Goal: Task Accomplishment & Management: Use online tool/utility

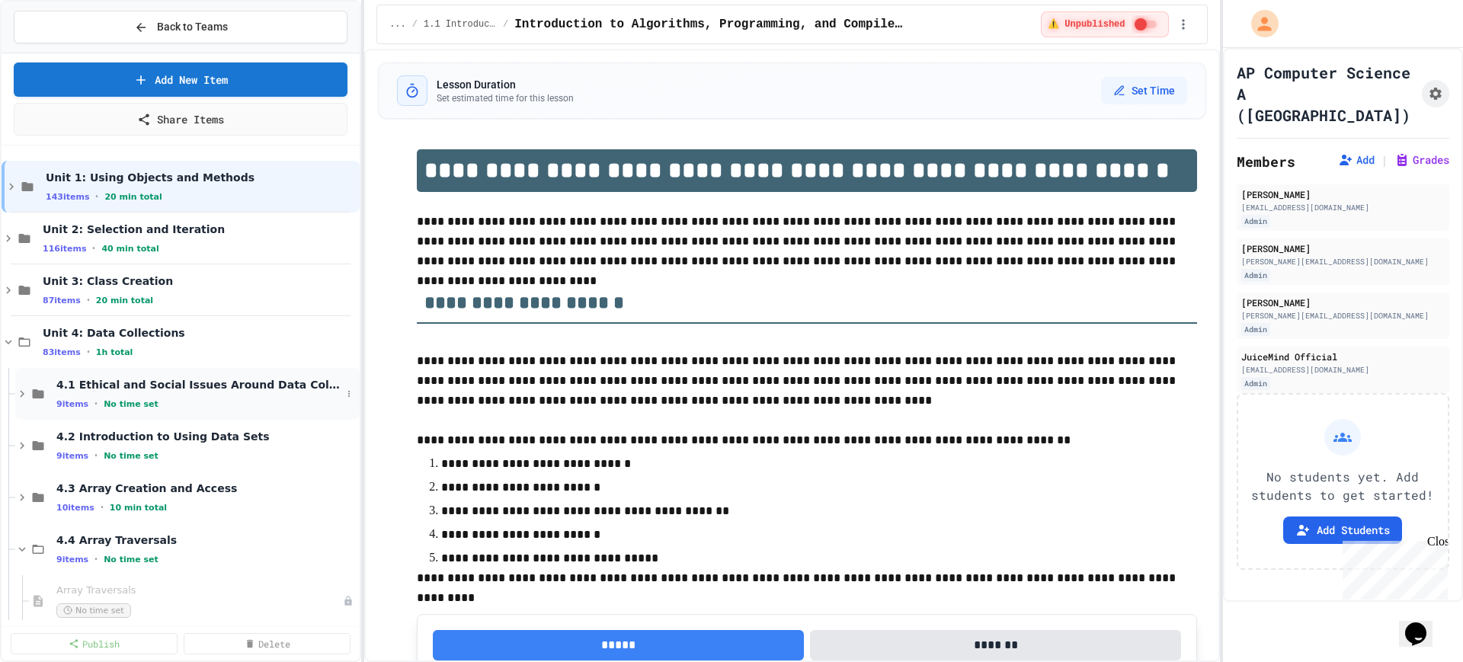
click at [17, 392] on icon at bounding box center [22, 394] width 14 height 14
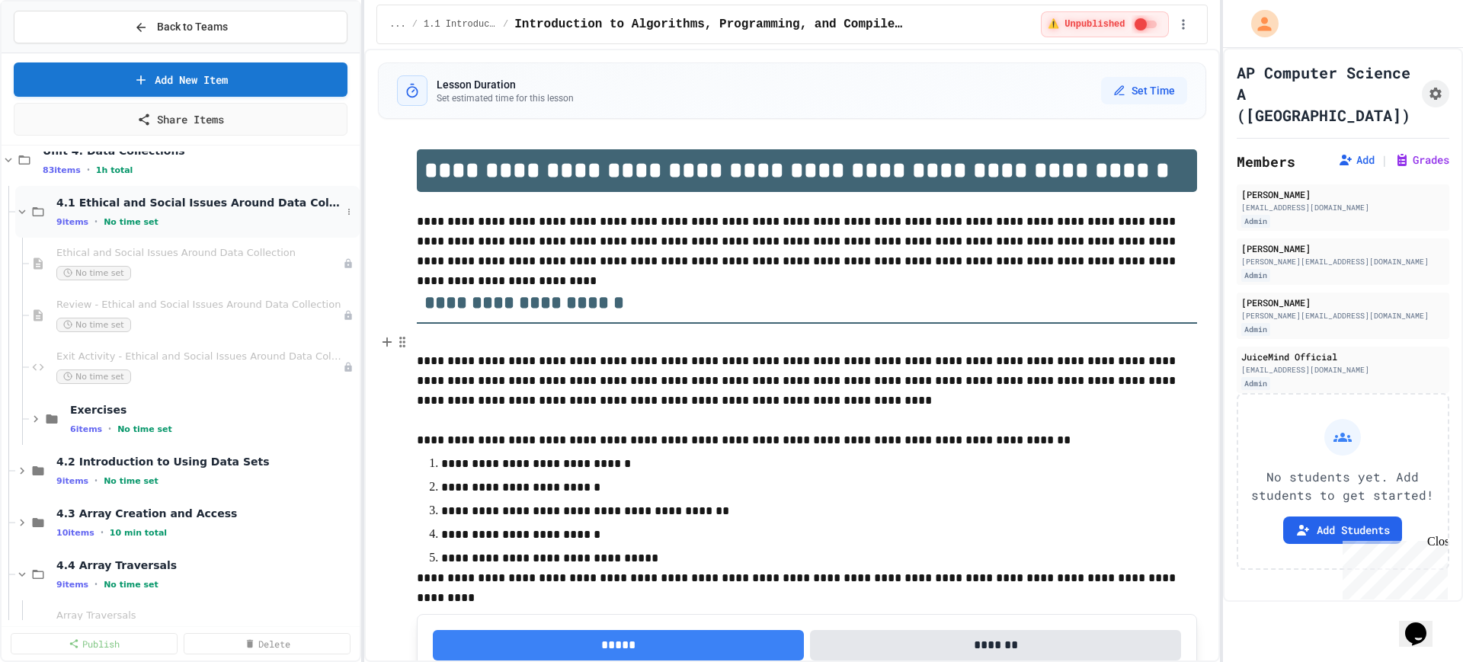
scroll to position [190, 0]
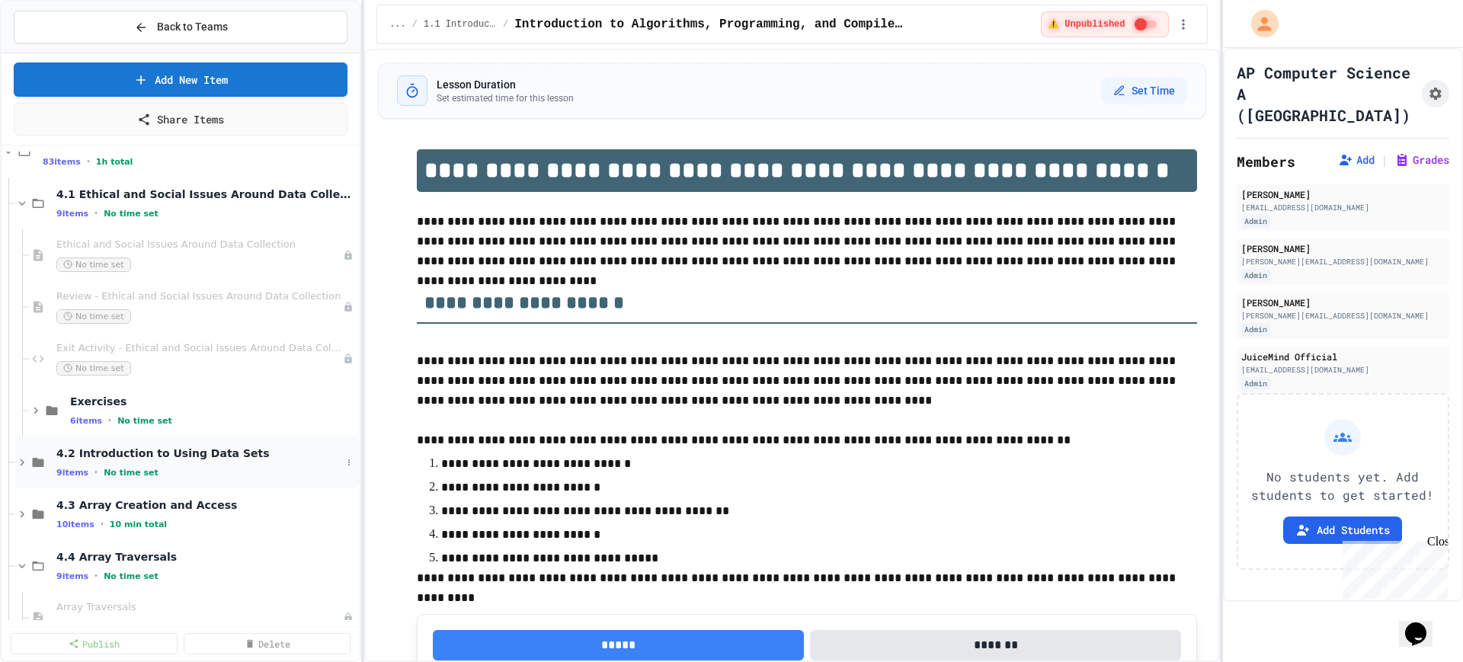
click at [24, 459] on icon at bounding box center [22, 463] width 14 height 14
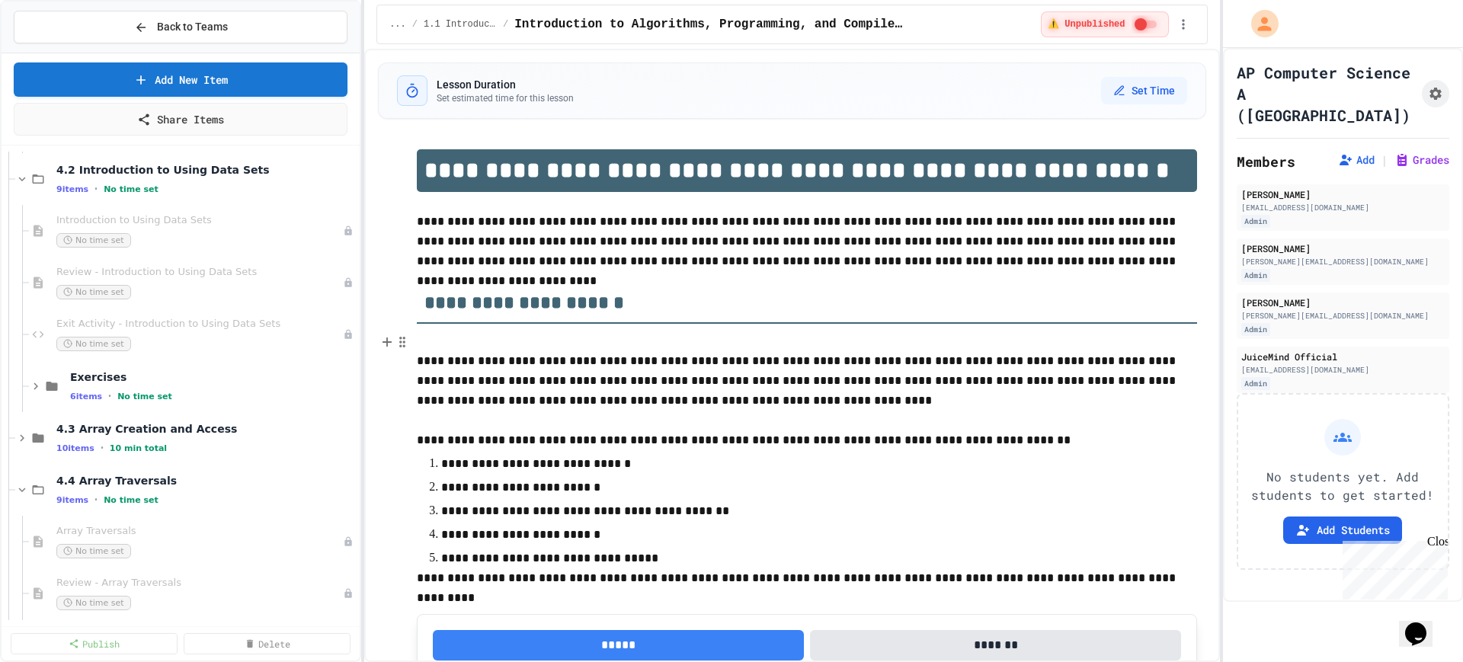
scroll to position [476, 0]
click at [20, 438] on icon at bounding box center [22, 436] width 14 height 14
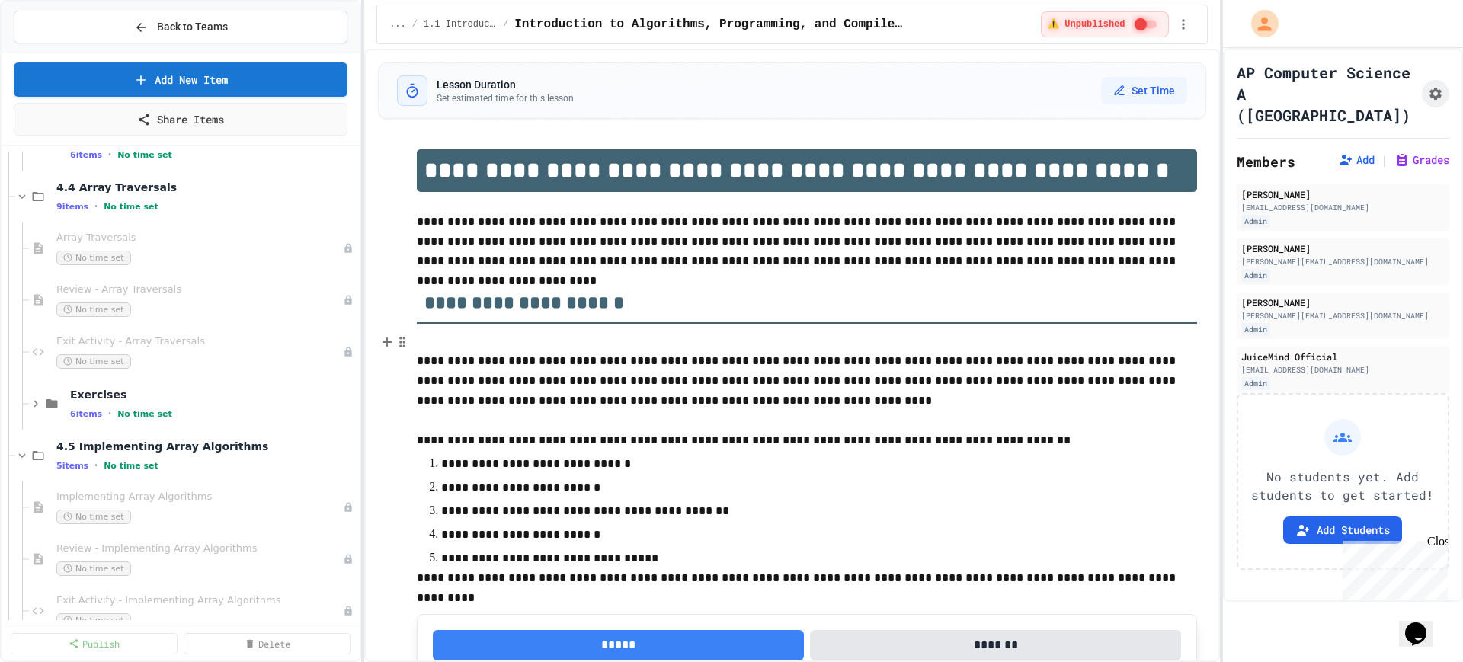
scroll to position [1143, 0]
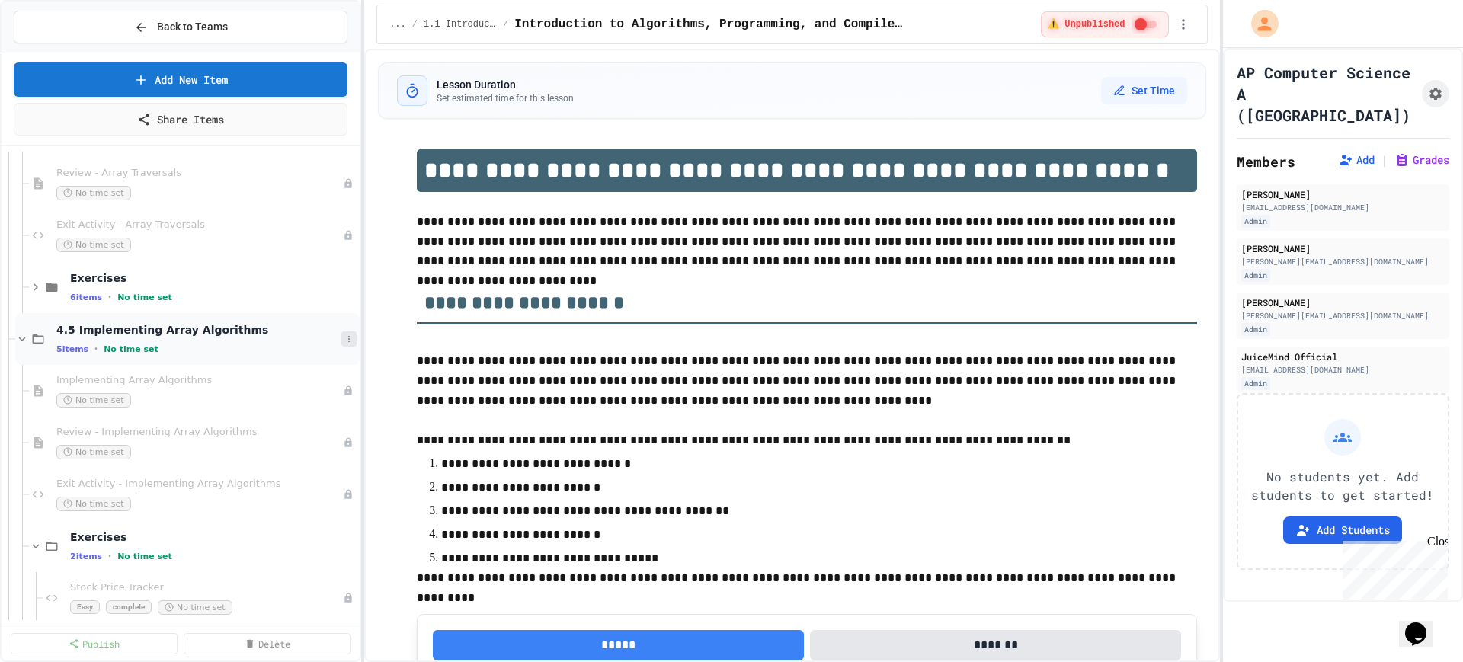
click at [344, 336] on icon at bounding box center [348, 338] width 9 height 9
click at [290, 368] on button "Add Item" at bounding box center [295, 367] width 101 height 27
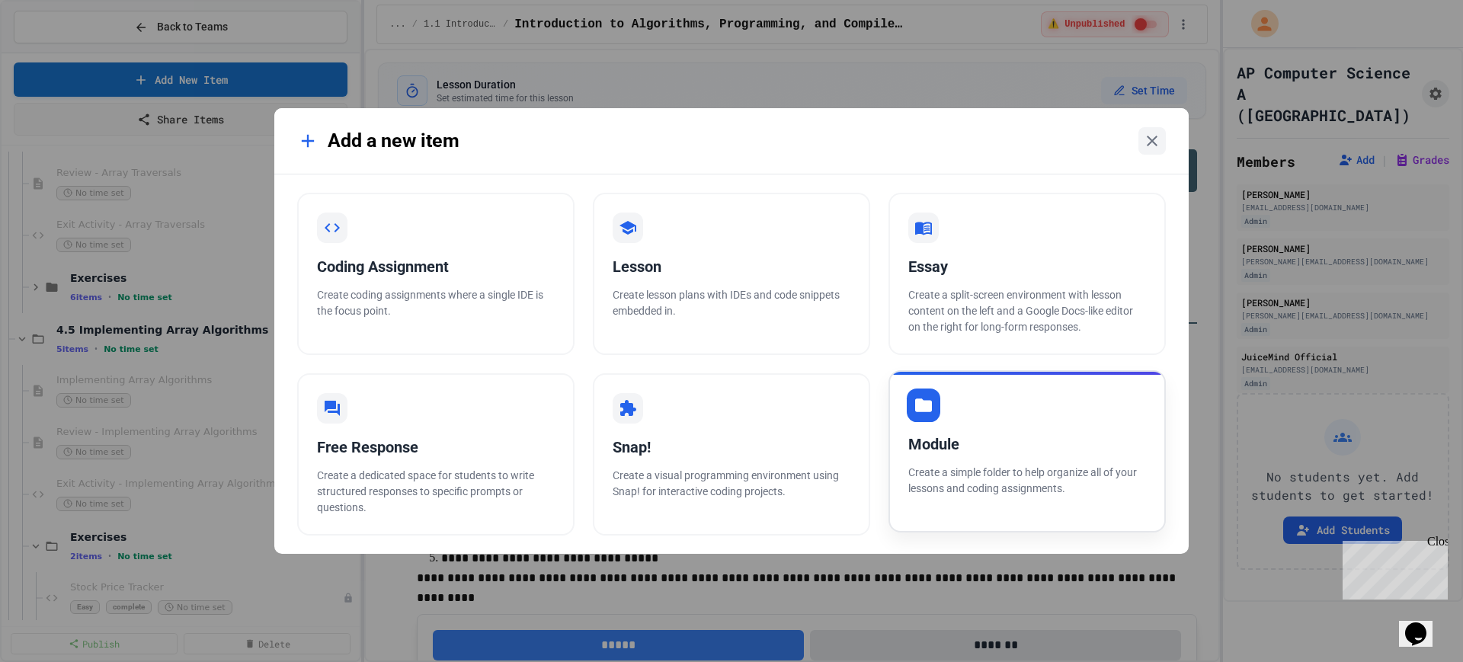
click at [922, 436] on div "Module" at bounding box center [1027, 444] width 238 height 23
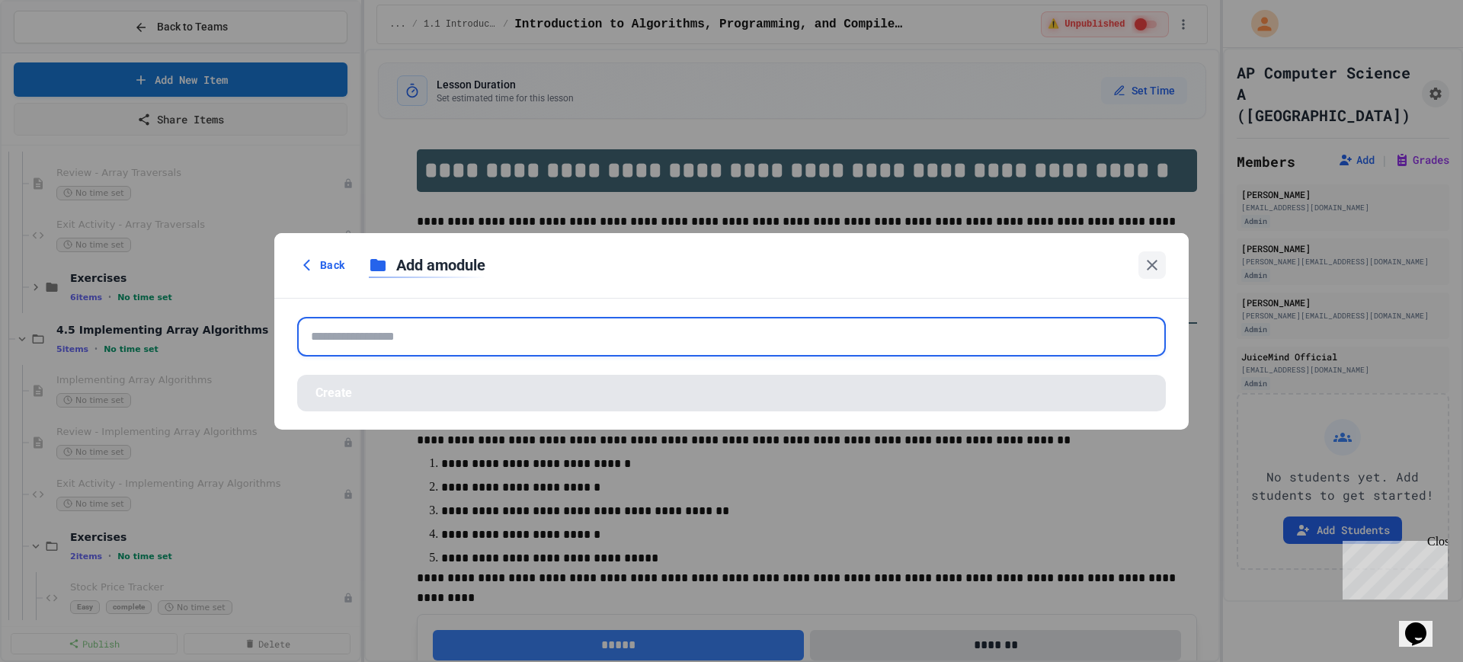
click at [605, 341] on input "text" at bounding box center [731, 337] width 869 height 40
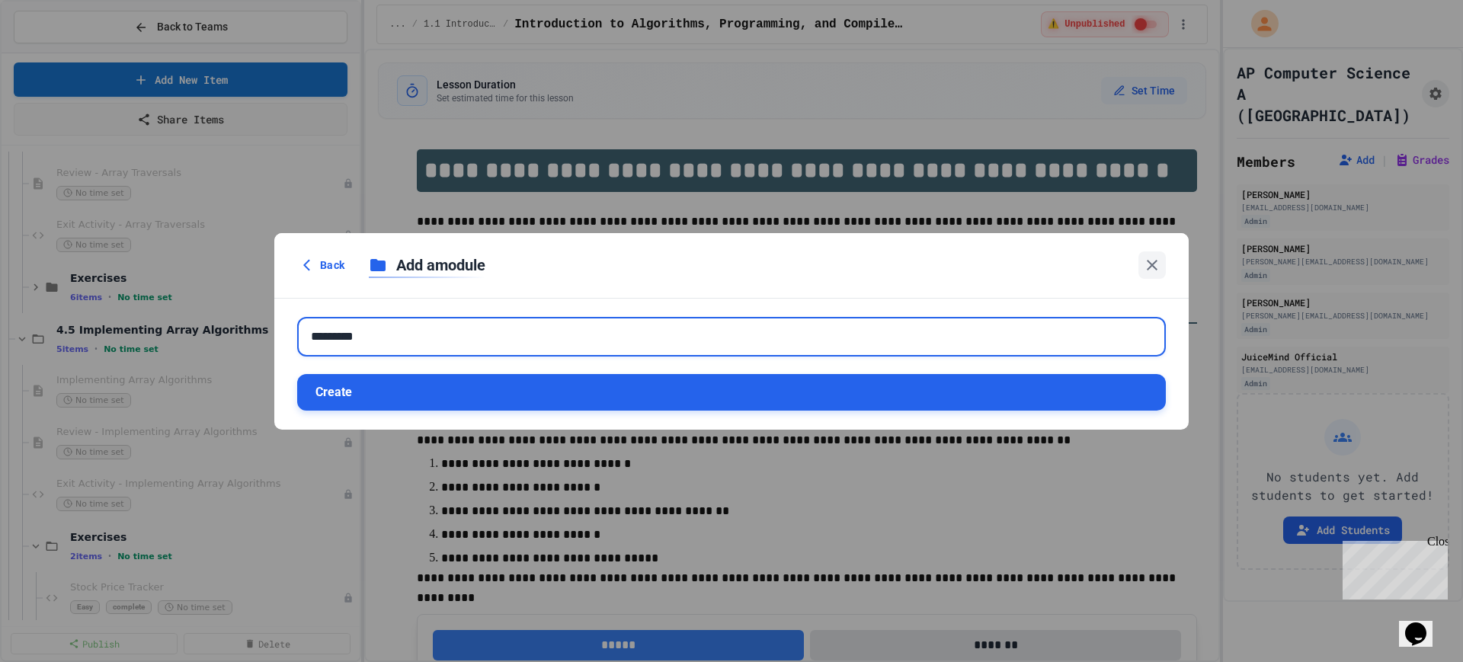
type input "*********"
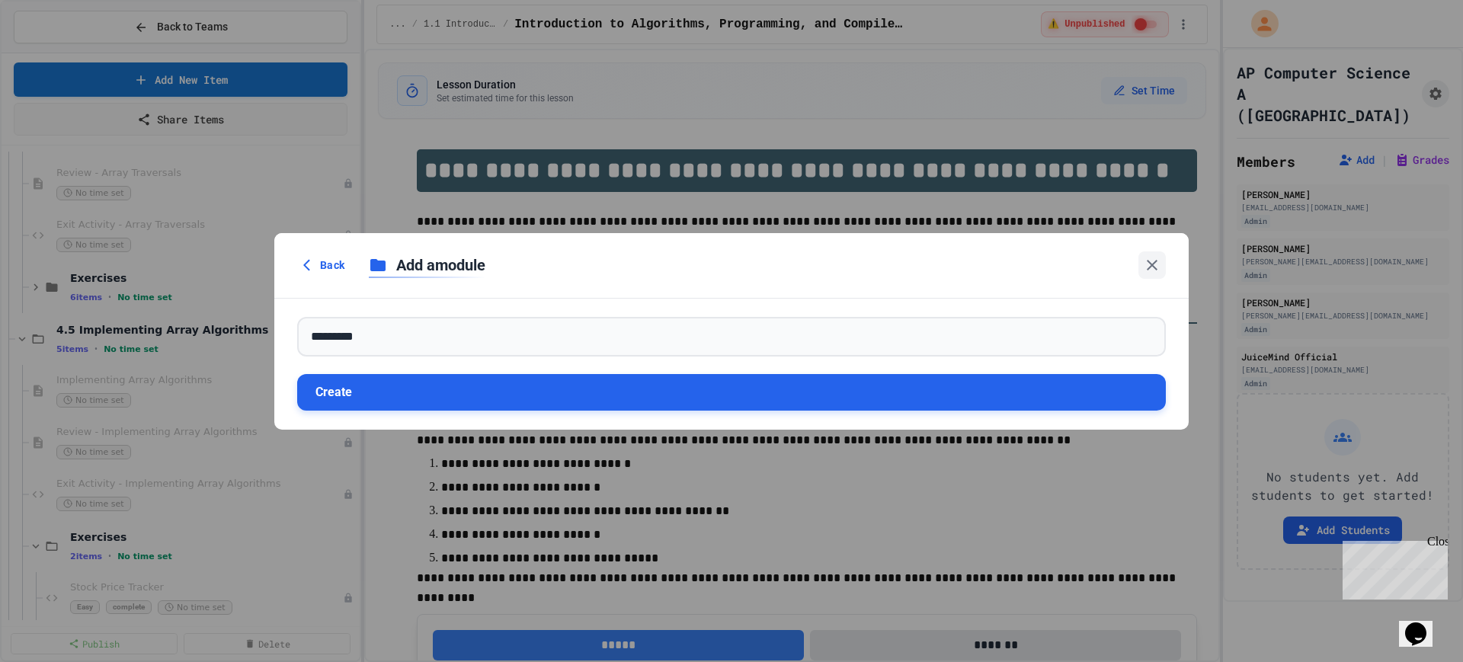
click at [447, 398] on button "Create" at bounding box center [731, 392] width 869 height 37
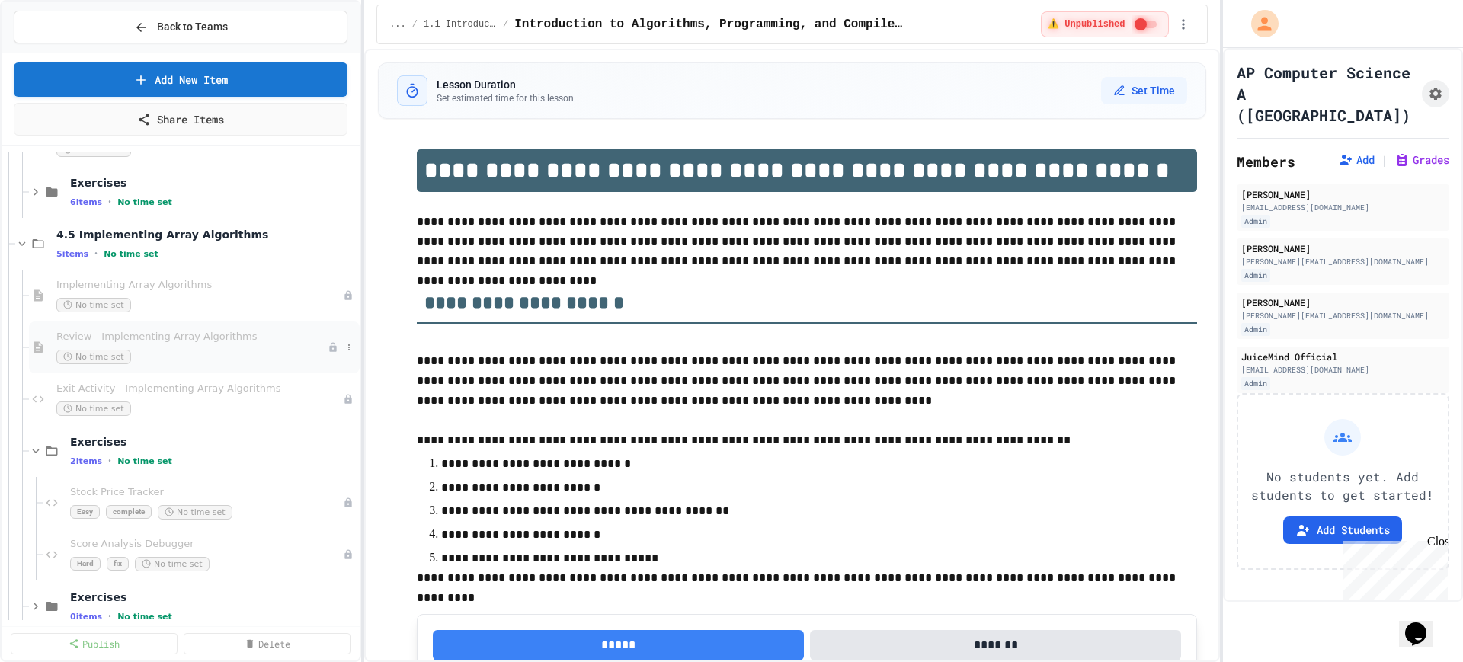
scroll to position [1333, 0]
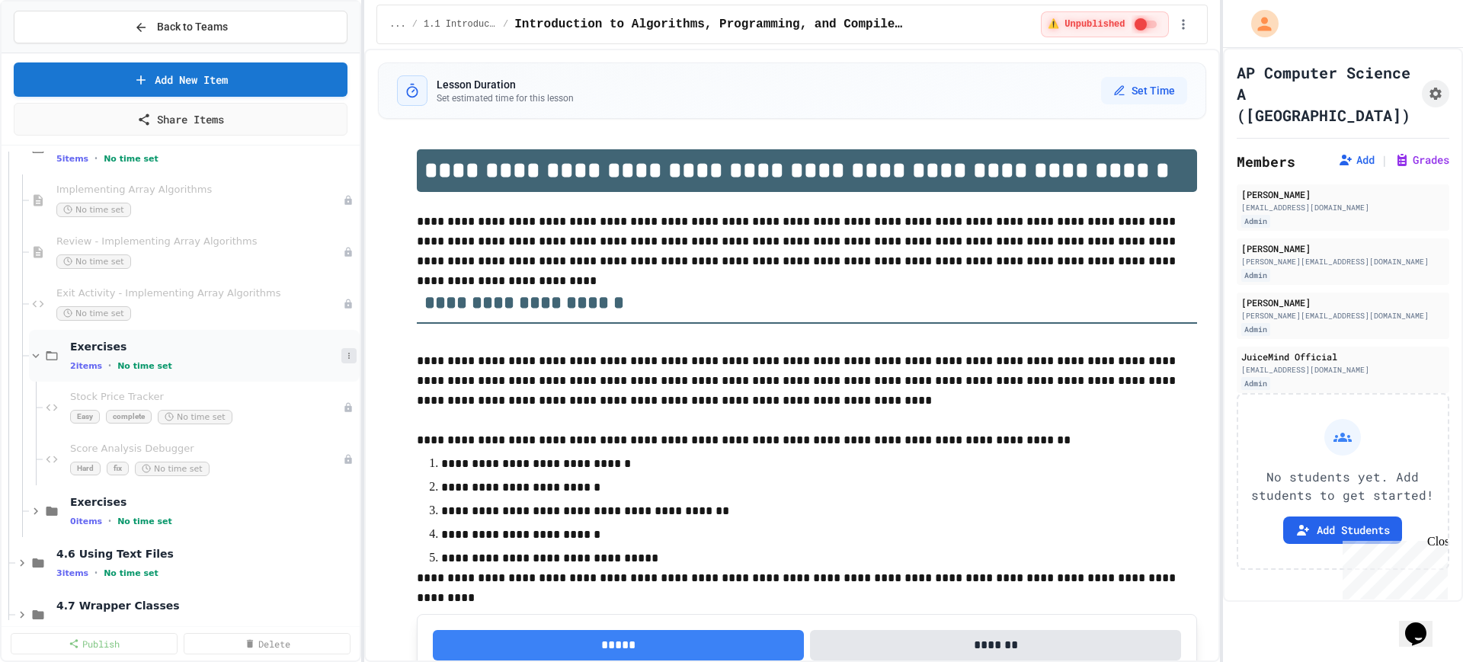
click at [348, 357] on icon at bounding box center [349, 356] width 2 height 6
click at [295, 462] on button "Delete" at bounding box center [295, 466] width 101 height 27
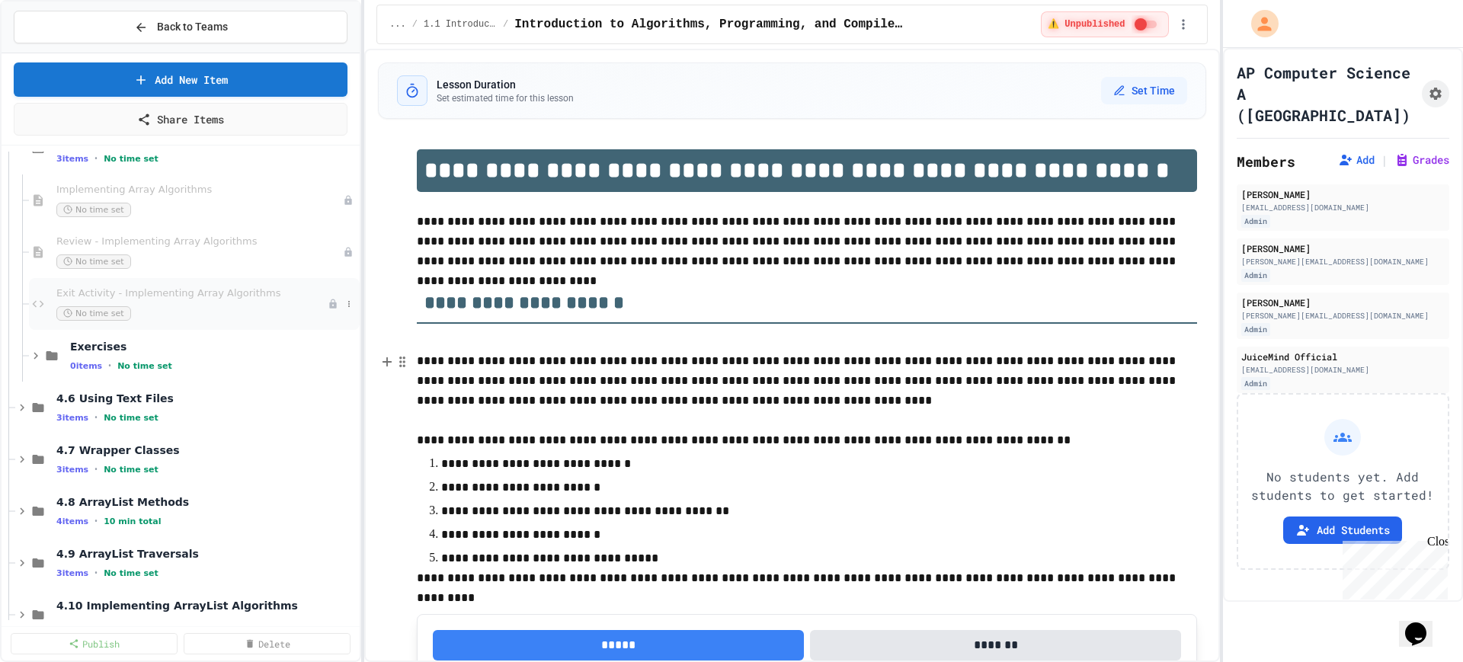
scroll to position [1238, 0]
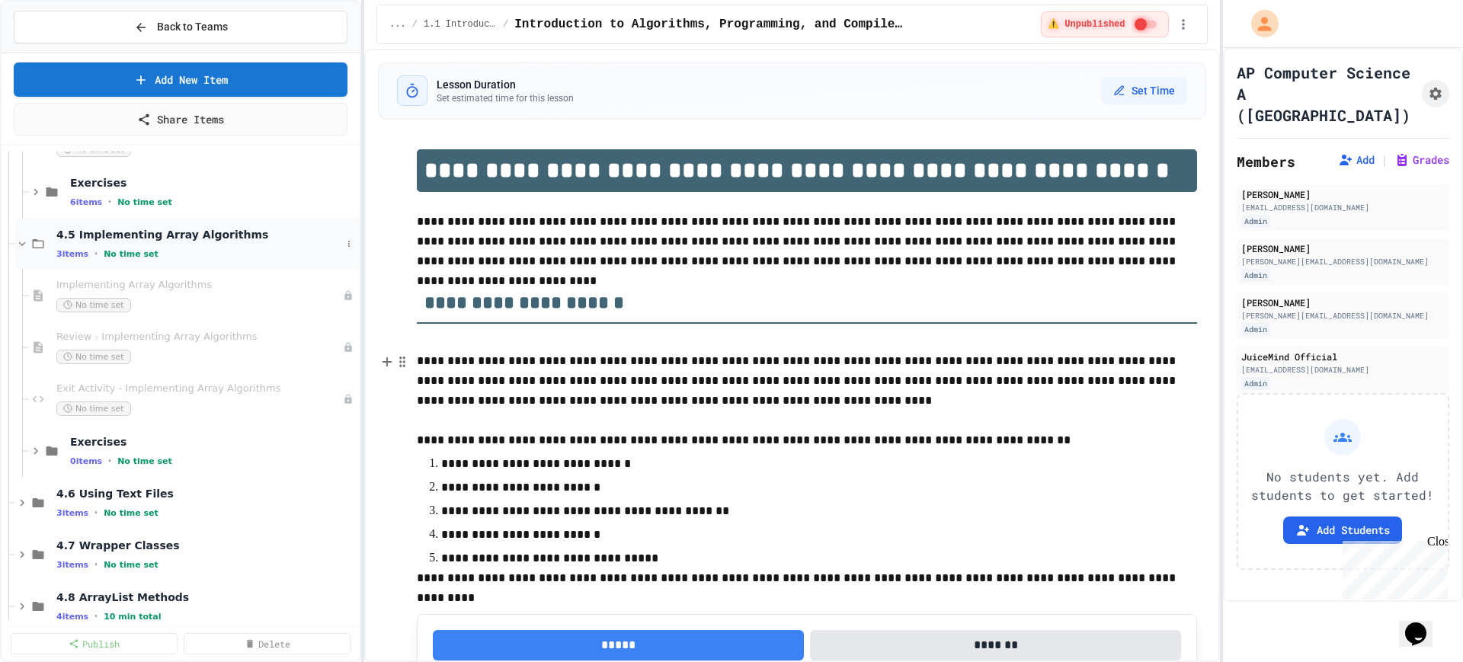
click at [344, 239] on div "4.5 Implementing Array Algorithms 3 items • No time set" at bounding box center [187, 244] width 344 height 52
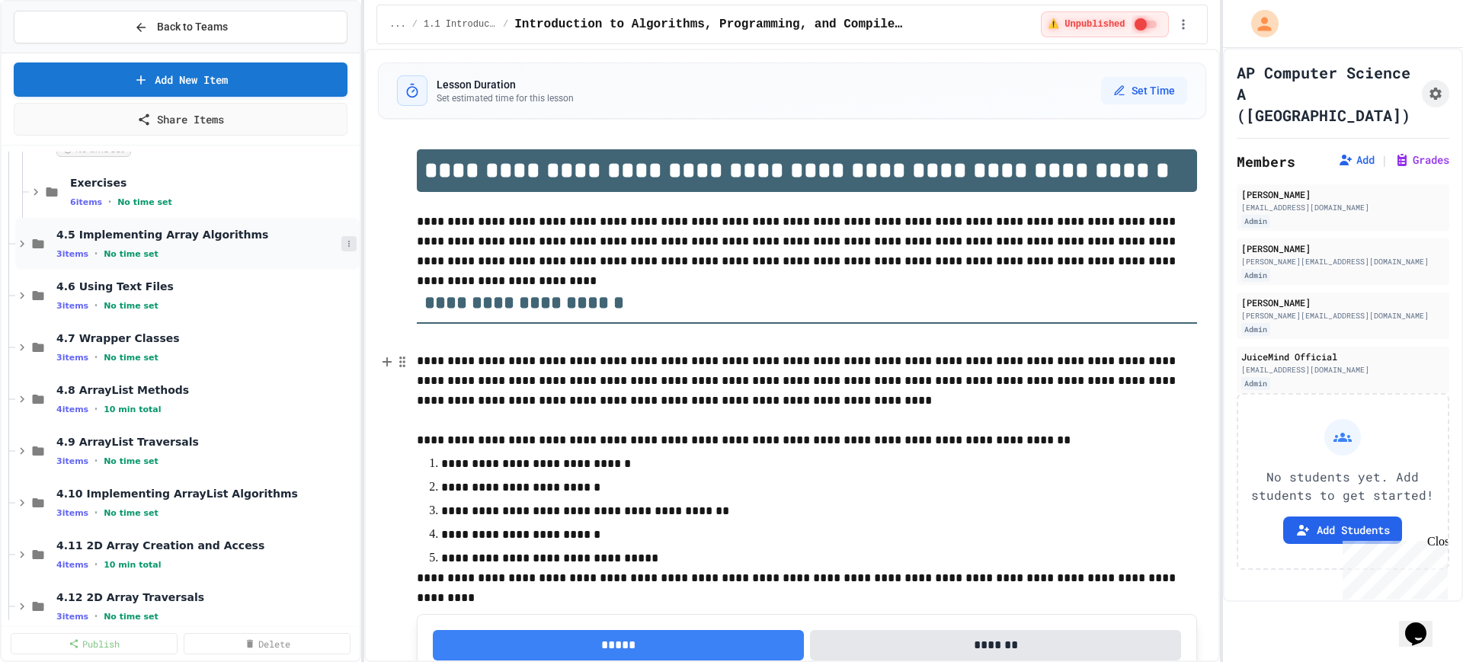
click at [344, 245] on icon at bounding box center [348, 243] width 9 height 9
click at [184, 244] on div at bounding box center [731, 331] width 1463 height 662
click at [21, 240] on icon at bounding box center [22, 244] width 14 height 14
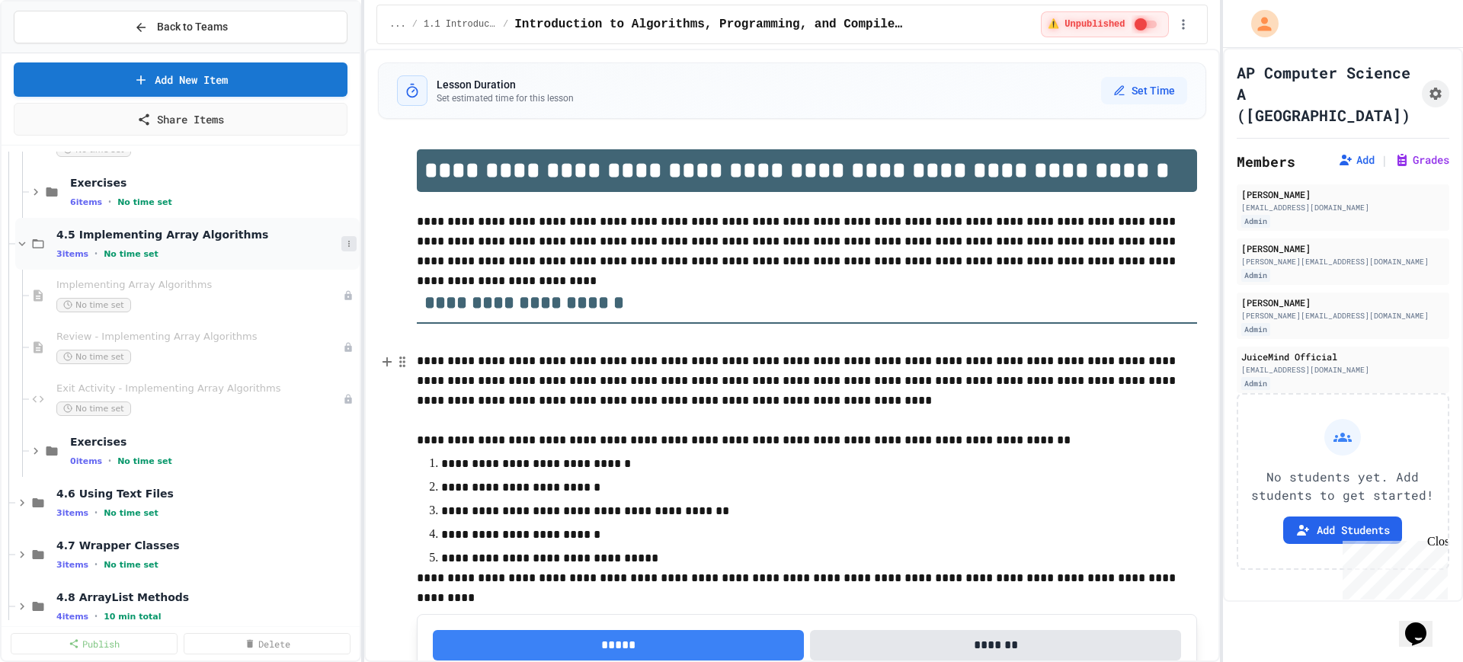
click at [344, 242] on icon at bounding box center [348, 243] width 9 height 9
click at [294, 271] on button "Add Item" at bounding box center [295, 271] width 101 height 27
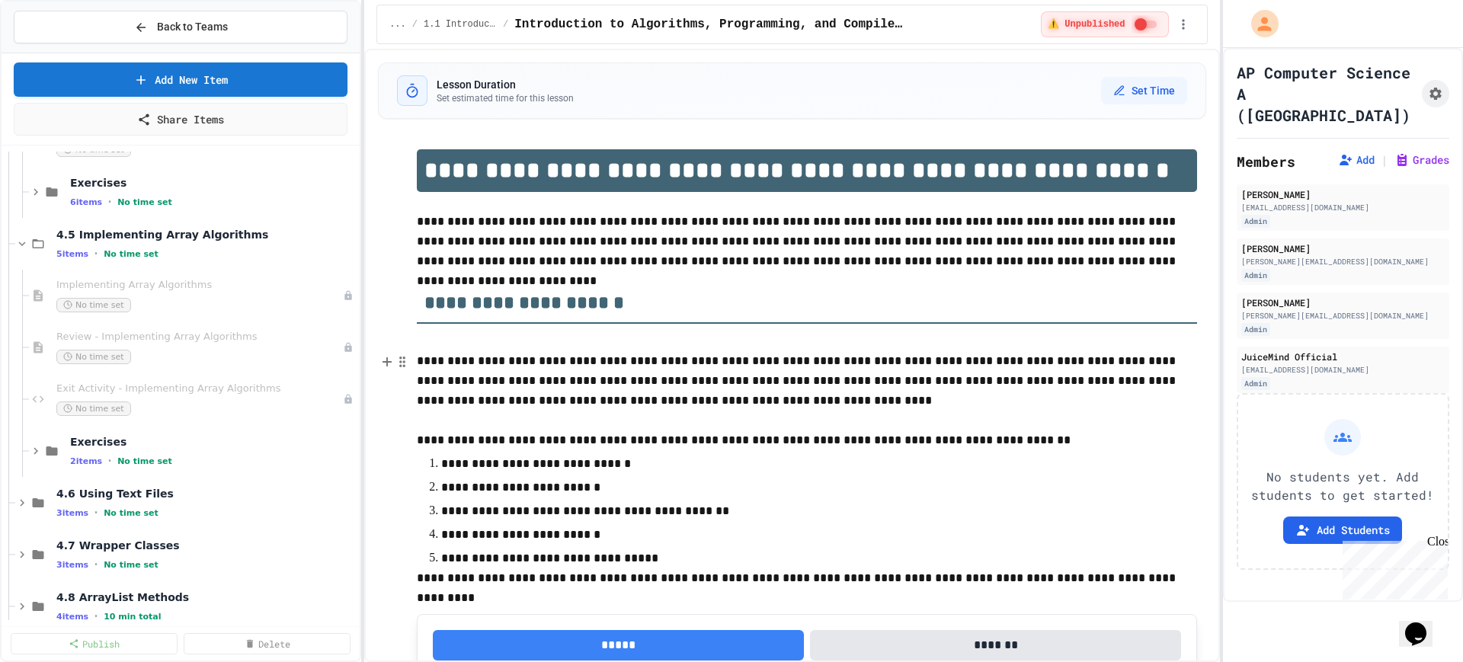
scroll to position [43, 0]
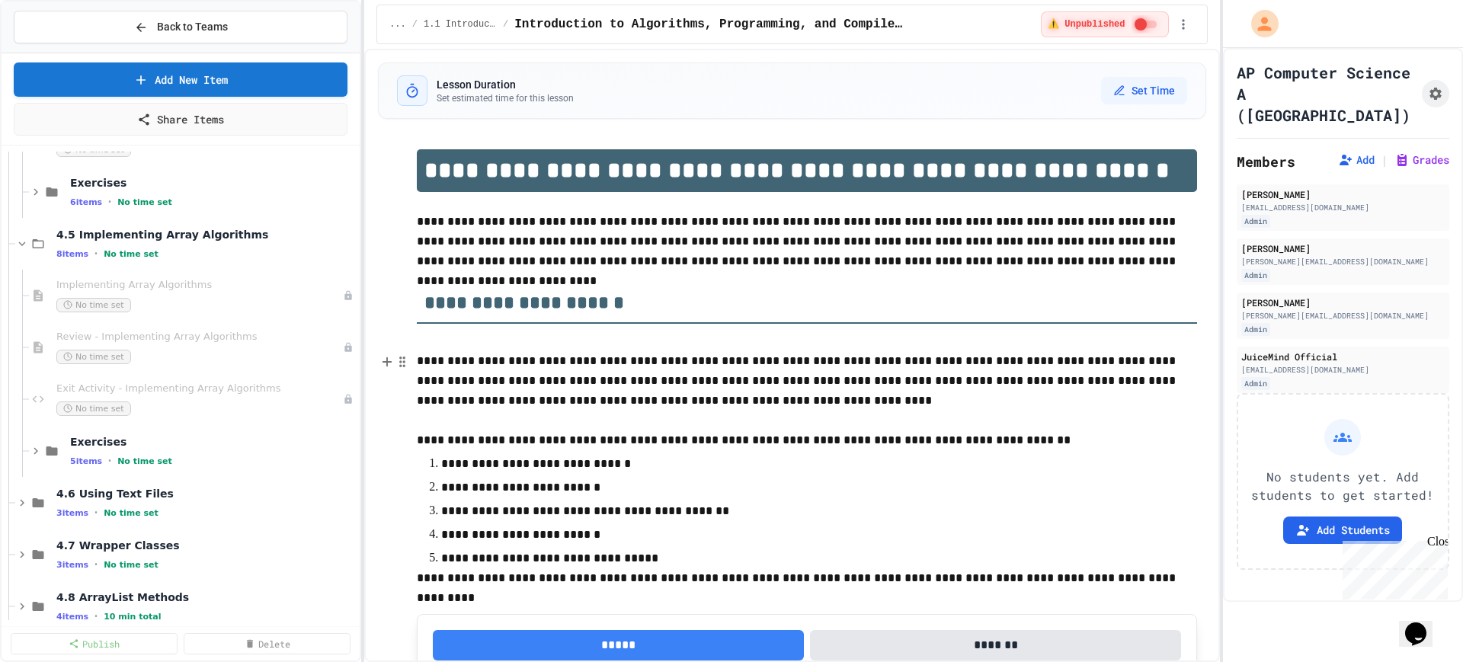
click at [21, 501] on icon at bounding box center [22, 503] width 14 height 14
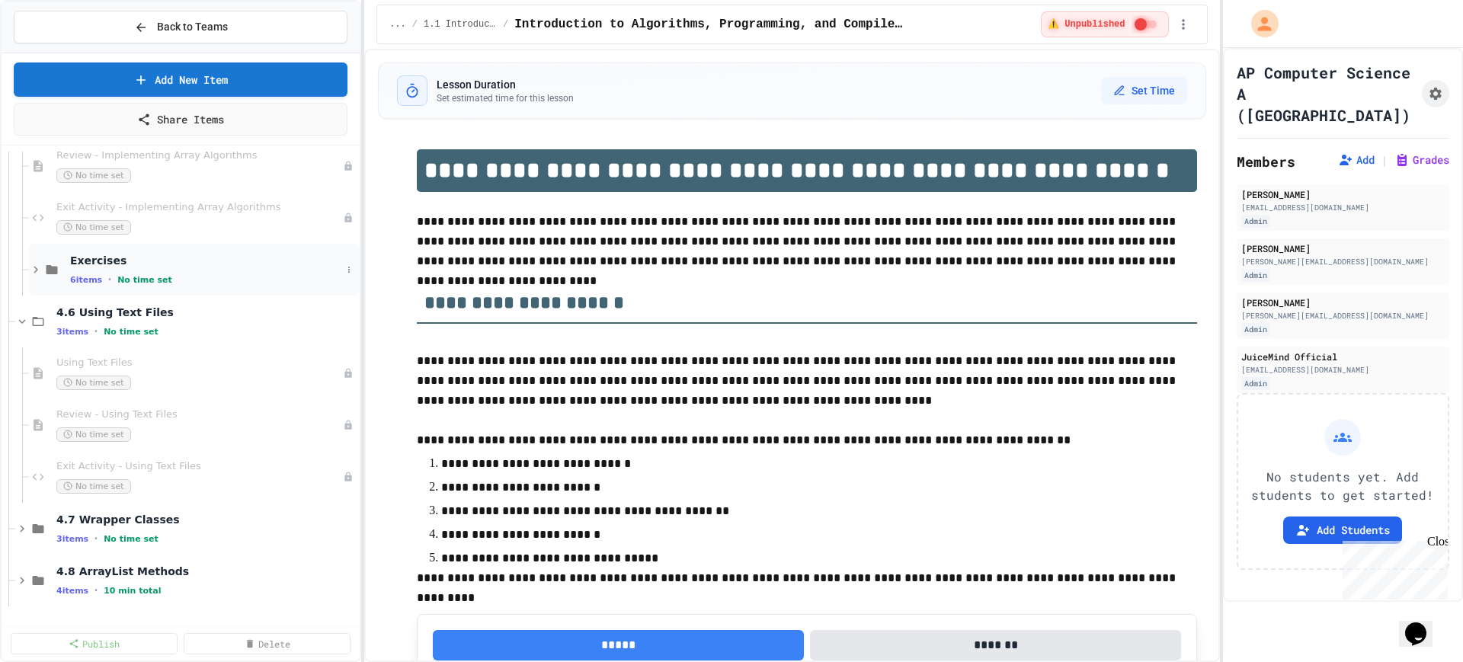
scroll to position [1429, 0]
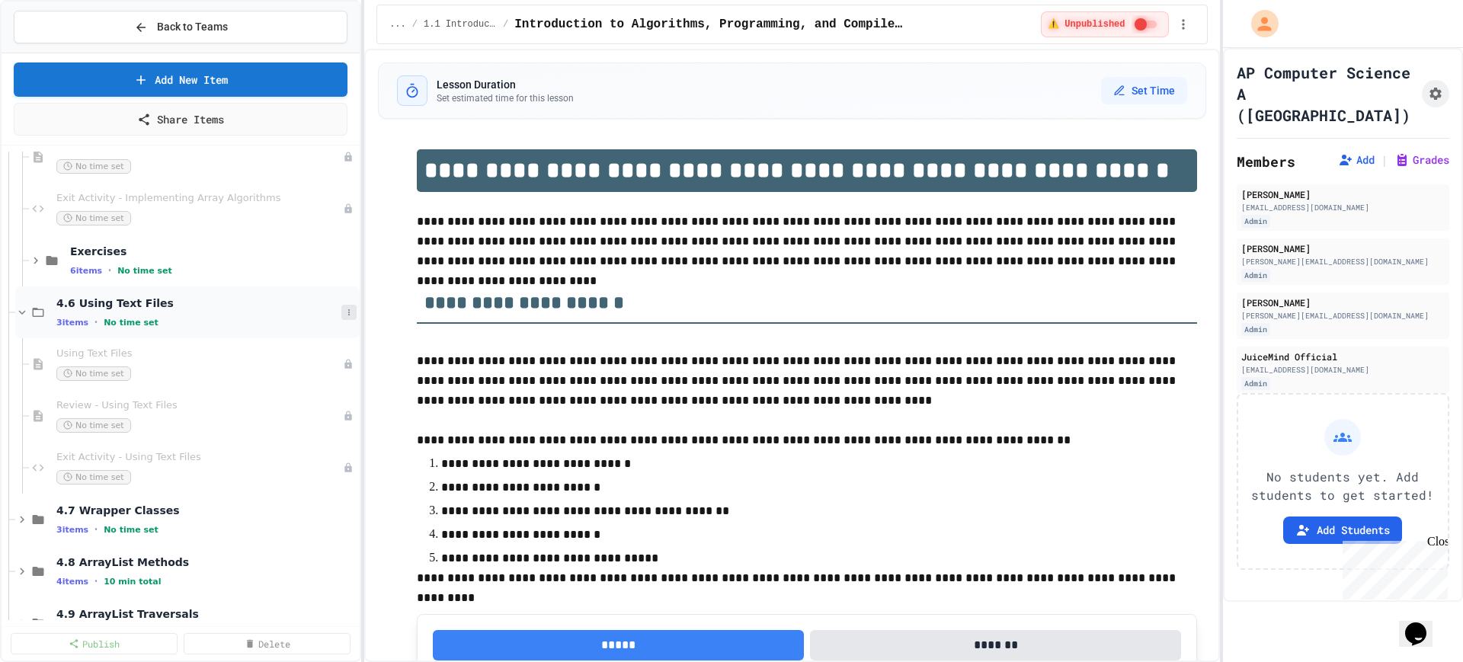
click at [344, 308] on icon at bounding box center [348, 312] width 9 height 9
click at [289, 331] on button "Add Item" at bounding box center [295, 340] width 101 height 27
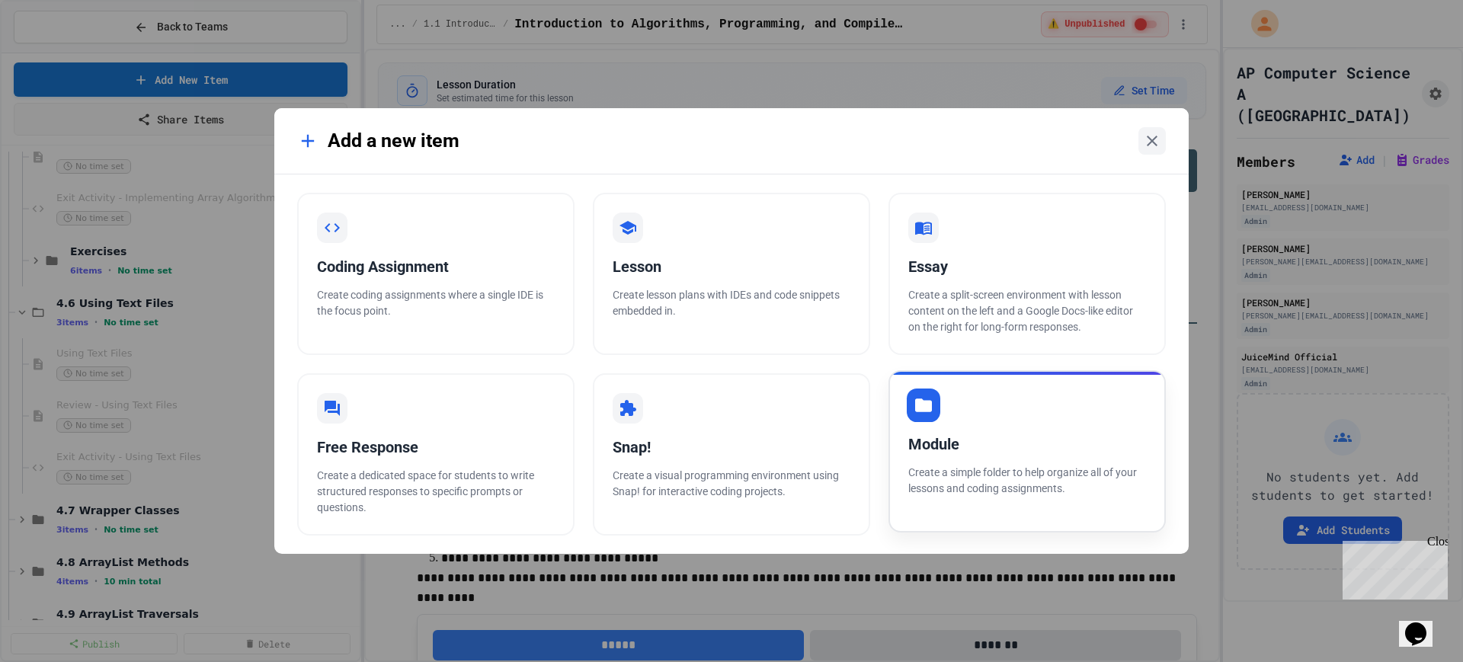
click at [933, 420] on div at bounding box center [924, 406] width 34 height 34
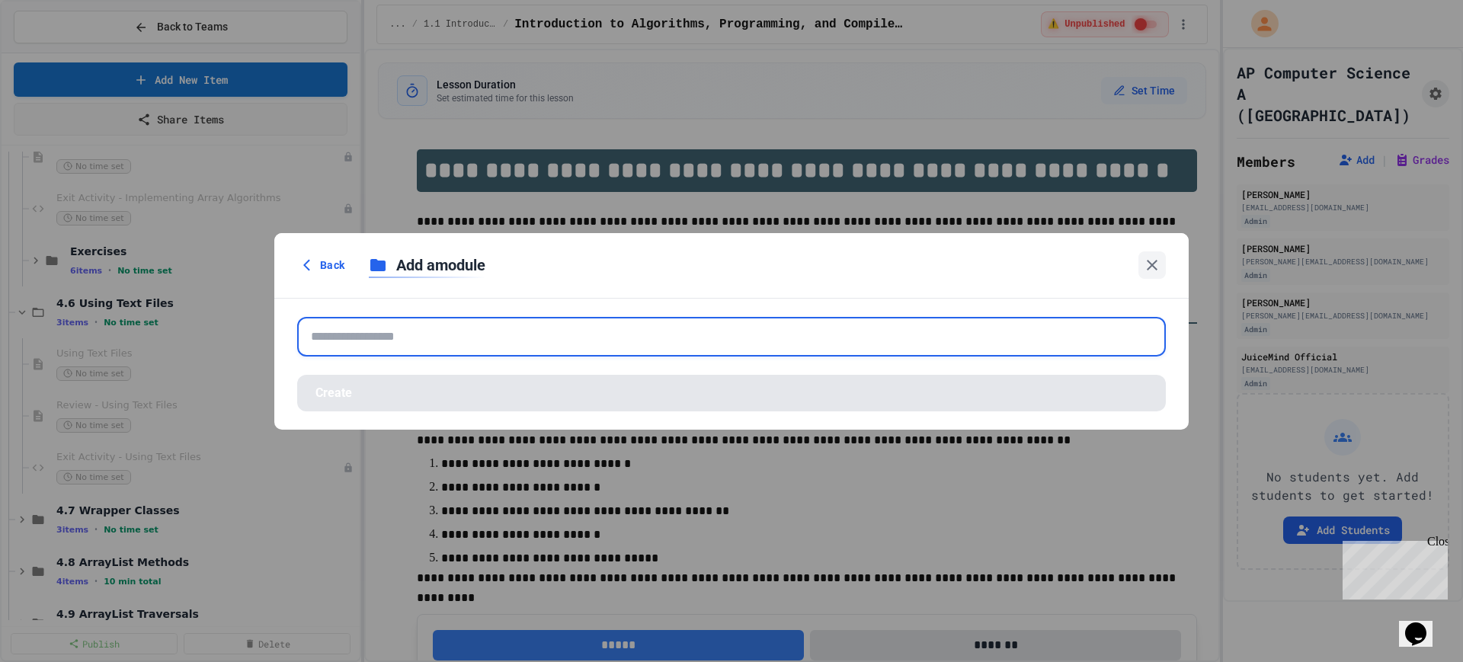
click at [615, 334] on input "text" at bounding box center [731, 337] width 869 height 40
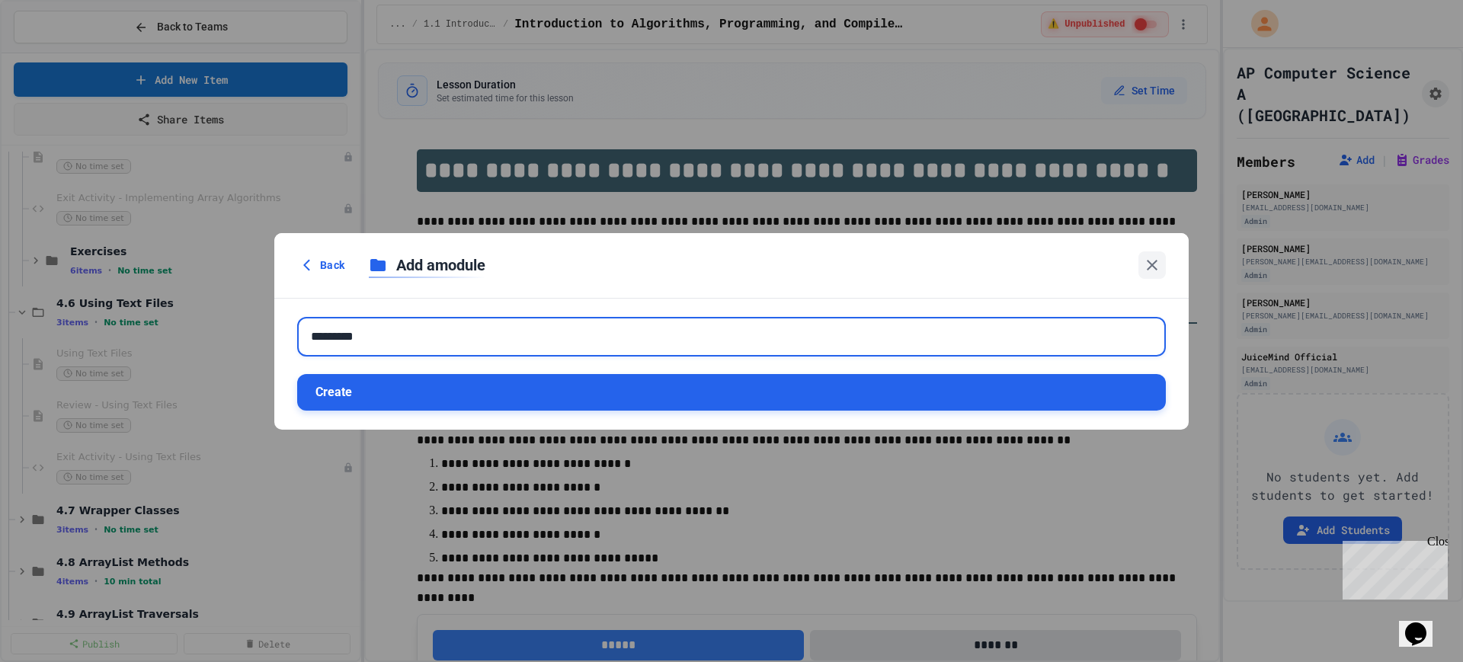
type input "*********"
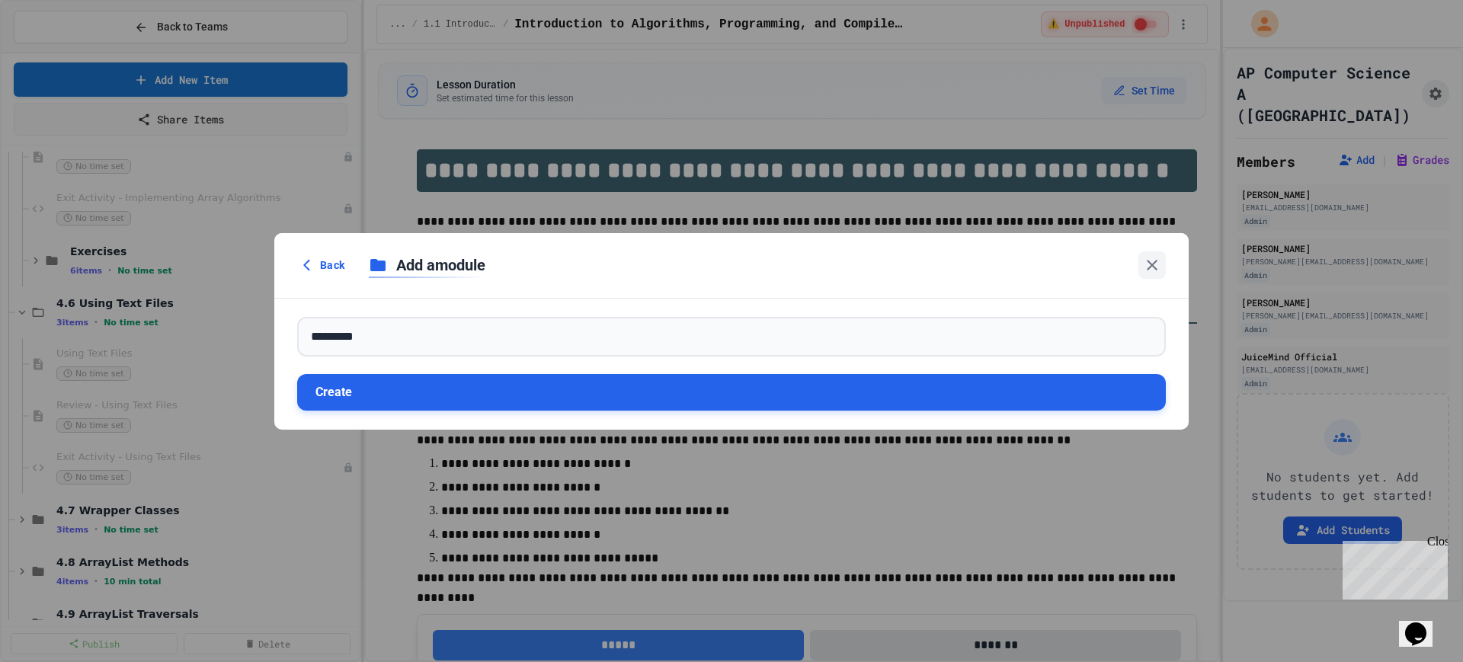
click at [503, 395] on button "Create" at bounding box center [731, 392] width 869 height 37
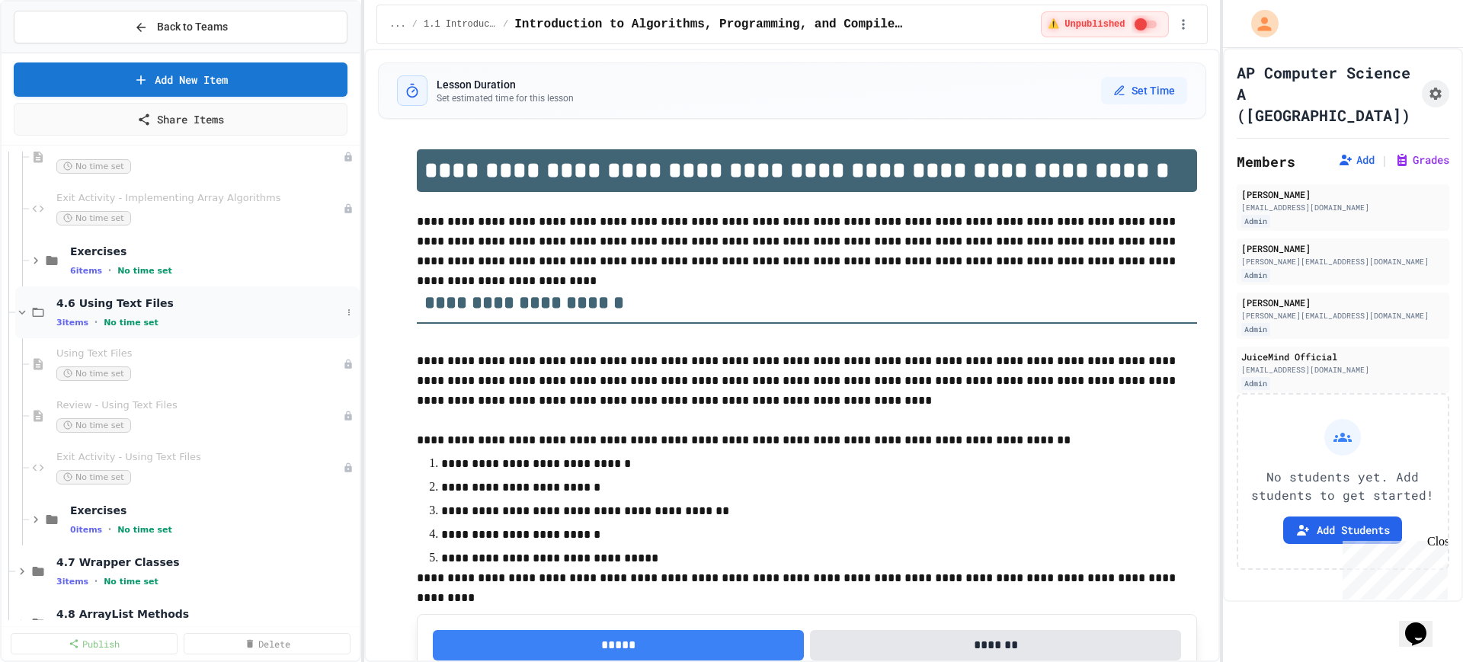
click at [325, 312] on div "4.6 Using Text Files 3 items • No time set" at bounding box center [198, 312] width 285 height 32
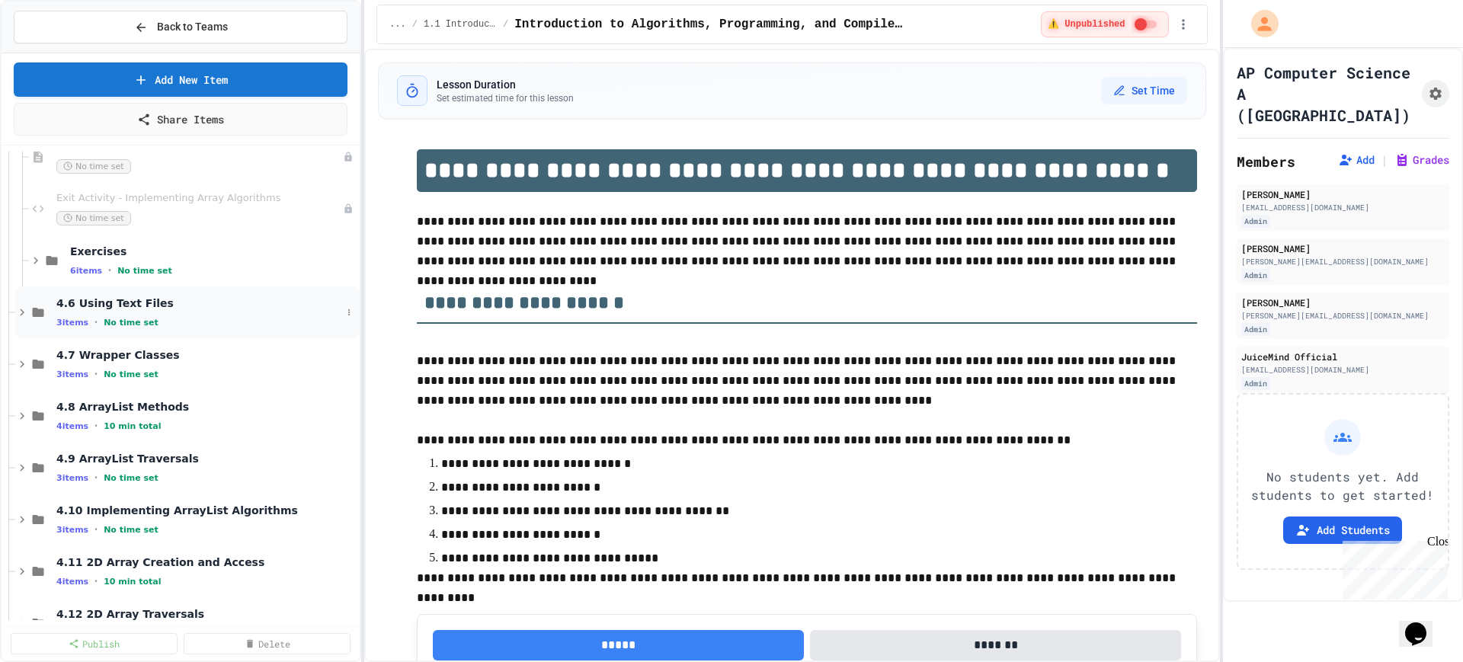
click at [252, 311] on div "4.6 Using Text Files 3 items • No time set" at bounding box center [198, 312] width 285 height 32
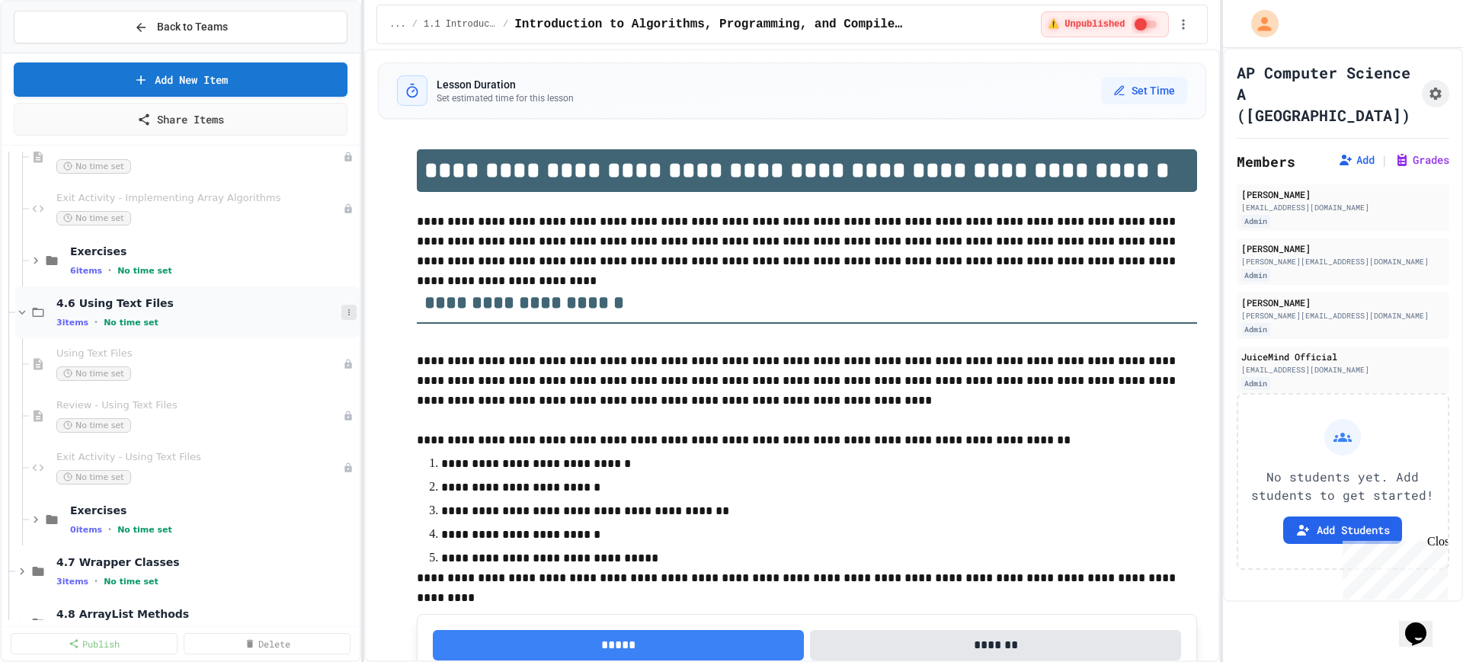
click at [341, 306] on button at bounding box center [348, 312] width 15 height 15
click at [305, 341] on button "Add Item" at bounding box center [295, 340] width 101 height 27
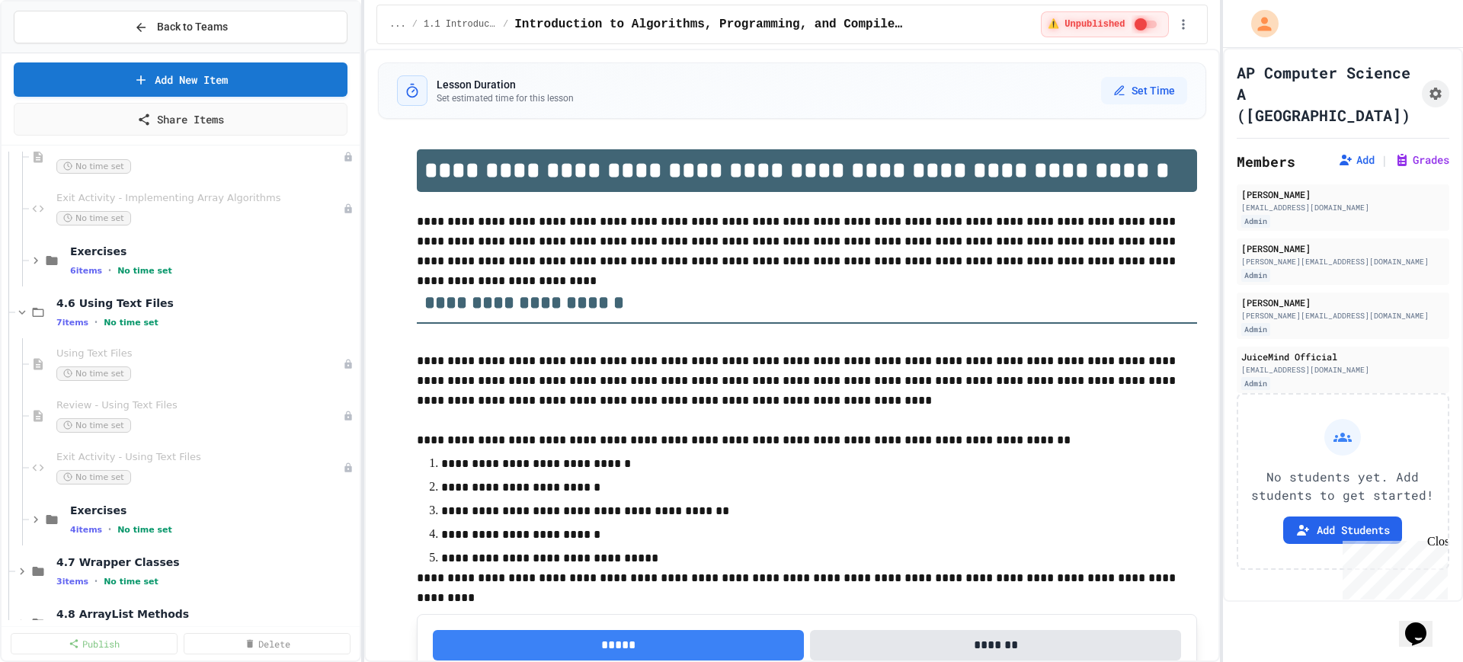
scroll to position [150, 0]
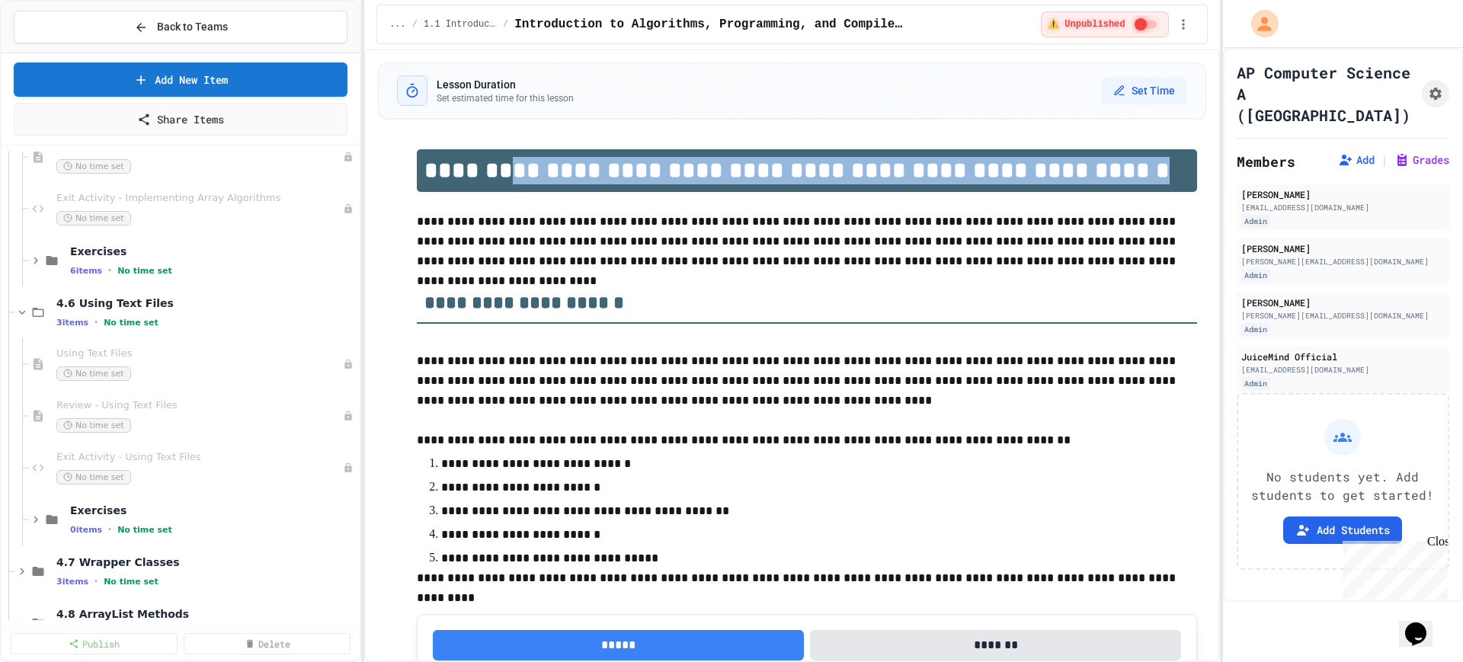
drag, startPoint x: 1112, startPoint y: 175, endPoint x: 479, endPoint y: 182, distance: 633.2
click at [479, 182] on h1 "**********" at bounding box center [807, 170] width 780 height 43
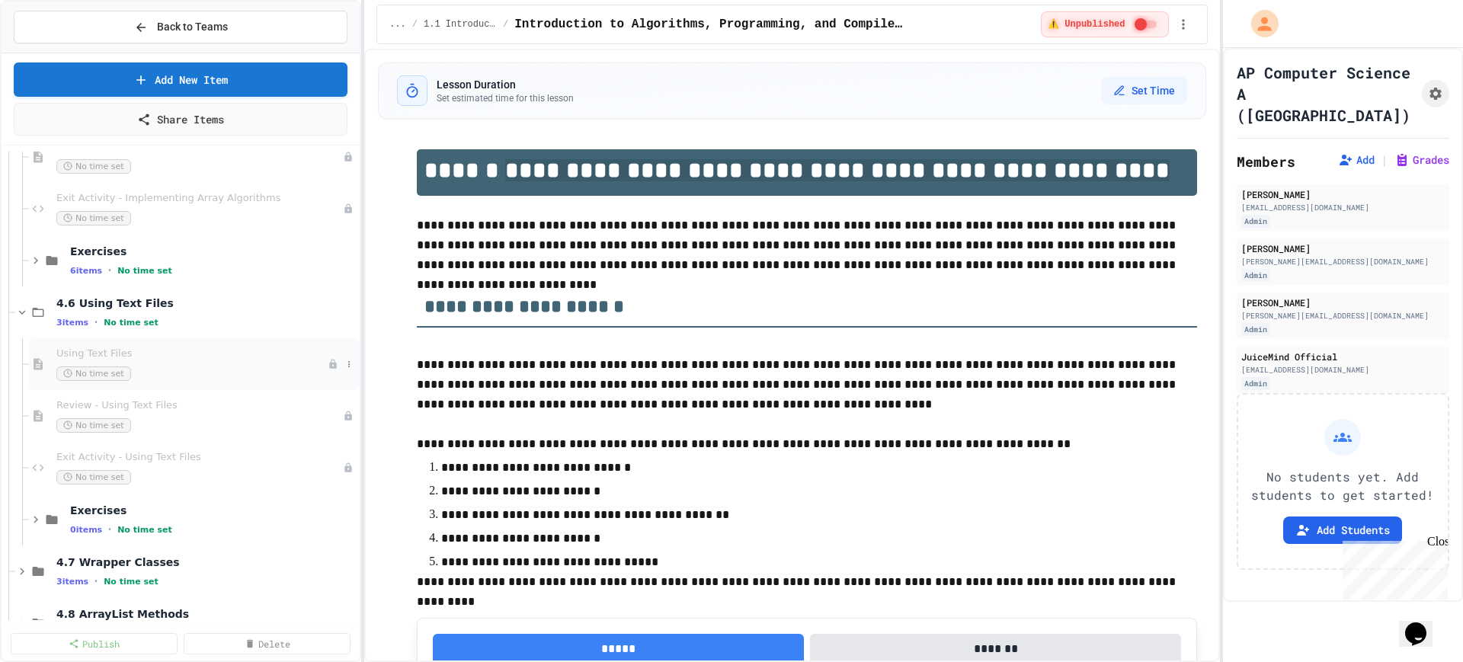
click at [151, 385] on div "Using Text Files No time set" at bounding box center [194, 364] width 331 height 52
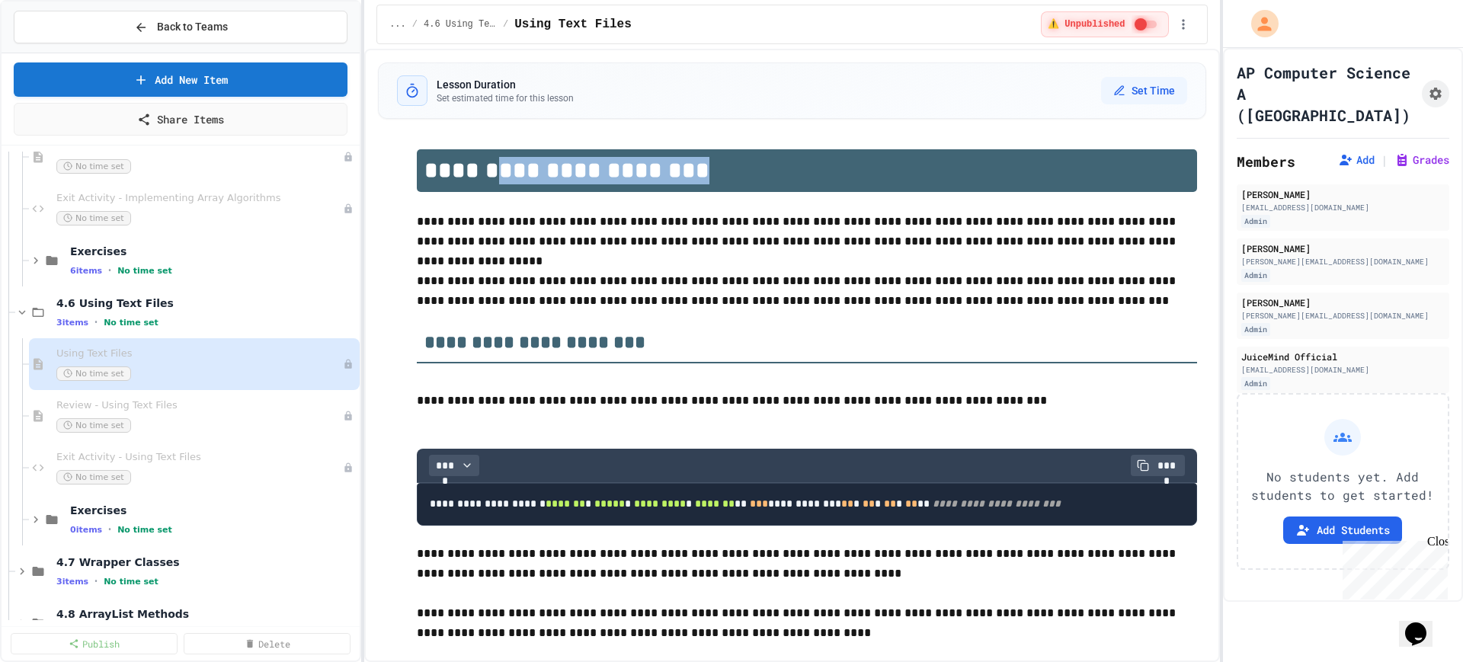
drag, startPoint x: 665, startPoint y: 173, endPoint x: 476, endPoint y: 174, distance: 189.0
click at [476, 174] on h1 "**********" at bounding box center [807, 170] width 780 height 43
copy h1 "**********"
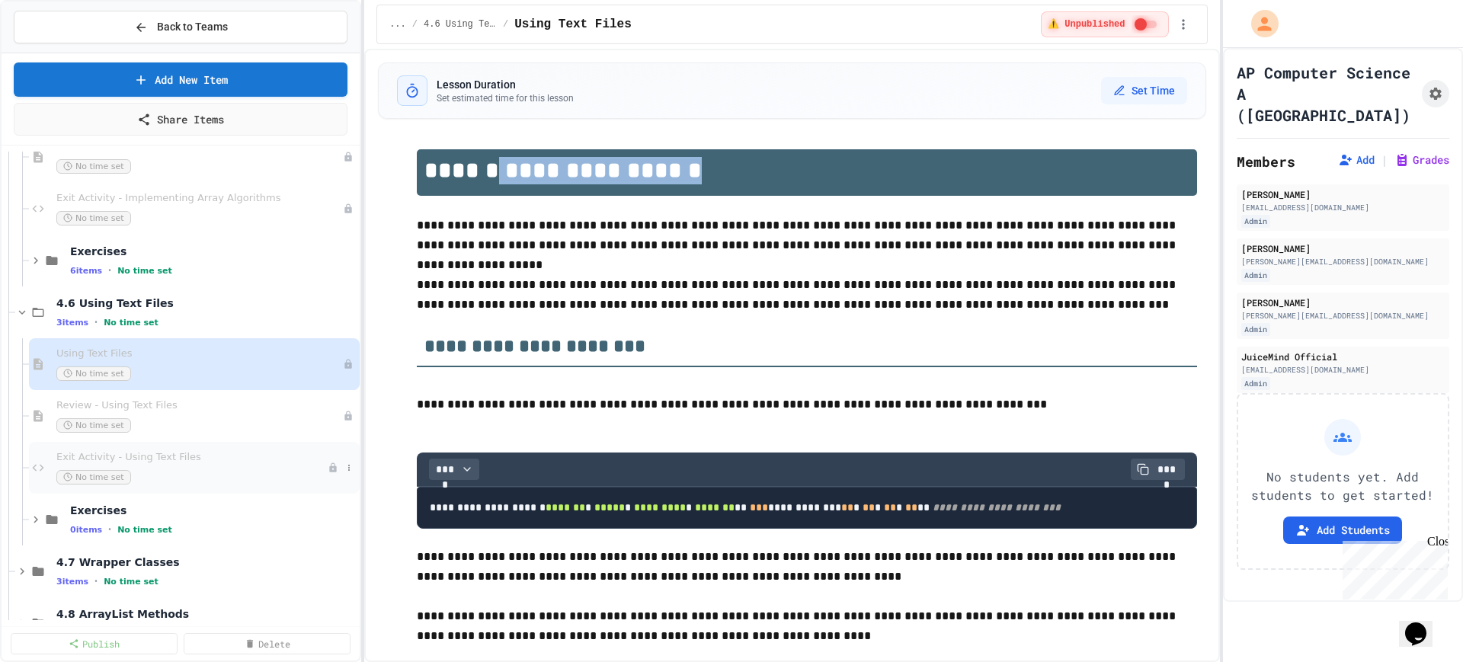
click at [233, 471] on div "No time set" at bounding box center [191, 477] width 271 height 14
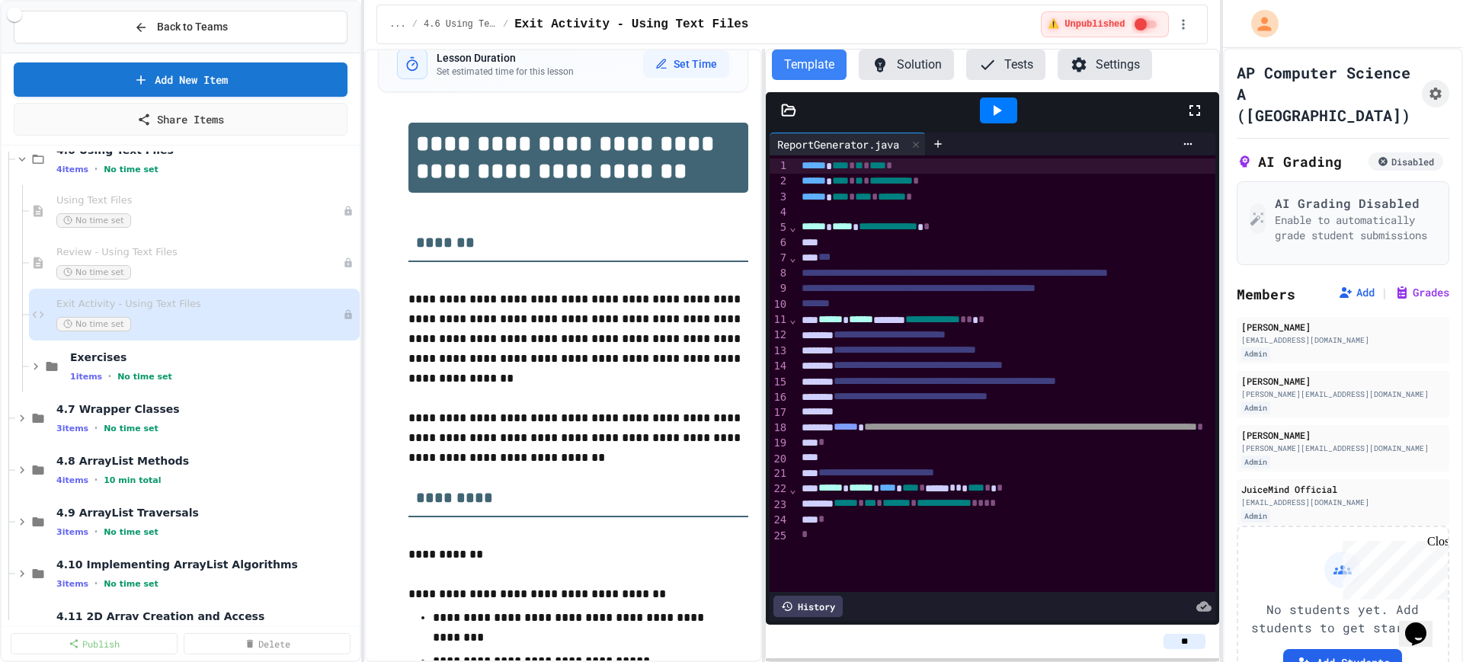
scroll to position [1619, 0]
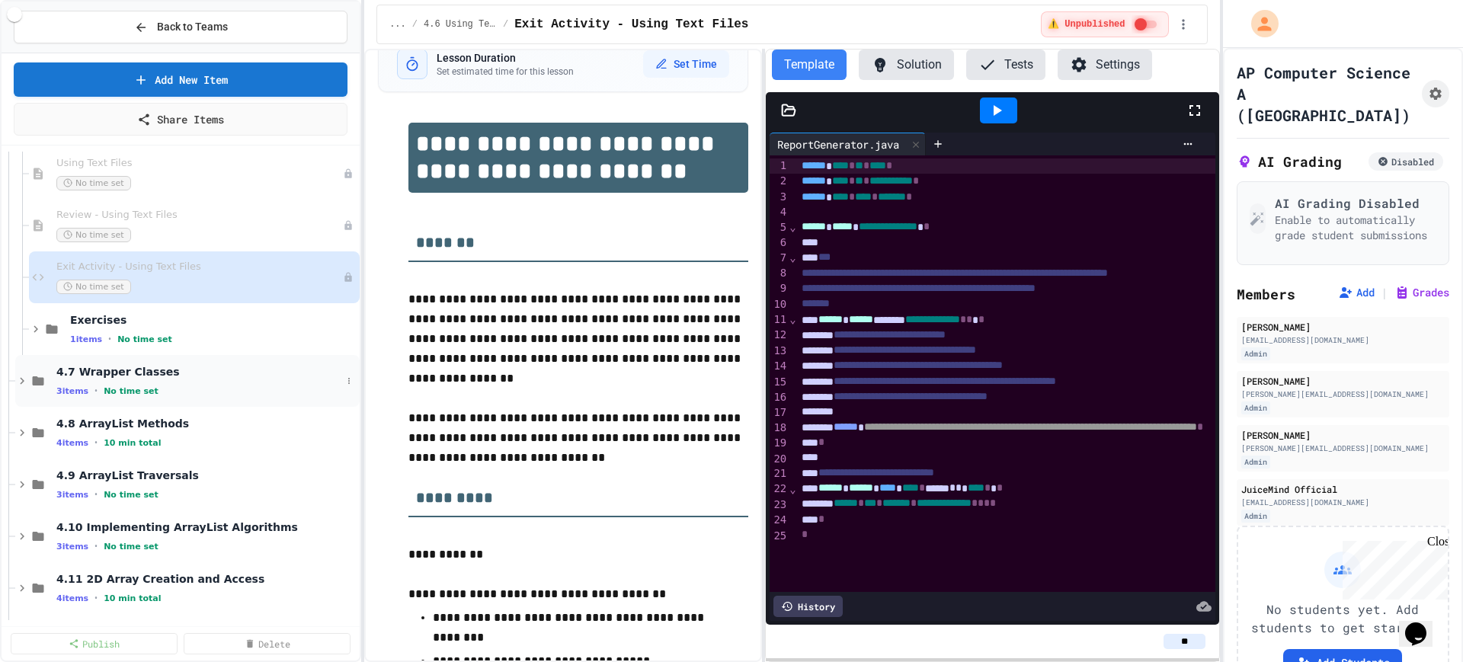
click at [15, 381] on icon at bounding box center [22, 381] width 14 height 14
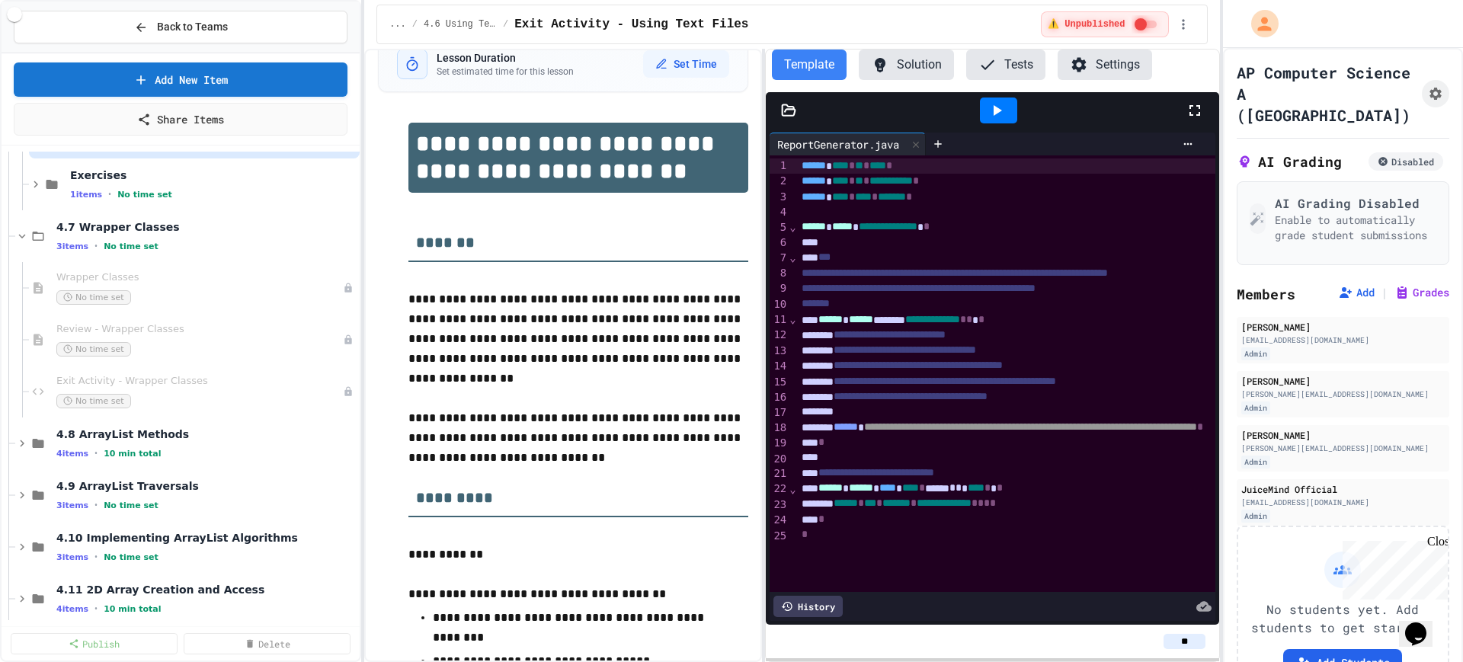
scroll to position [1810, 0]
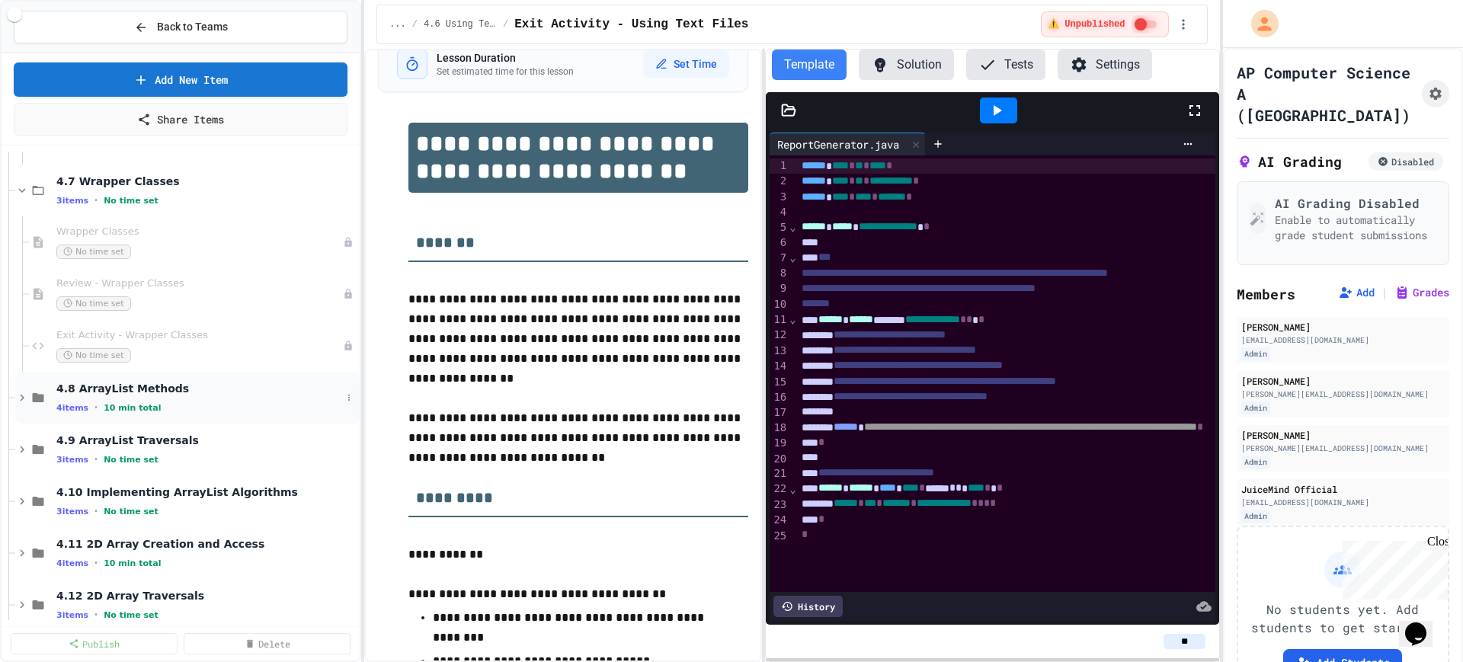
click at [28, 398] on icon at bounding box center [22, 398] width 14 height 14
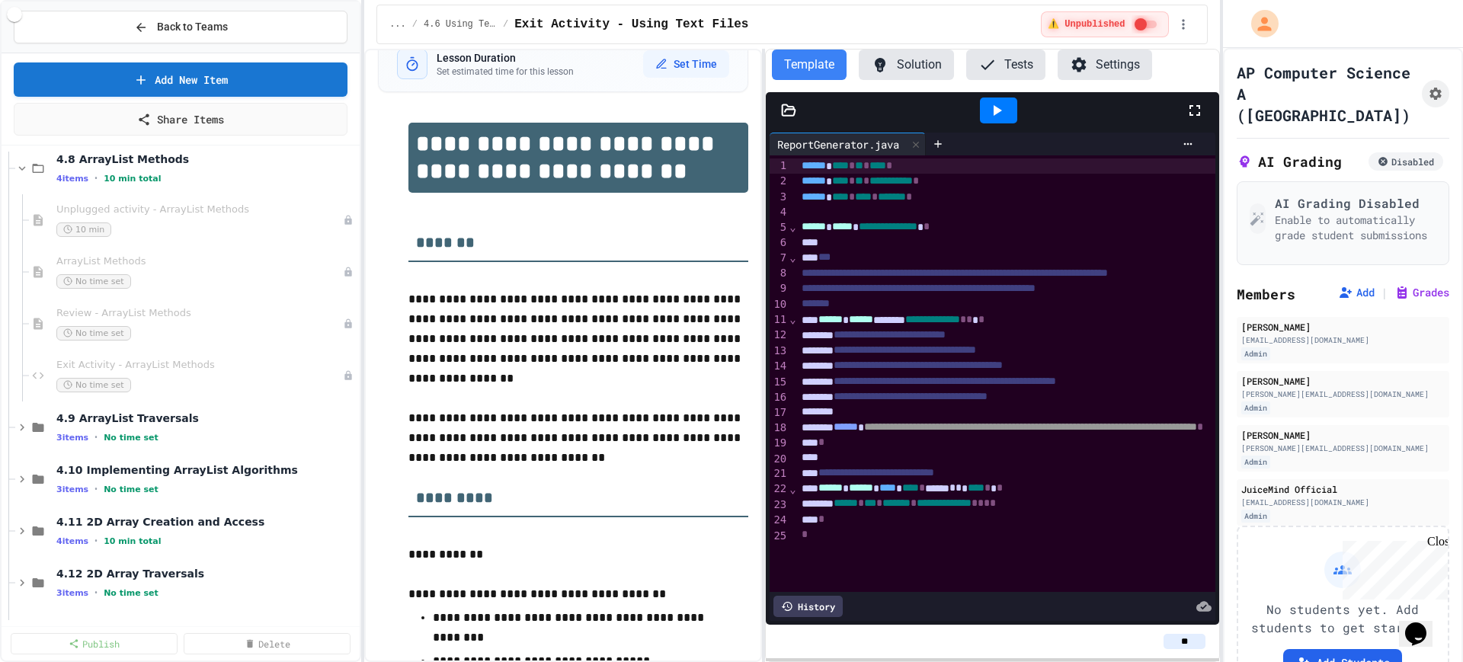
scroll to position [2095, 0]
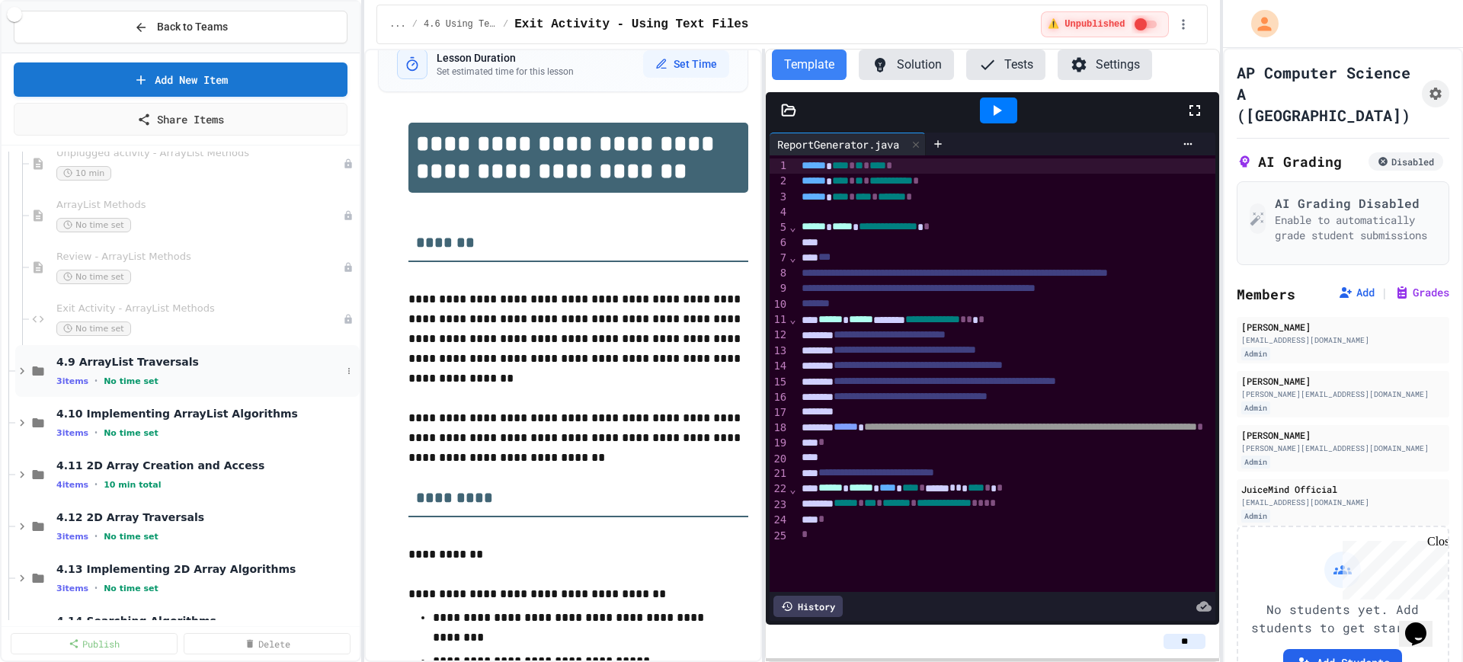
click at [24, 374] on icon at bounding box center [22, 371] width 14 height 14
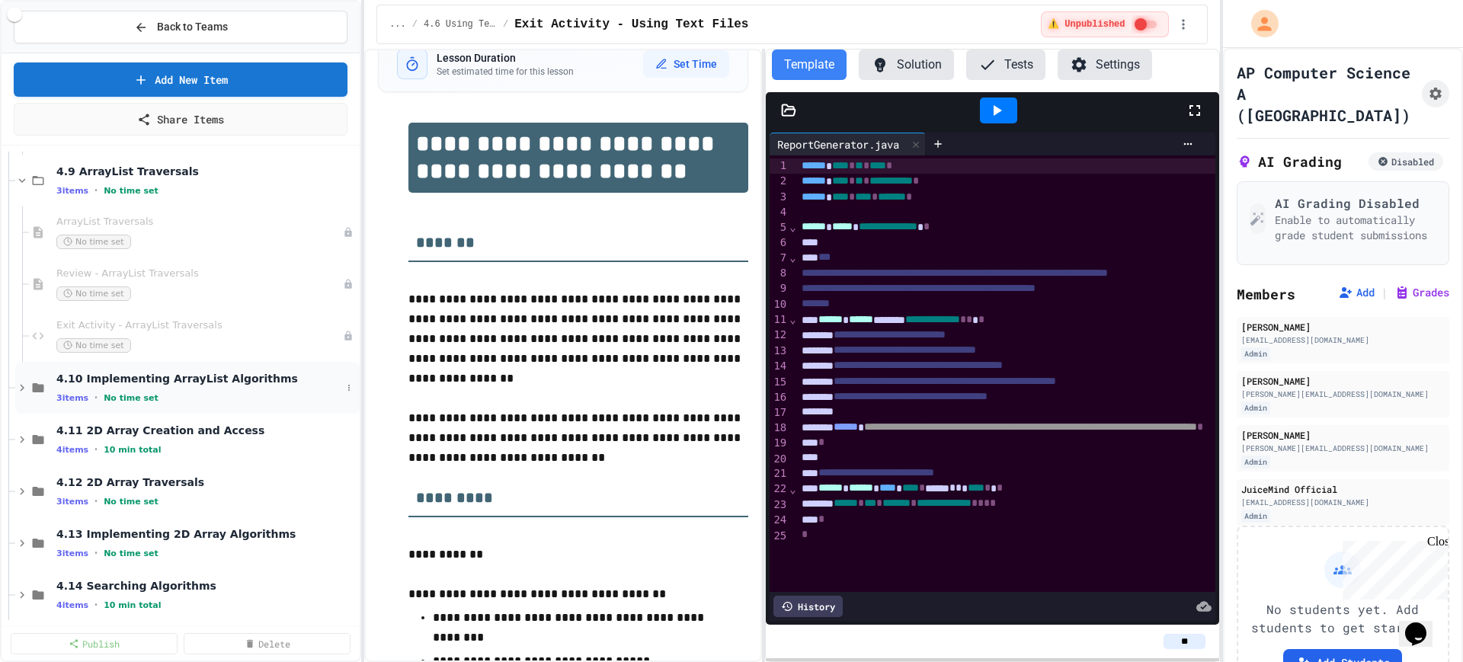
click at [20, 389] on icon at bounding box center [22, 388] width 14 height 14
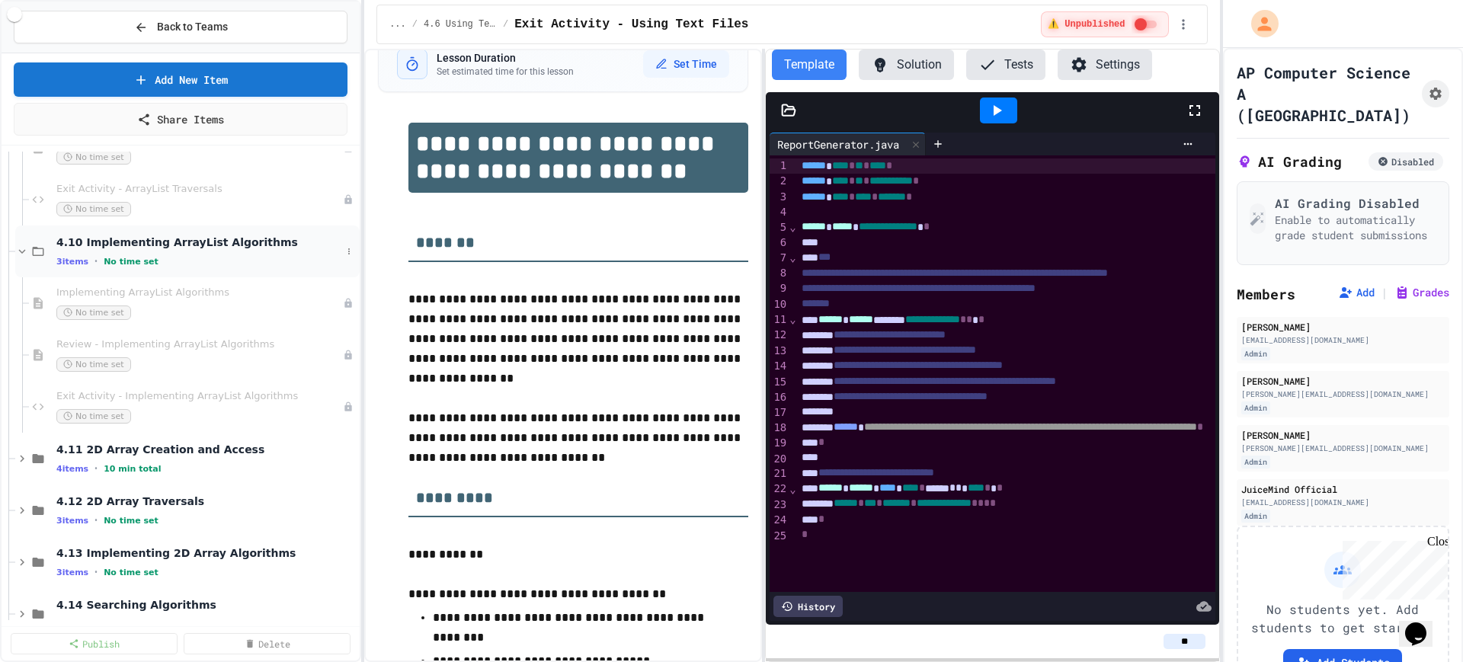
scroll to position [2476, 0]
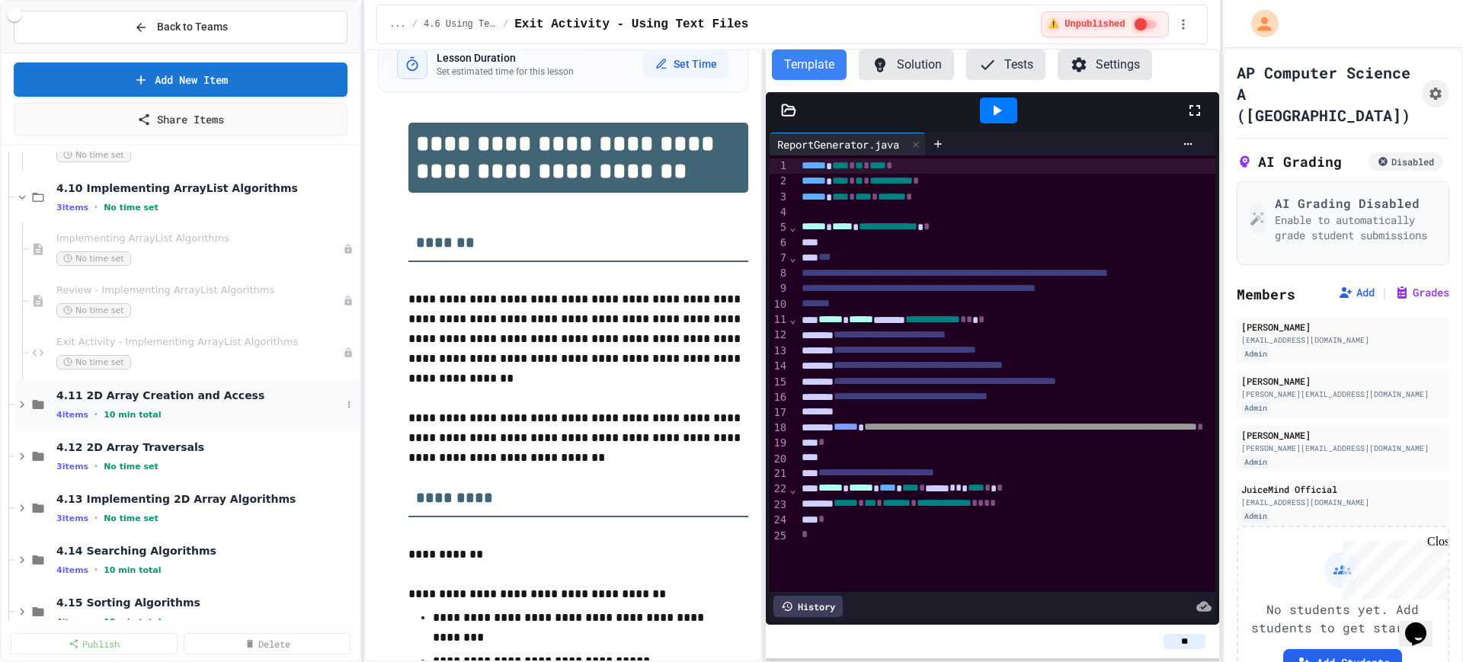
click at [27, 404] on icon at bounding box center [22, 405] width 14 height 14
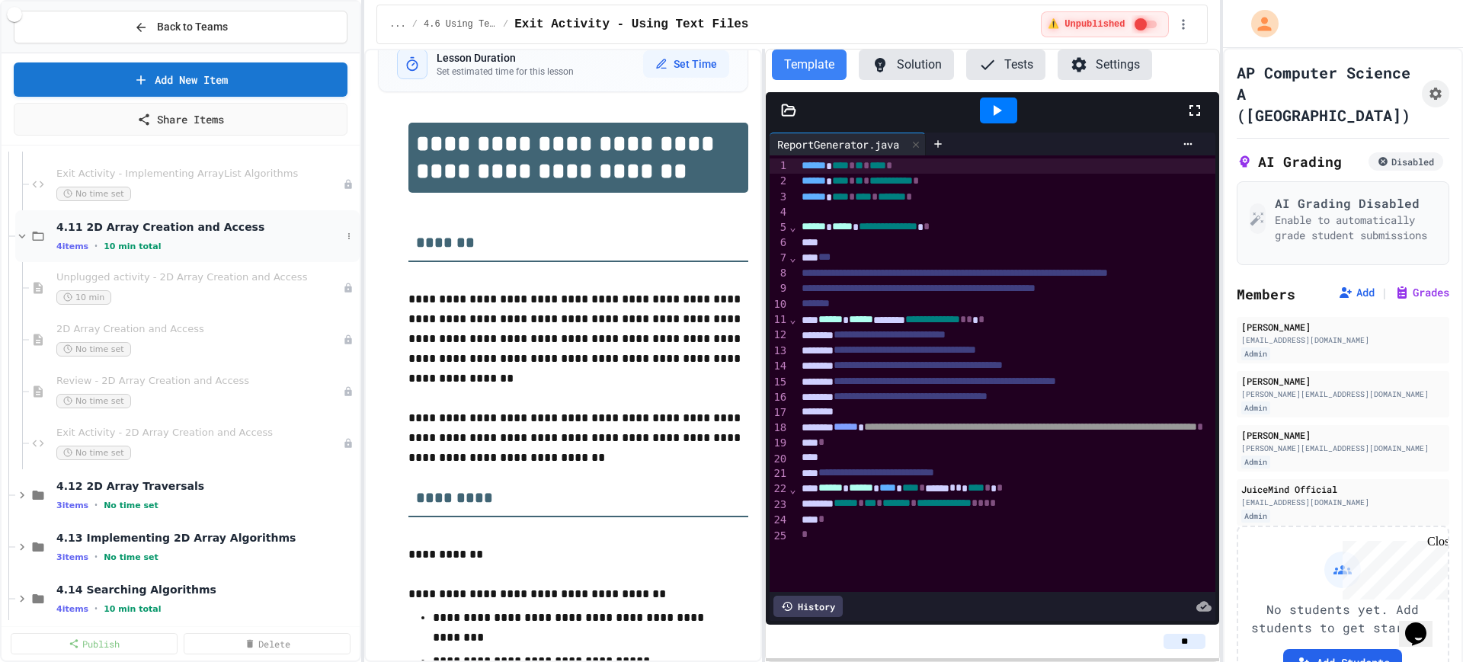
scroll to position [2667, 0]
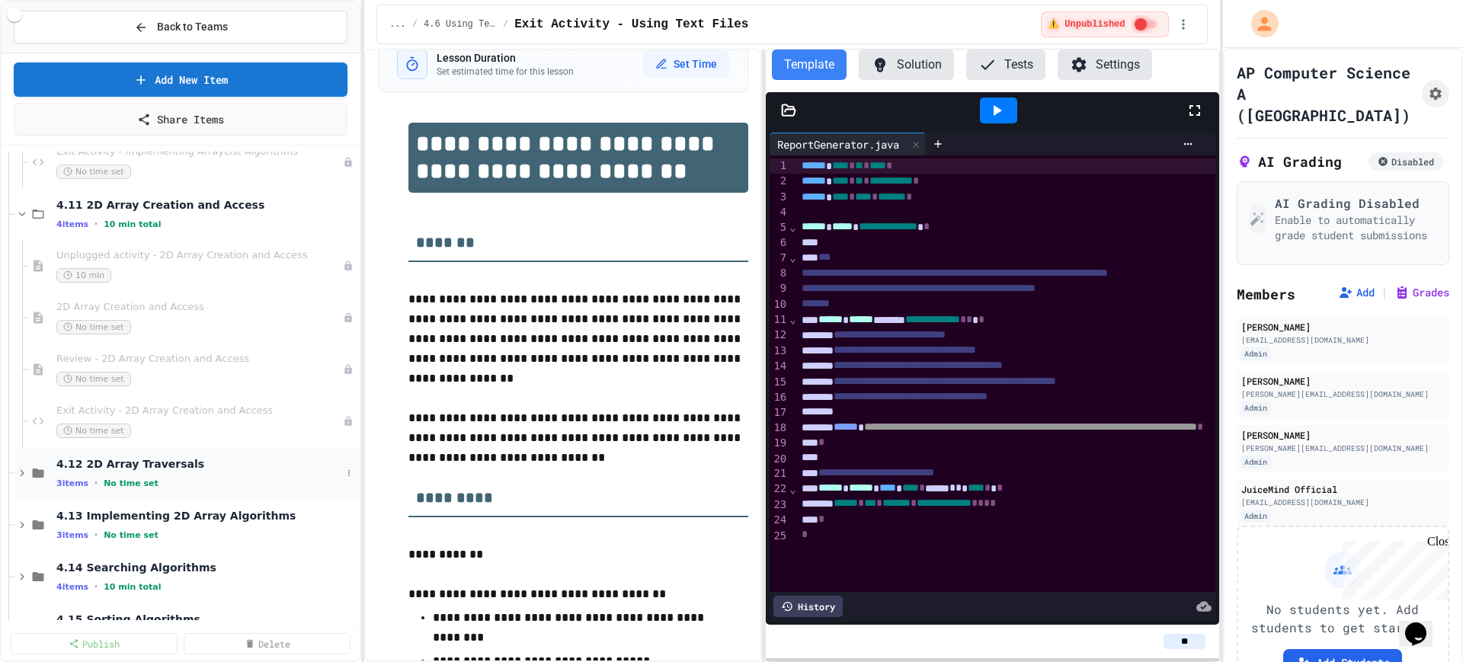
click at [24, 467] on icon at bounding box center [22, 473] width 14 height 14
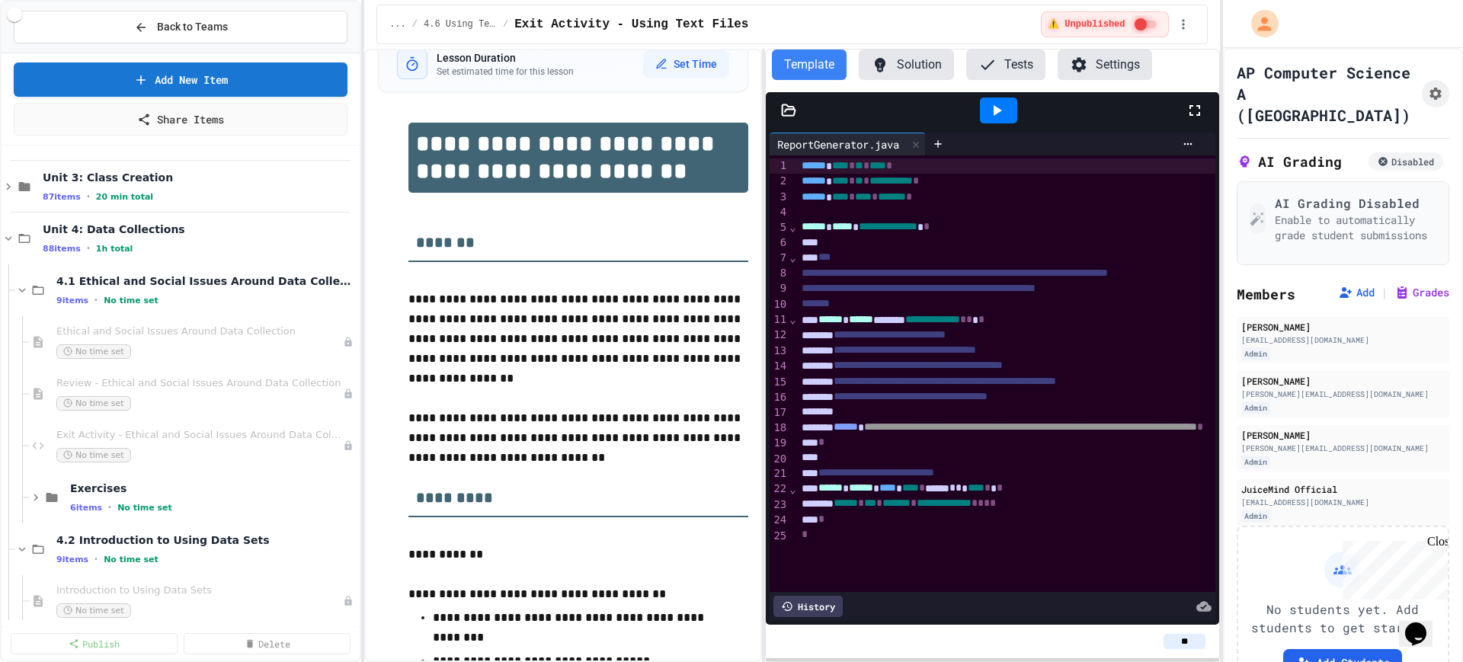
scroll to position [0, 0]
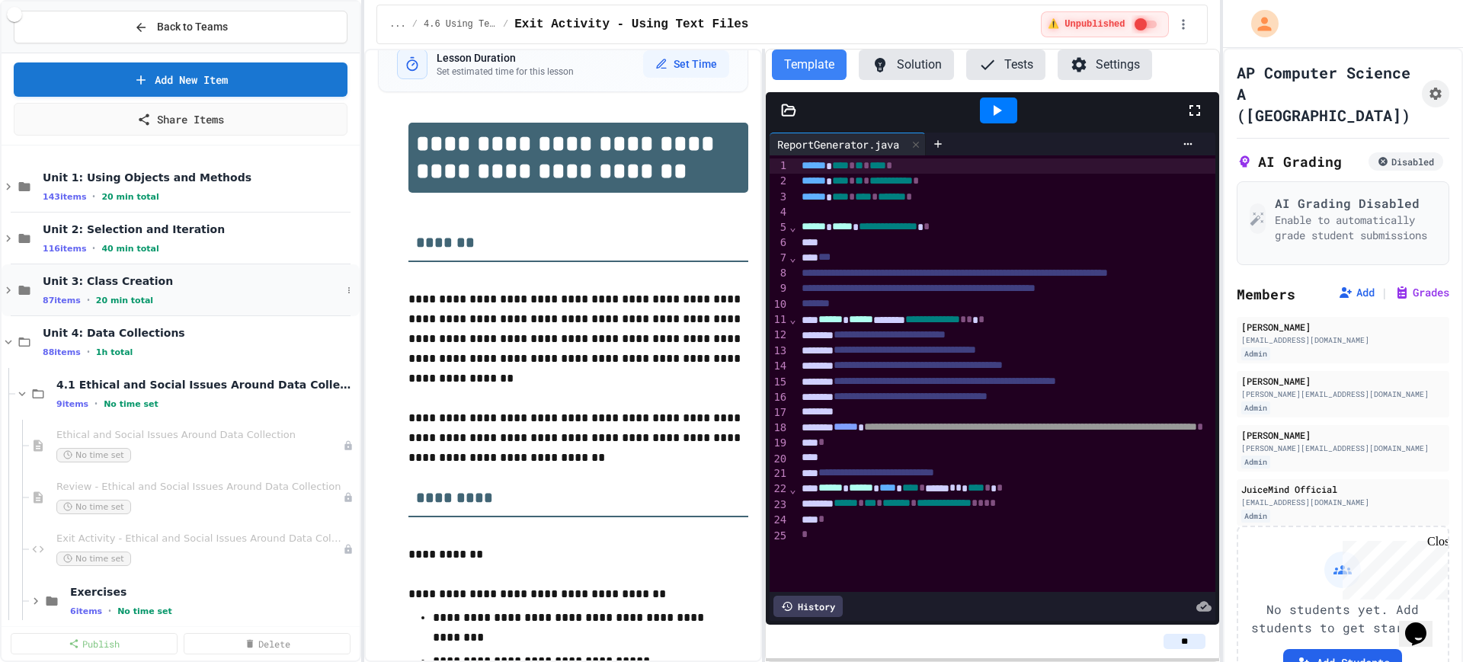
click at [8, 293] on icon at bounding box center [8, 290] width 5 height 7
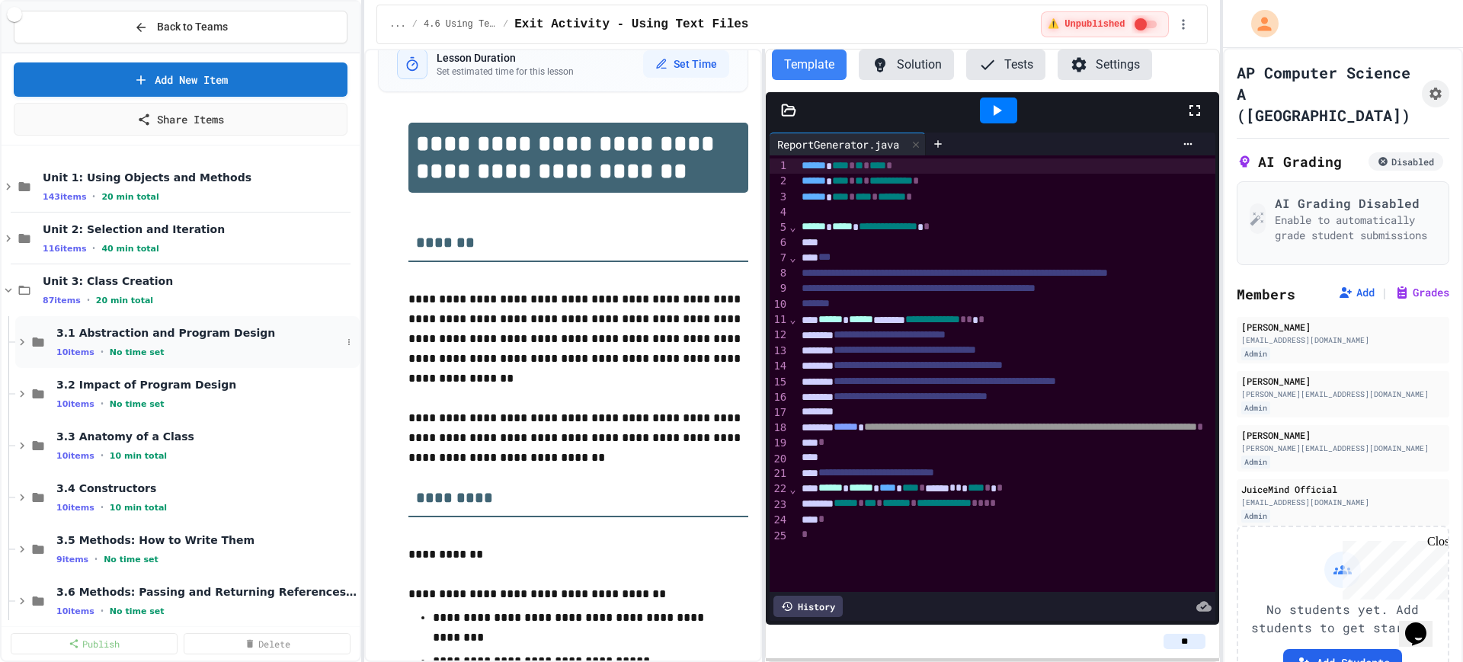
click at [165, 338] on span "3.1 Abstraction and Program Design" at bounding box center [198, 333] width 285 height 14
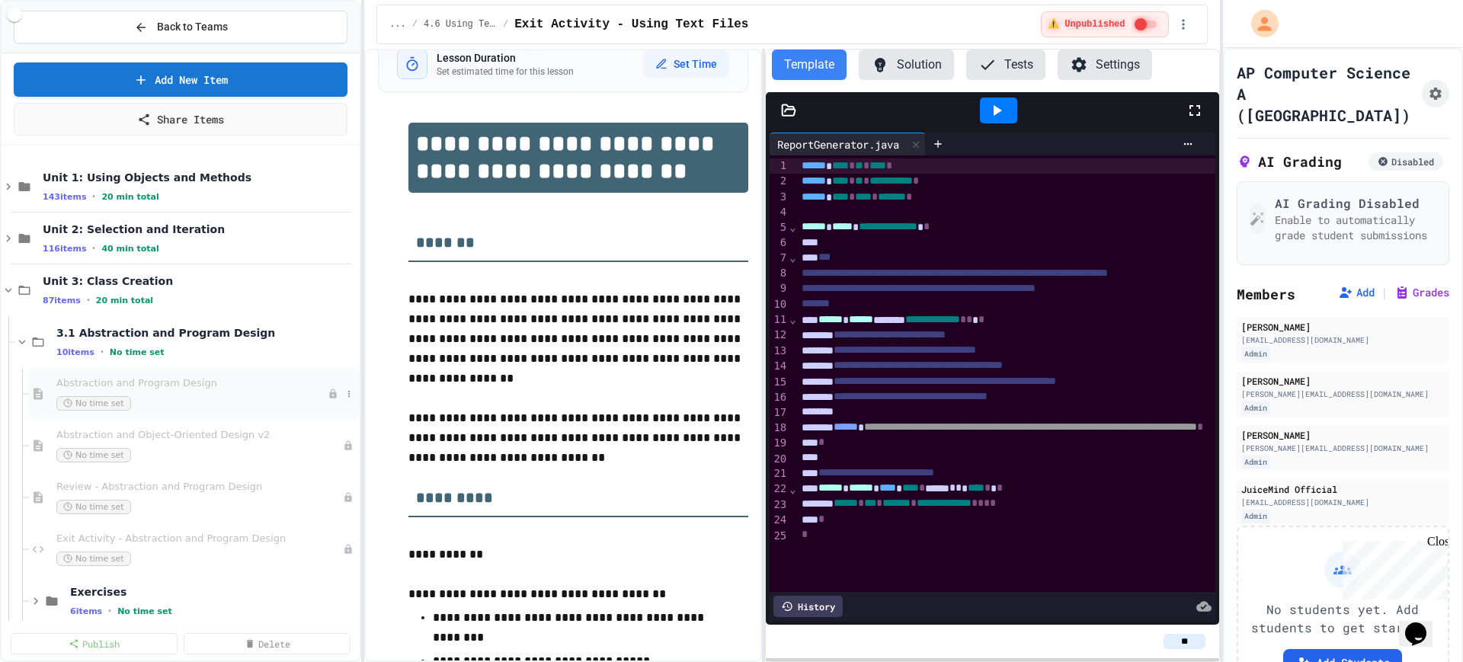
click at [162, 396] on div "No time set" at bounding box center [191, 403] width 271 height 14
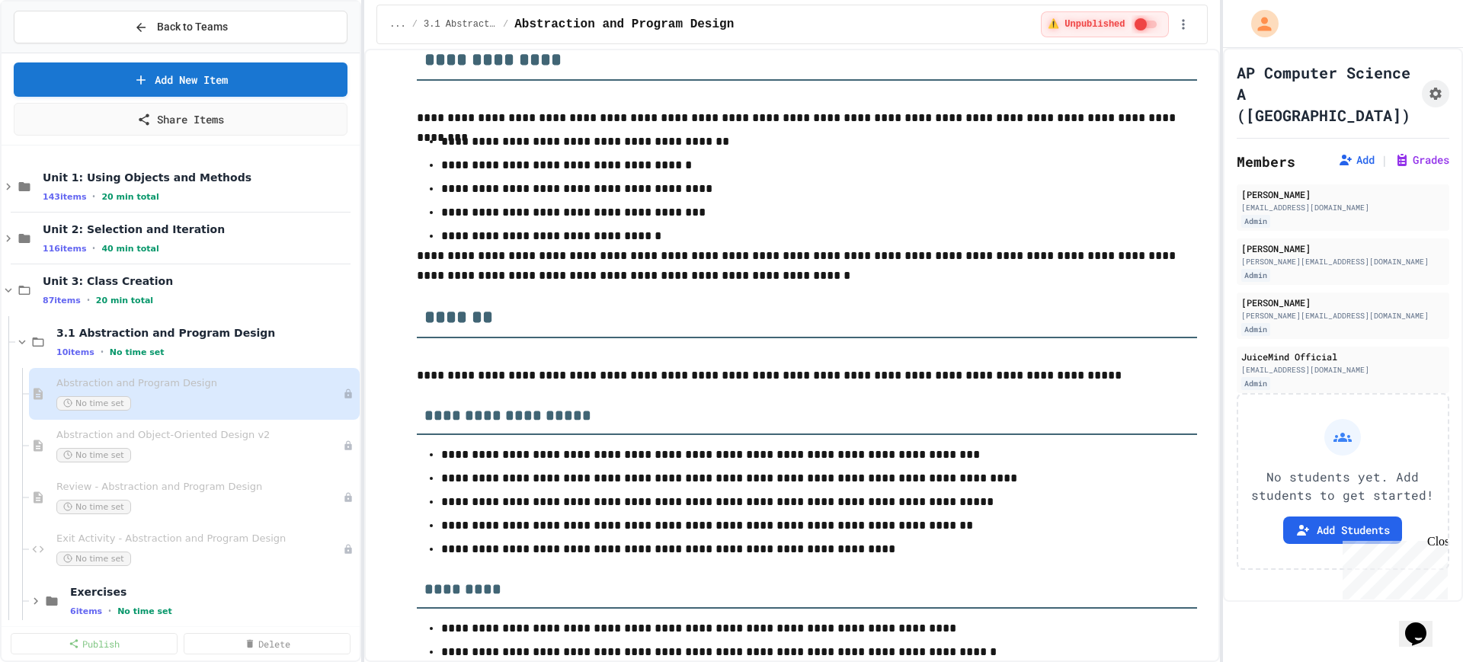
scroll to position [8476, 0]
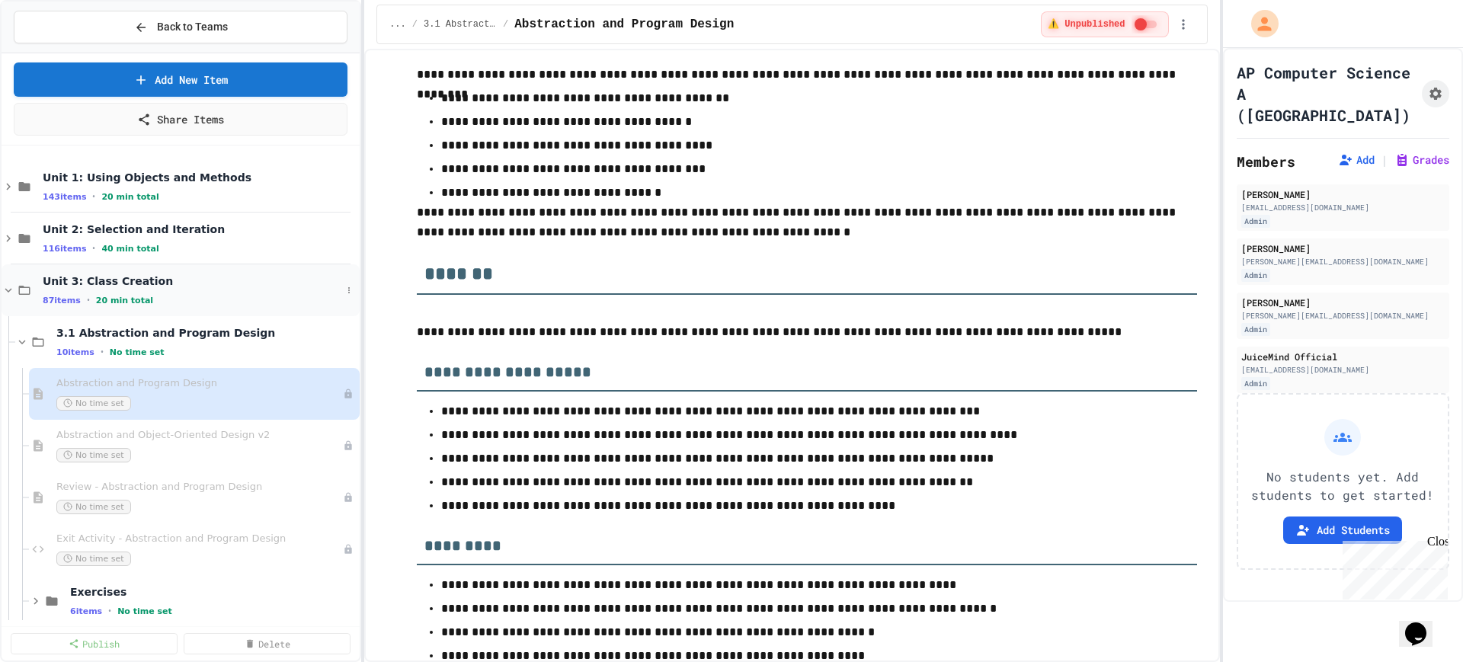
click at [8, 289] on icon at bounding box center [9, 290] width 14 height 14
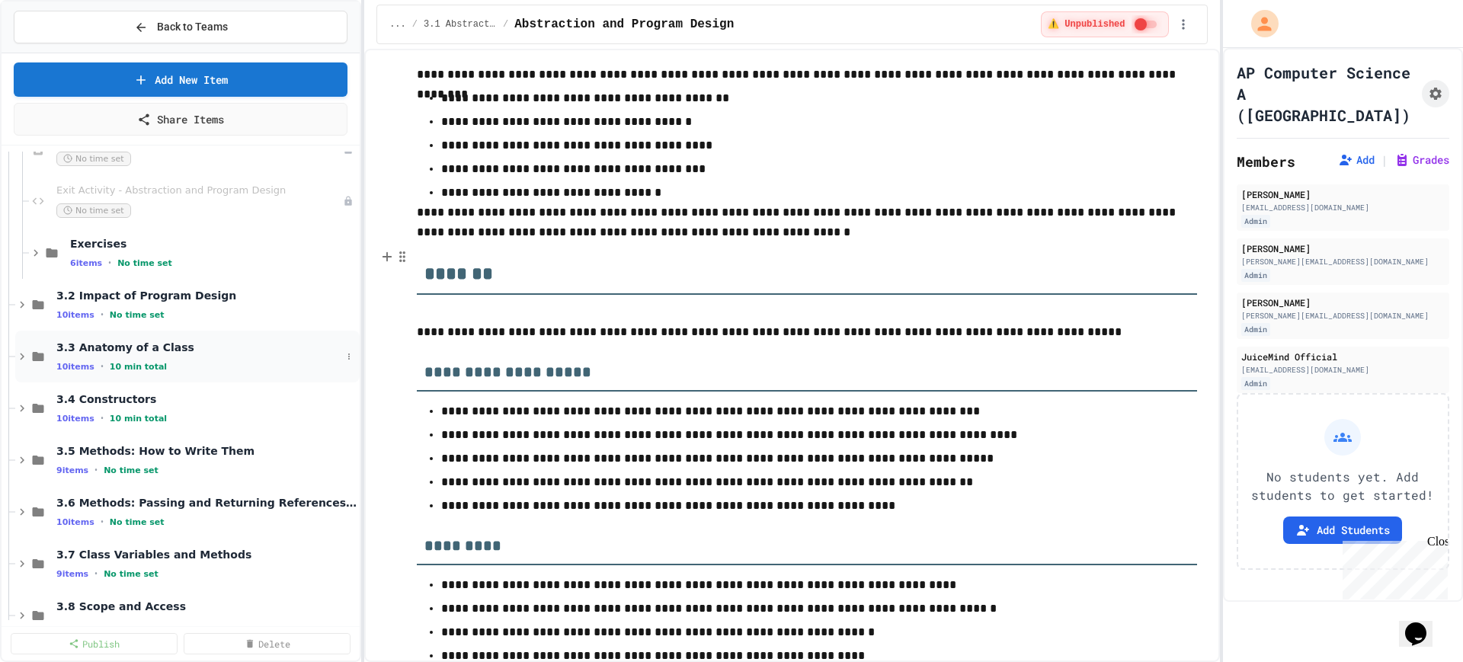
scroll to position [381, 0]
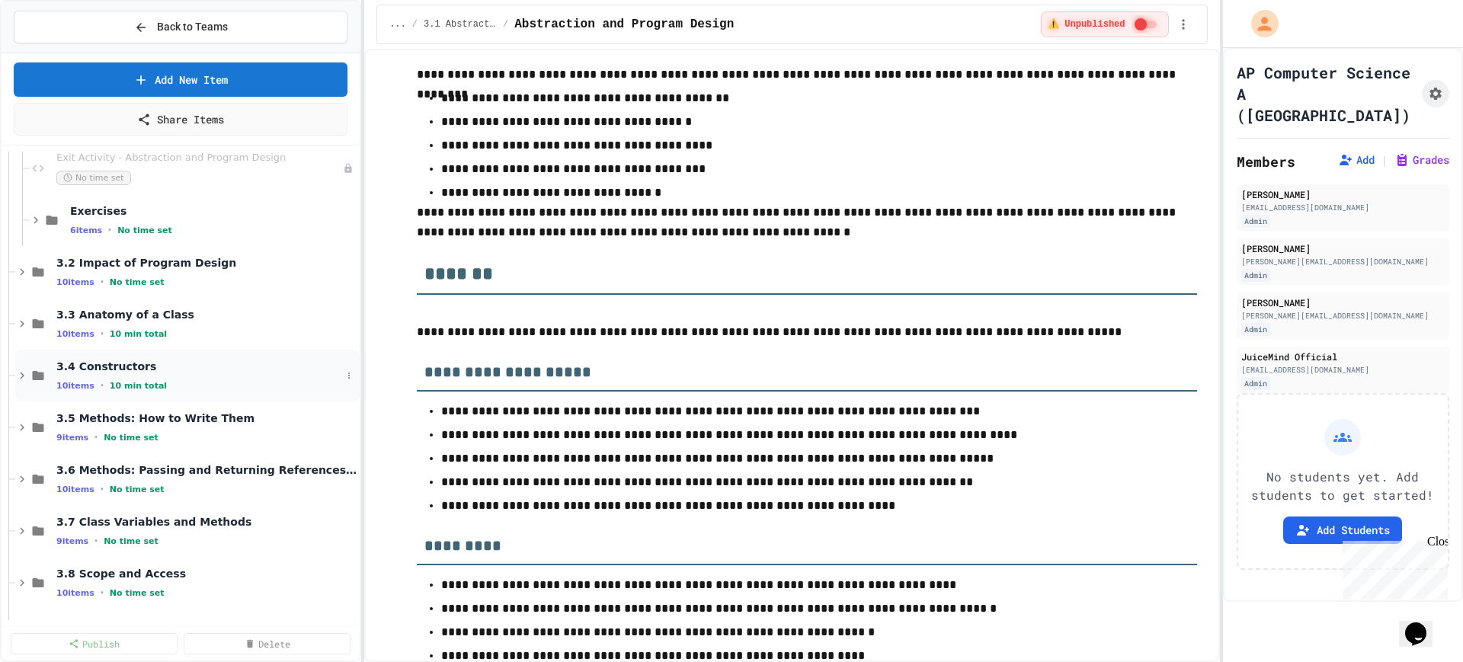
click at [178, 376] on div "3.4 Constructors 10 items • 10 min total" at bounding box center [198, 376] width 285 height 32
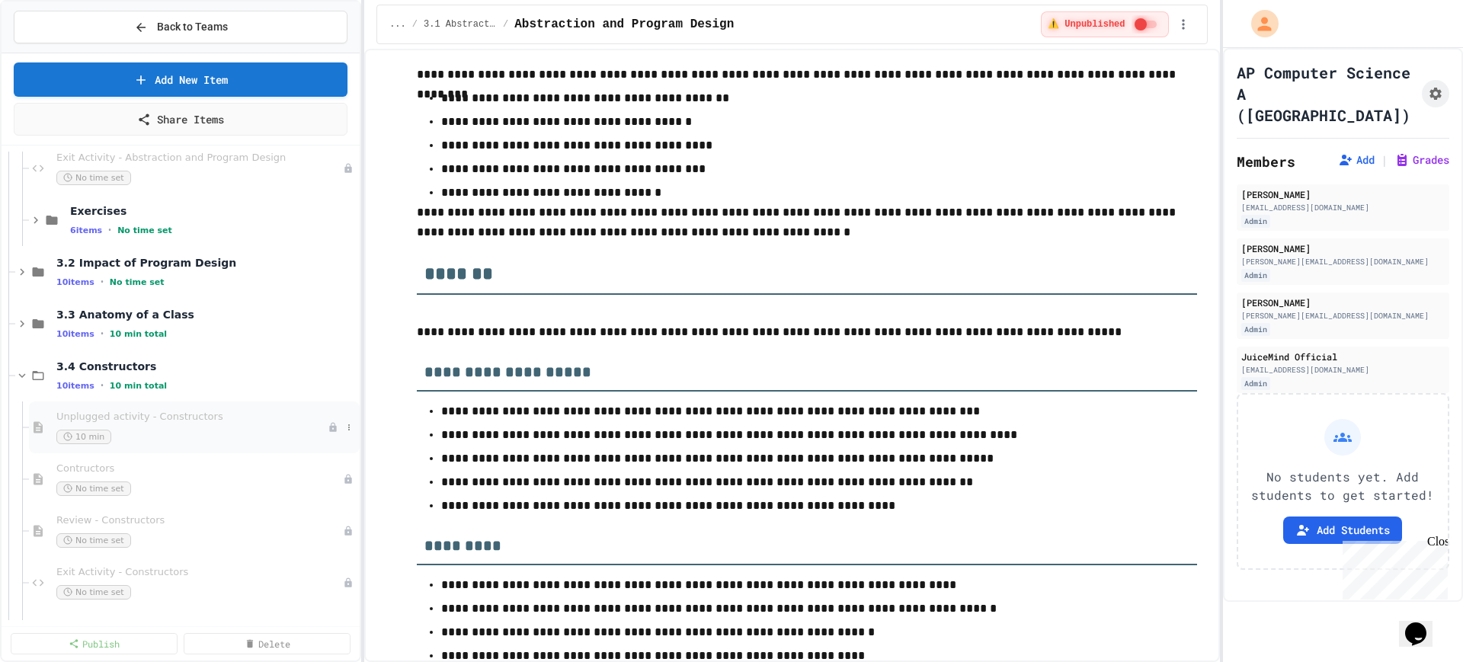
click at [175, 434] on div "10 min" at bounding box center [191, 437] width 271 height 14
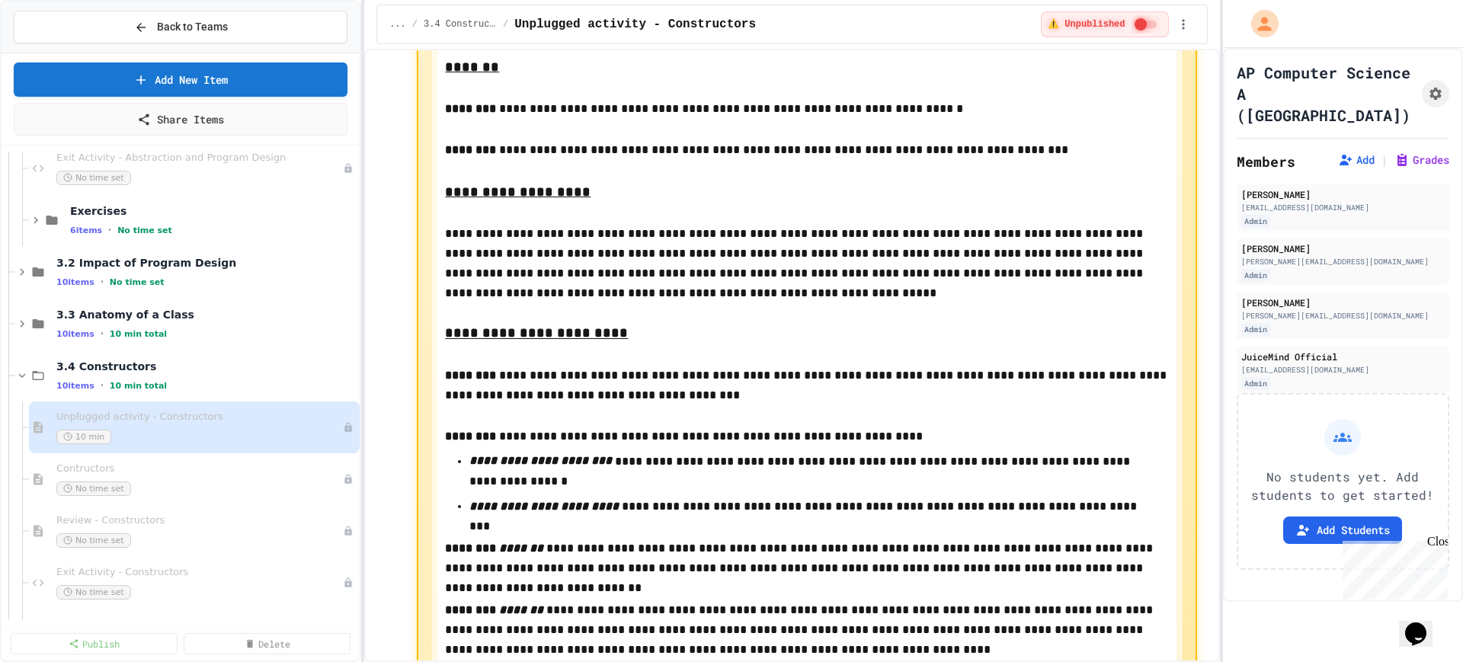
scroll to position [762, 0]
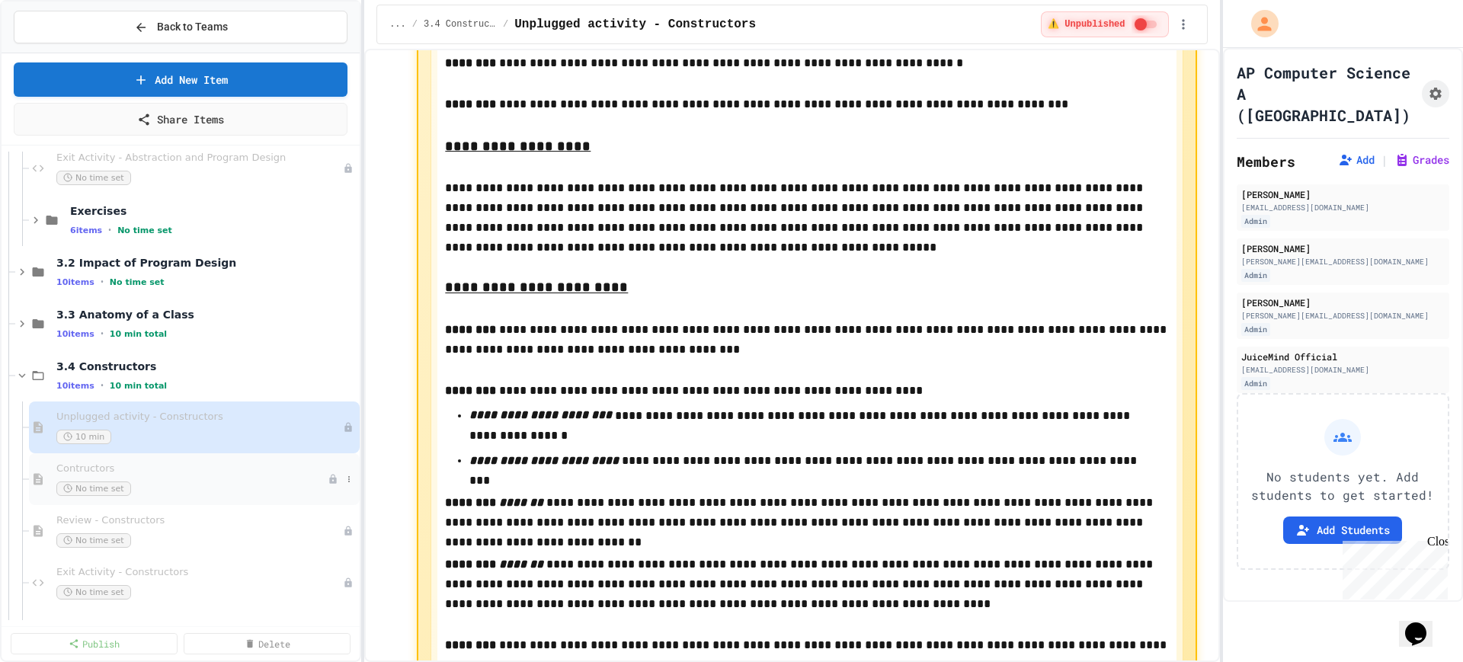
click at [215, 462] on span "Contructors" at bounding box center [191, 468] width 271 height 13
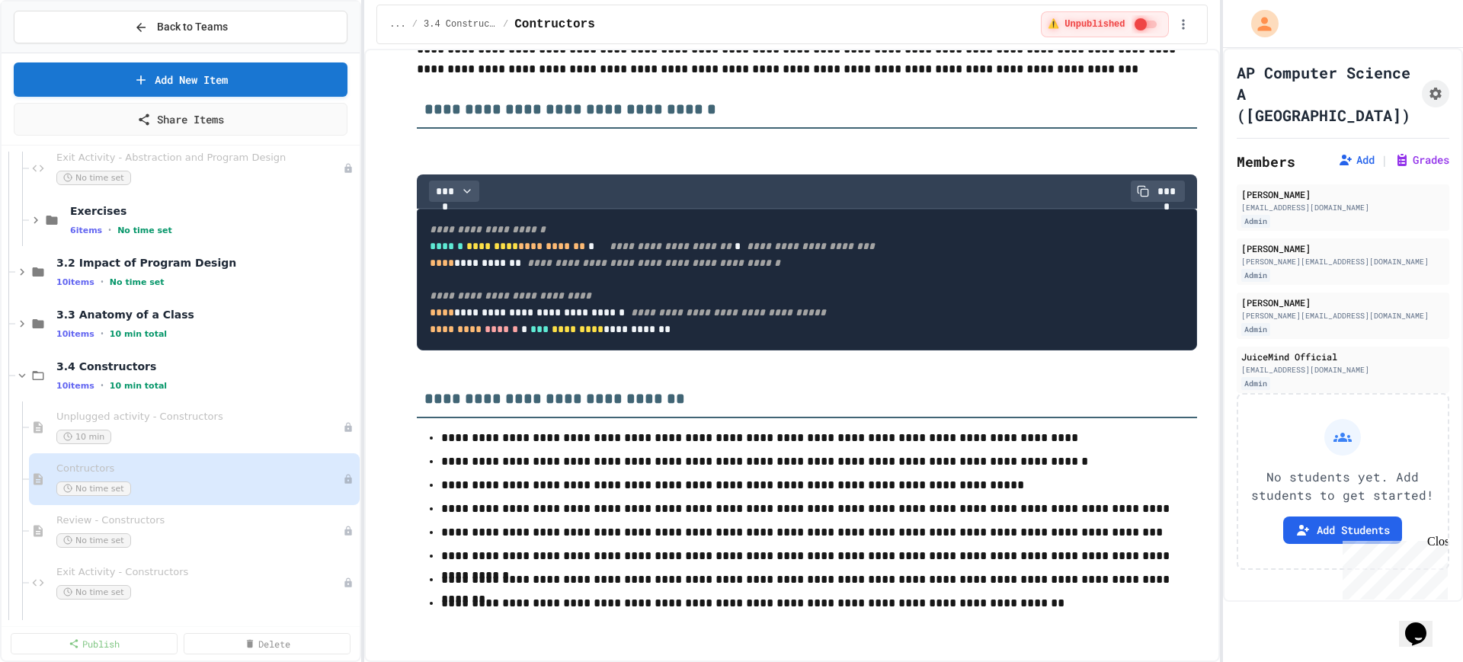
scroll to position [9333, 0]
click at [171, 518] on span "Review - Constructors" at bounding box center [199, 520] width 286 height 13
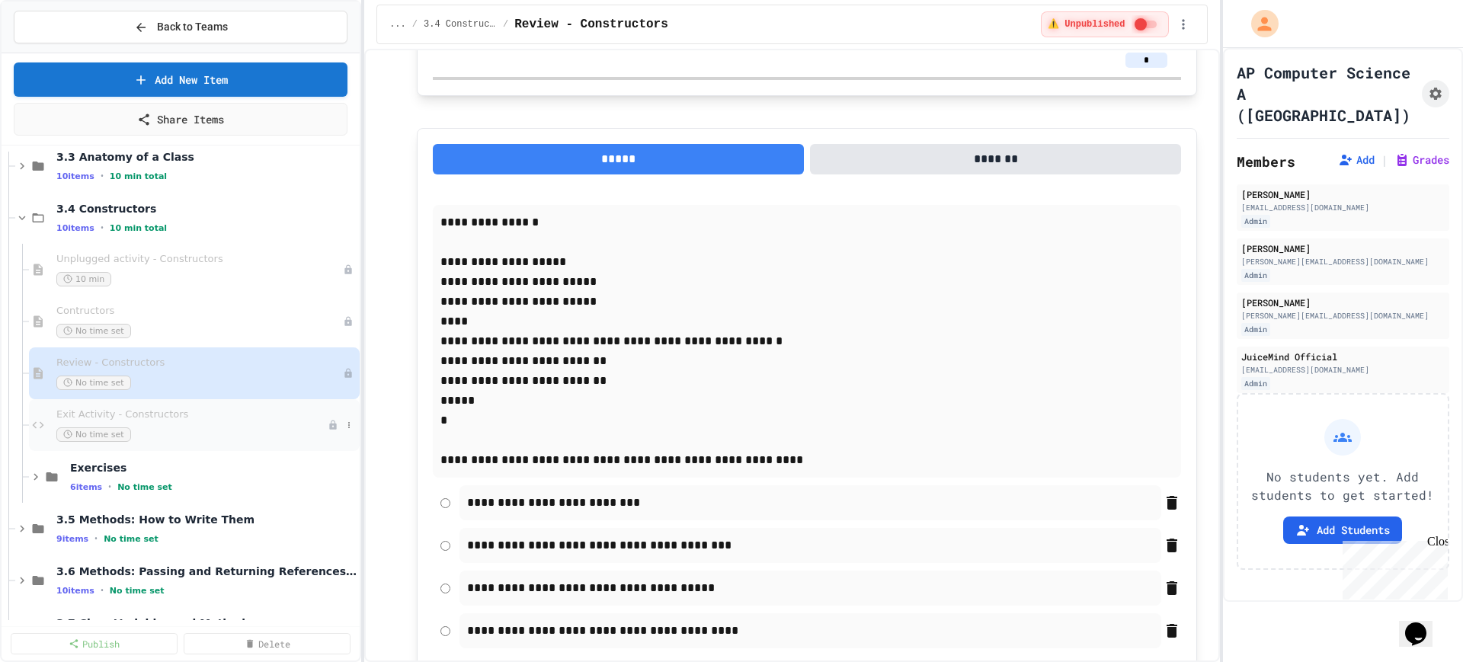
scroll to position [571, 0]
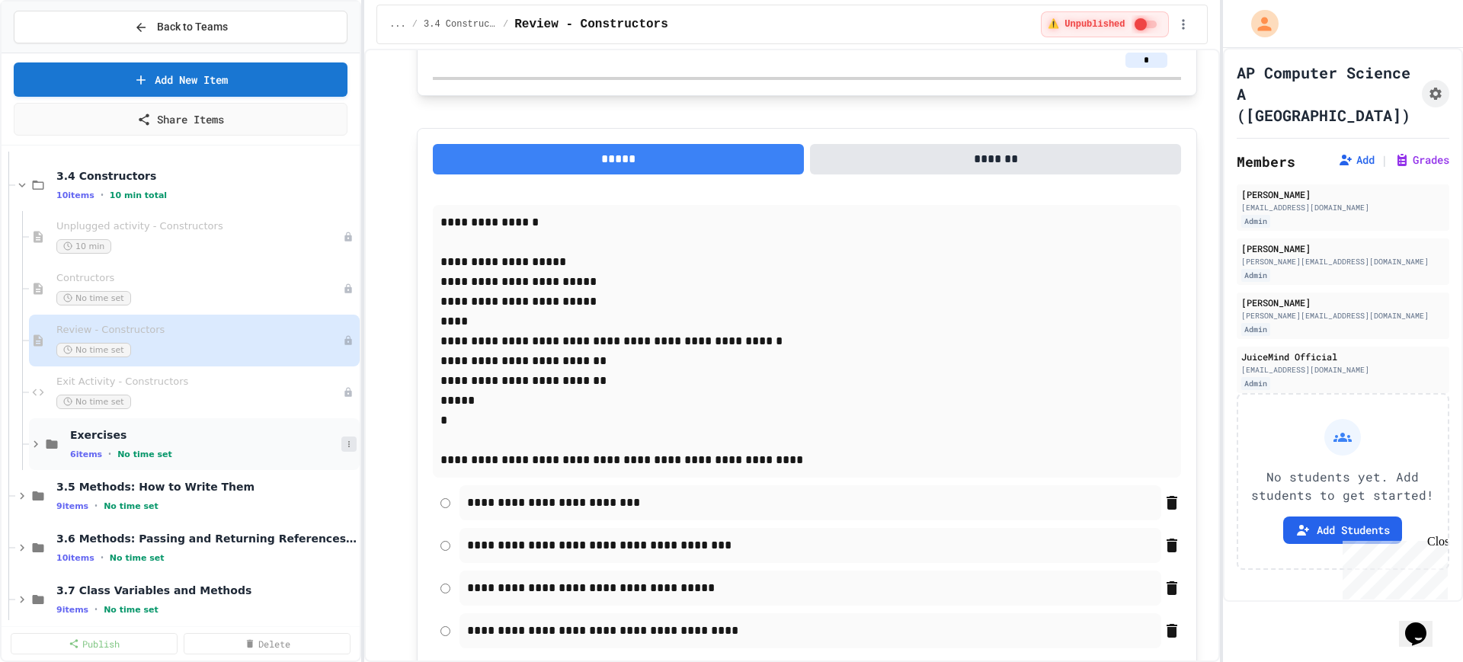
click at [344, 446] on icon at bounding box center [348, 444] width 9 height 9
click at [164, 445] on div at bounding box center [731, 331] width 1463 height 662
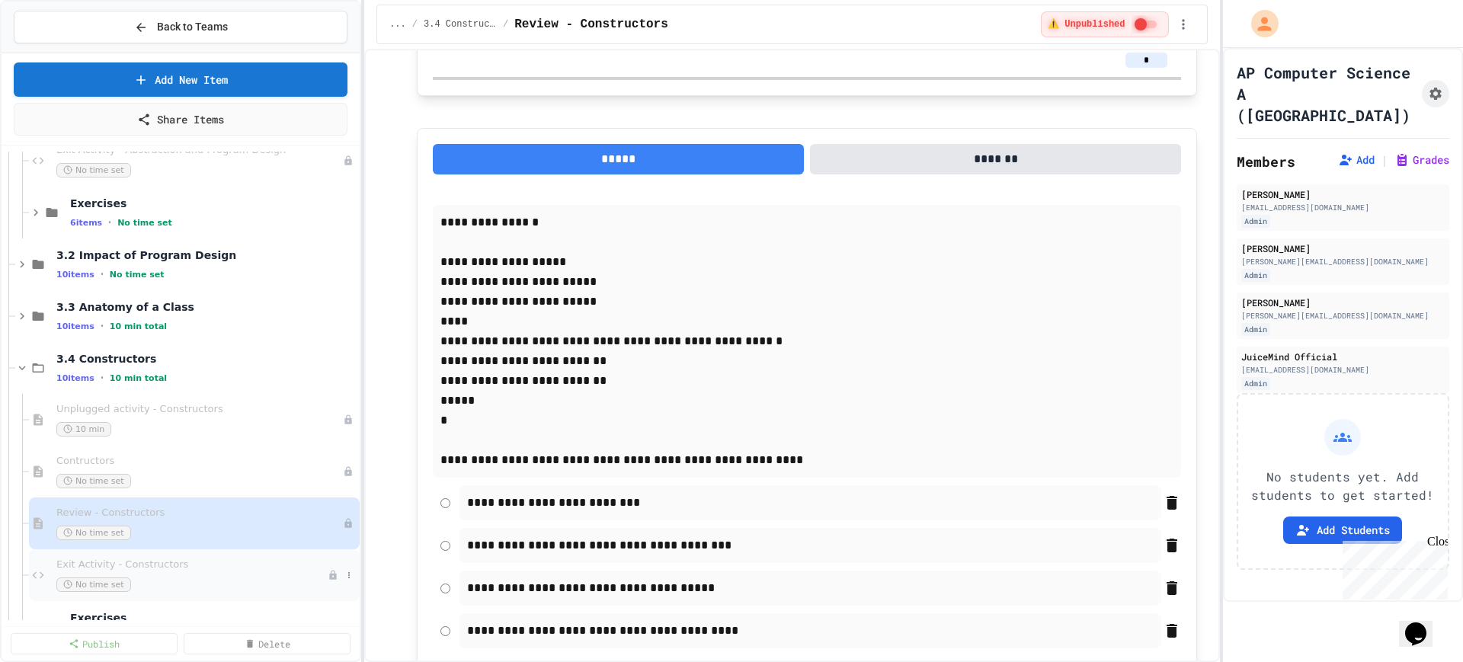
scroll to position [381, 0]
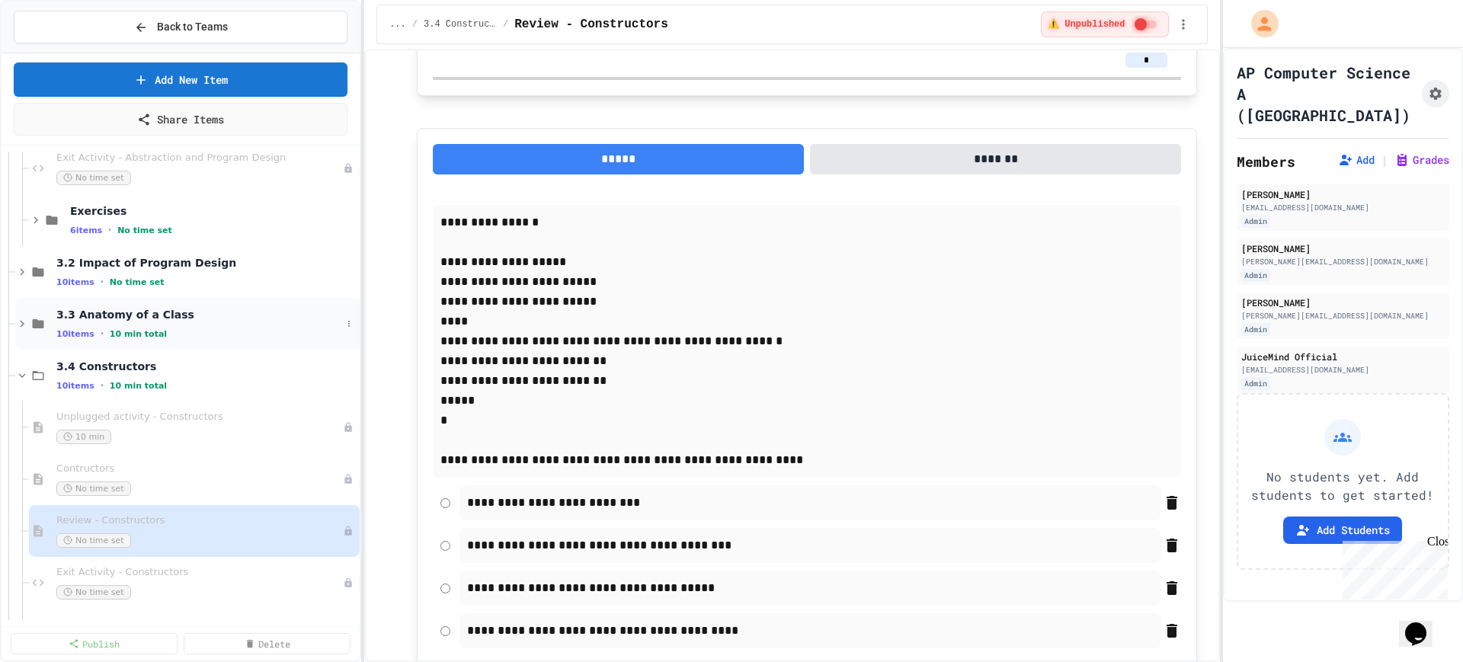
click at [24, 320] on icon at bounding box center [22, 324] width 14 height 14
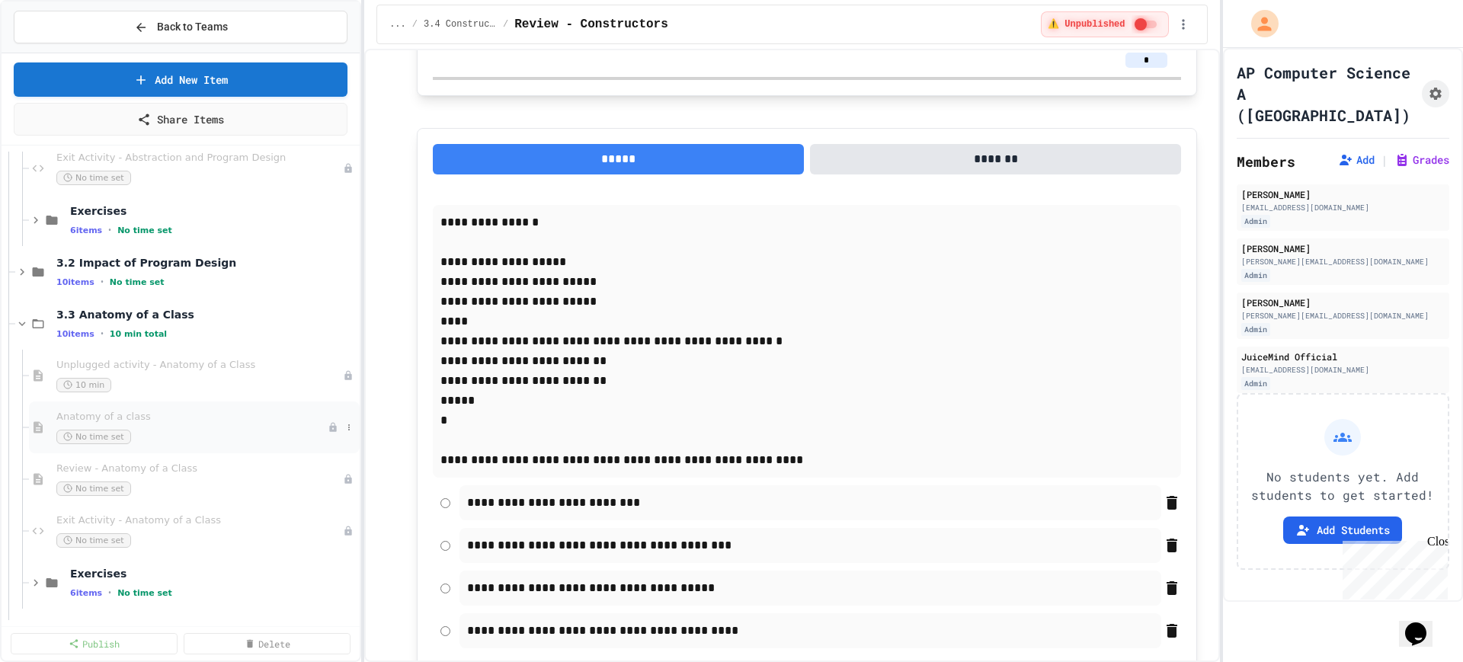
click at [219, 434] on div "No time set" at bounding box center [191, 437] width 271 height 14
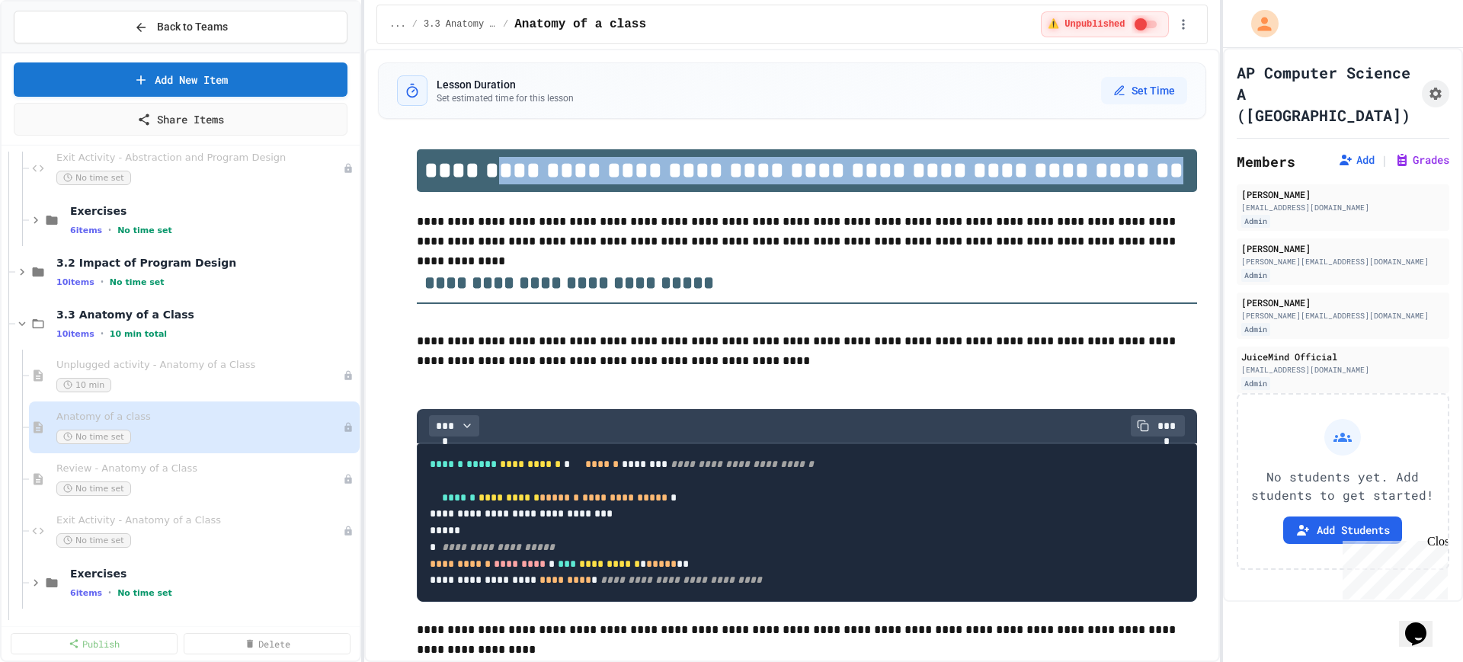
drag, startPoint x: 1111, startPoint y: 170, endPoint x: 478, endPoint y: 155, distance: 633.3
click at [478, 155] on h1 "**********" at bounding box center [807, 170] width 780 height 43
copy h1 "**********"
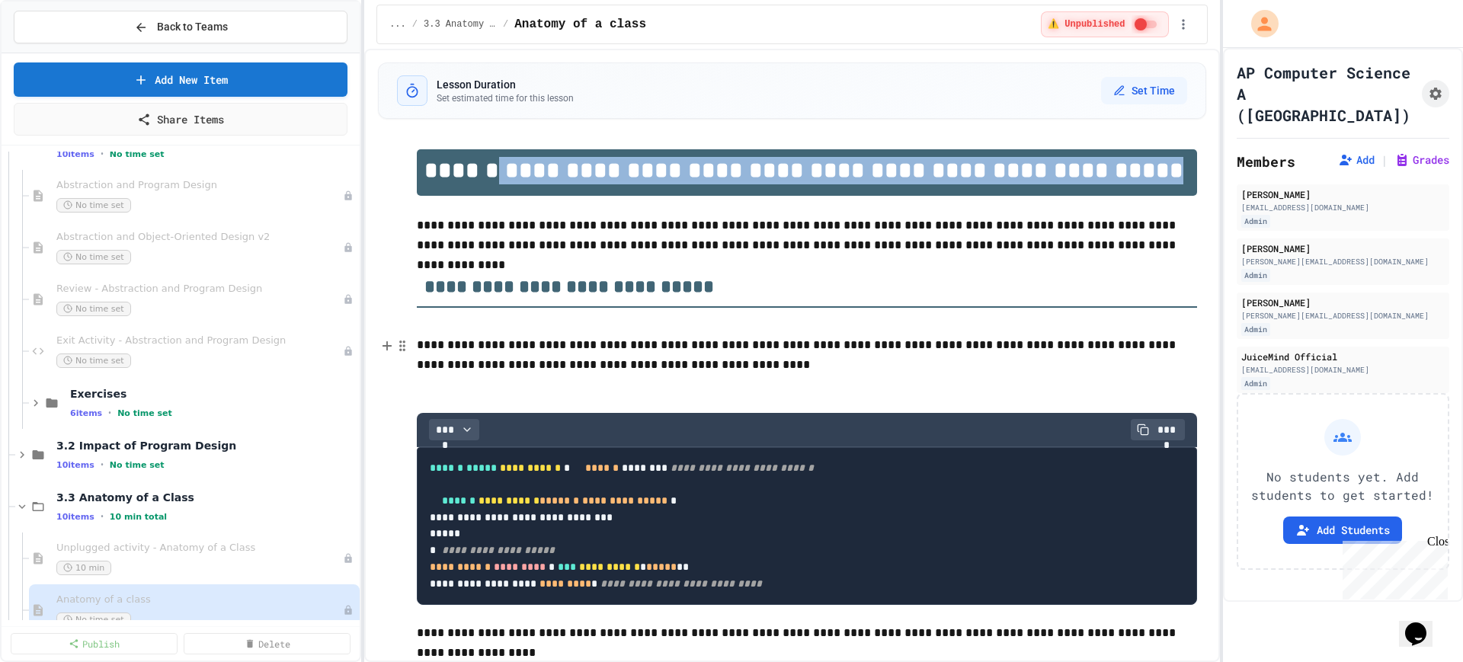
scroll to position [190, 0]
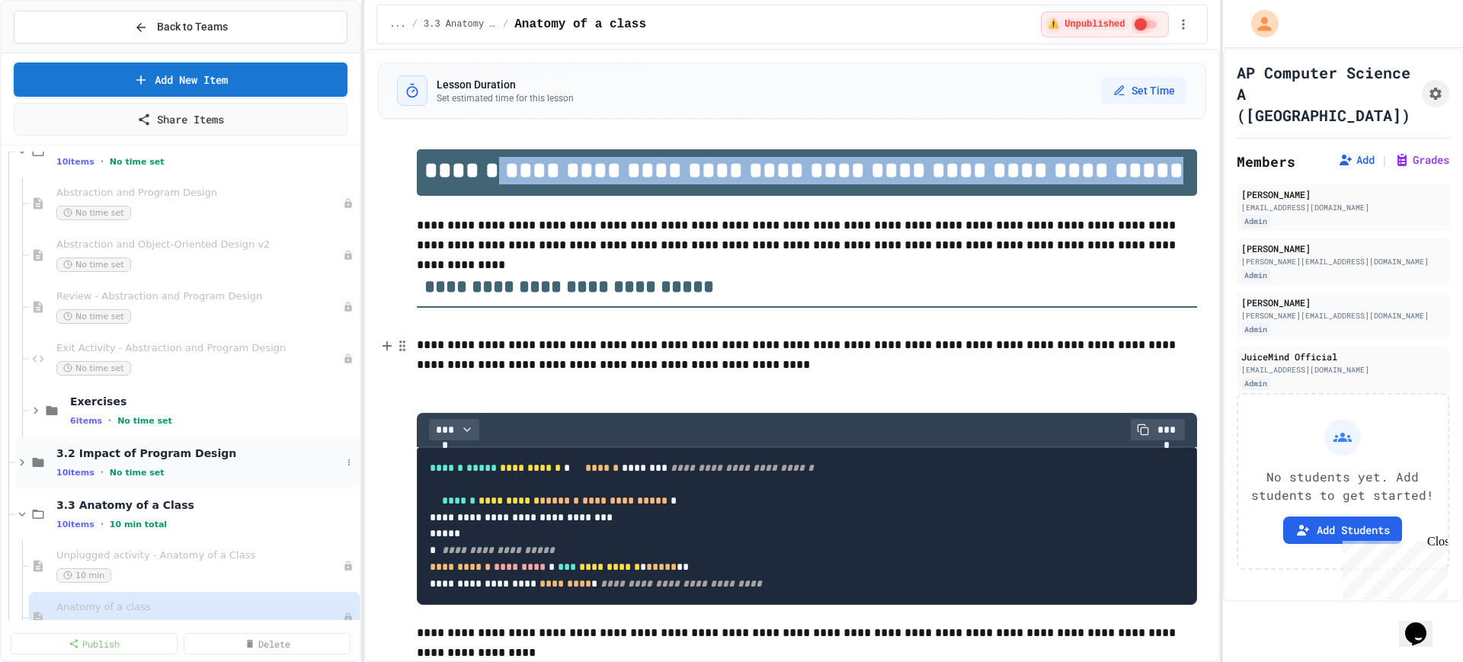
click at [19, 462] on icon at bounding box center [22, 463] width 14 height 14
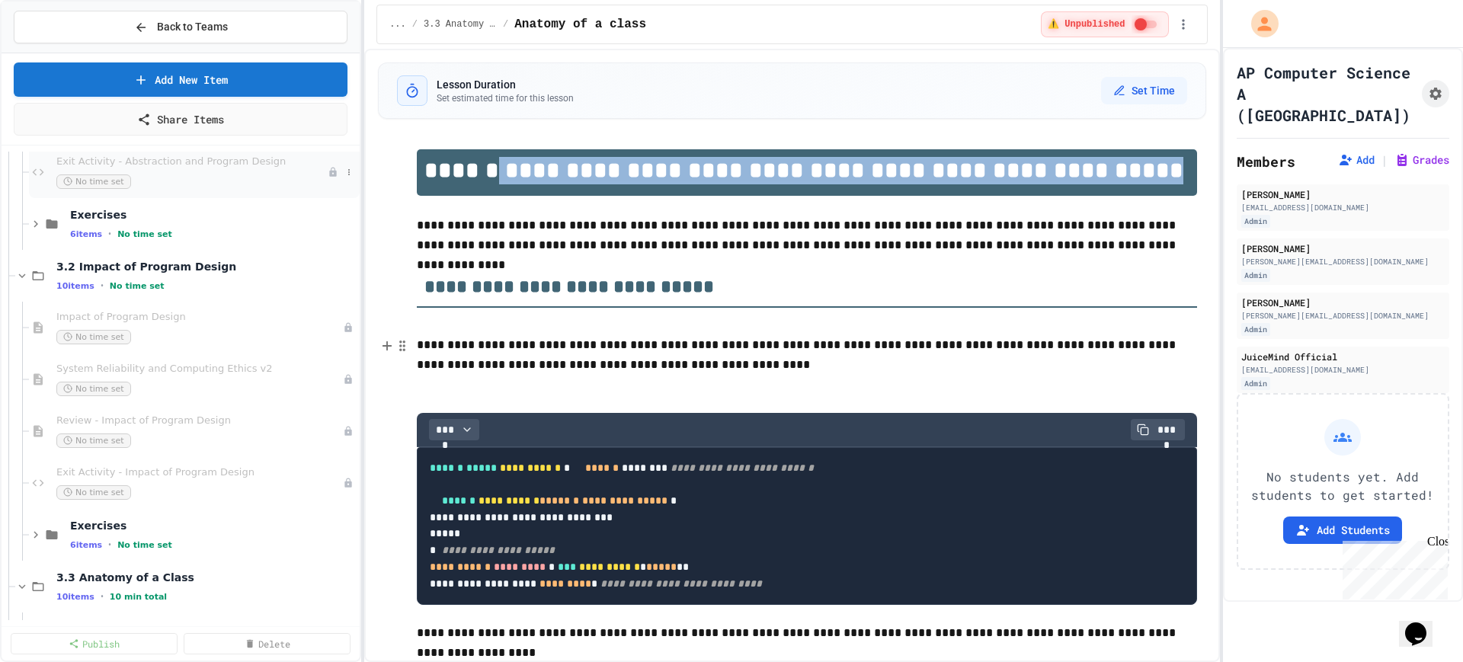
scroll to position [381, 0]
click at [214, 329] on div "No time set" at bounding box center [191, 333] width 271 height 14
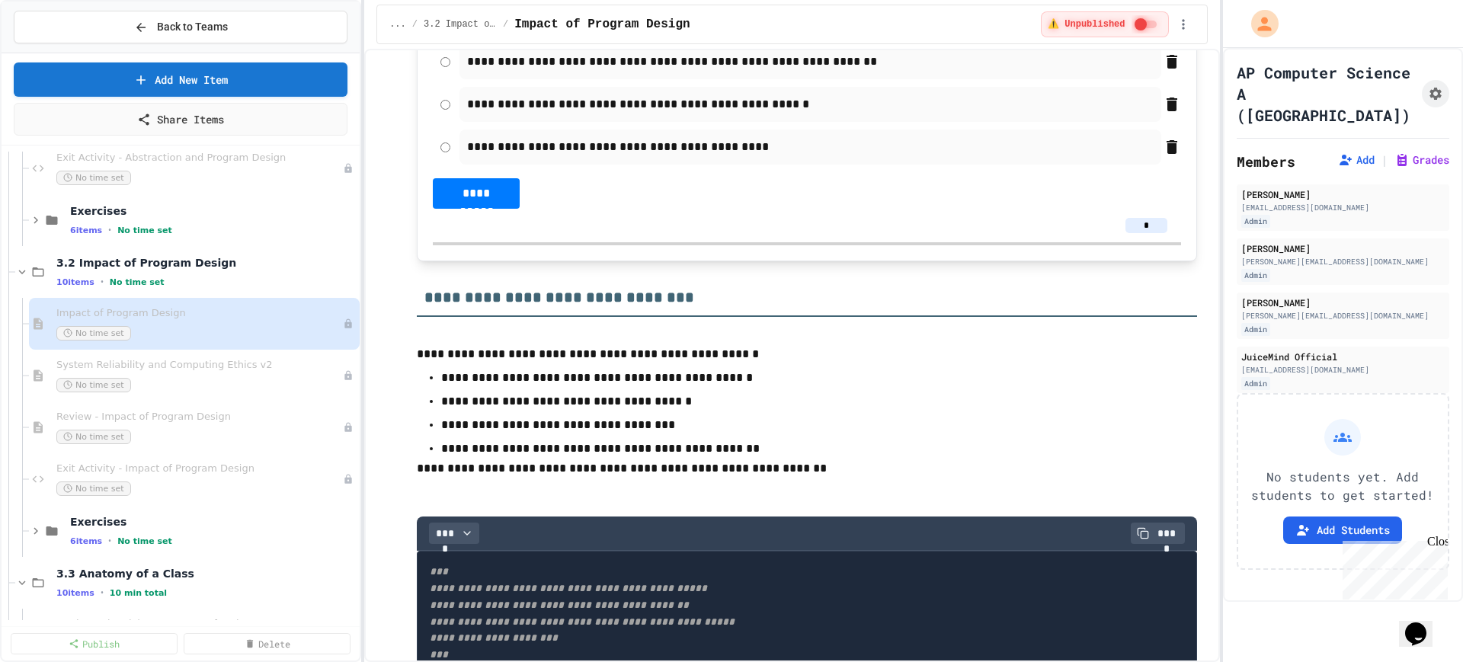
scroll to position [3810, 0]
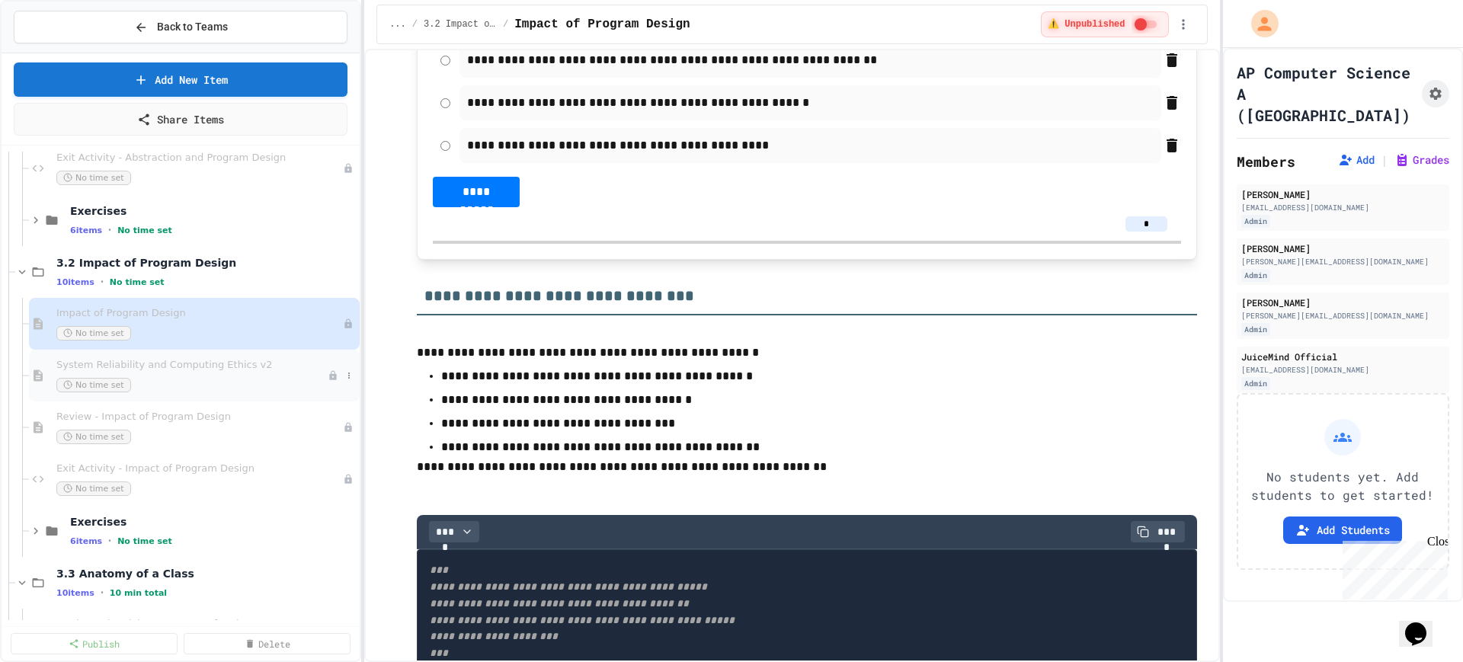
click at [238, 376] on div "System Reliability and Computing Ethics v2 No time set" at bounding box center [191, 376] width 271 height 34
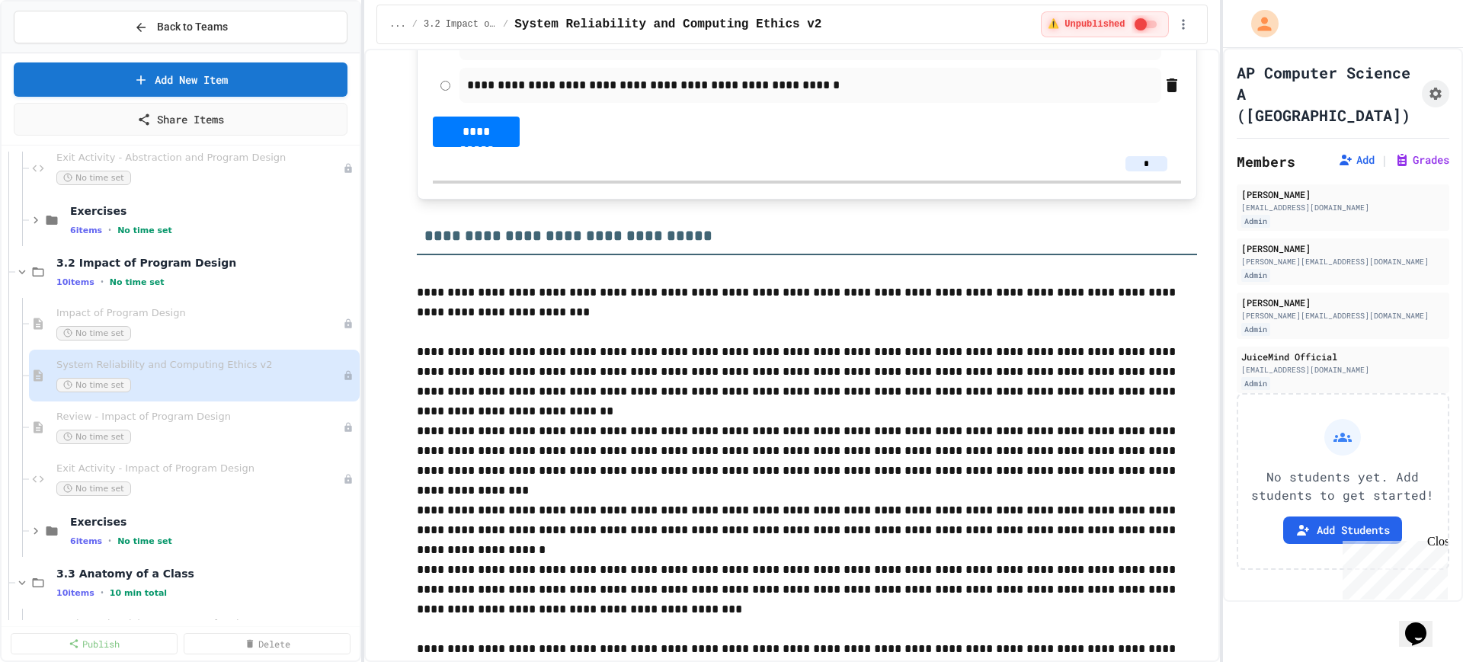
scroll to position [762, 0]
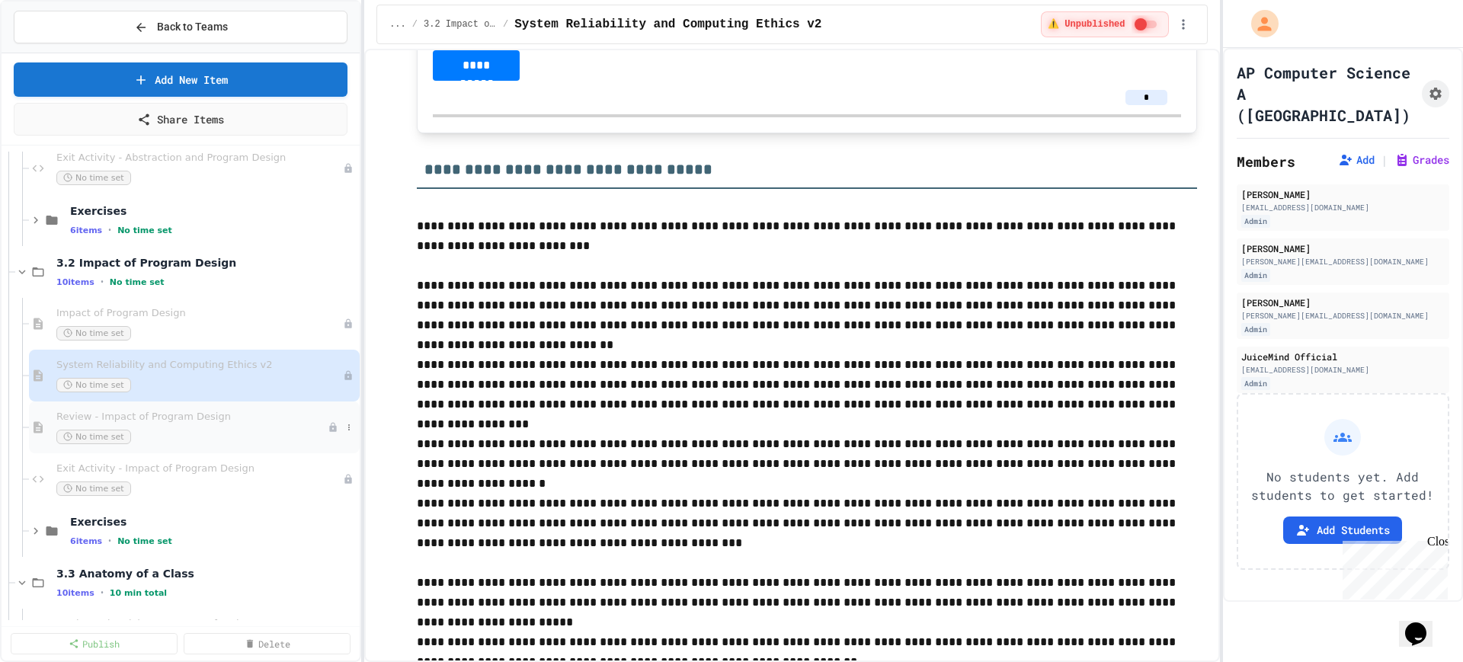
click at [236, 419] on span "Review - Impact of Program Design" at bounding box center [191, 417] width 271 height 13
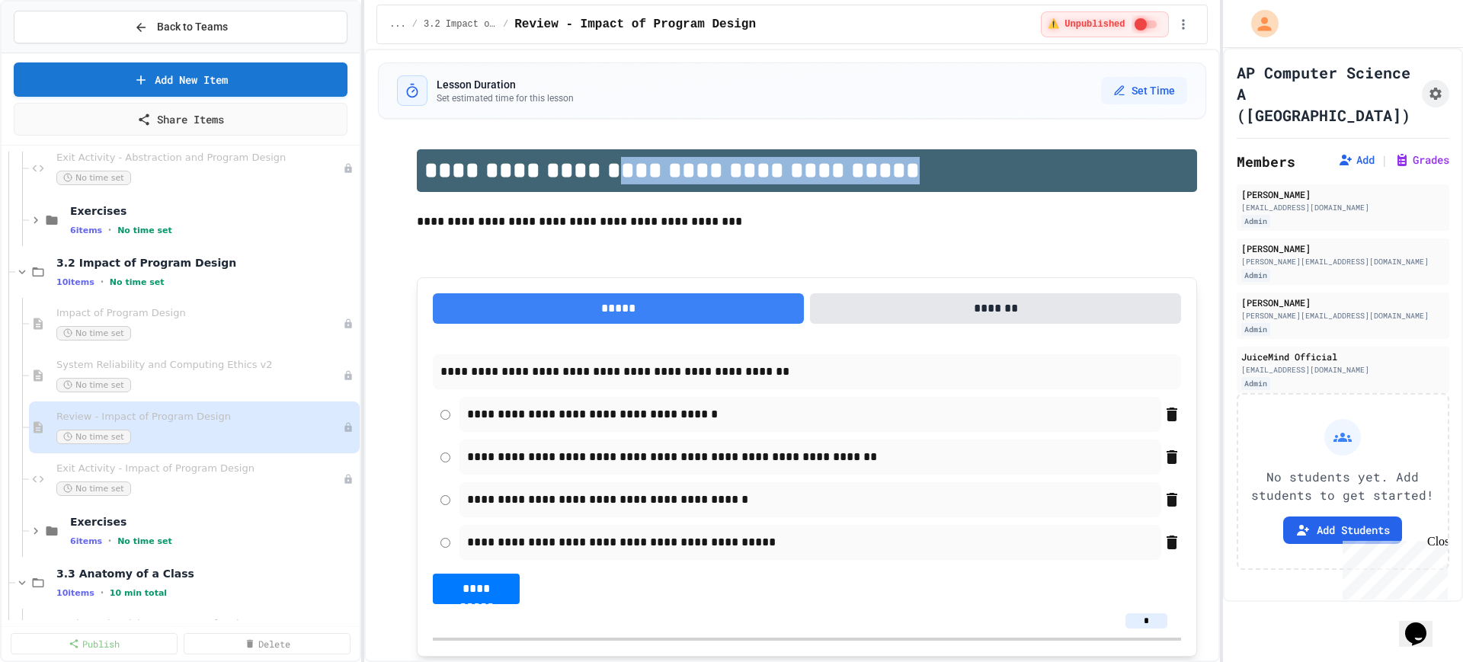
drag, startPoint x: 881, startPoint y: 174, endPoint x: 580, endPoint y: 174, distance: 301.0
click at [580, 174] on h1 "**********" at bounding box center [807, 170] width 780 height 43
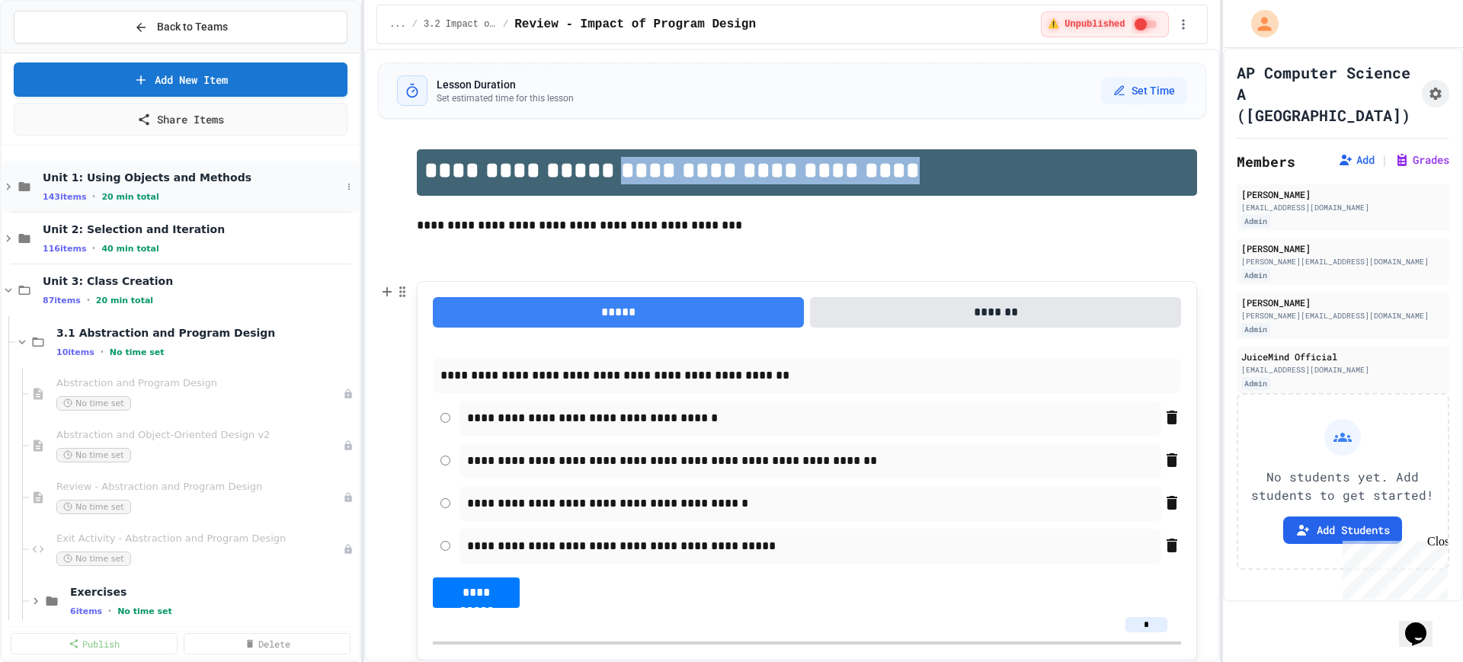
click at [2, 187] on icon at bounding box center [9, 187] width 14 height 14
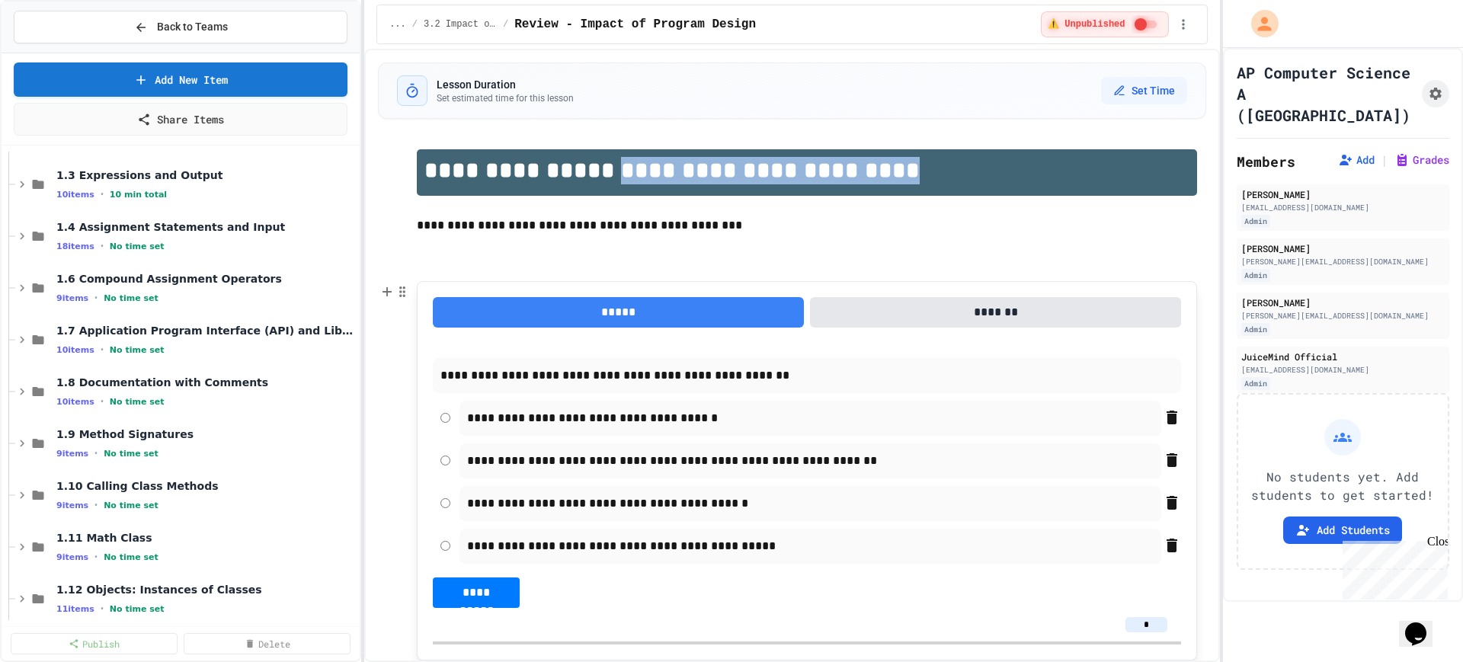
scroll to position [190, 0]
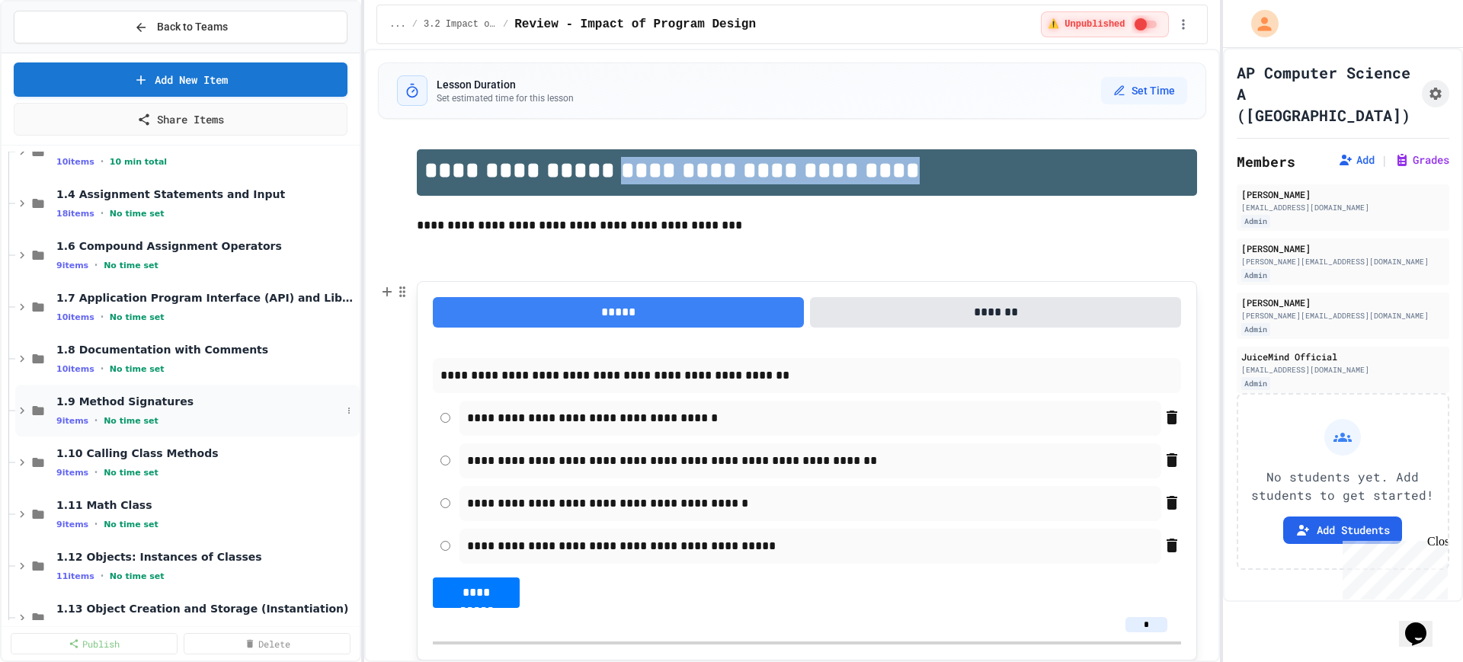
click at [149, 411] on div "1.9 Method Signatures 9 items • No time set" at bounding box center [198, 411] width 285 height 32
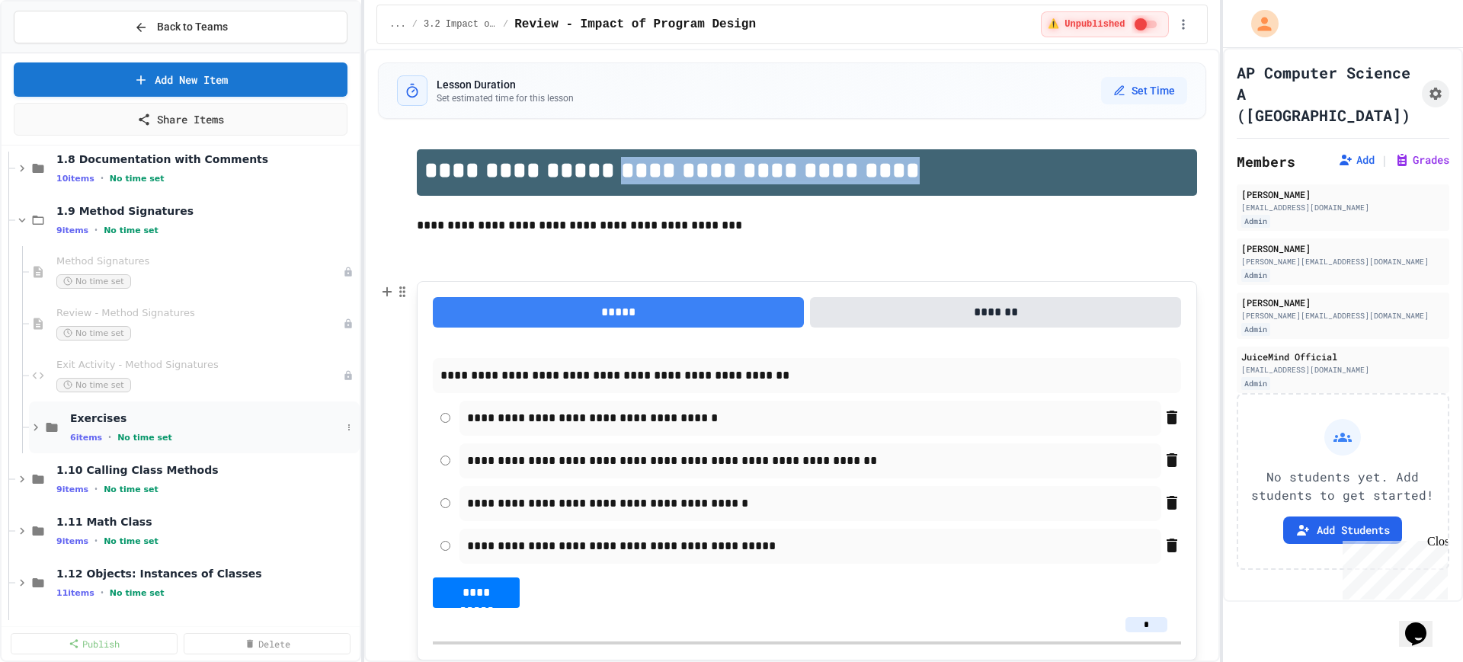
scroll to position [286, 0]
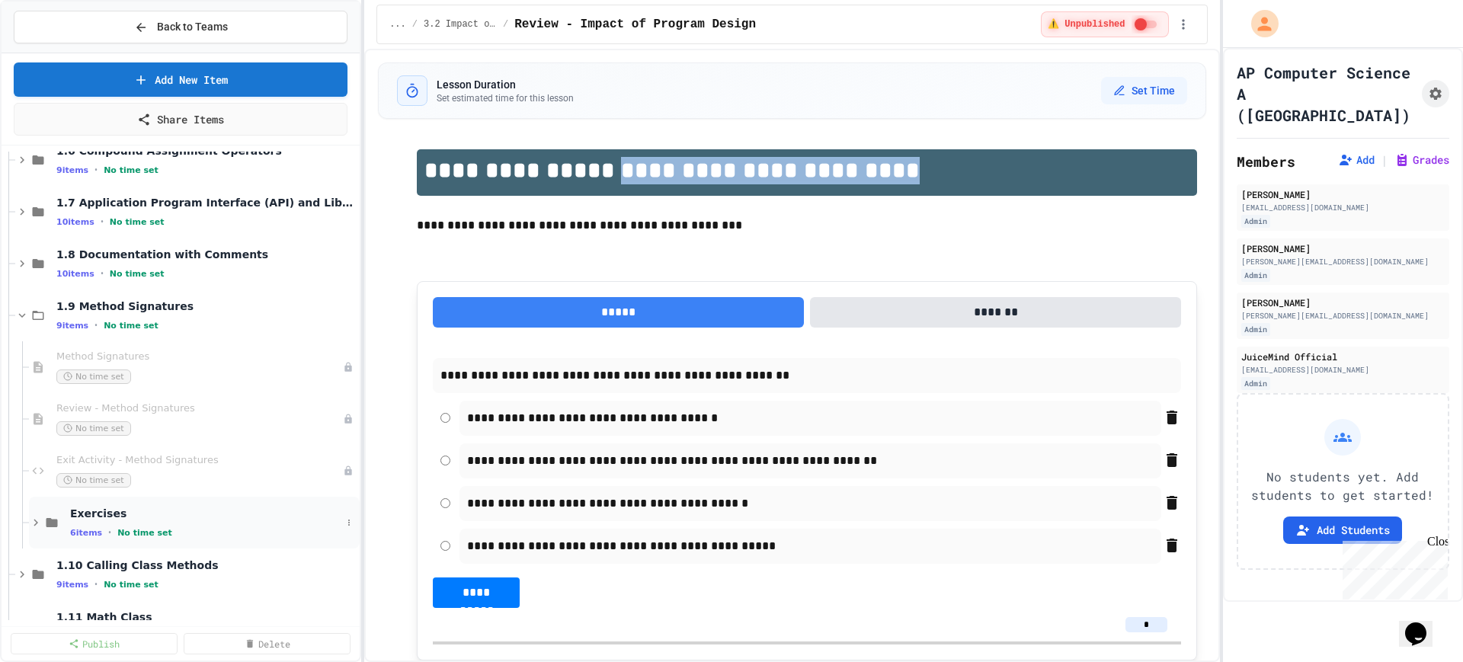
click at [34, 524] on icon at bounding box center [36, 523] width 14 height 14
click at [152, 366] on div "Method Signatures No time set" at bounding box center [191, 367] width 271 height 34
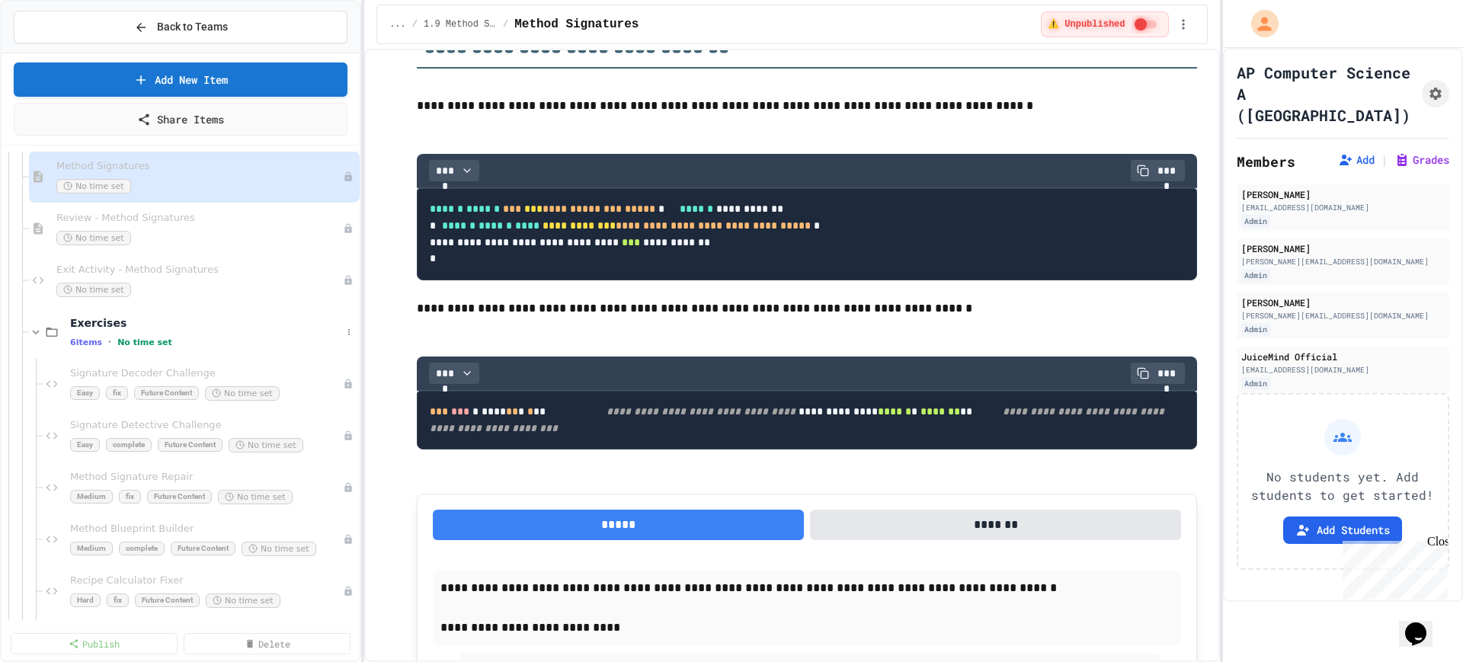
scroll to position [286, 0]
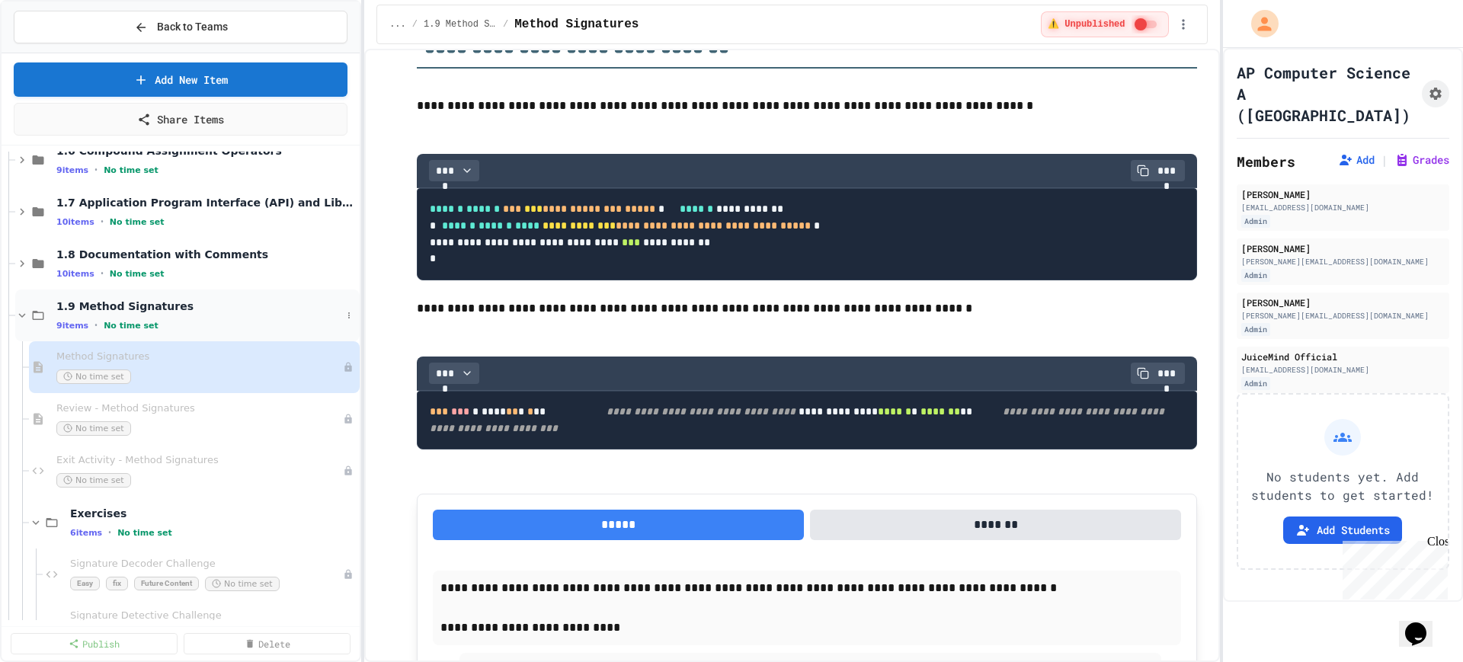
click at [18, 312] on icon at bounding box center [22, 316] width 14 height 14
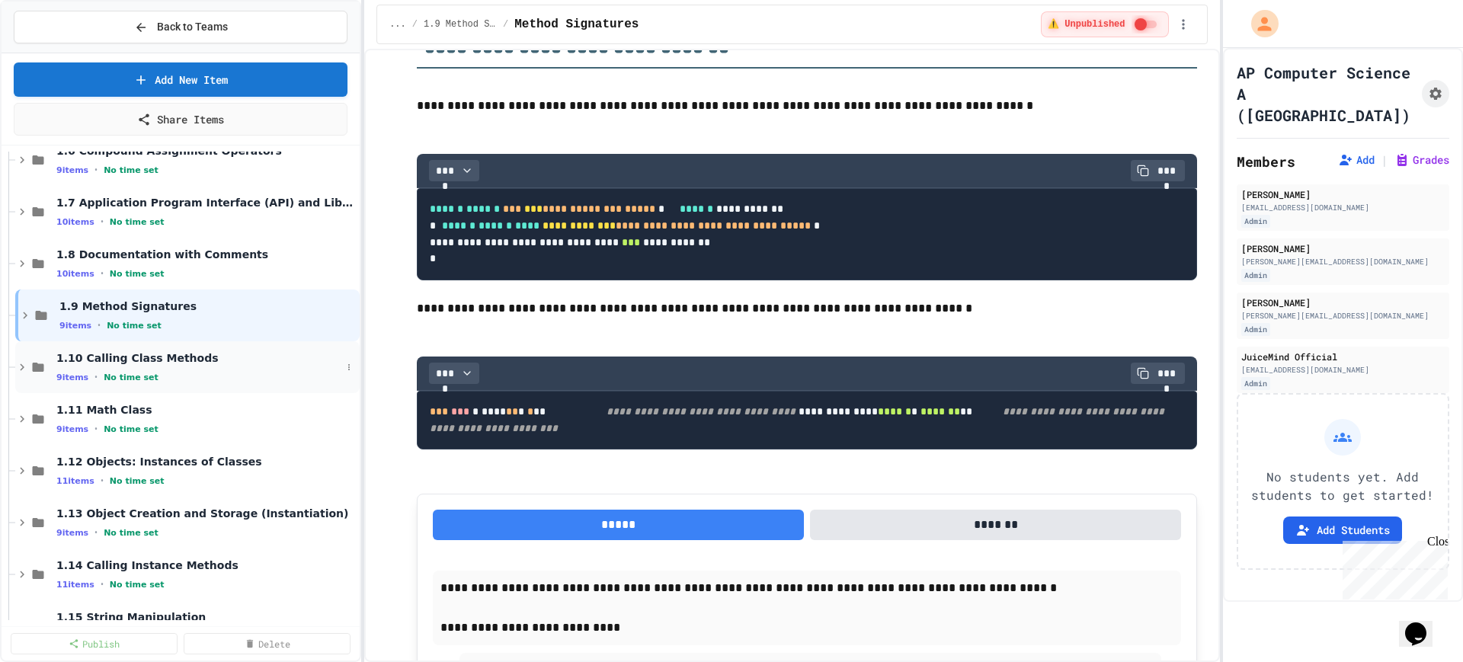
click at [20, 366] on icon at bounding box center [22, 367] width 14 height 14
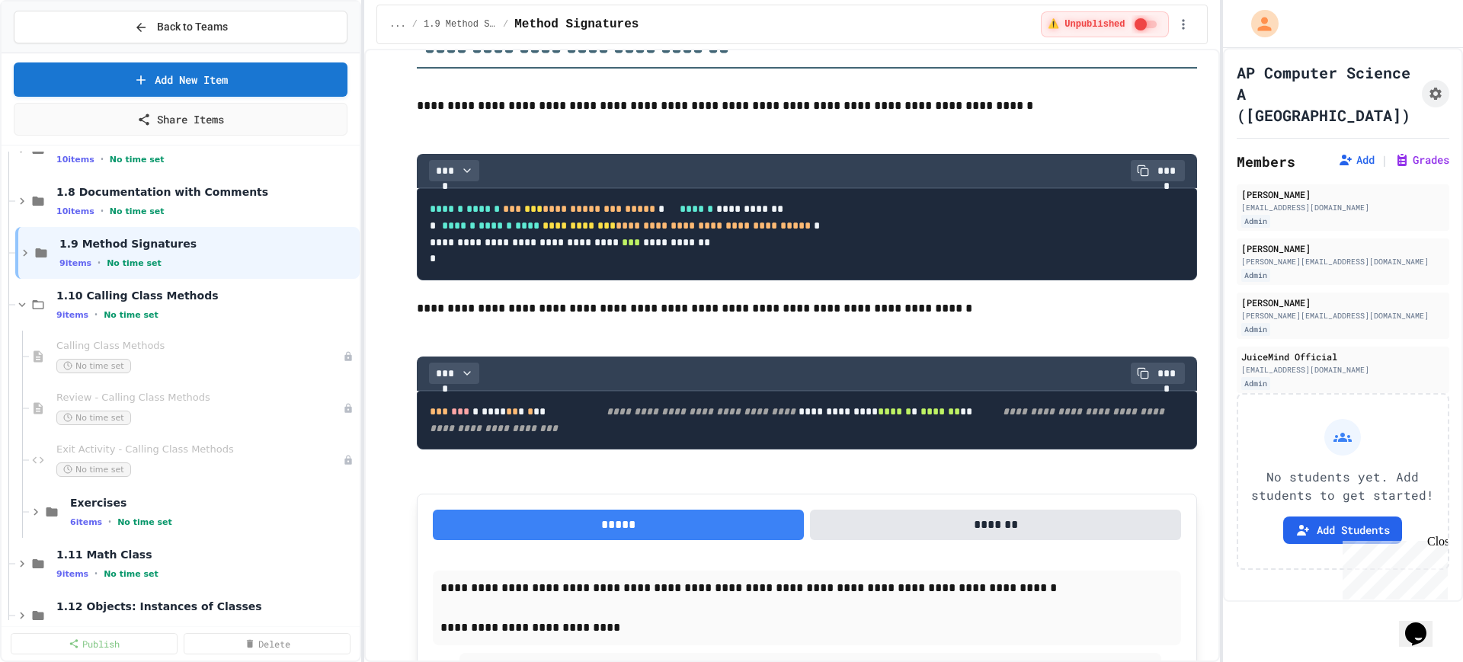
scroll to position [381, 0]
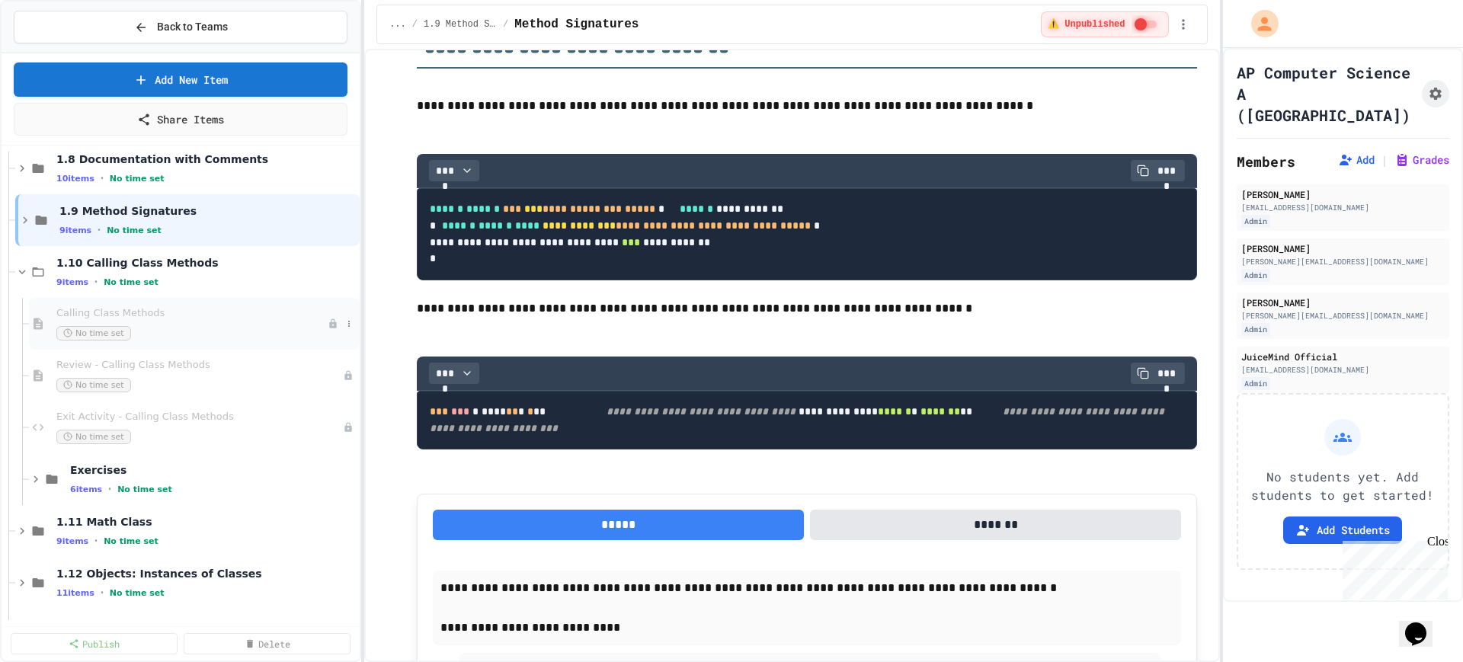
click at [205, 343] on div "Calling Class Methods No time set" at bounding box center [194, 324] width 331 height 52
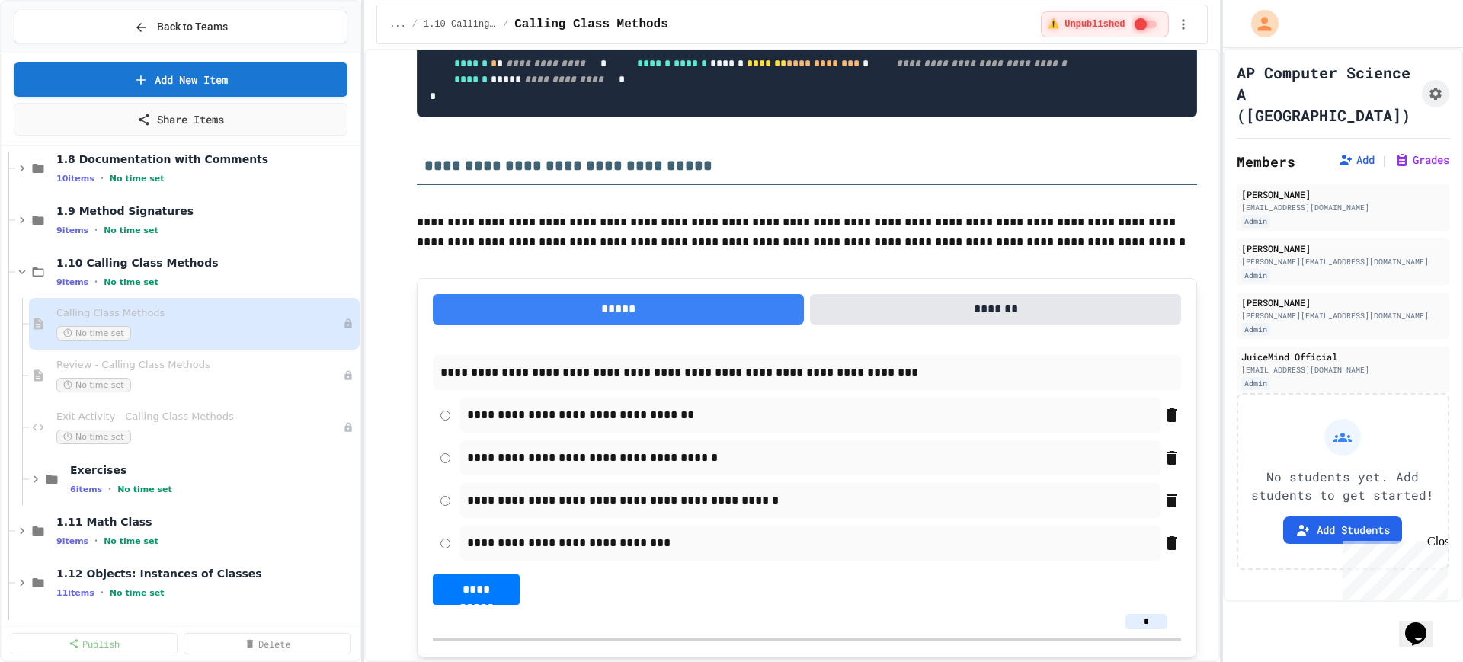
scroll to position [3619, 0]
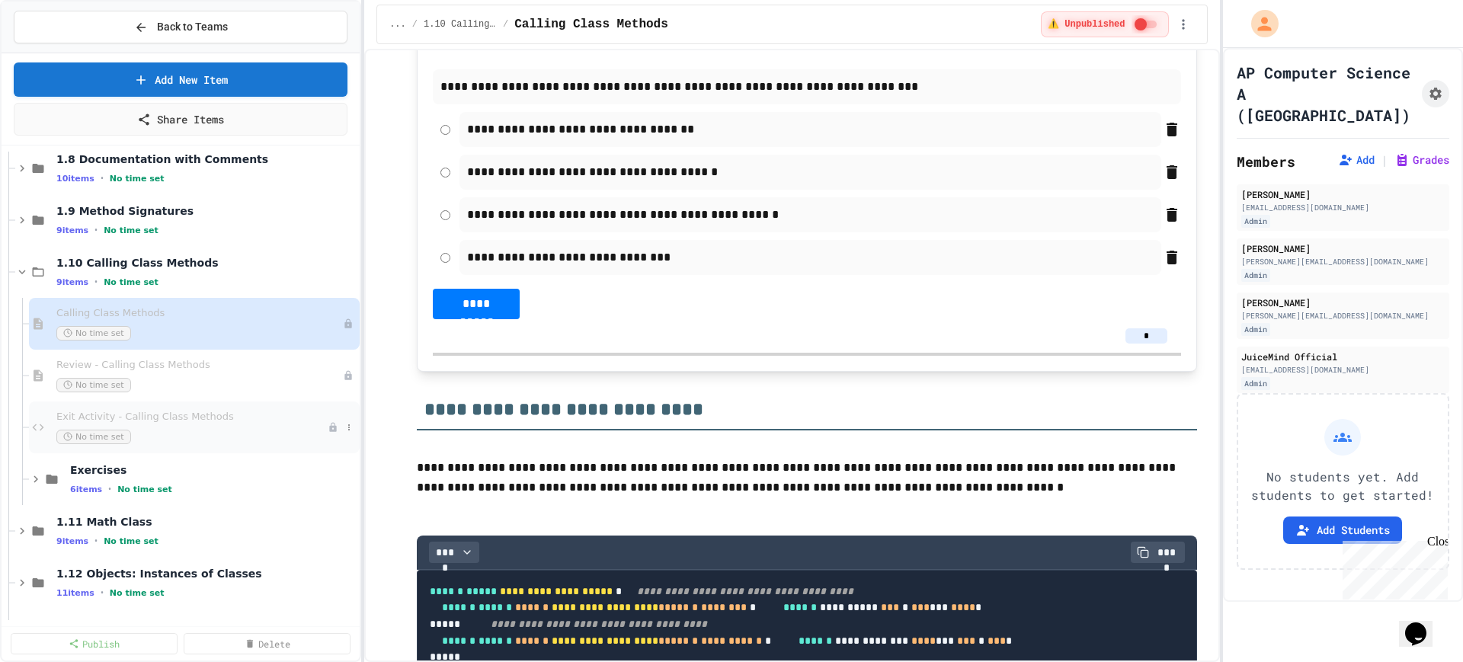
click at [206, 418] on span "Exit Activity - Calling Class Methods" at bounding box center [191, 417] width 271 height 13
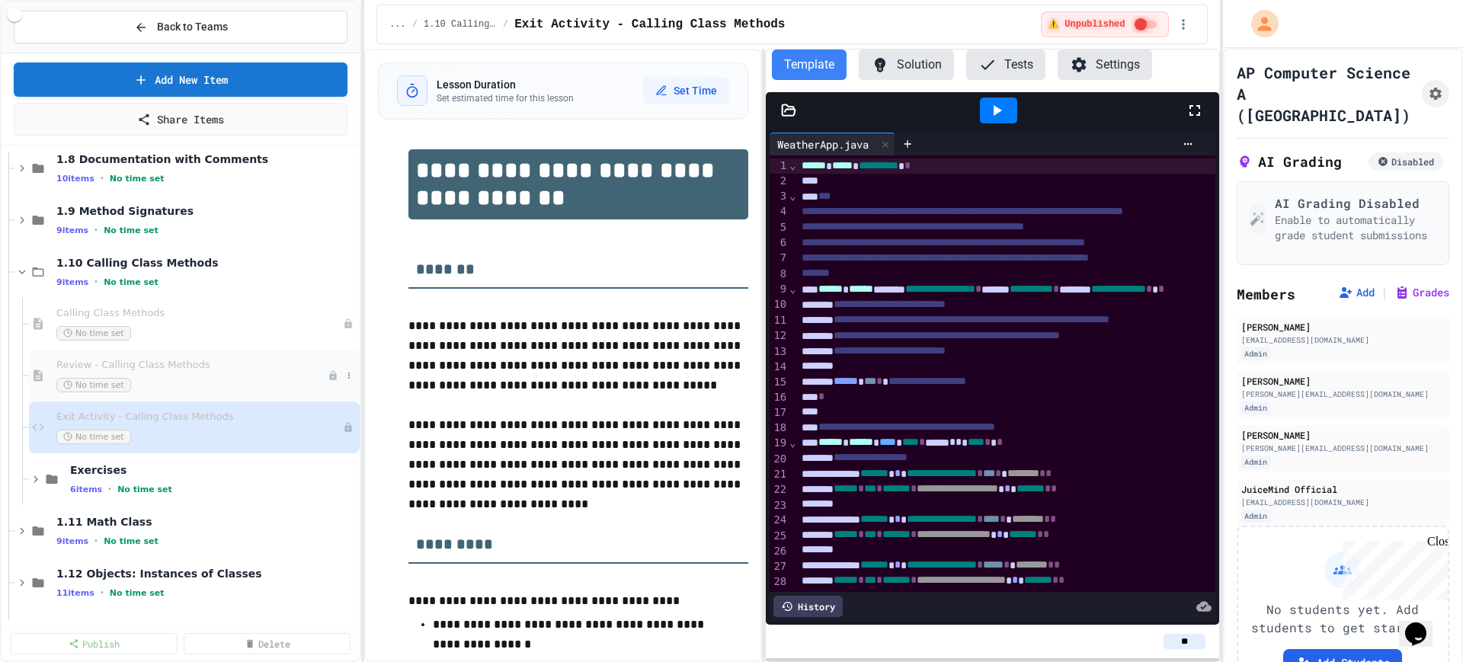
click at [197, 386] on div "No time set" at bounding box center [191, 385] width 271 height 14
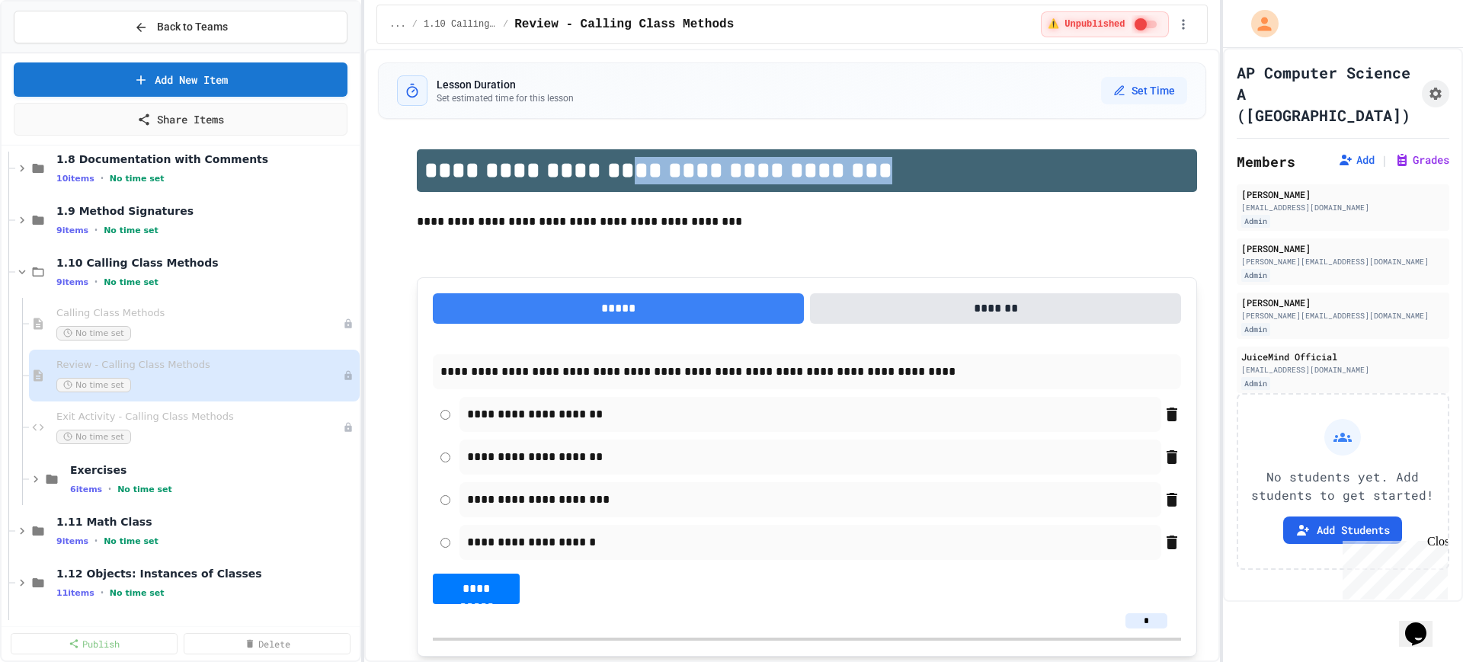
drag, startPoint x: 597, startPoint y: 170, endPoint x: 840, endPoint y: 169, distance: 243.1
click at [840, 169] on h1 "**********" at bounding box center [807, 170] width 780 height 43
copy h1 "**********"
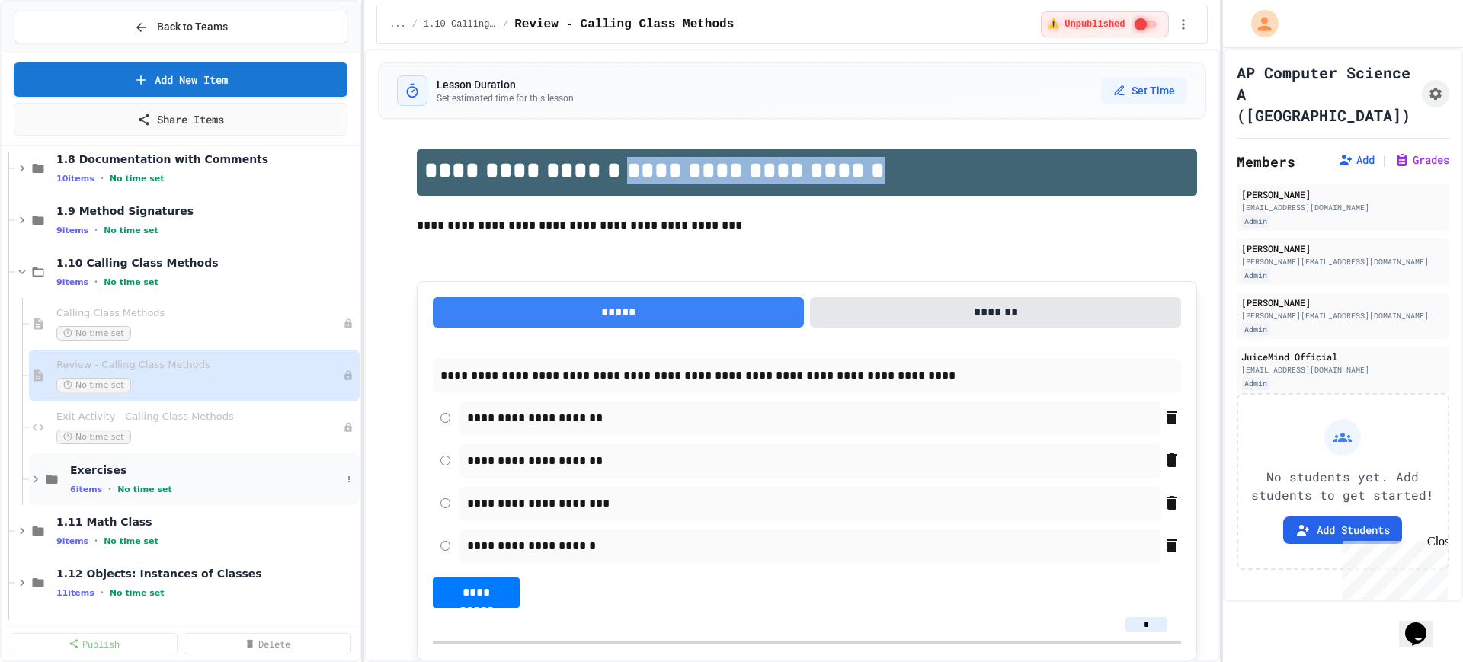
click at [119, 476] on span "Exercises" at bounding box center [205, 470] width 271 height 14
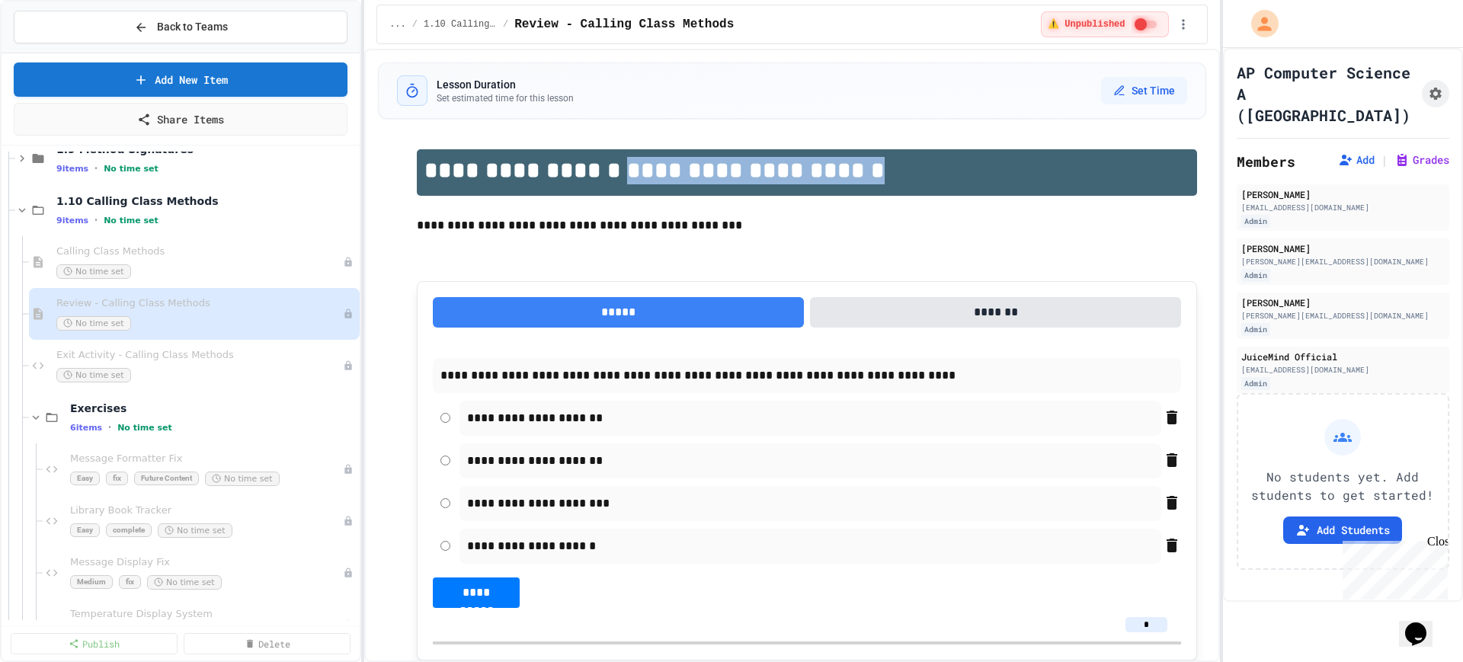
scroll to position [476, 0]
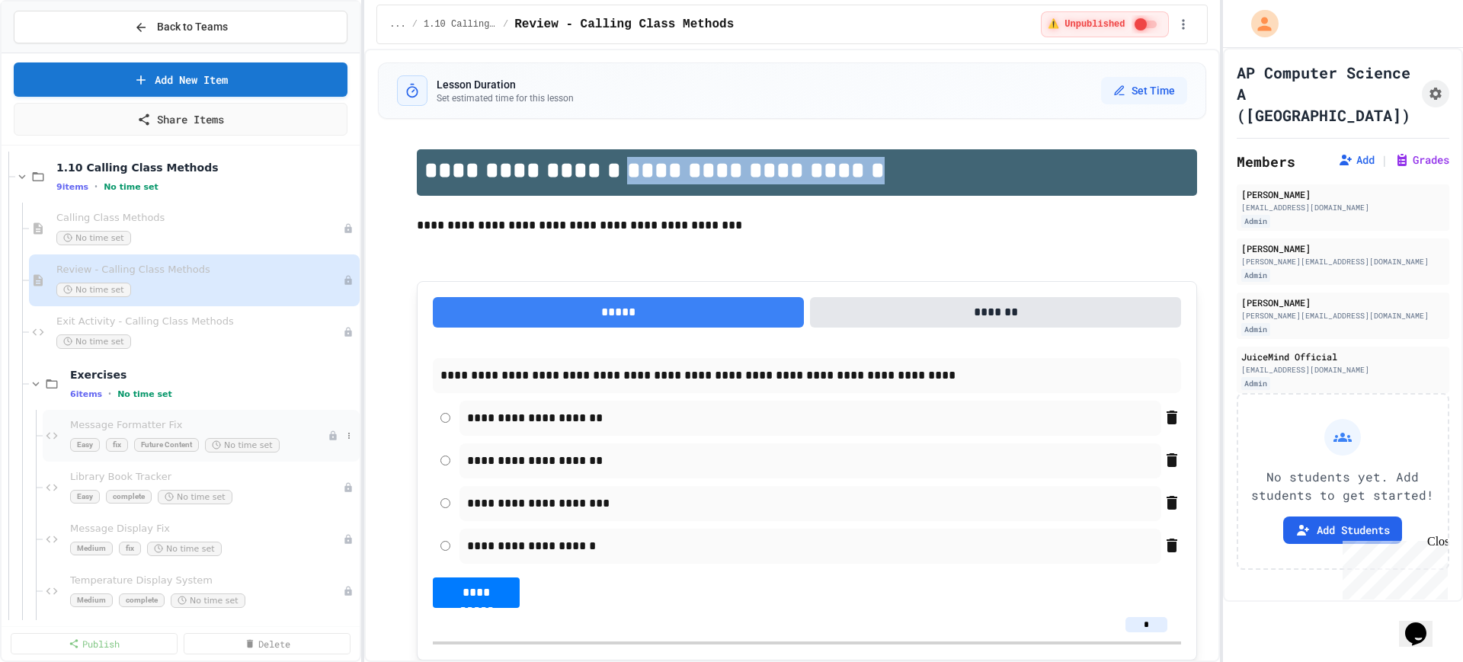
click at [216, 433] on div "Message Formatter Fix Easy fix Future Content No time set" at bounding box center [199, 436] width 258 height 34
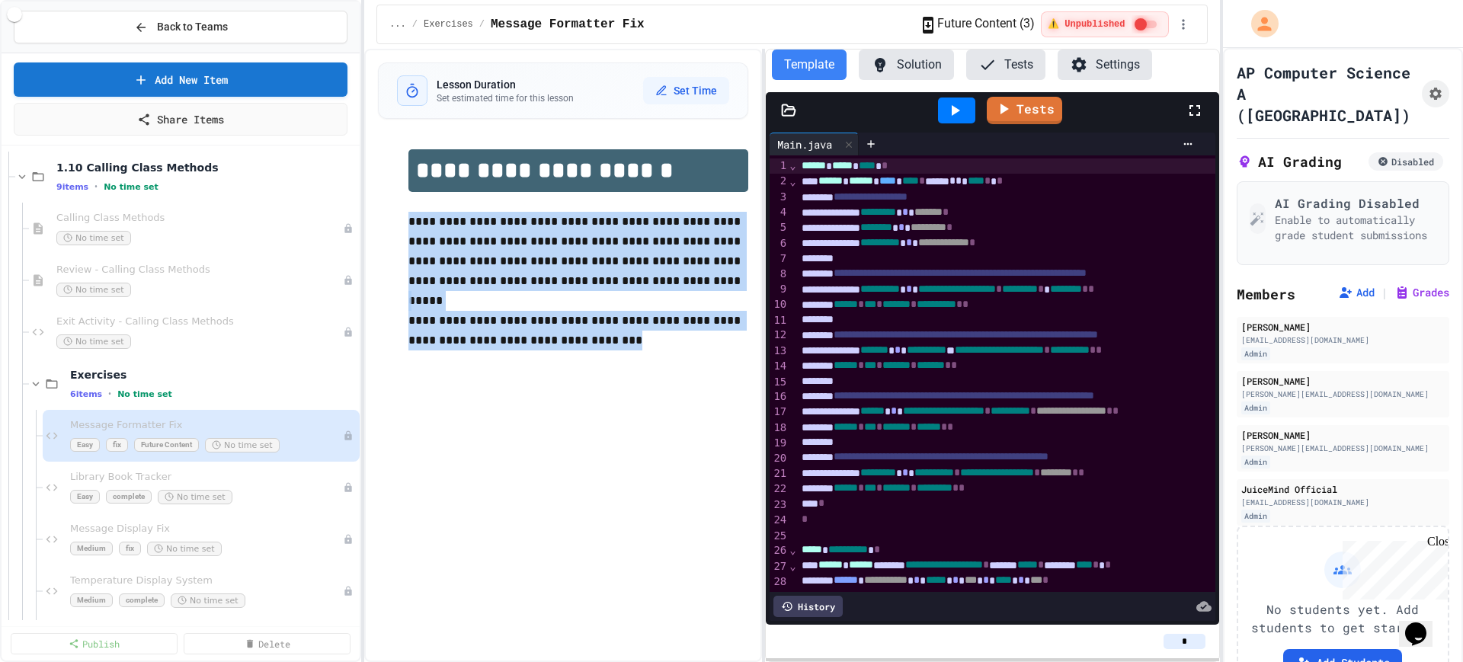
drag, startPoint x: 617, startPoint y: 344, endPoint x: 397, endPoint y: 222, distance: 252.1
click at [397, 222] on div "**********" at bounding box center [563, 250] width 370 height 232
copy div "**********"
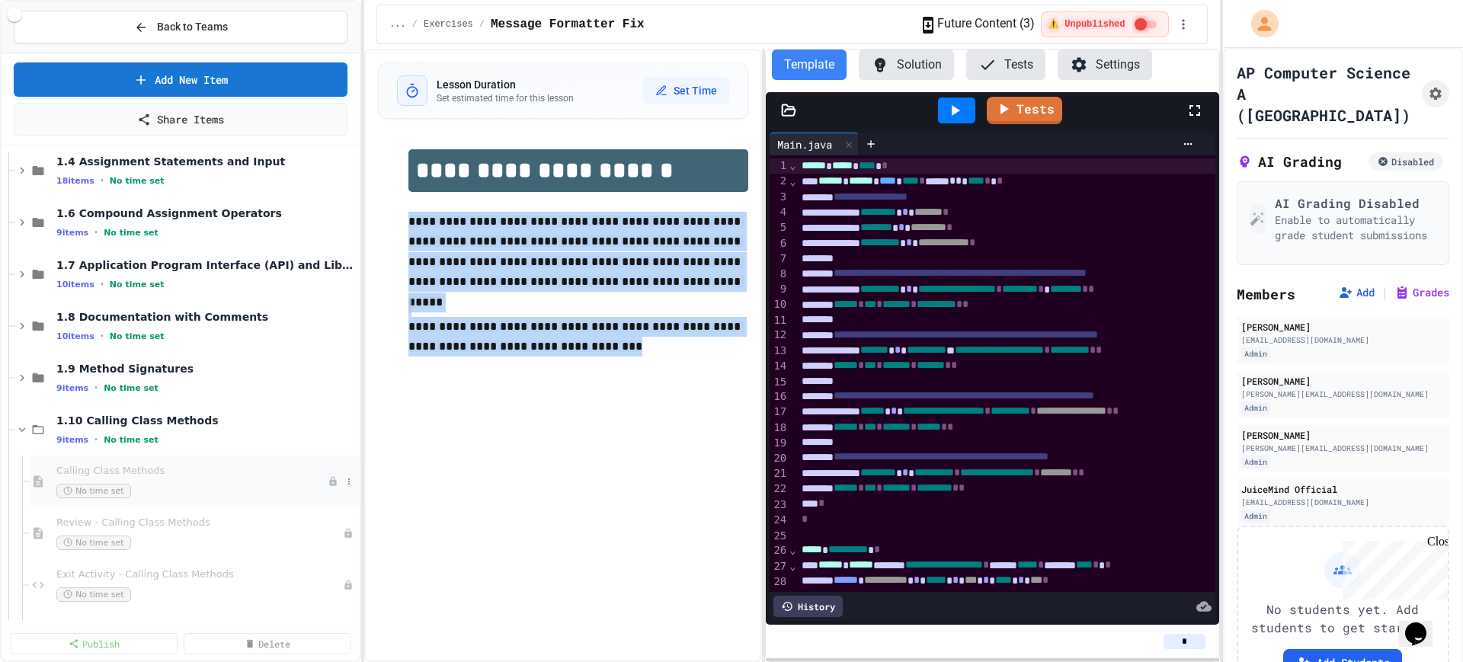
scroll to position [190, 0]
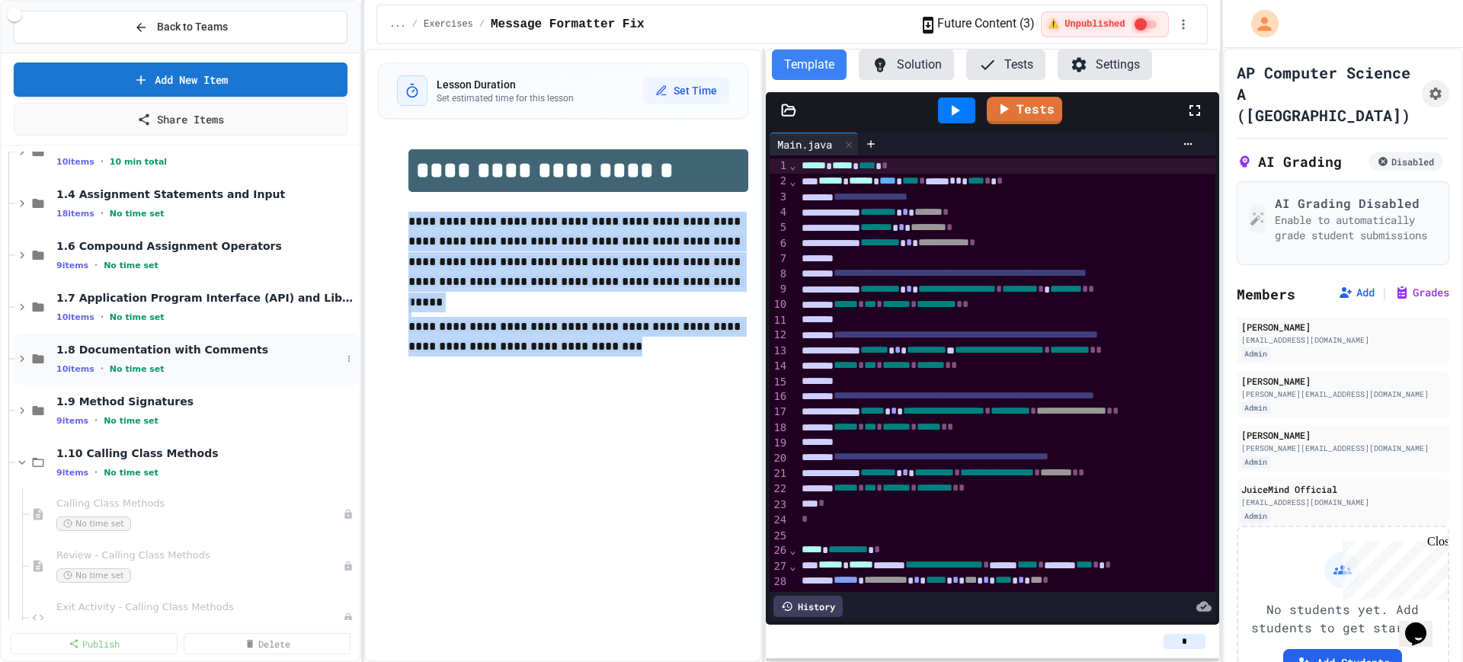
click at [21, 357] on icon at bounding box center [22, 359] width 5 height 7
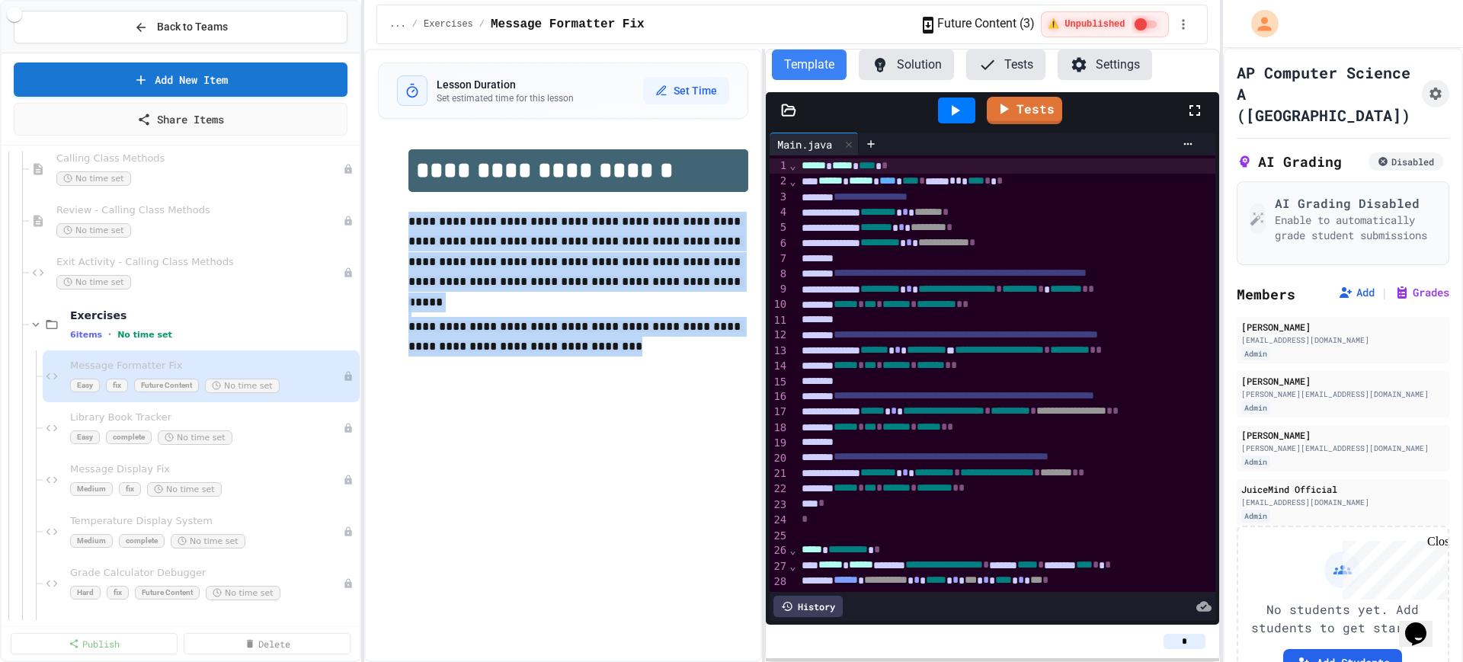
scroll to position [762, 0]
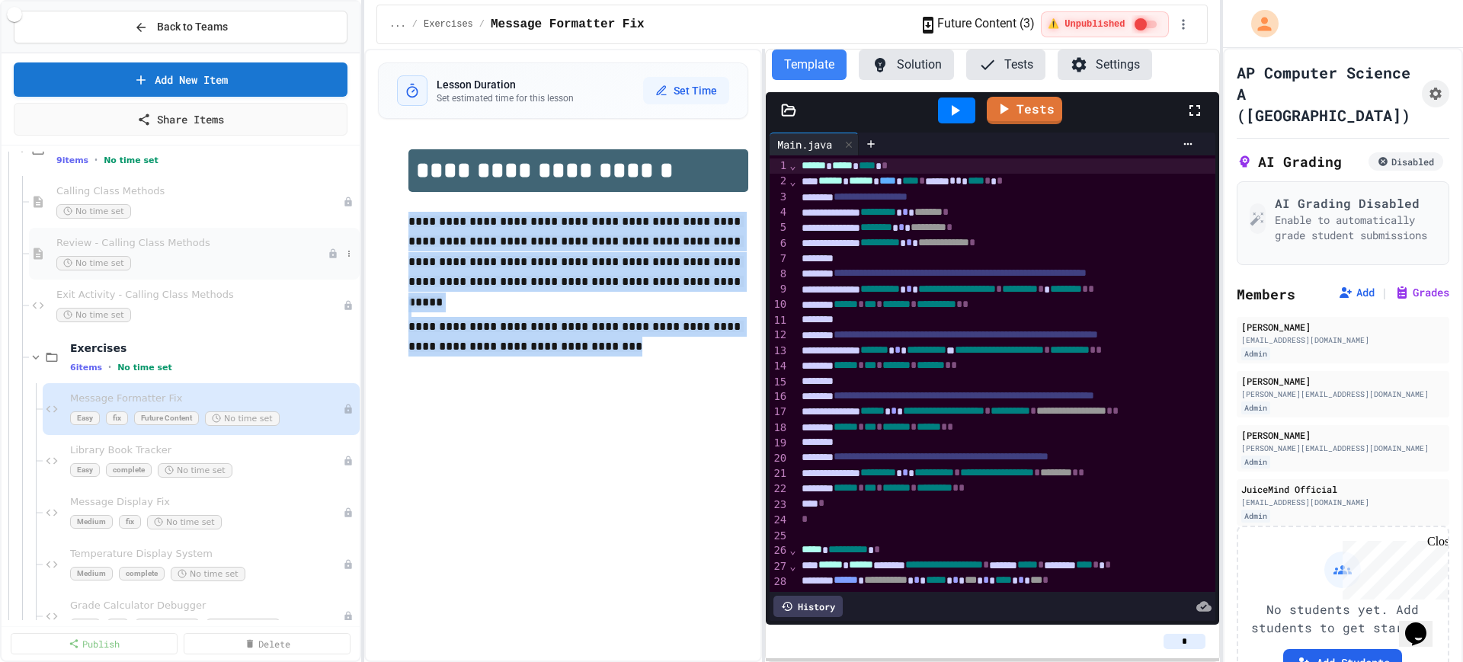
click at [155, 258] on div "No time set" at bounding box center [191, 263] width 271 height 14
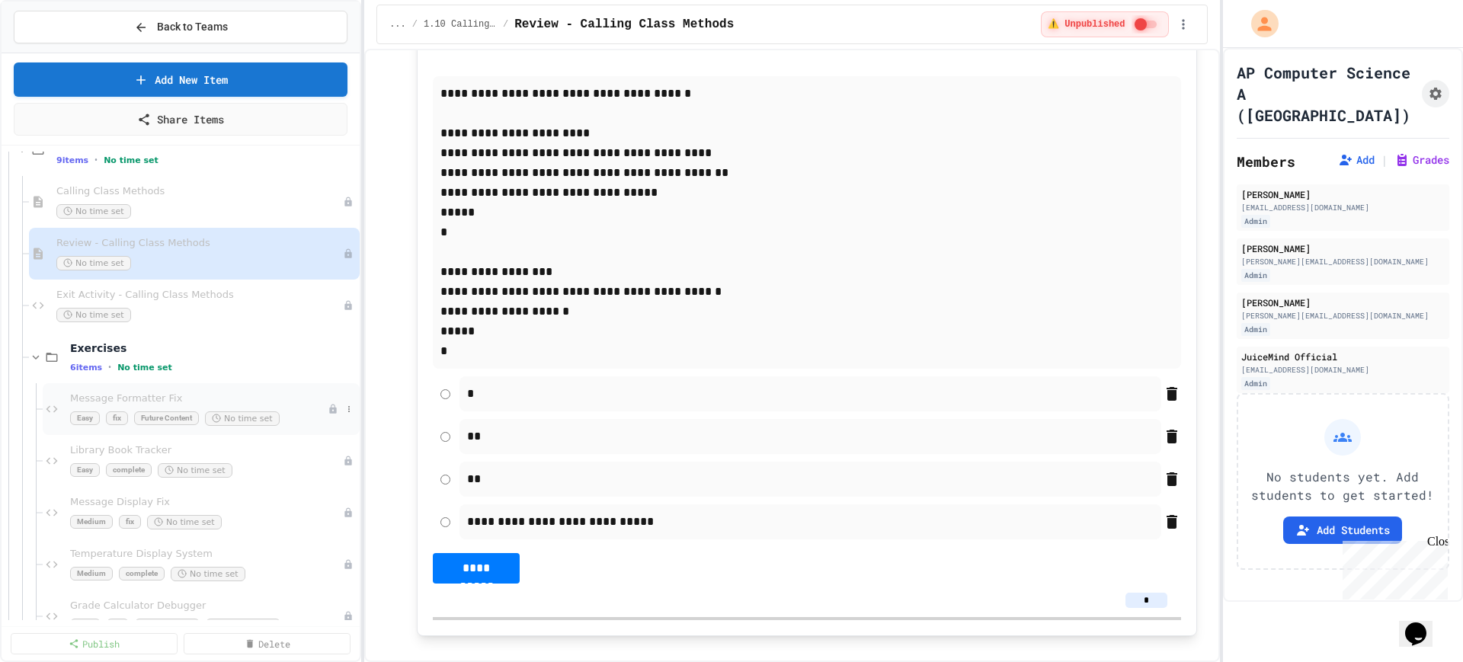
scroll to position [857, 0]
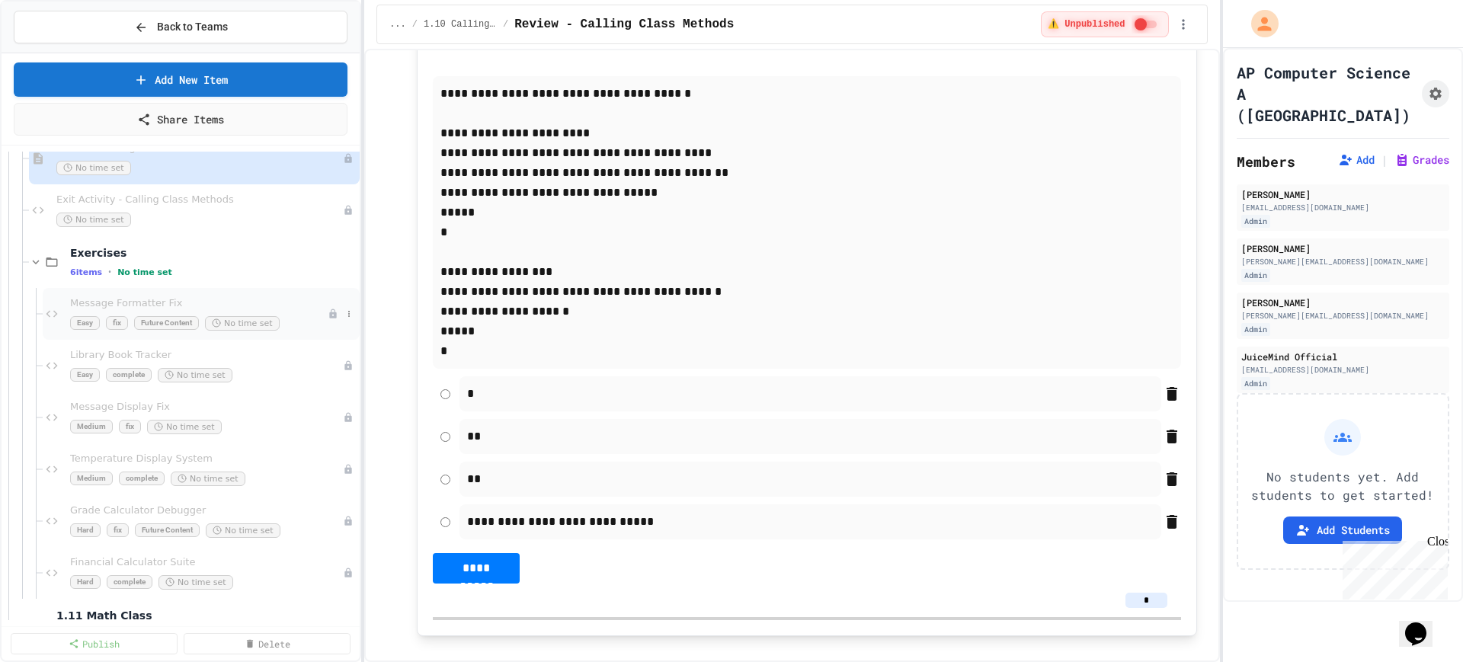
click at [178, 316] on span "Future Content" at bounding box center [166, 323] width 65 height 14
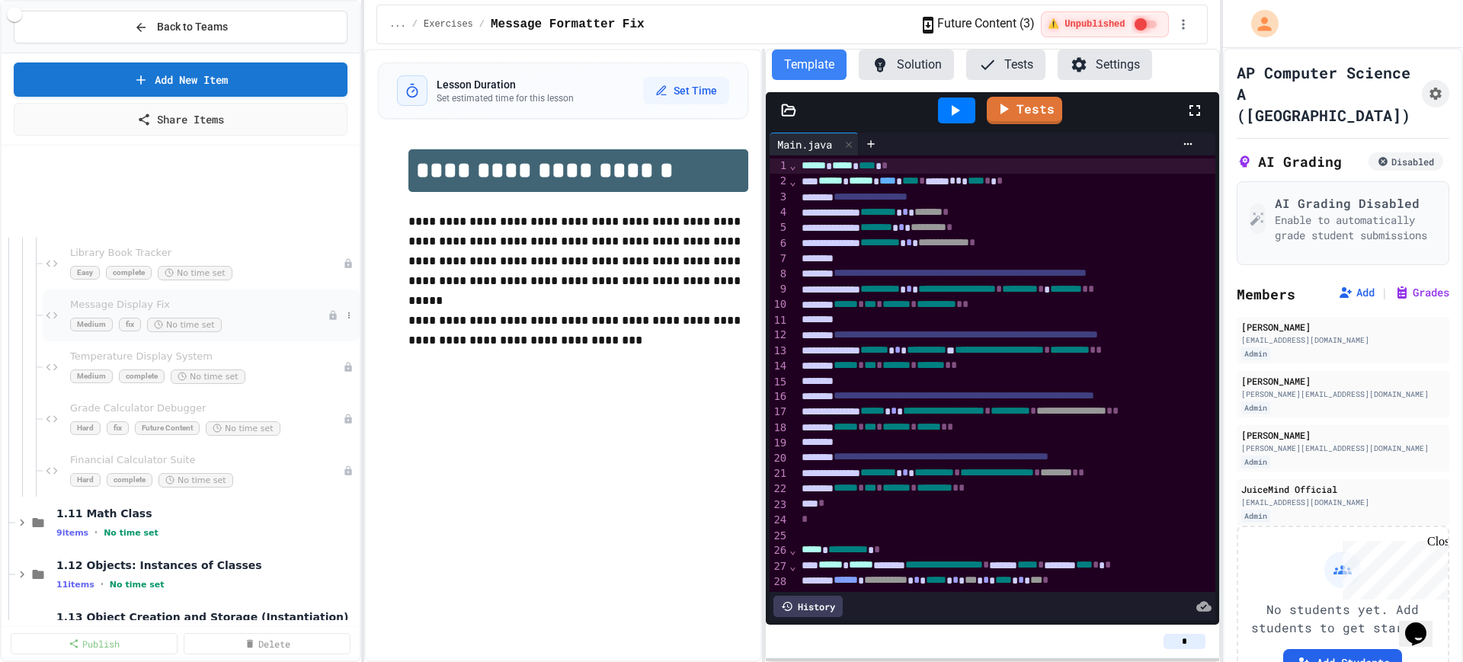
scroll to position [1143, 0]
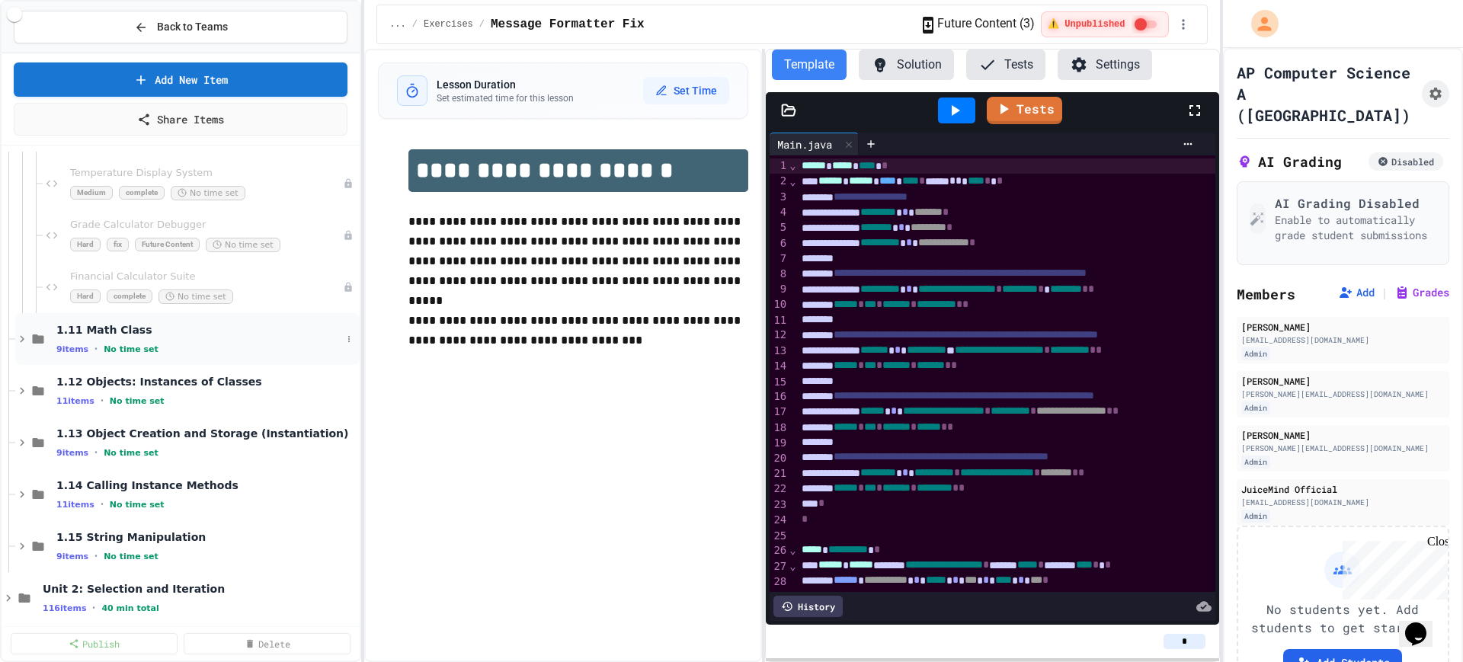
click at [20, 341] on icon at bounding box center [22, 339] width 14 height 14
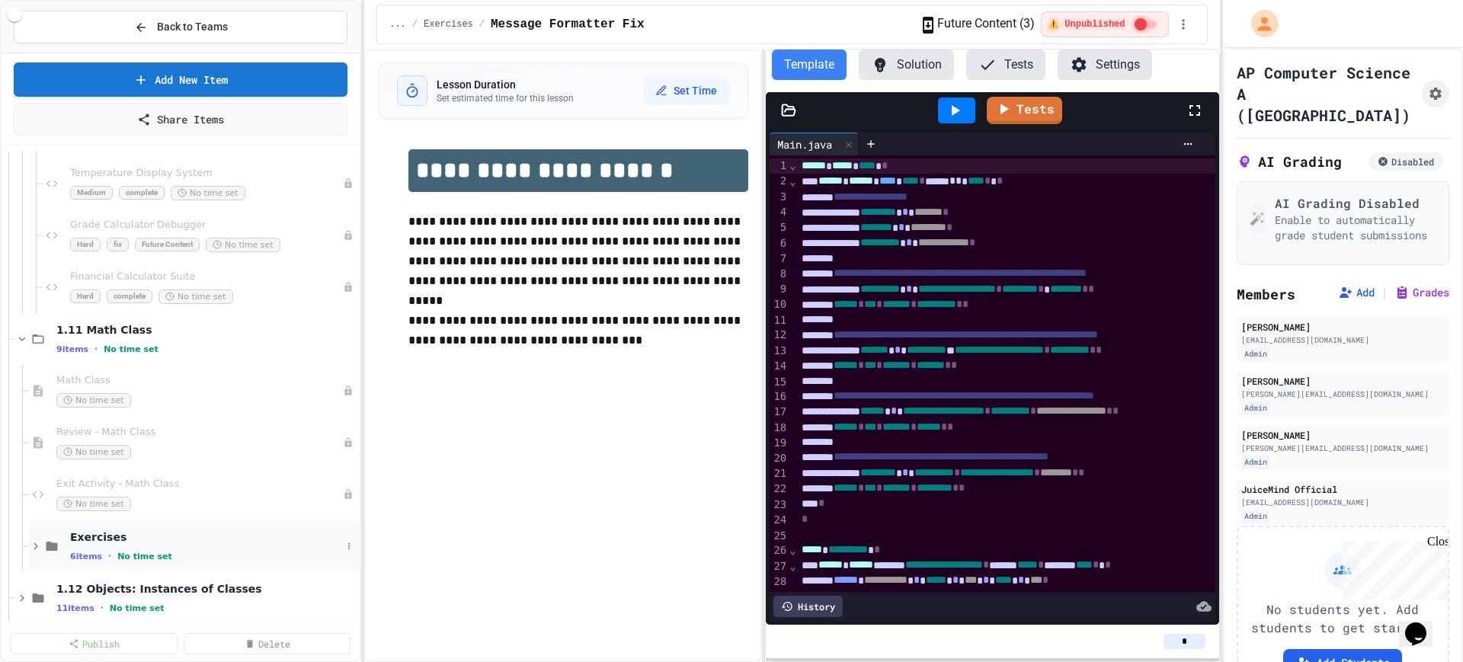
click at [30, 543] on icon at bounding box center [36, 546] width 14 height 14
click at [220, 391] on div "Math Class No time set" at bounding box center [191, 391] width 271 height 34
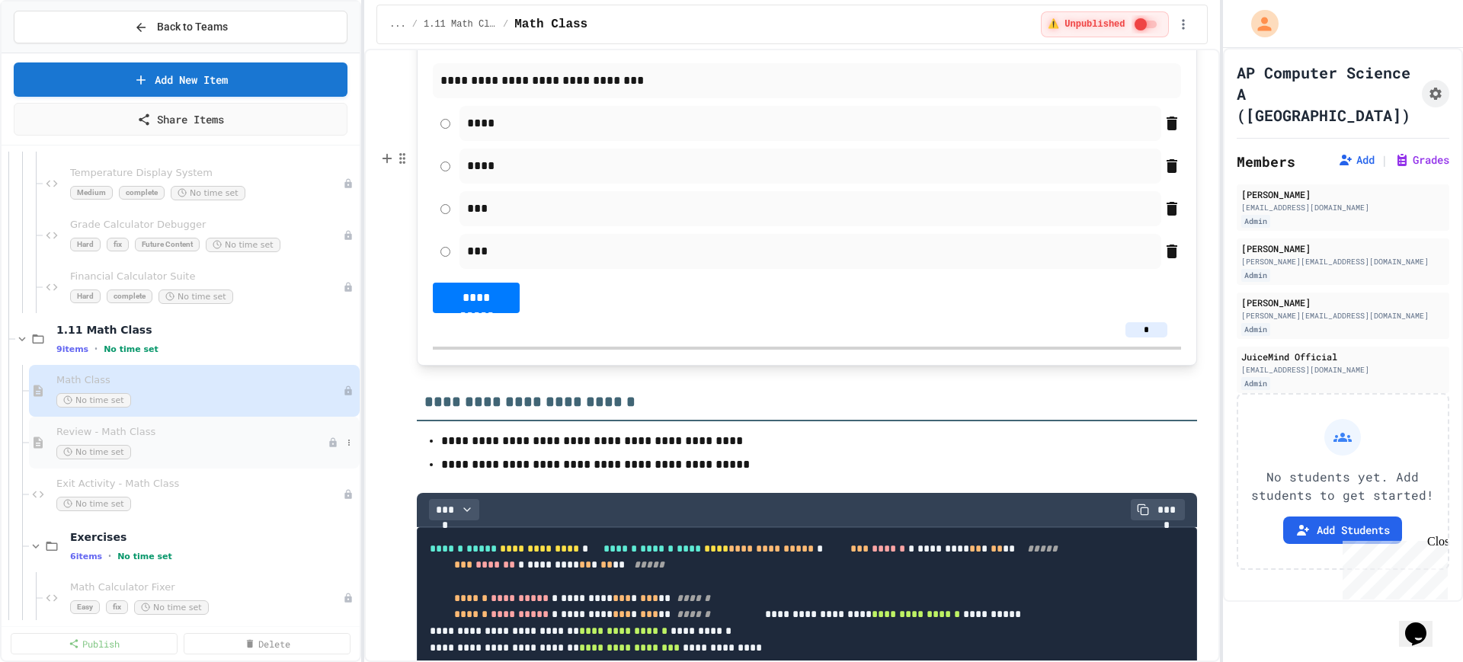
scroll to position [2476, 0]
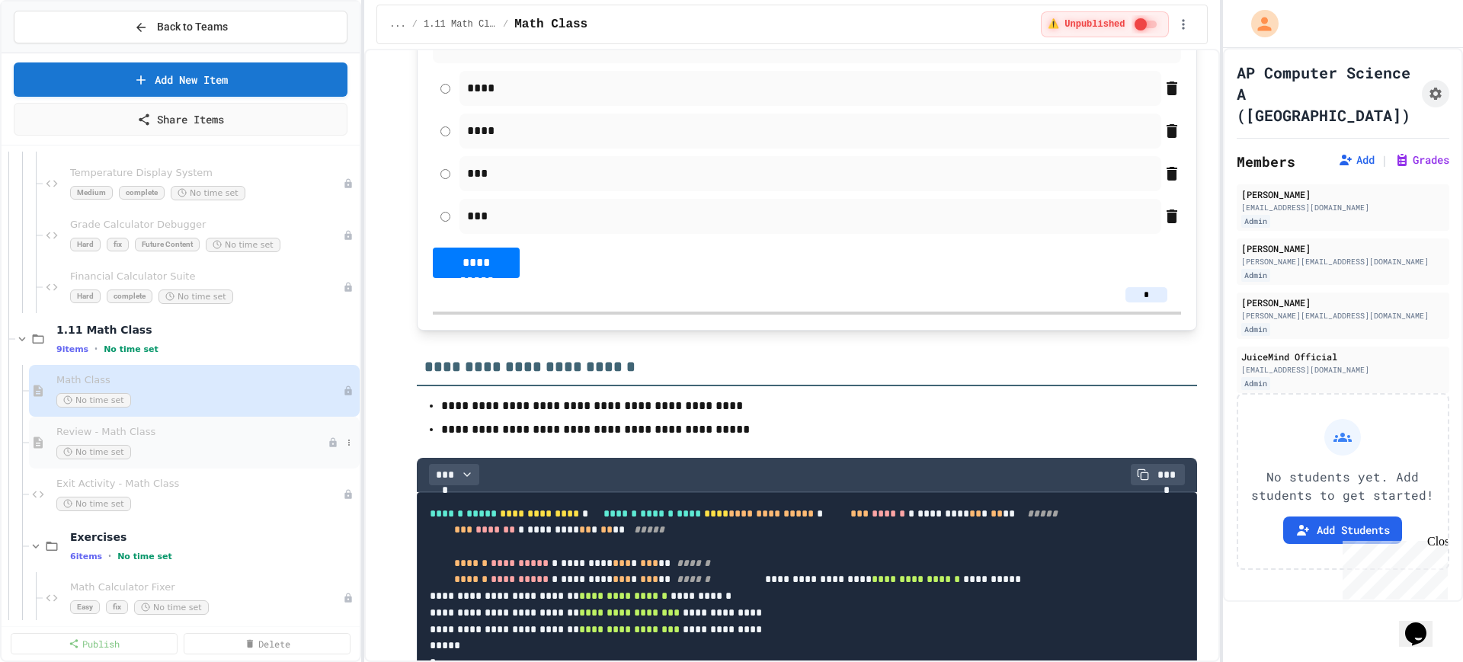
click at [226, 453] on div "No time set" at bounding box center [191, 452] width 271 height 14
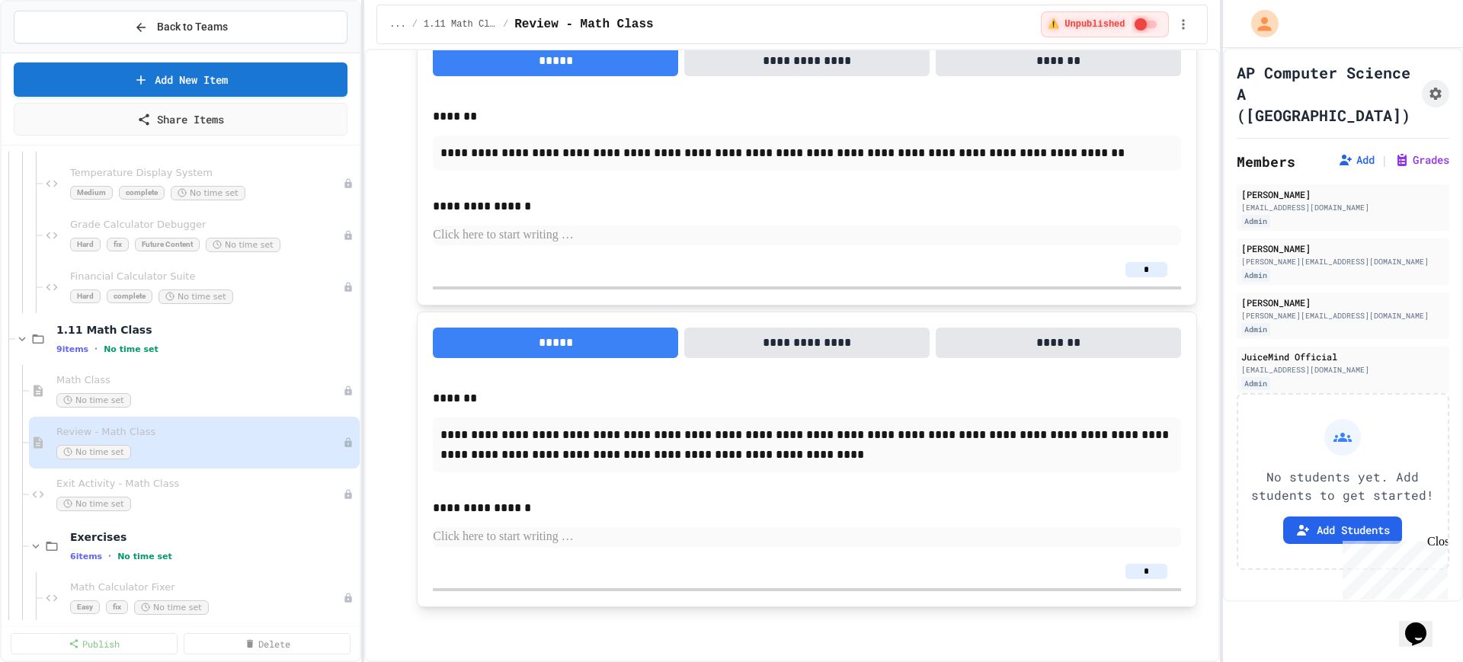
scroll to position [1238, 0]
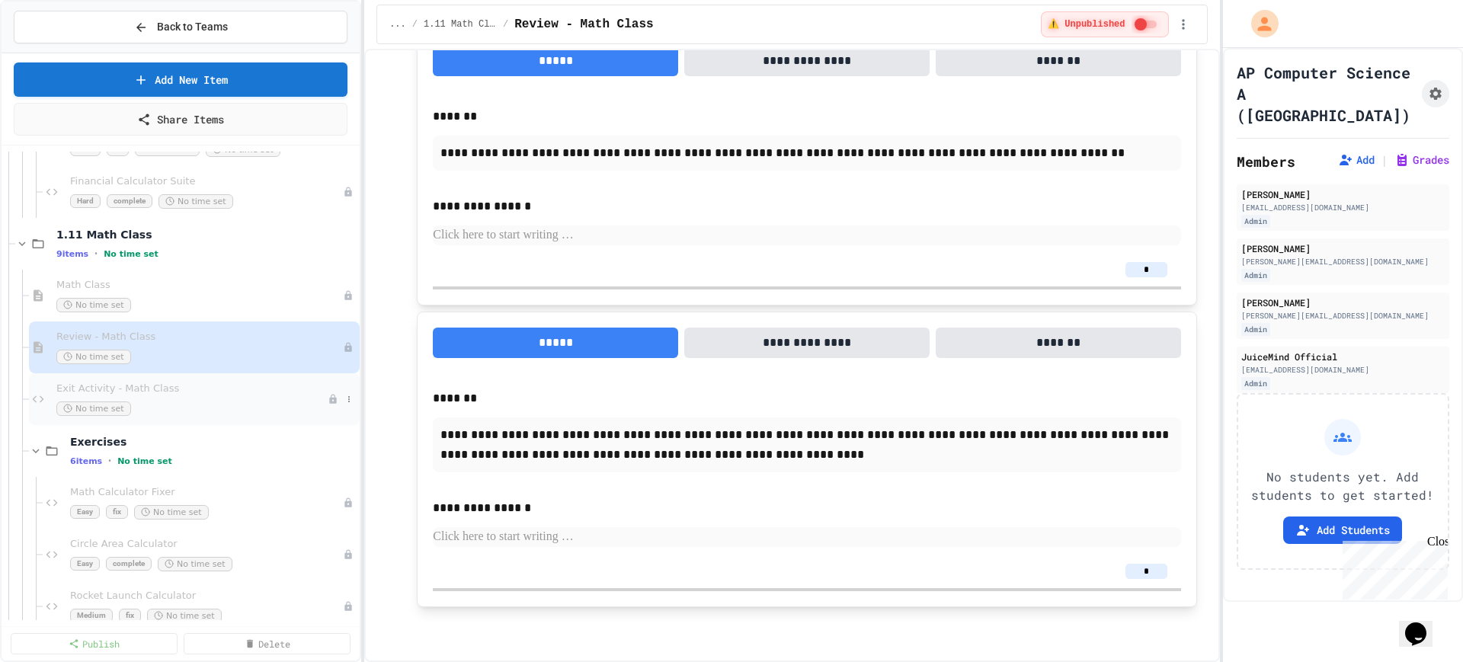
click at [235, 404] on div "No time set" at bounding box center [191, 409] width 271 height 14
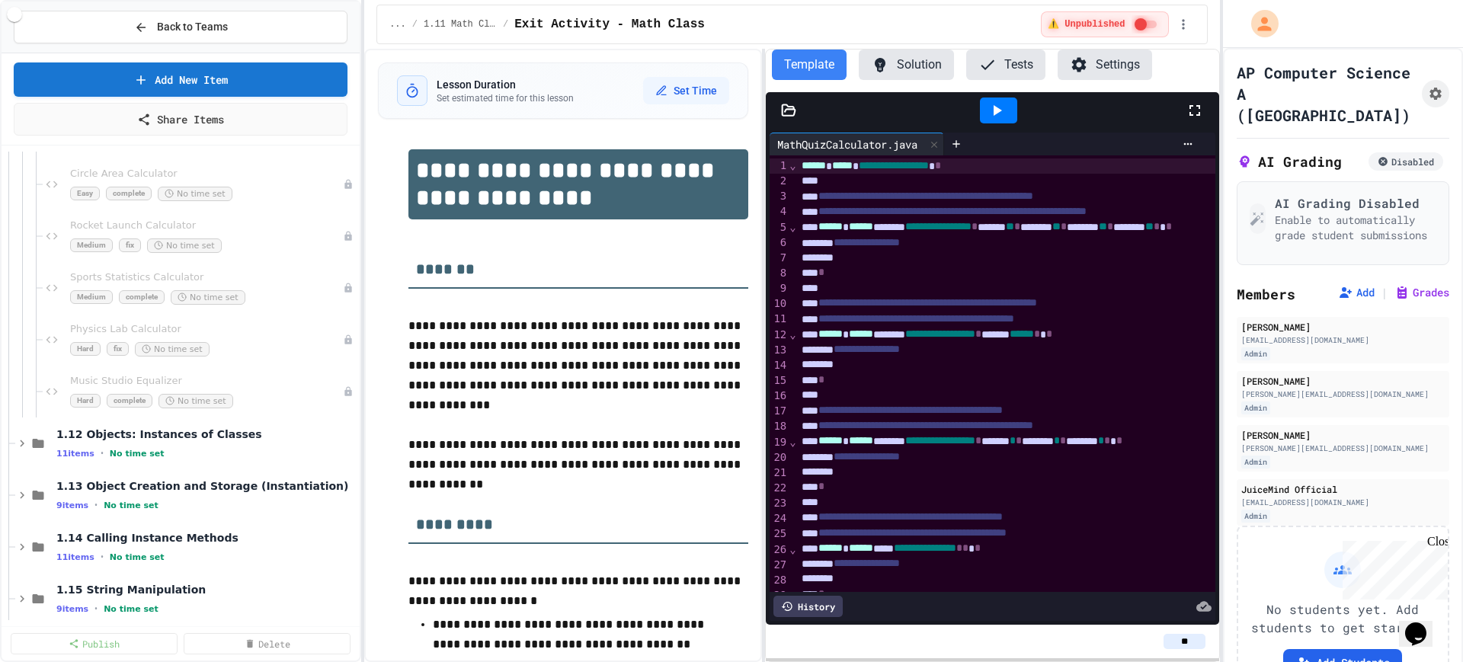
scroll to position [1619, 0]
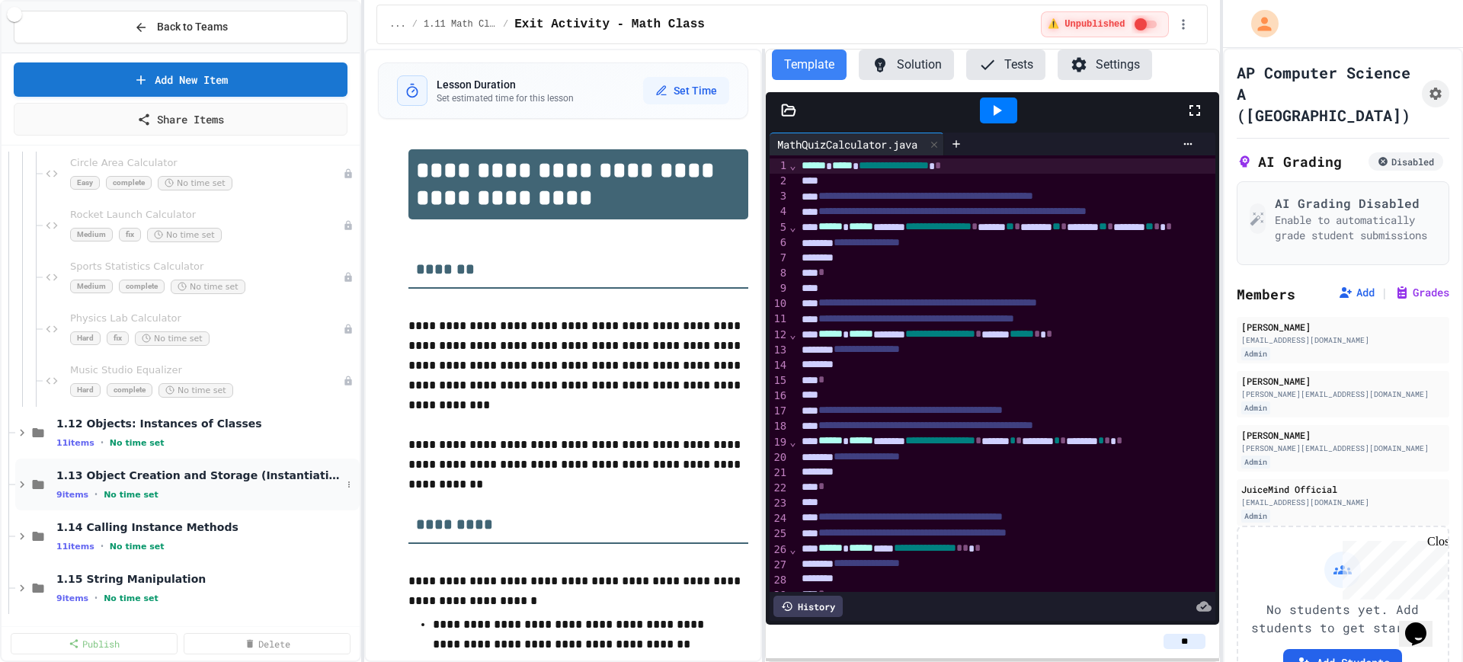
click at [21, 484] on icon at bounding box center [22, 485] width 14 height 14
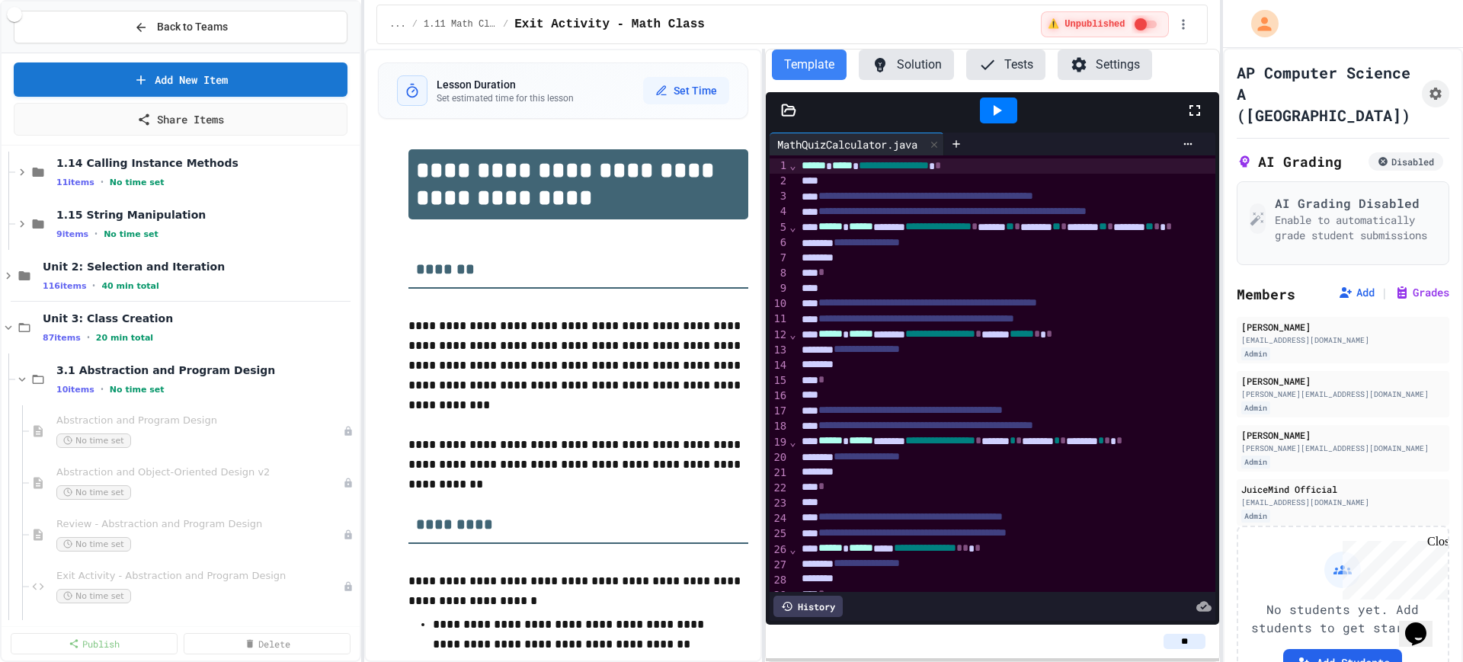
scroll to position [2286, 0]
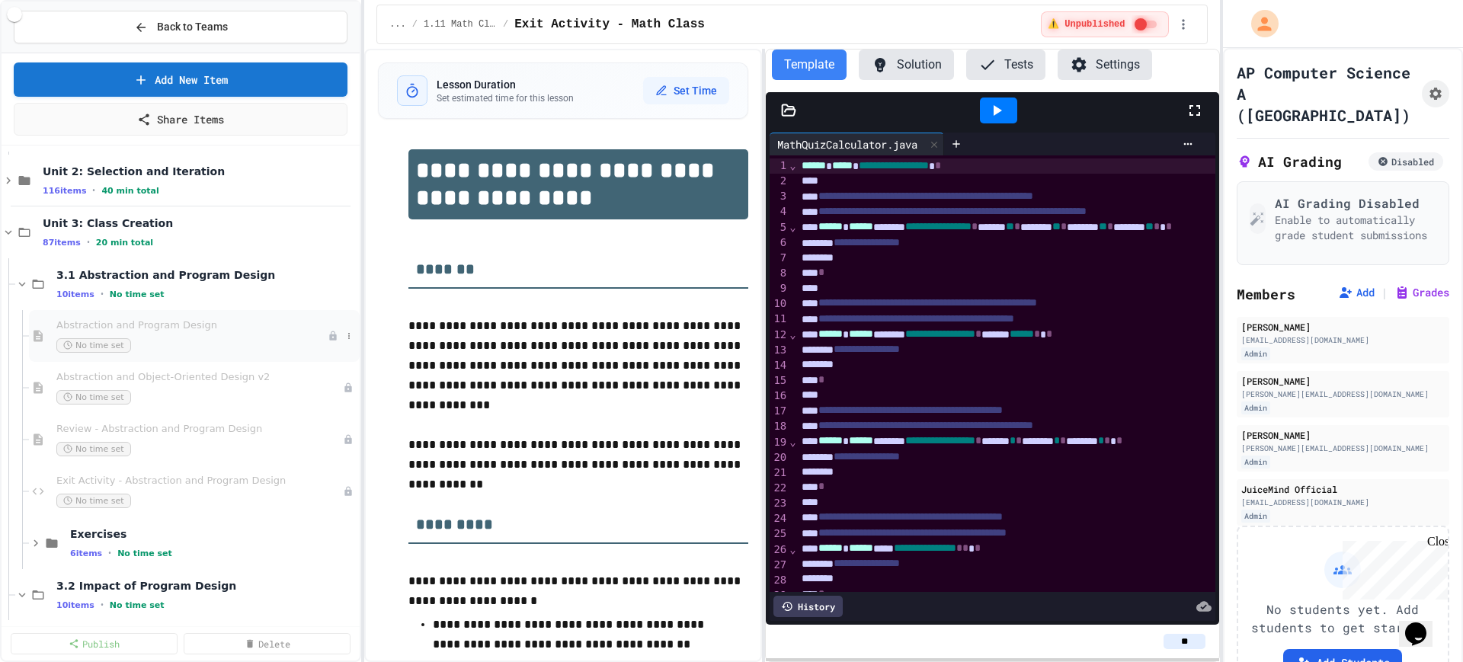
click at [213, 349] on div "No time set" at bounding box center [191, 345] width 271 height 14
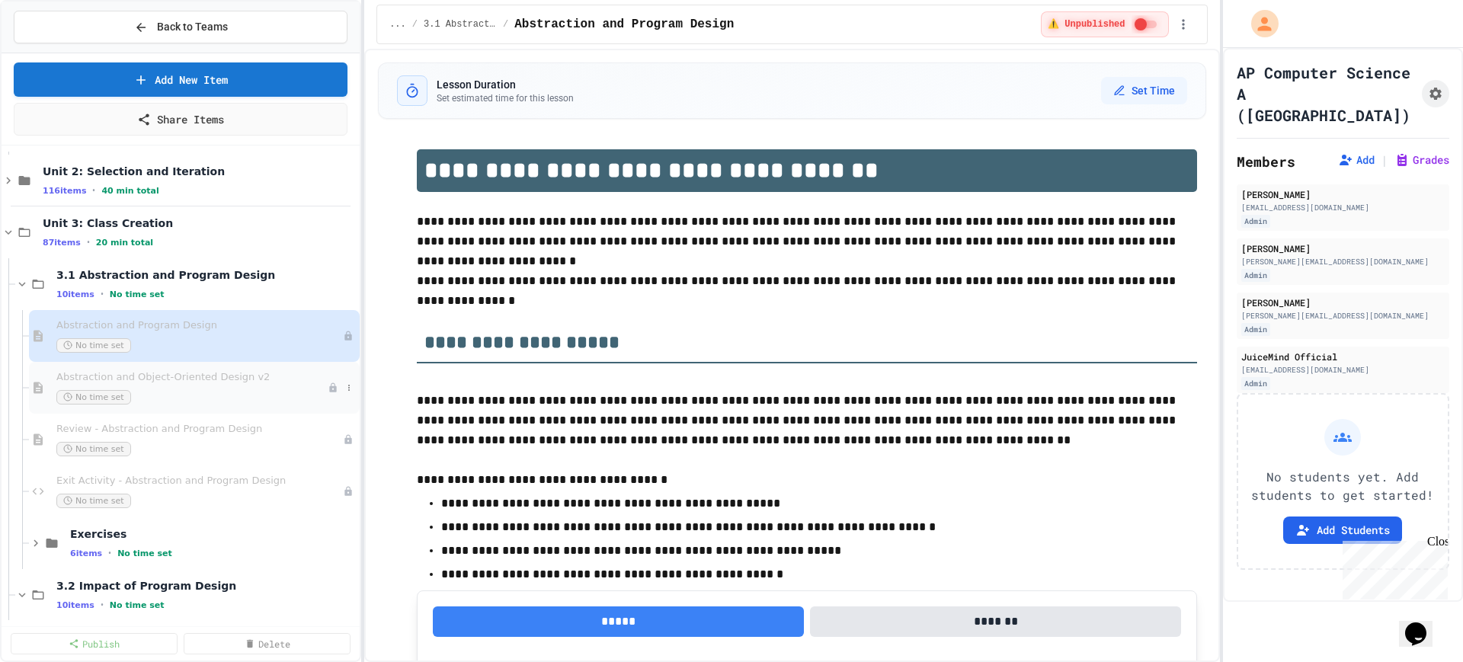
click at [210, 388] on div "Abstraction and Object-Oriented Design v2 No time set" at bounding box center [191, 388] width 271 height 34
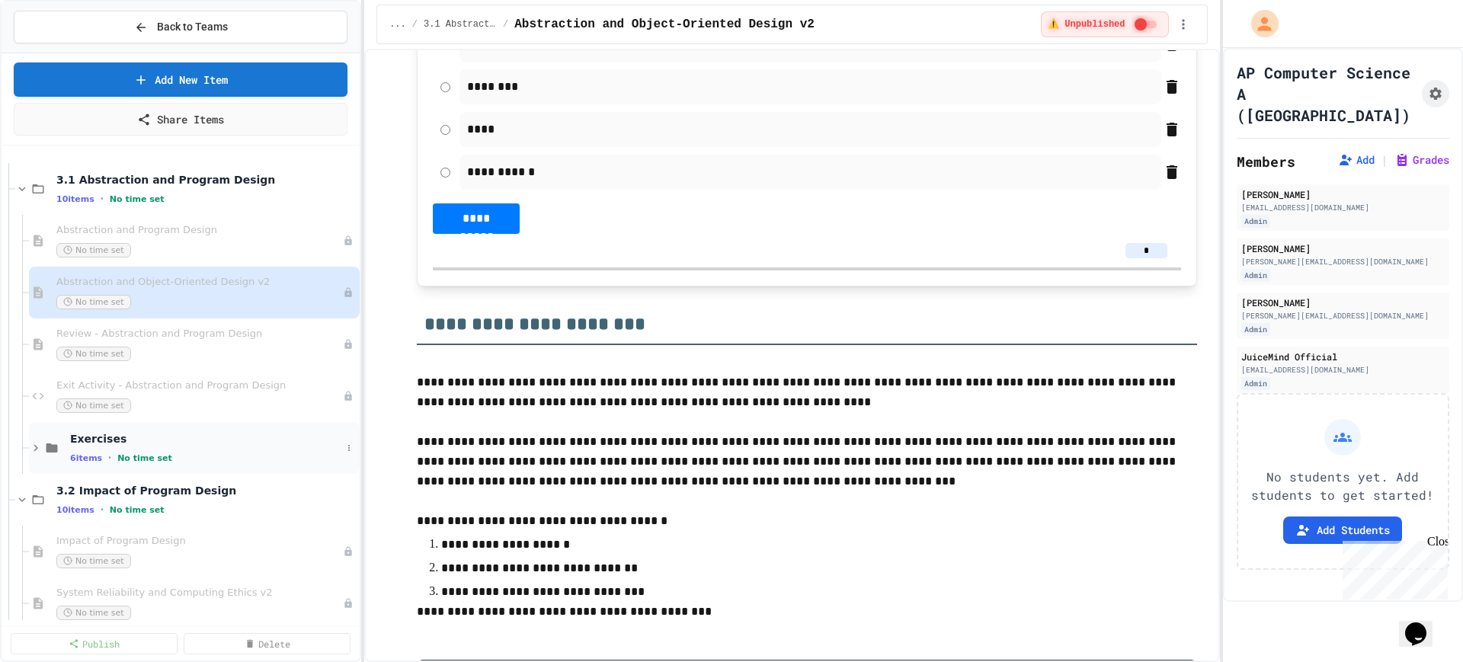
scroll to position [3143, 0]
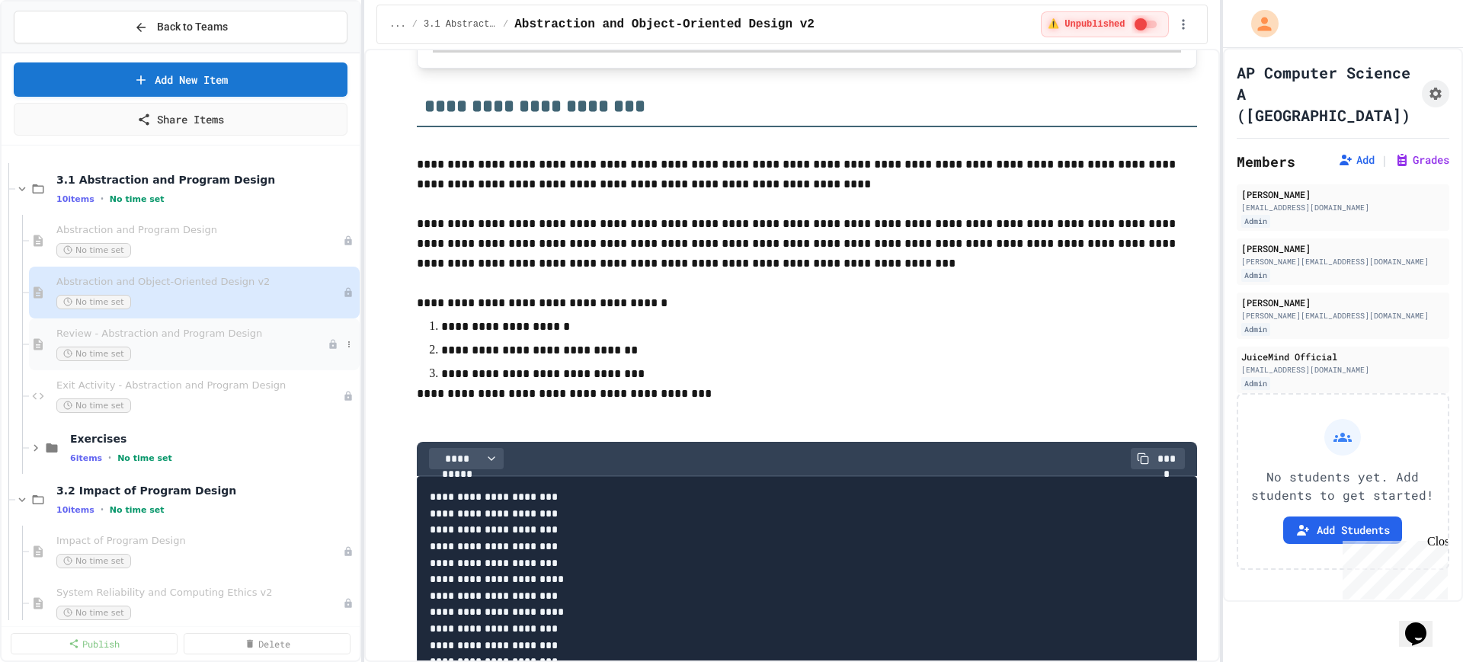
click at [199, 343] on div "Review - Abstraction and Program Design No time set" at bounding box center [191, 345] width 271 height 34
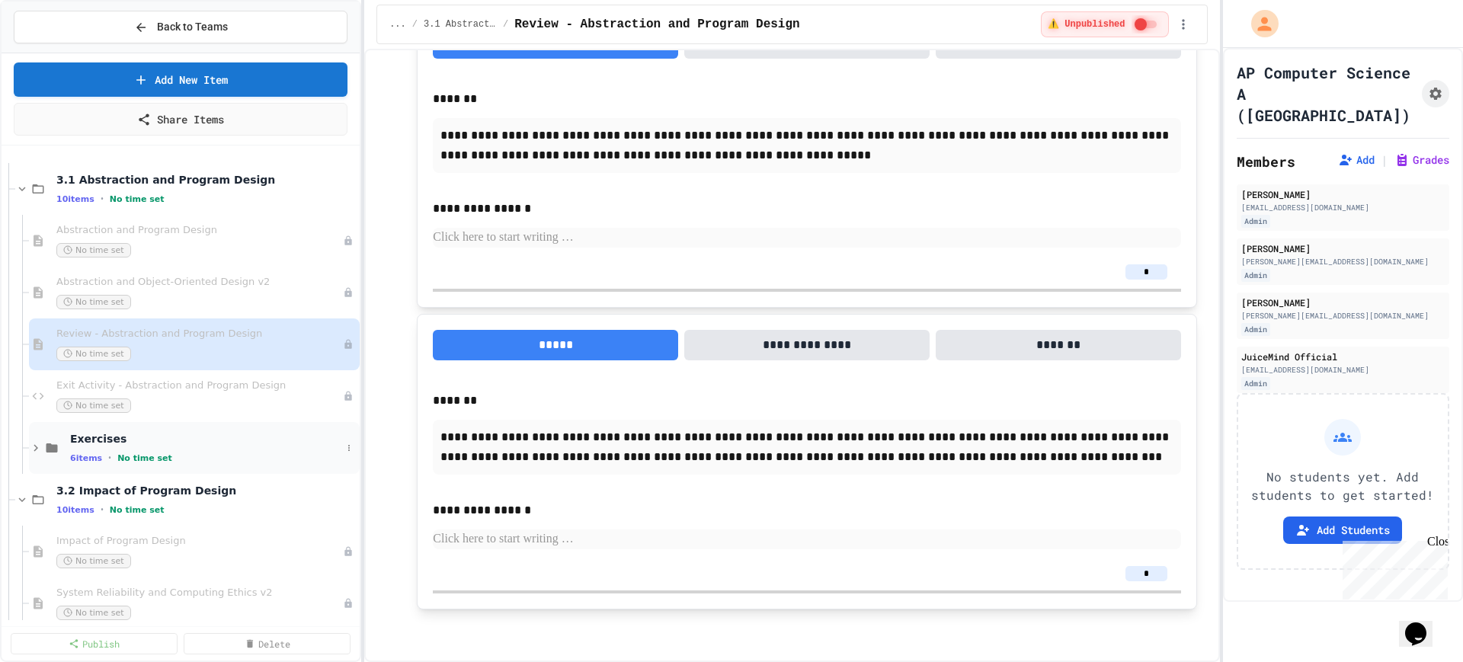
scroll to position [3513, 0]
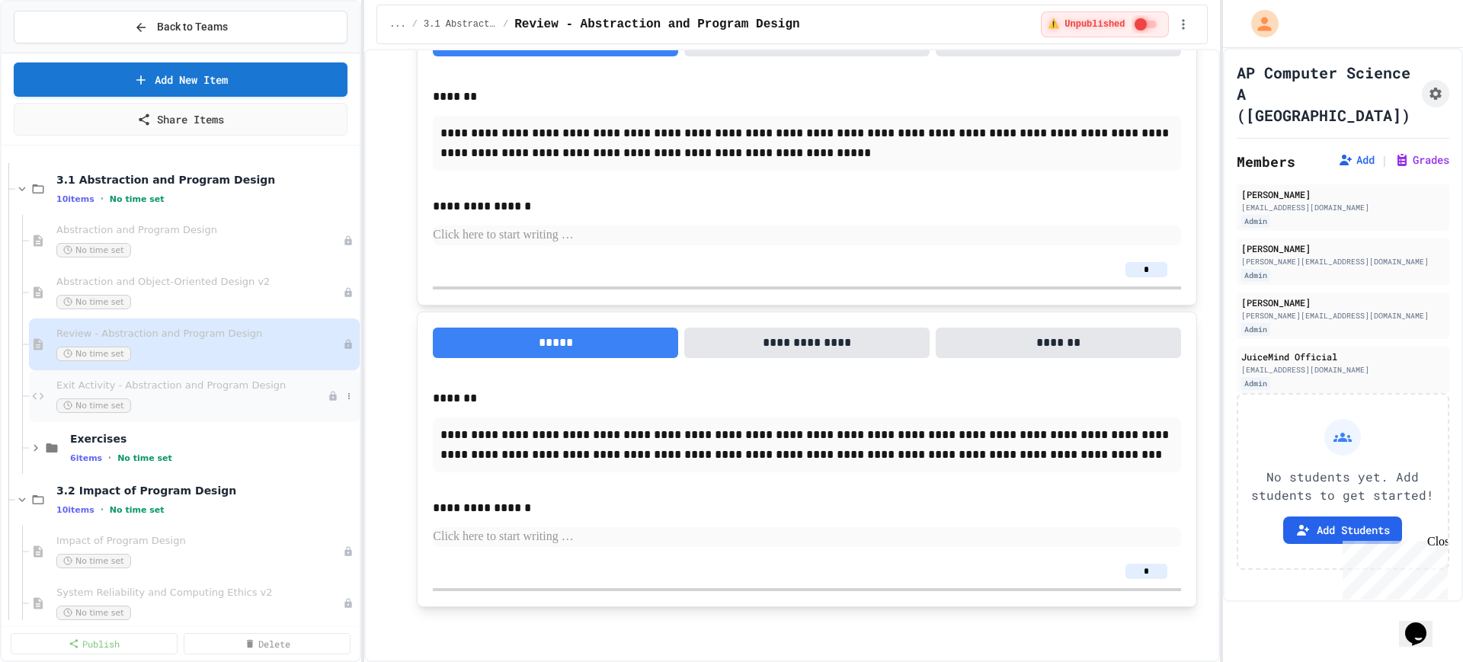
click at [267, 410] on div "No time set" at bounding box center [191, 405] width 271 height 14
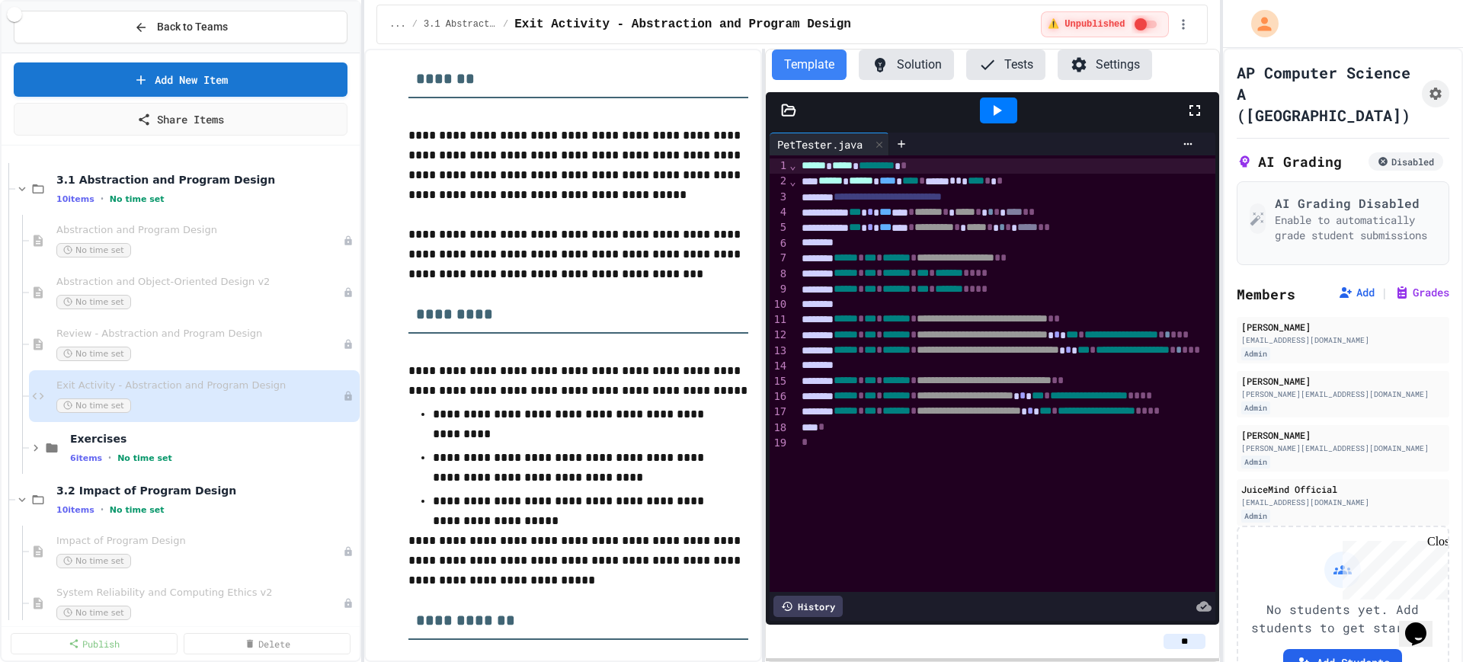
scroll to position [286, 0]
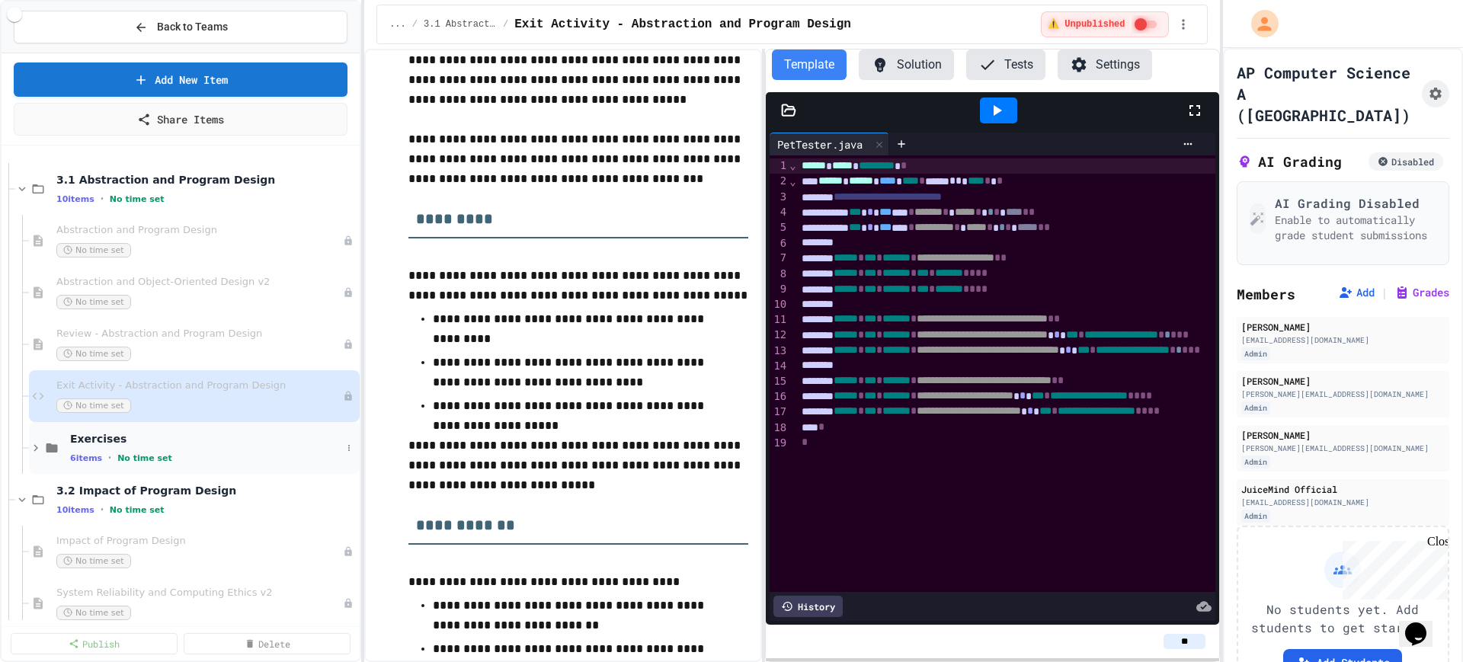
click at [165, 439] on span "Exercises" at bounding box center [205, 439] width 271 height 14
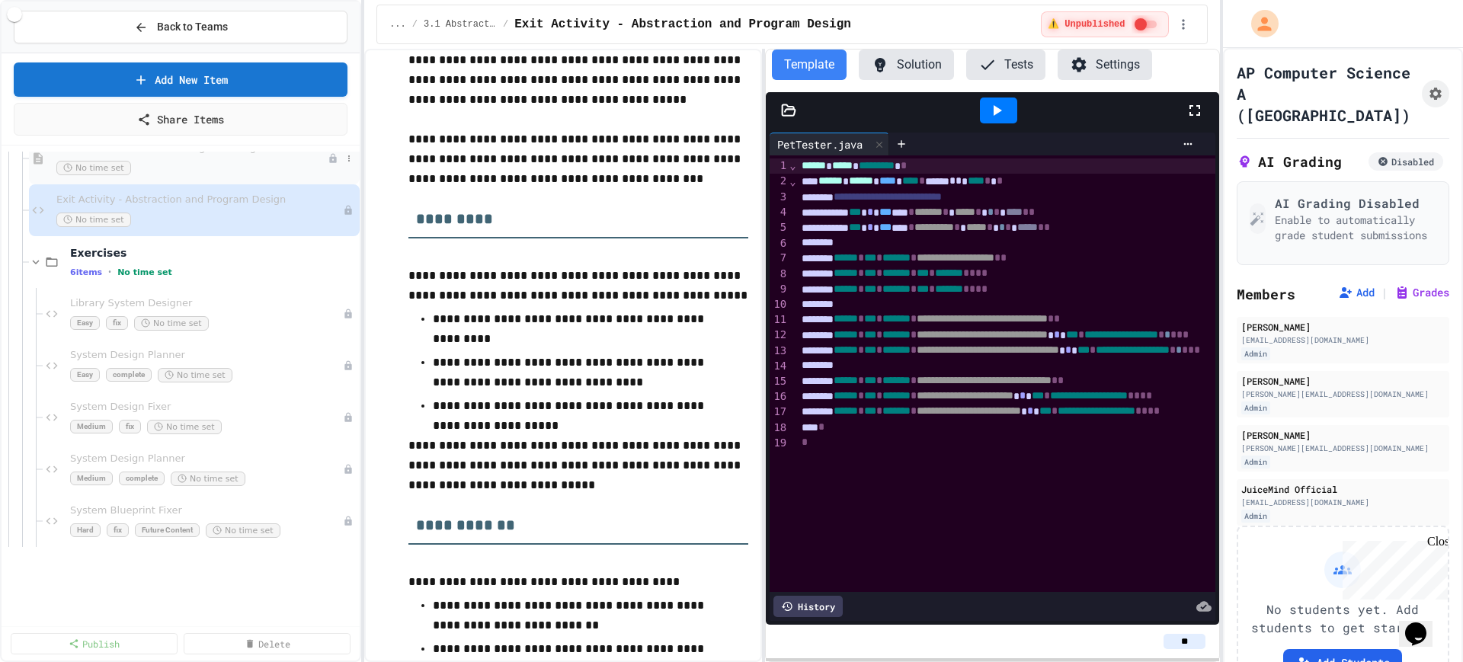
scroll to position [2571, 0]
click at [344, 312] on icon at bounding box center [348, 309] width 9 height 9
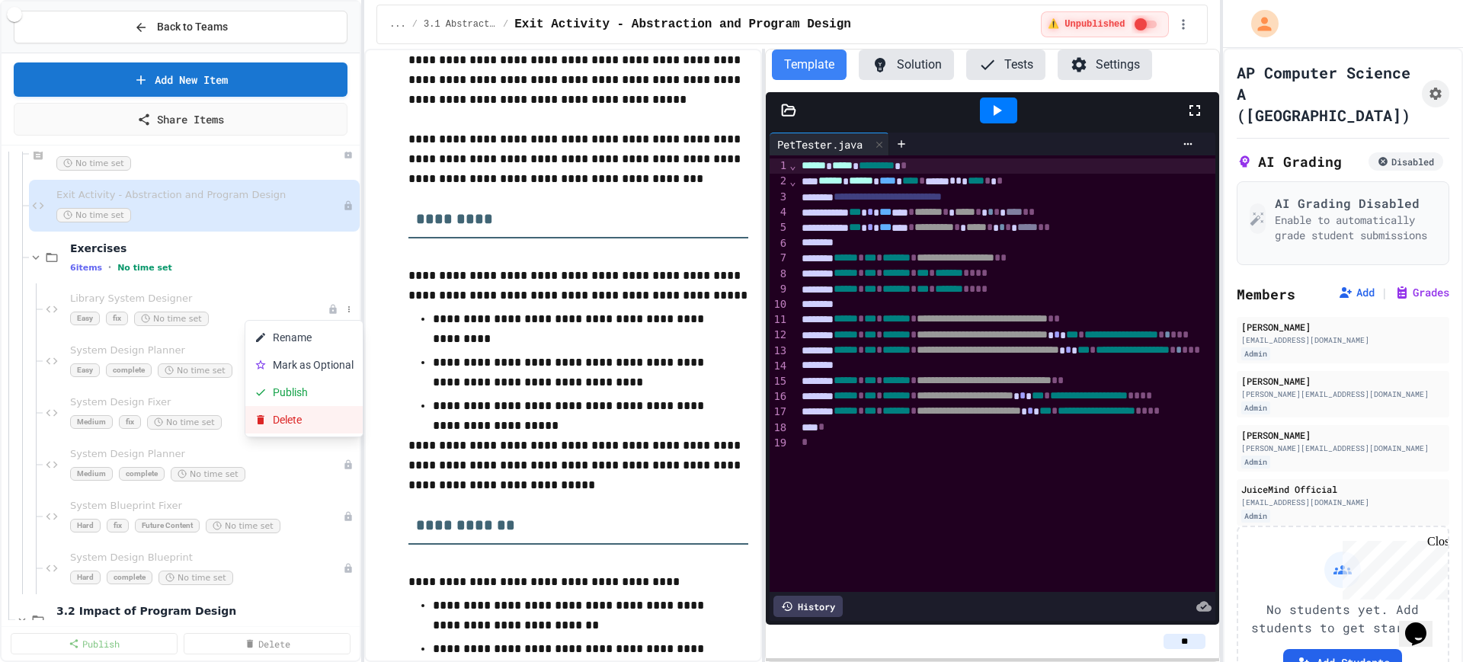
click at [296, 421] on button "Delete" at bounding box center [303, 419] width 117 height 27
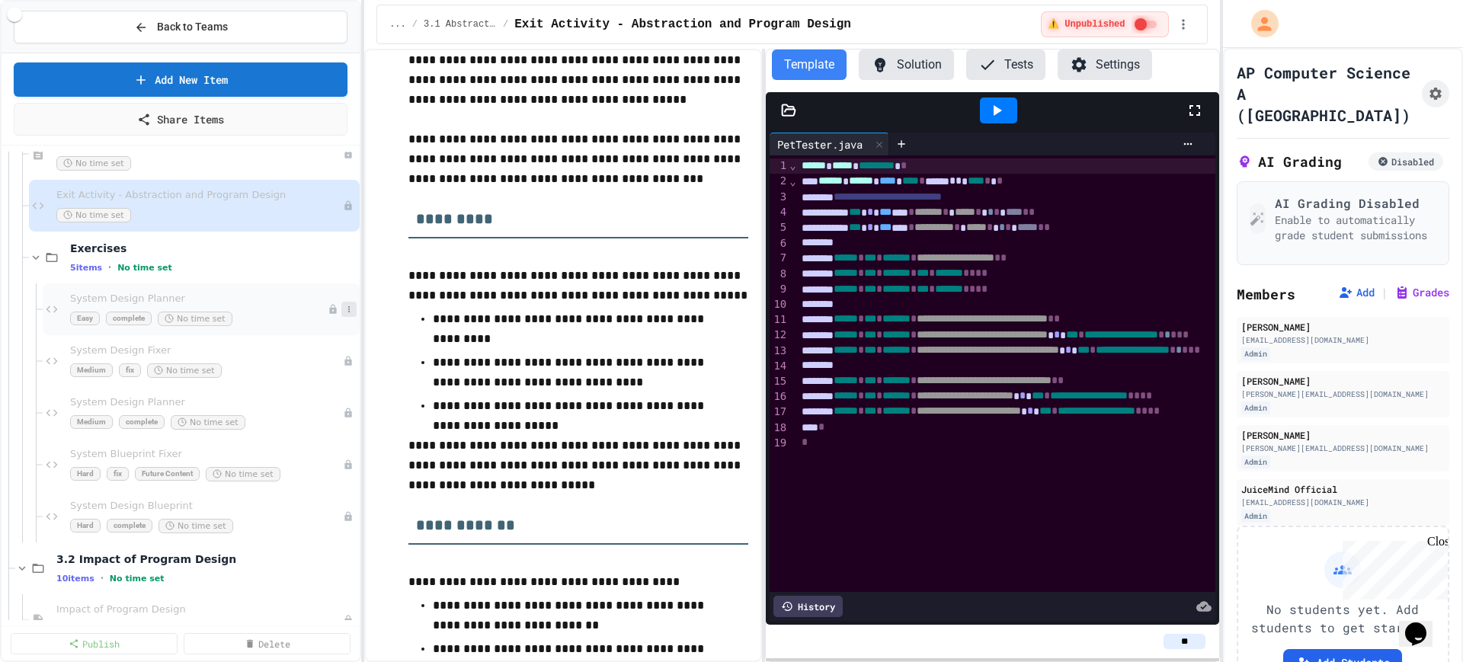
click at [344, 309] on icon at bounding box center [348, 309] width 9 height 9
click at [312, 414] on button "Delete" at bounding box center [303, 419] width 117 height 27
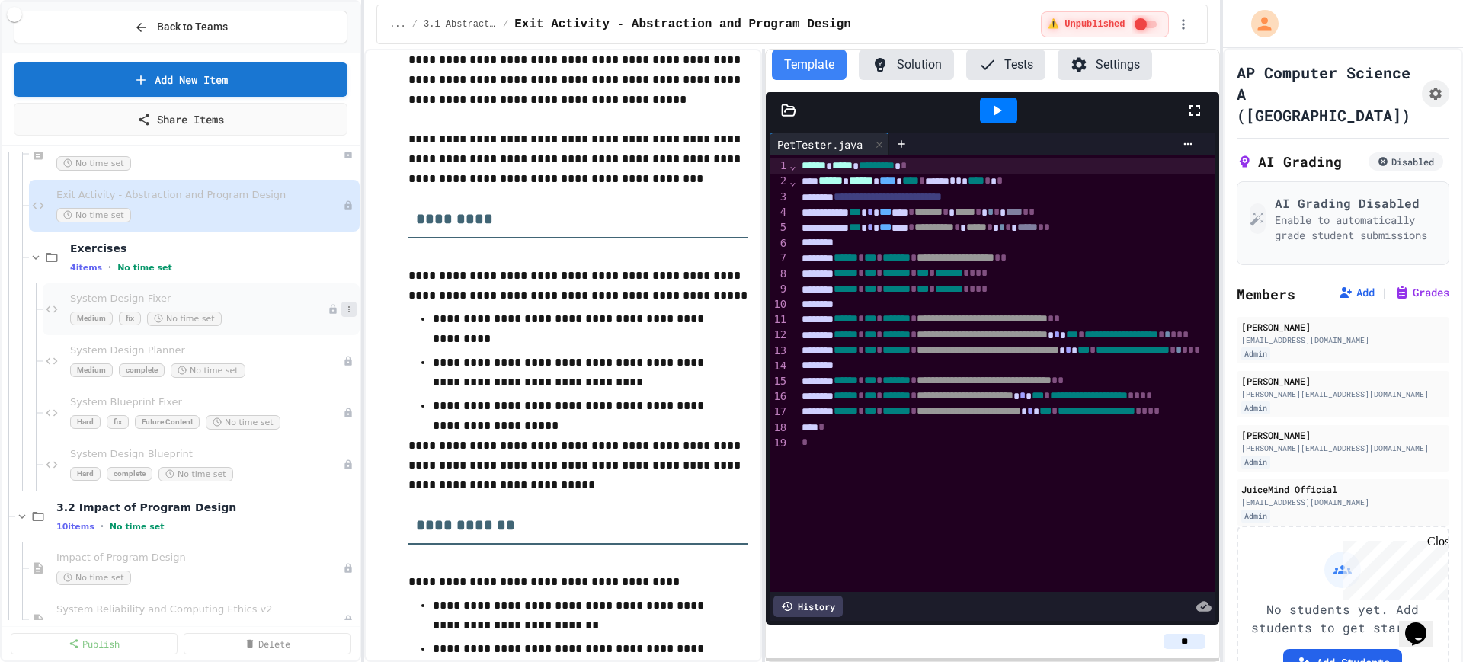
click at [344, 309] on icon at bounding box center [348, 309] width 9 height 9
click at [306, 414] on button "Delete" at bounding box center [303, 419] width 117 height 27
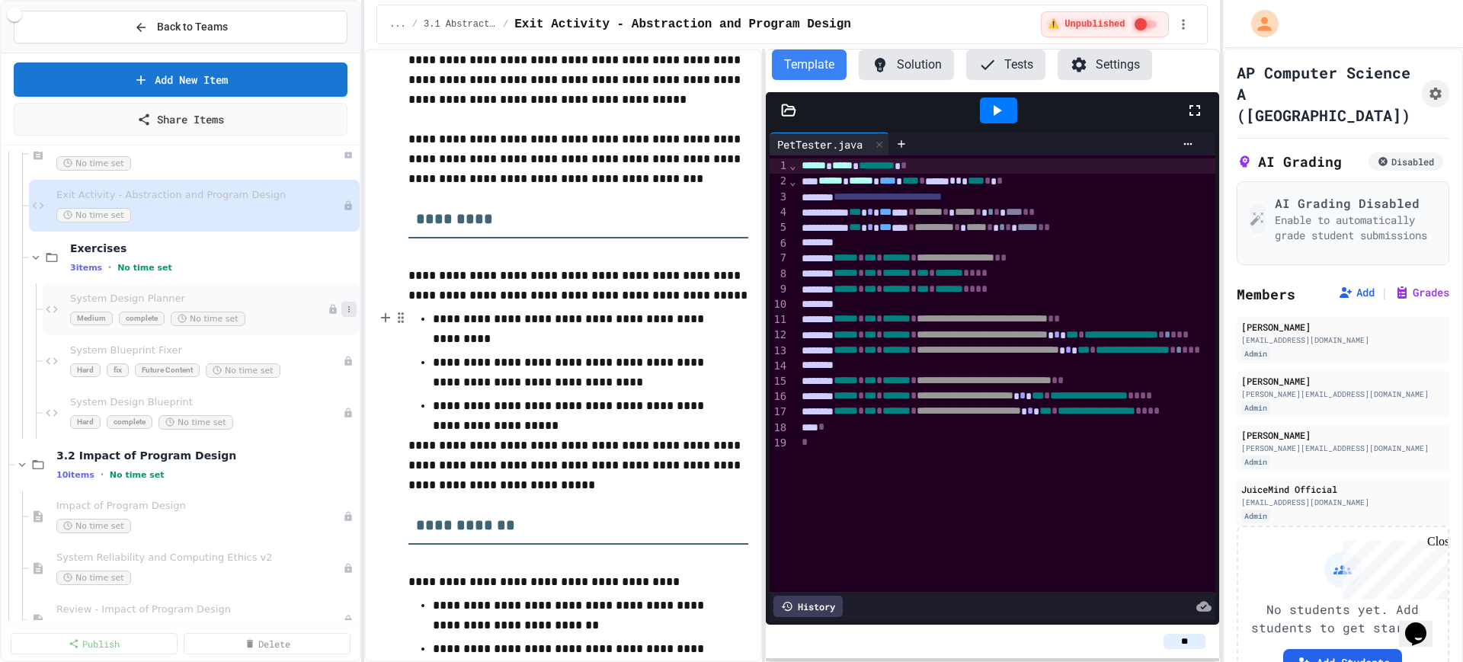
click at [344, 307] on icon at bounding box center [348, 309] width 9 height 9
click at [306, 420] on button "Delete" at bounding box center [303, 419] width 117 height 27
click at [344, 306] on icon at bounding box center [348, 309] width 9 height 9
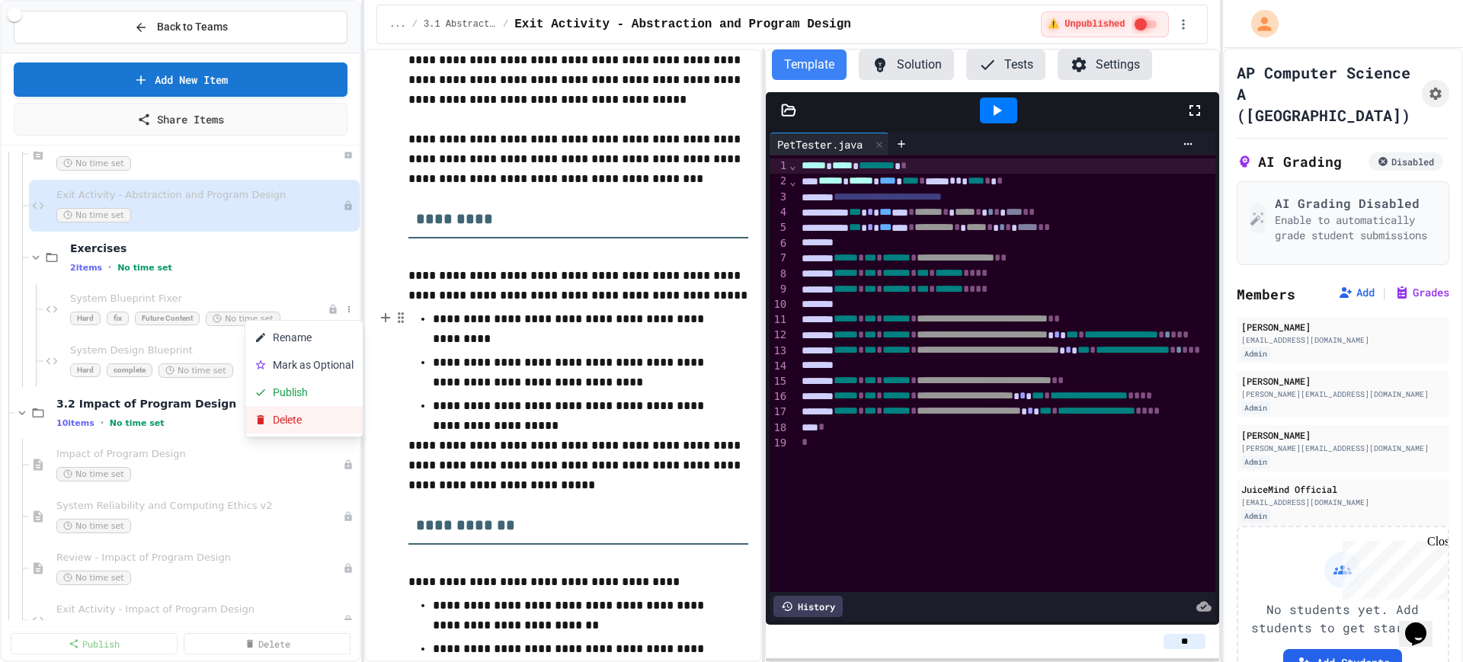
click at [298, 413] on button "Delete" at bounding box center [303, 419] width 117 height 27
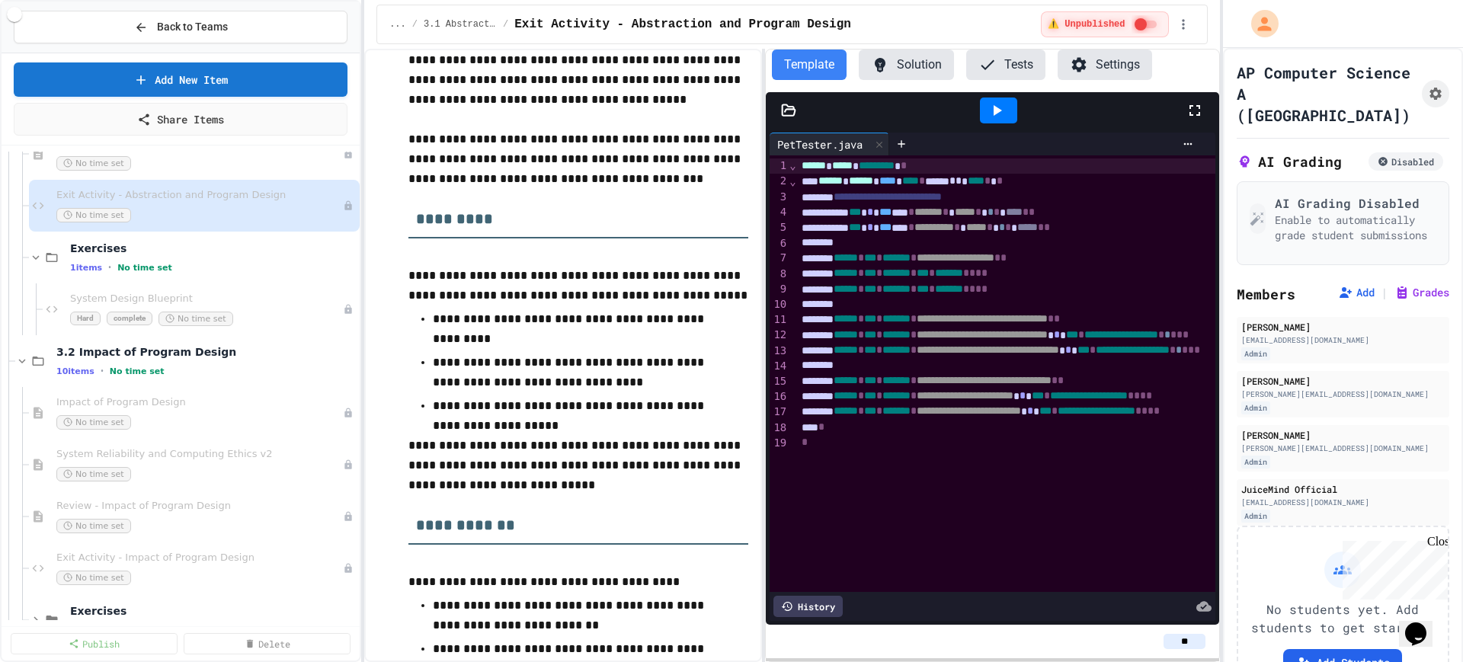
click at [0, 0] on icon at bounding box center [0, 0] width 0 height 0
click at [316, 433] on button "Delete" at bounding box center [303, 419] width 117 height 27
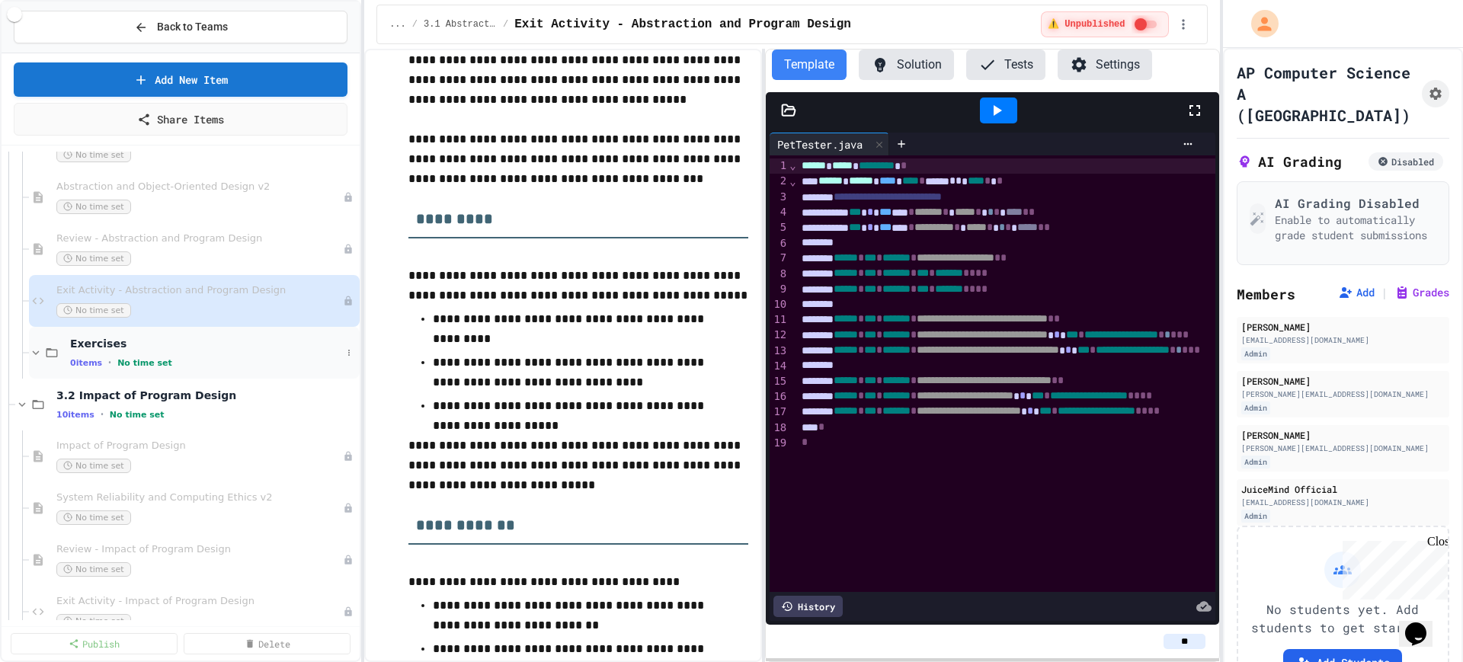
scroll to position [2381, 0]
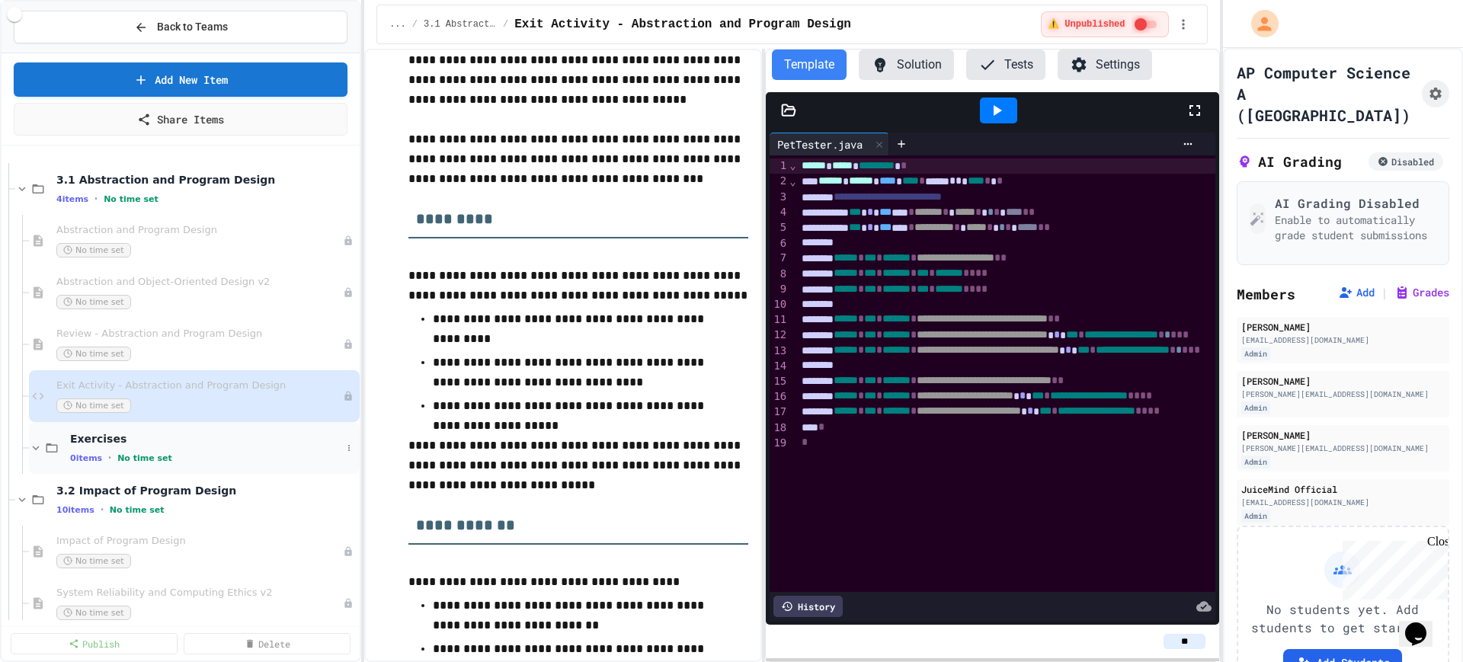
click at [203, 435] on span "Exercises" at bounding box center [205, 439] width 271 height 14
click at [328, 189] on div "3.1 Abstraction and Program Design 4 items • No time set" at bounding box center [187, 189] width 344 height 52
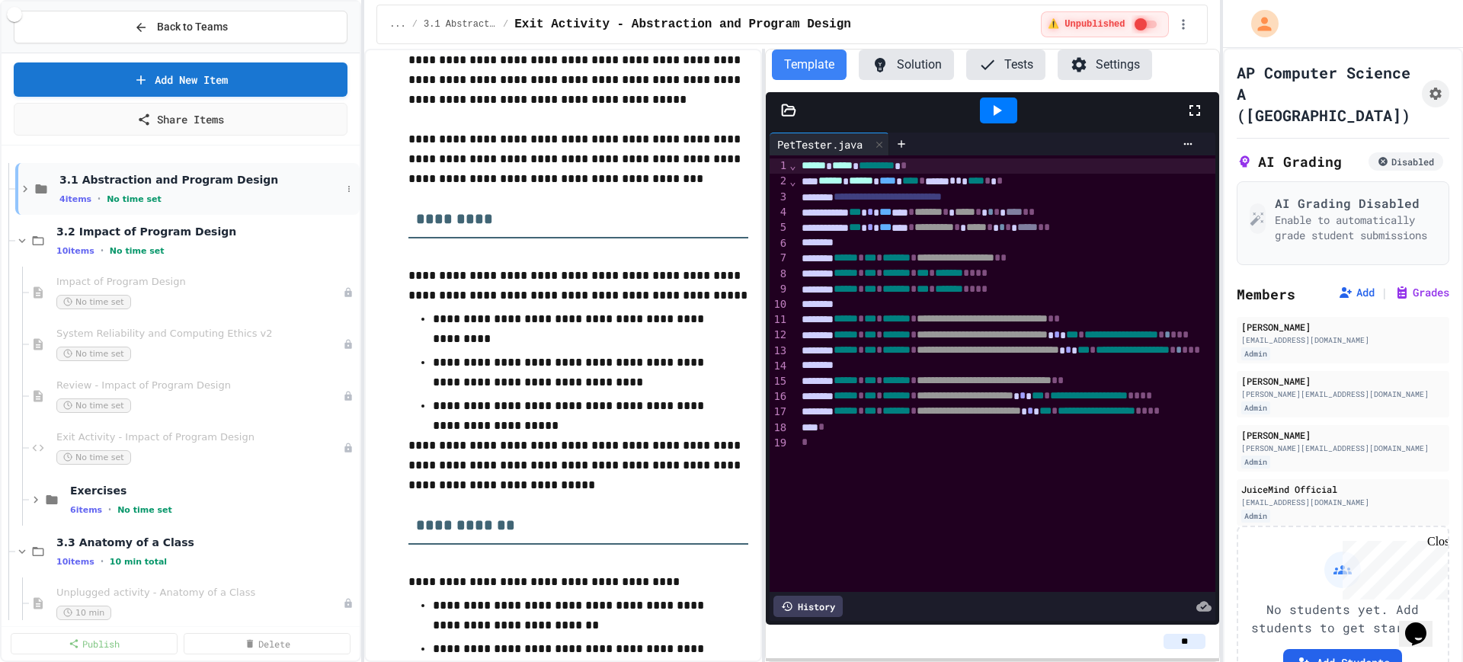
click at [19, 186] on icon at bounding box center [25, 189] width 14 height 14
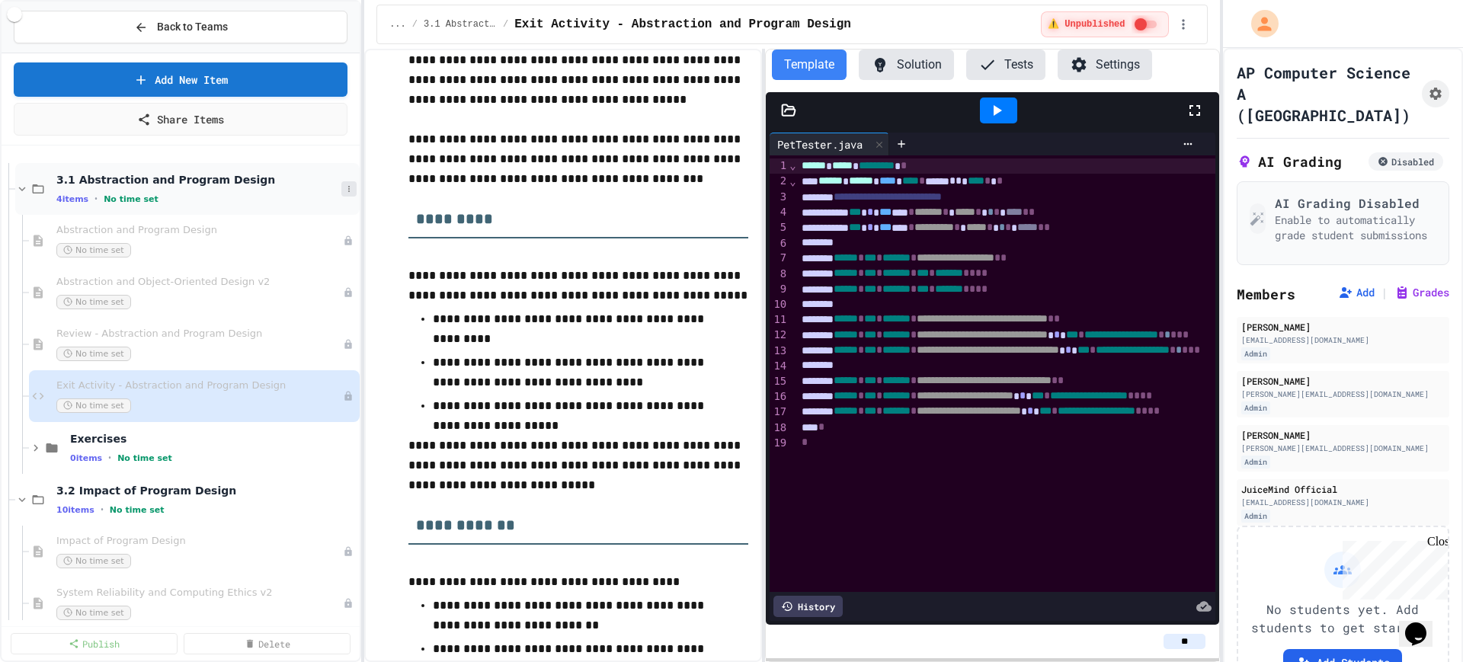
click at [341, 187] on button at bounding box center [348, 188] width 15 height 15
click at [293, 215] on button "Add Item" at bounding box center [295, 216] width 101 height 27
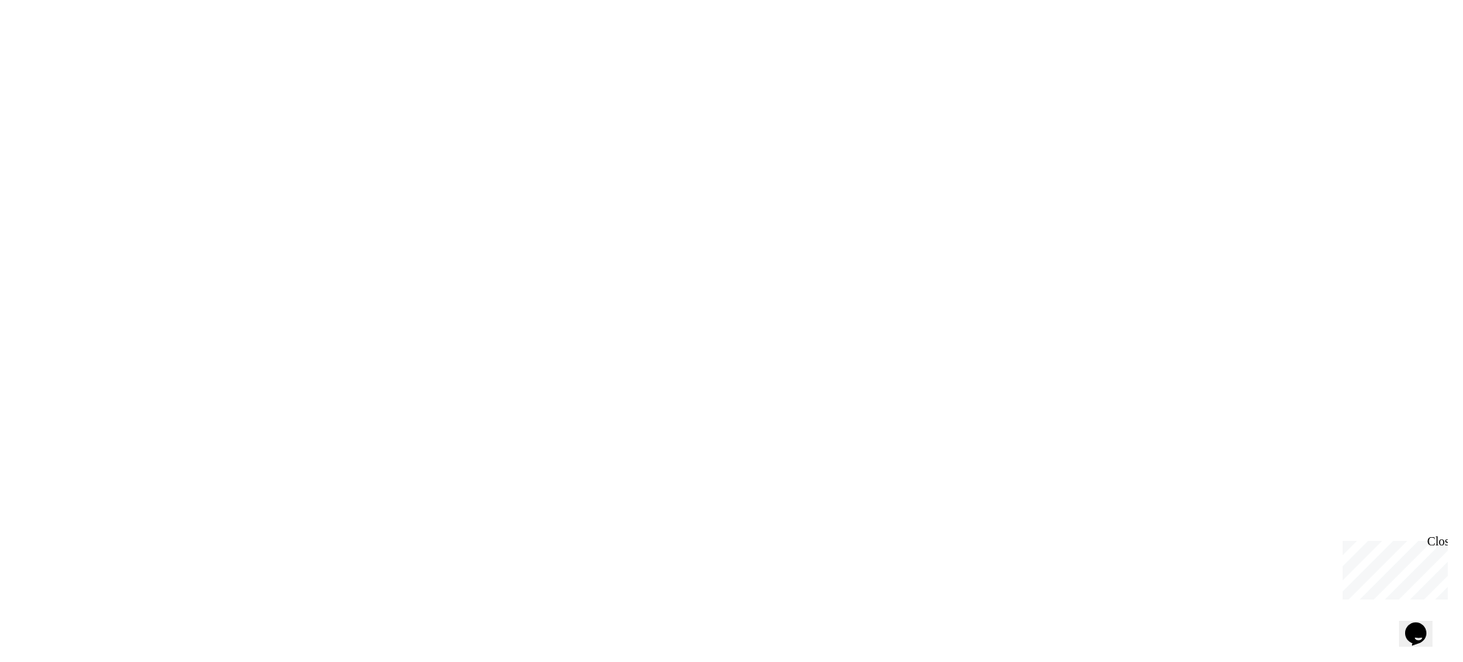
click at [665, 423] on div "We are updating our servers at 9:30PM EST [DATE]. [PERSON_NAME] should continue…" at bounding box center [731, 331] width 1463 height 662
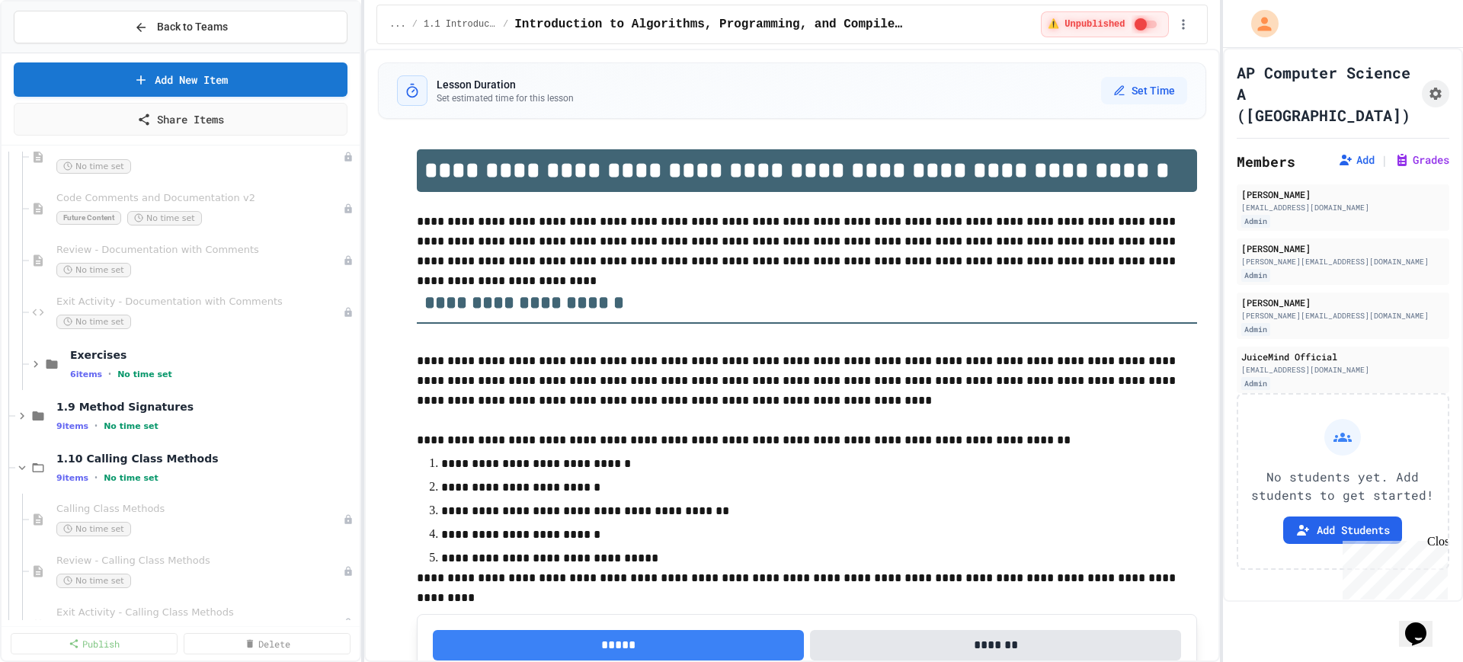
scroll to position [571, 0]
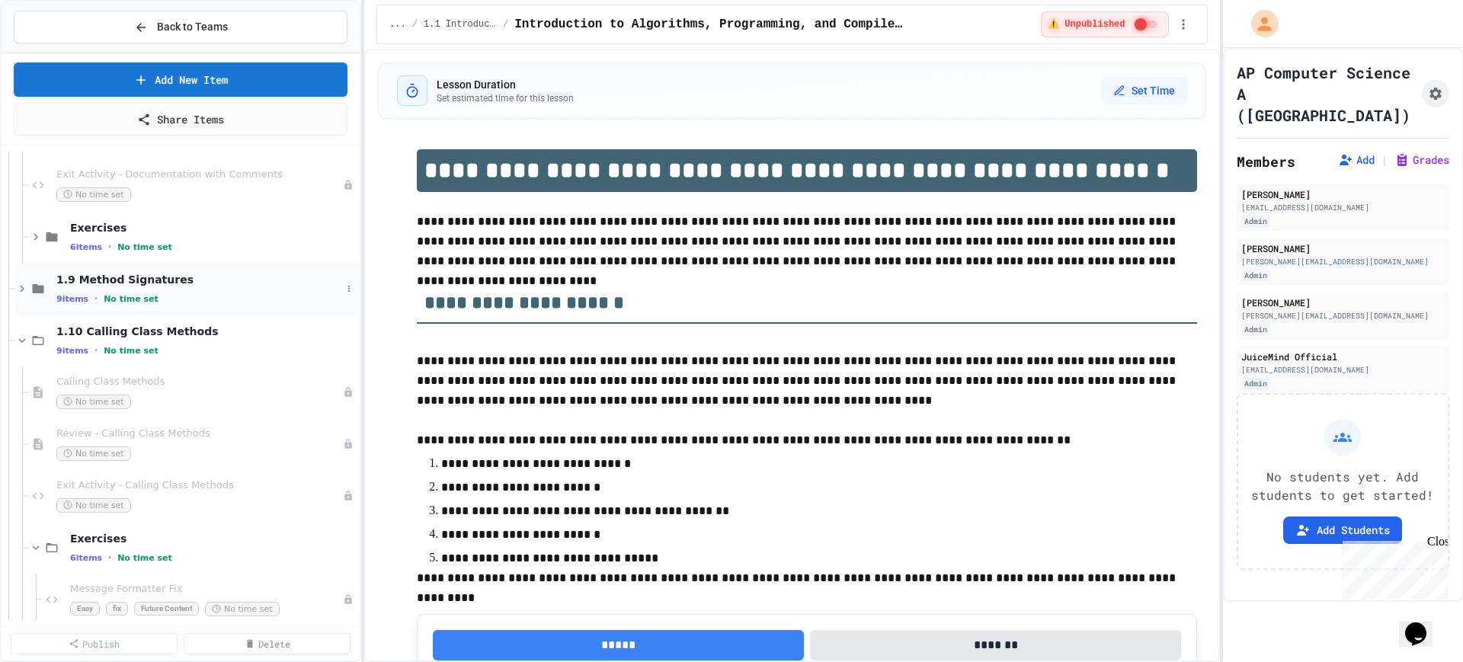
click at [17, 292] on icon at bounding box center [22, 289] width 14 height 14
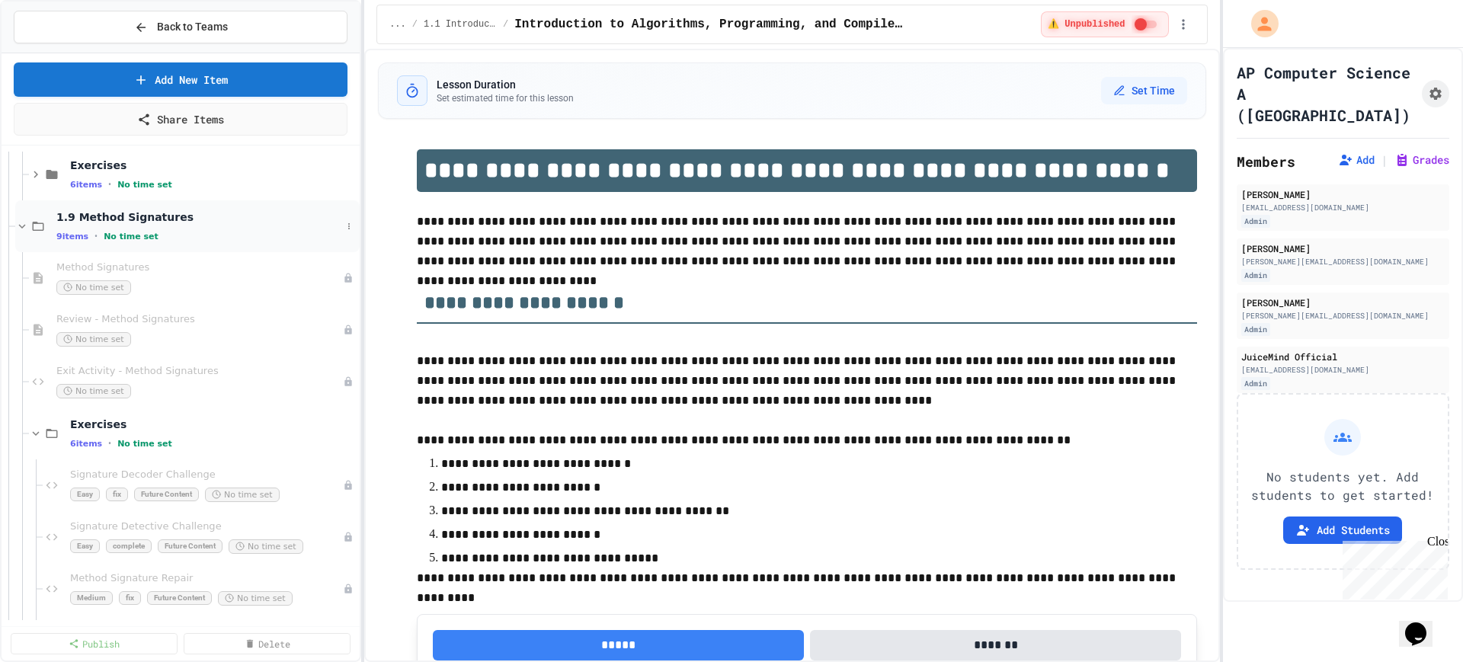
scroll to position [667, 0]
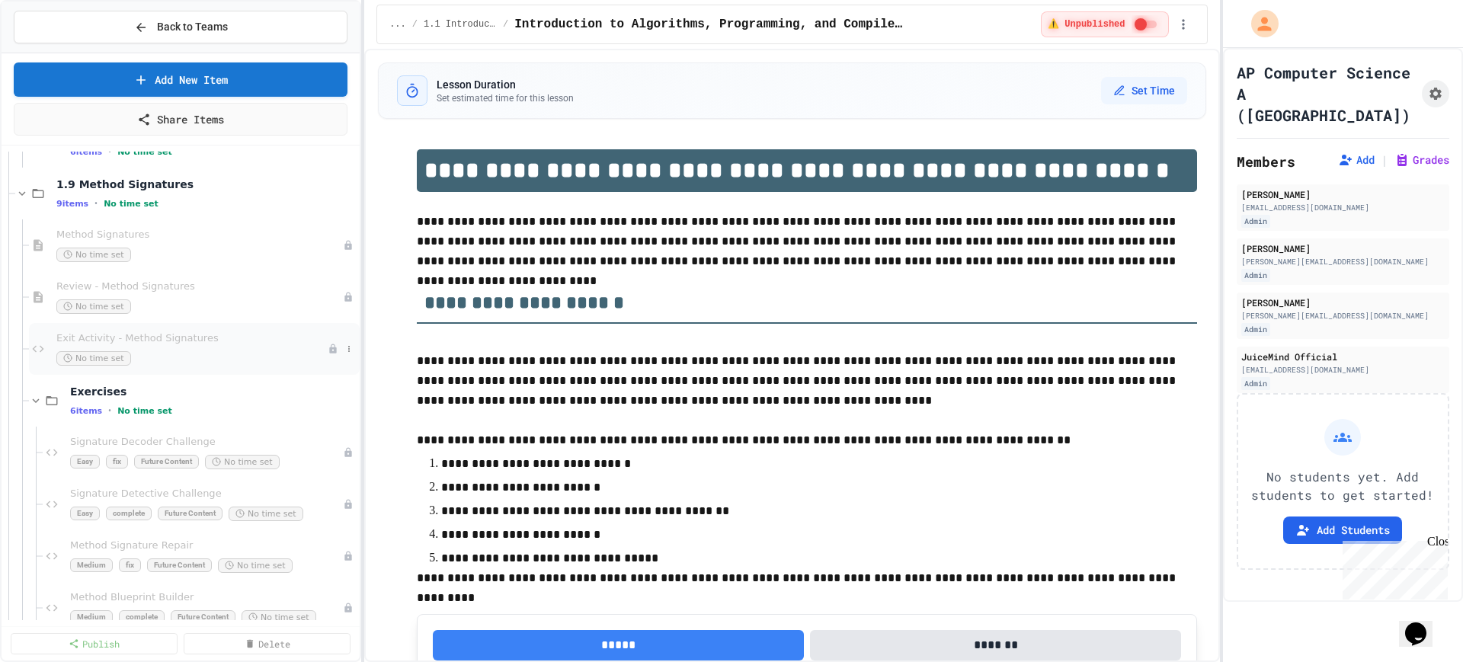
click at [166, 338] on span "Exit Activity - Method Signatures" at bounding box center [191, 338] width 271 height 13
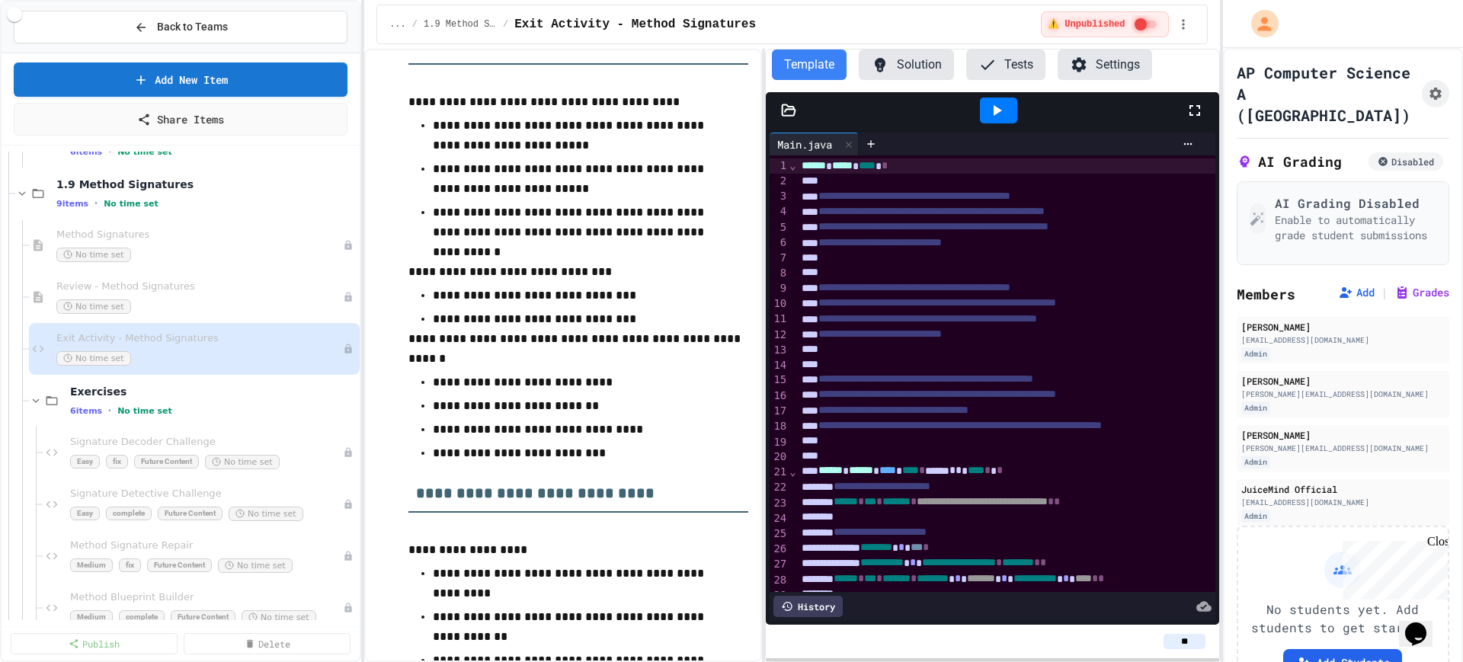
scroll to position [571, 0]
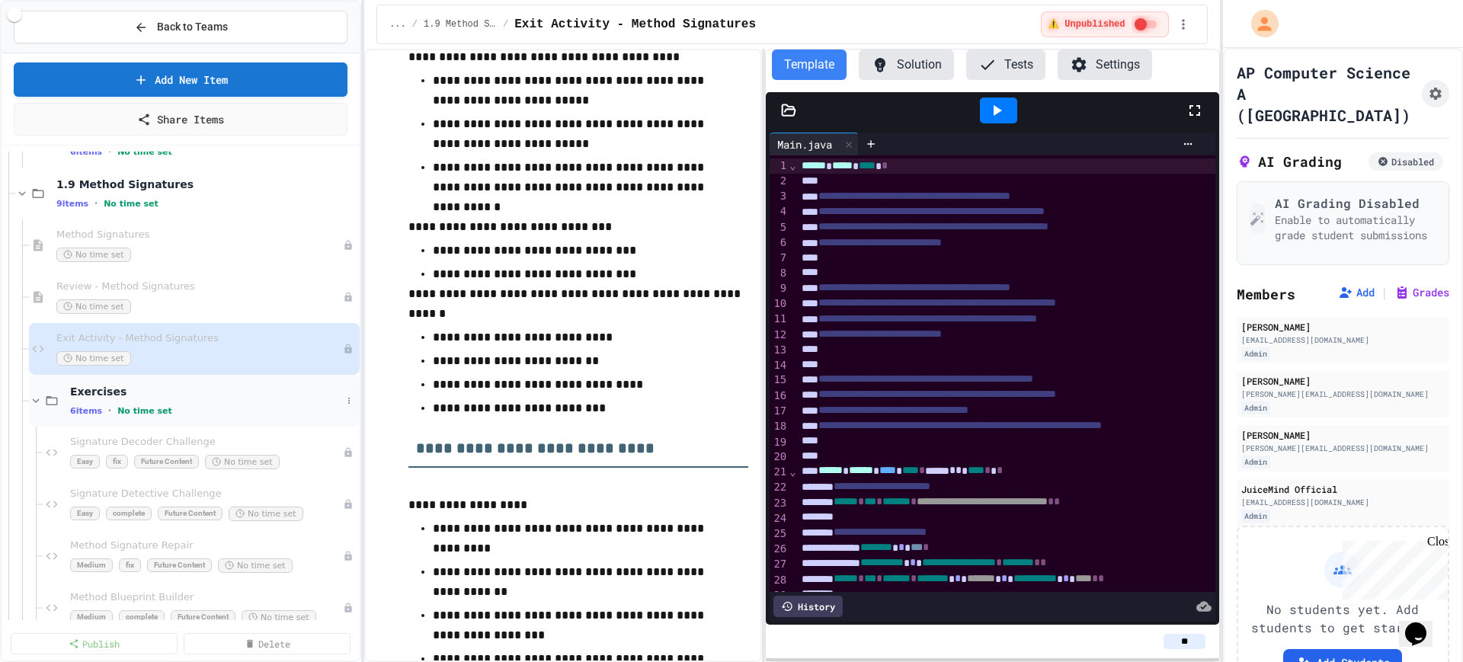
click at [184, 405] on div "6 items • No time set" at bounding box center [205, 411] width 271 height 12
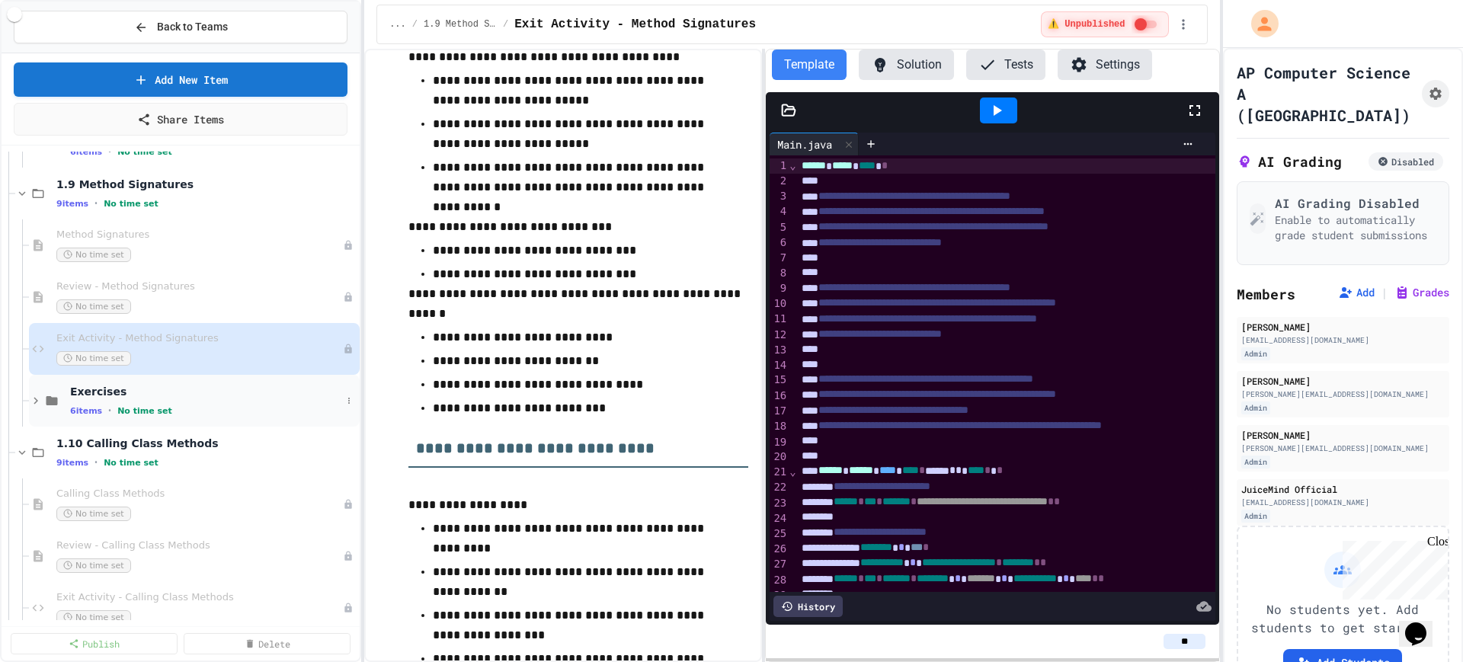
click at [181, 402] on div "Exercises 6 items • No time set" at bounding box center [205, 401] width 271 height 32
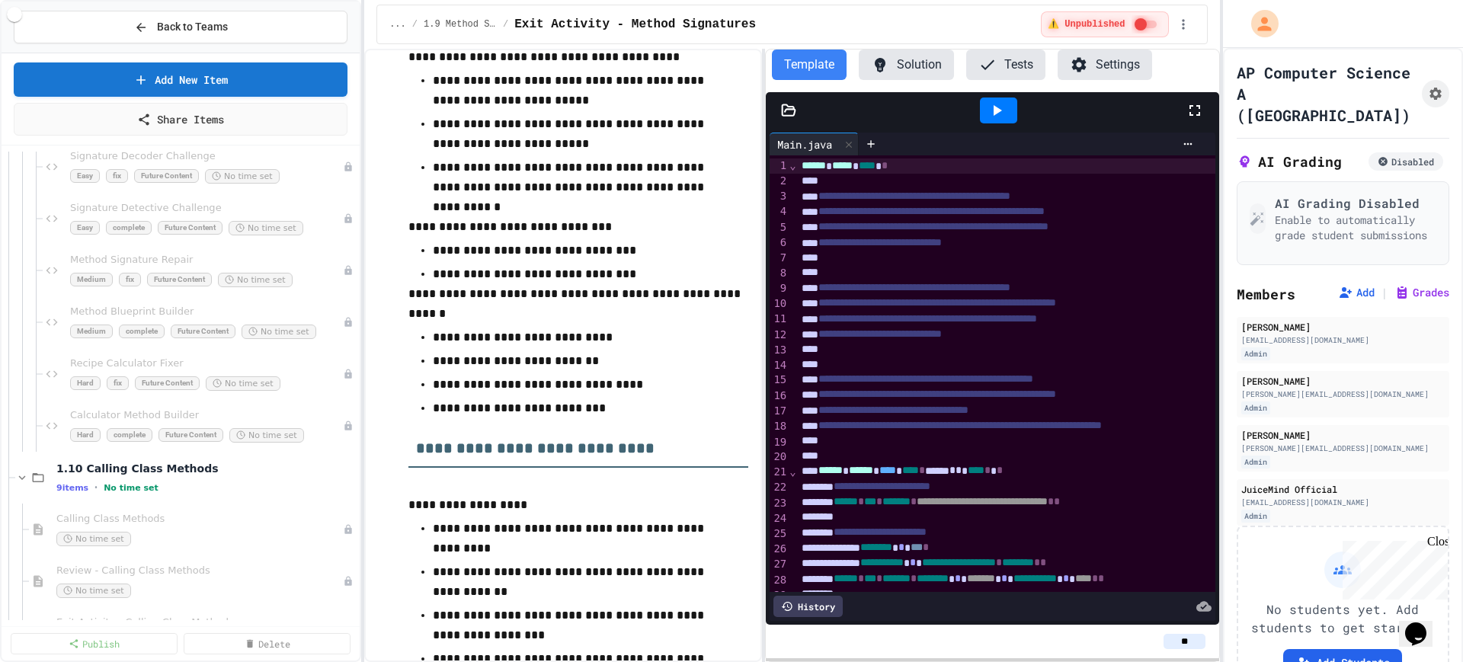
scroll to position [1048, 0]
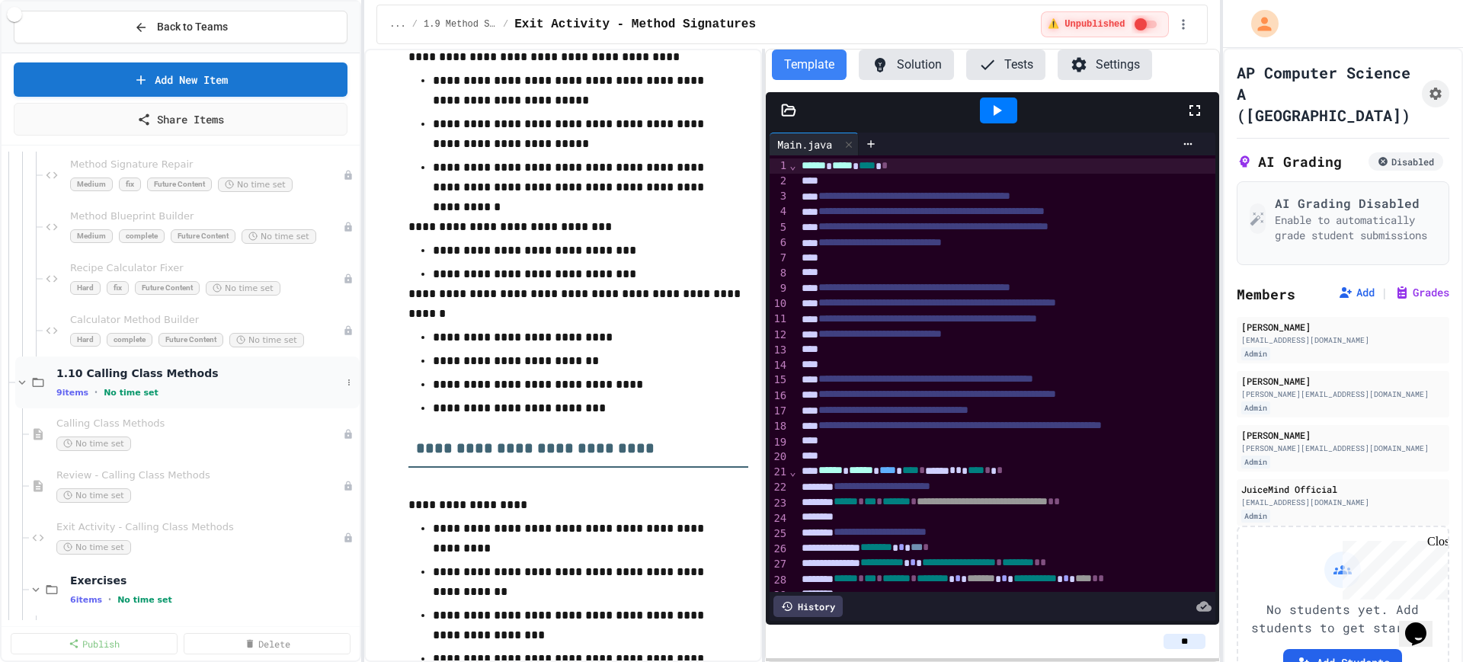
click at [23, 382] on icon at bounding box center [22, 383] width 14 height 14
click at [20, 385] on icon at bounding box center [22, 383] width 14 height 14
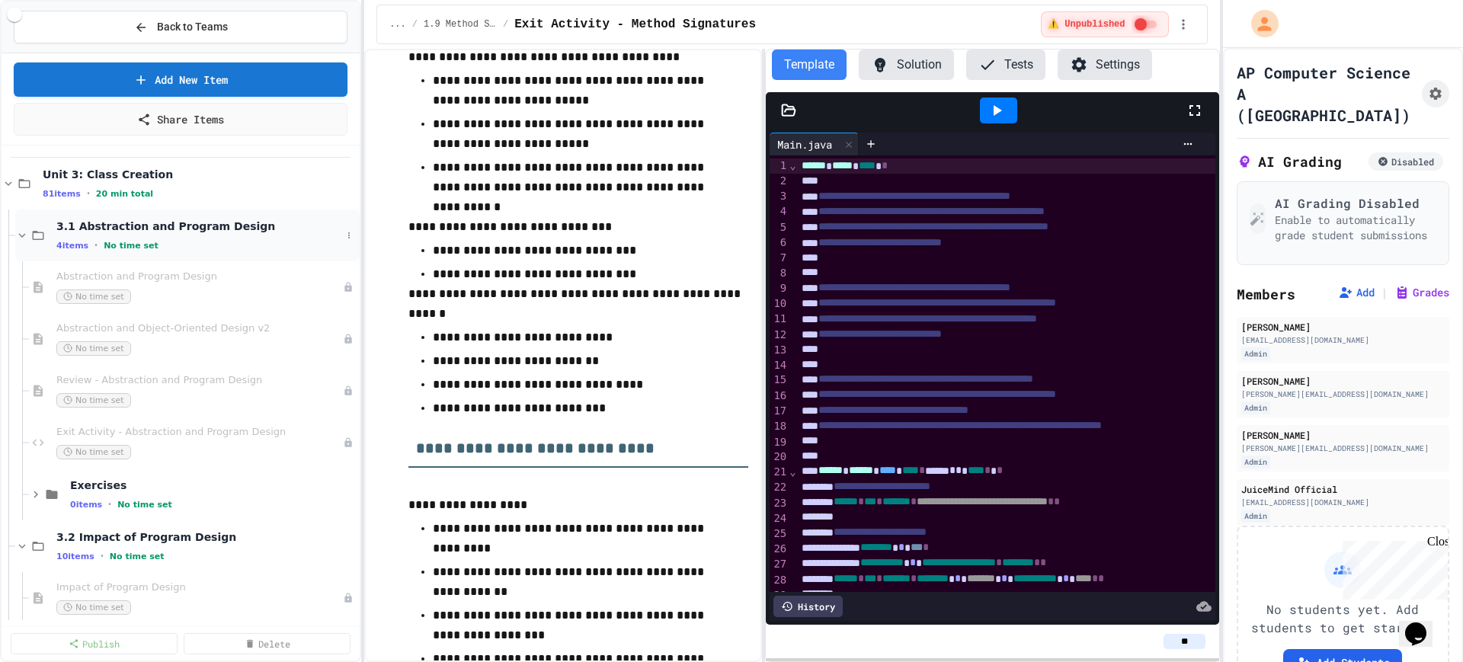
scroll to position [2857, 0]
click at [348, 232] on icon at bounding box center [349, 231] width 2 height 6
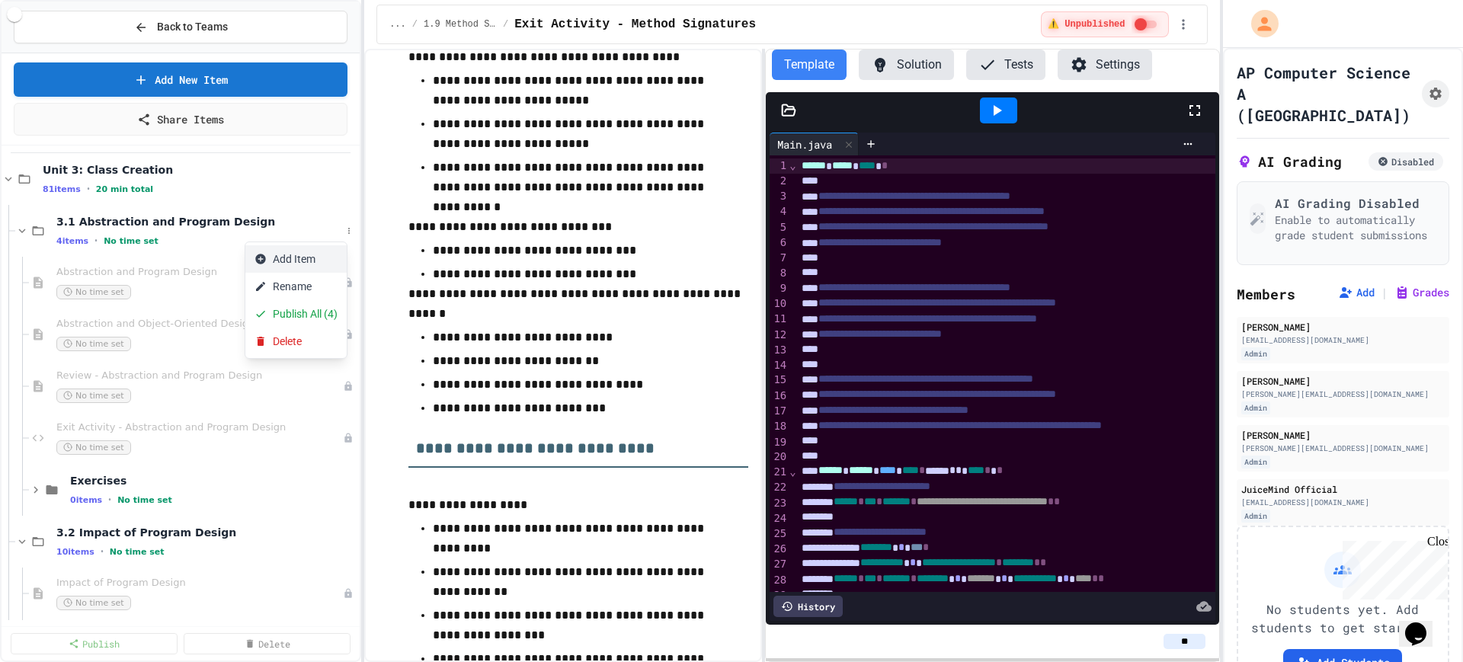
click at [294, 251] on button "Add Item" at bounding box center [295, 258] width 101 height 27
type input "********"
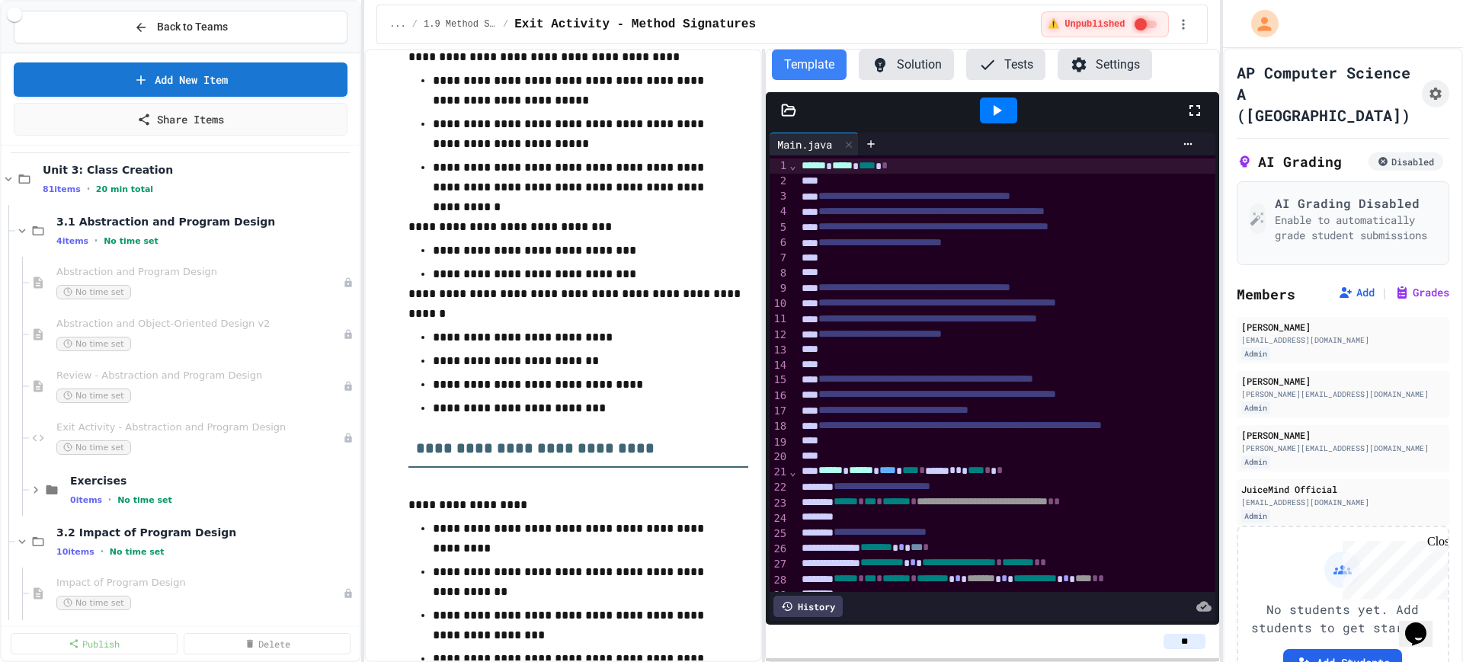
type input "********"
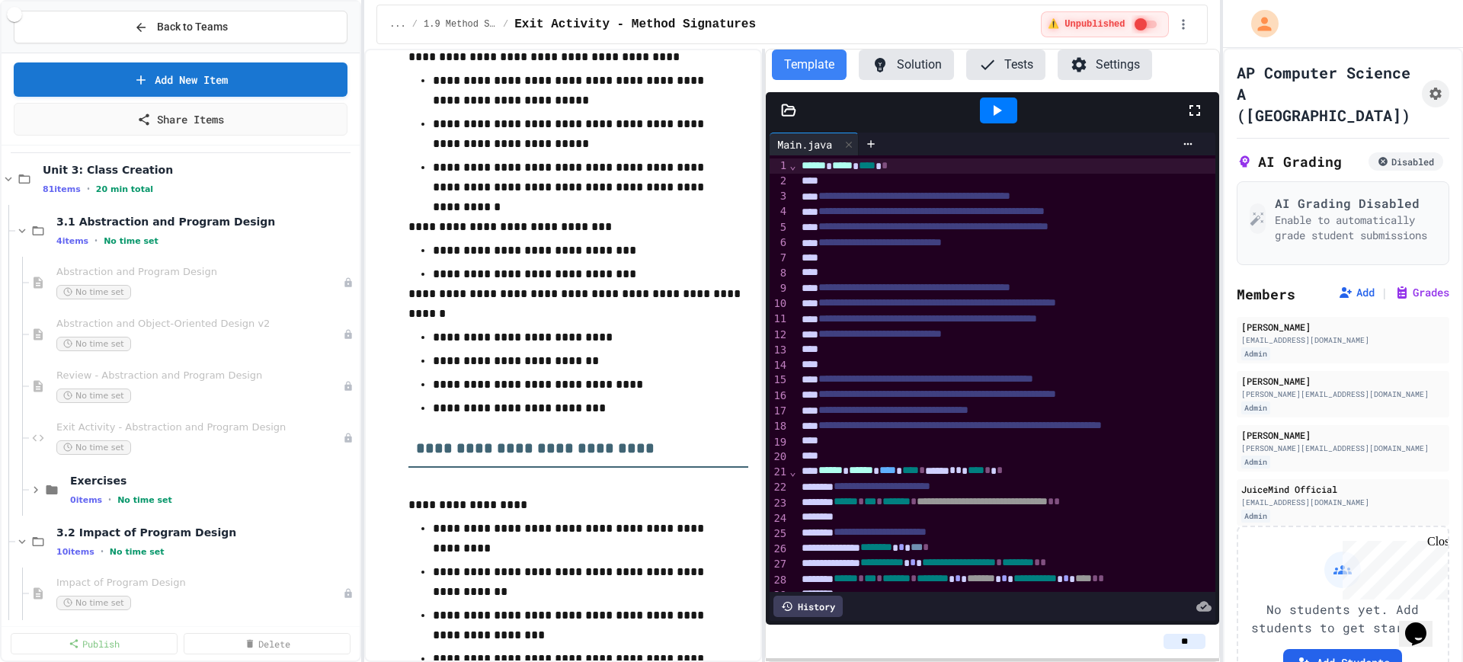
scroll to position [0, 0]
type input "******"
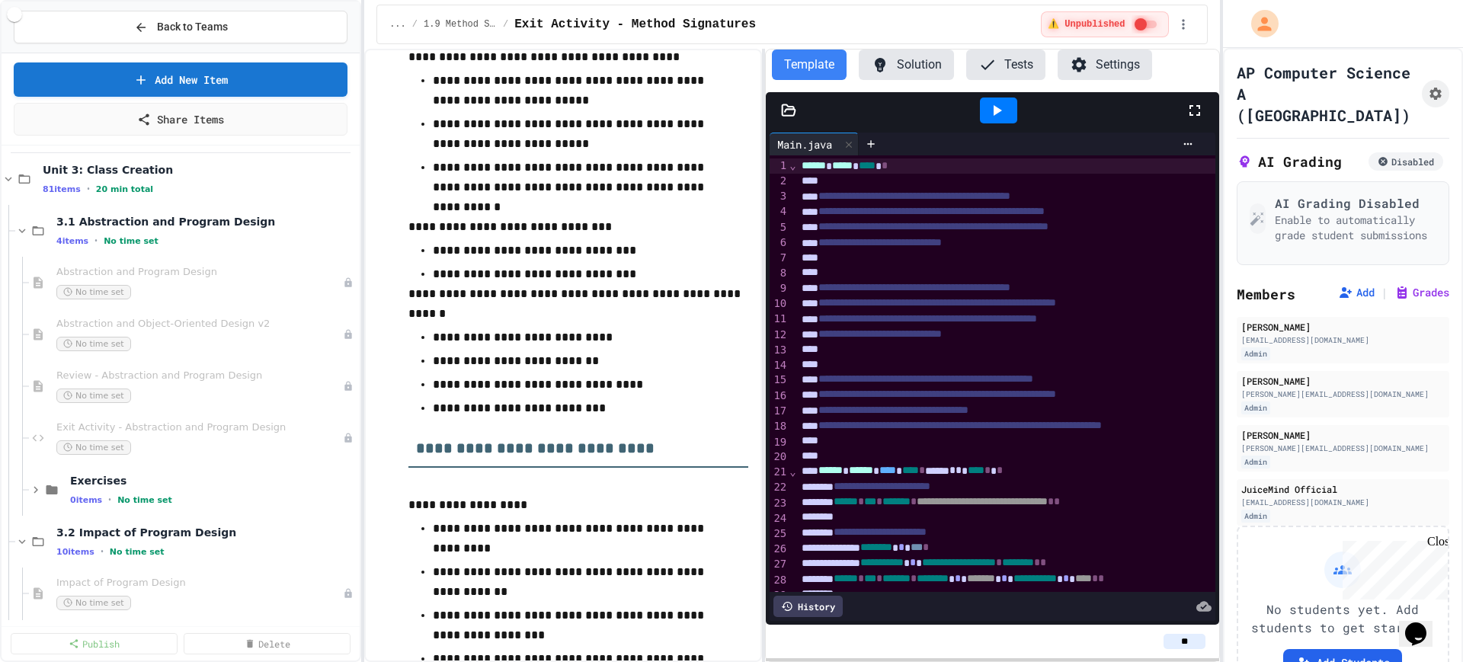
type input "******"
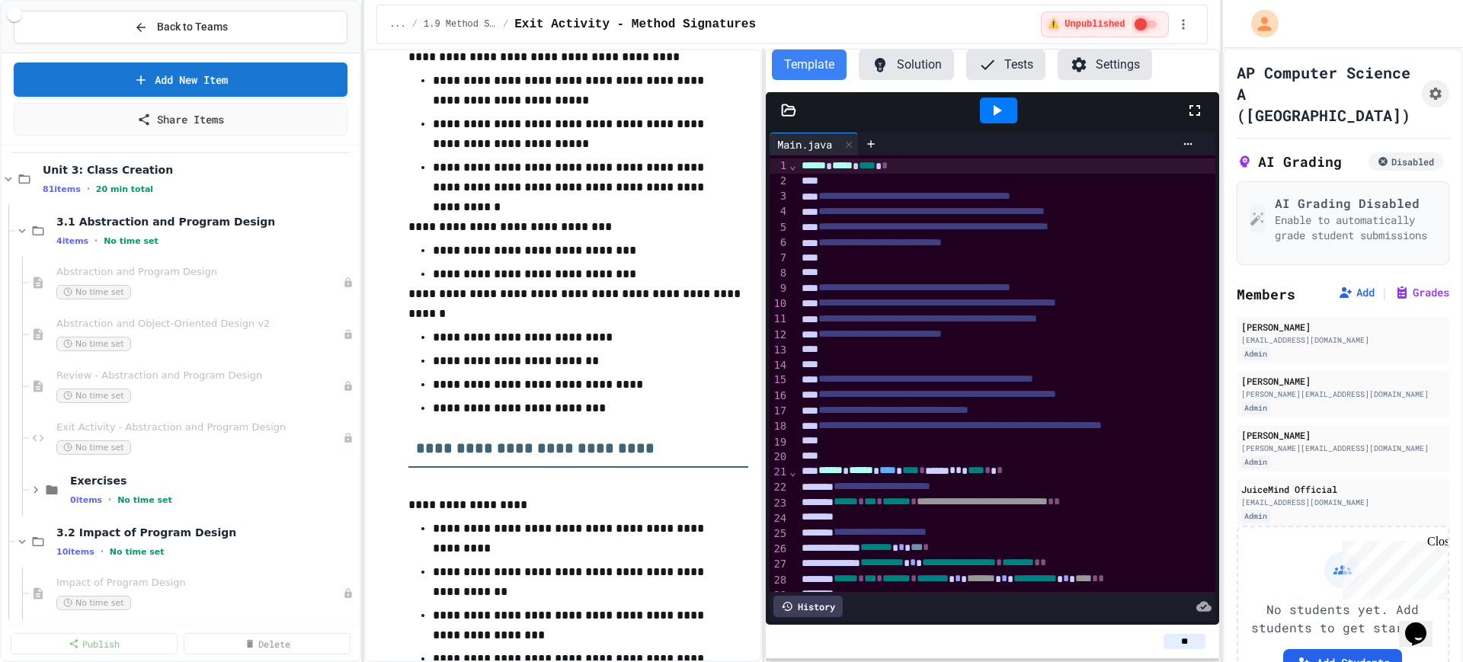
type input "********"
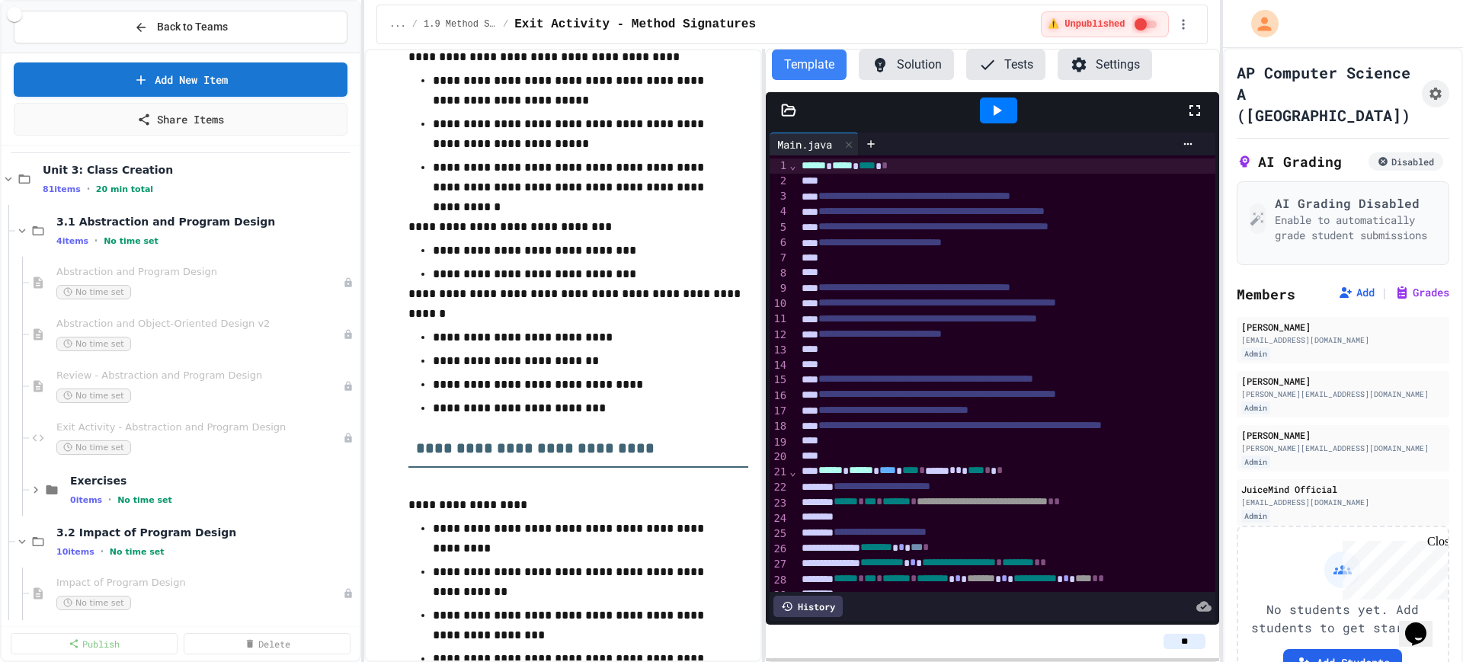
type input "********"
type input "******"
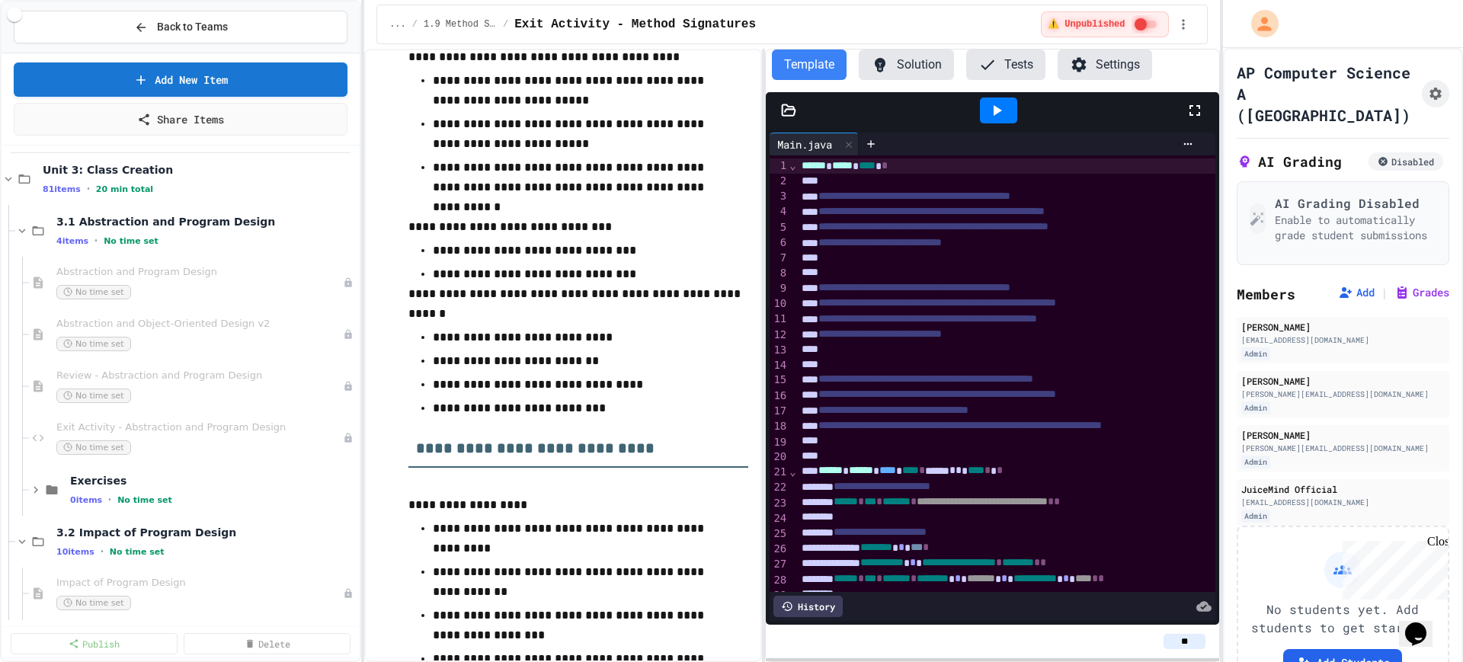
type input "******"
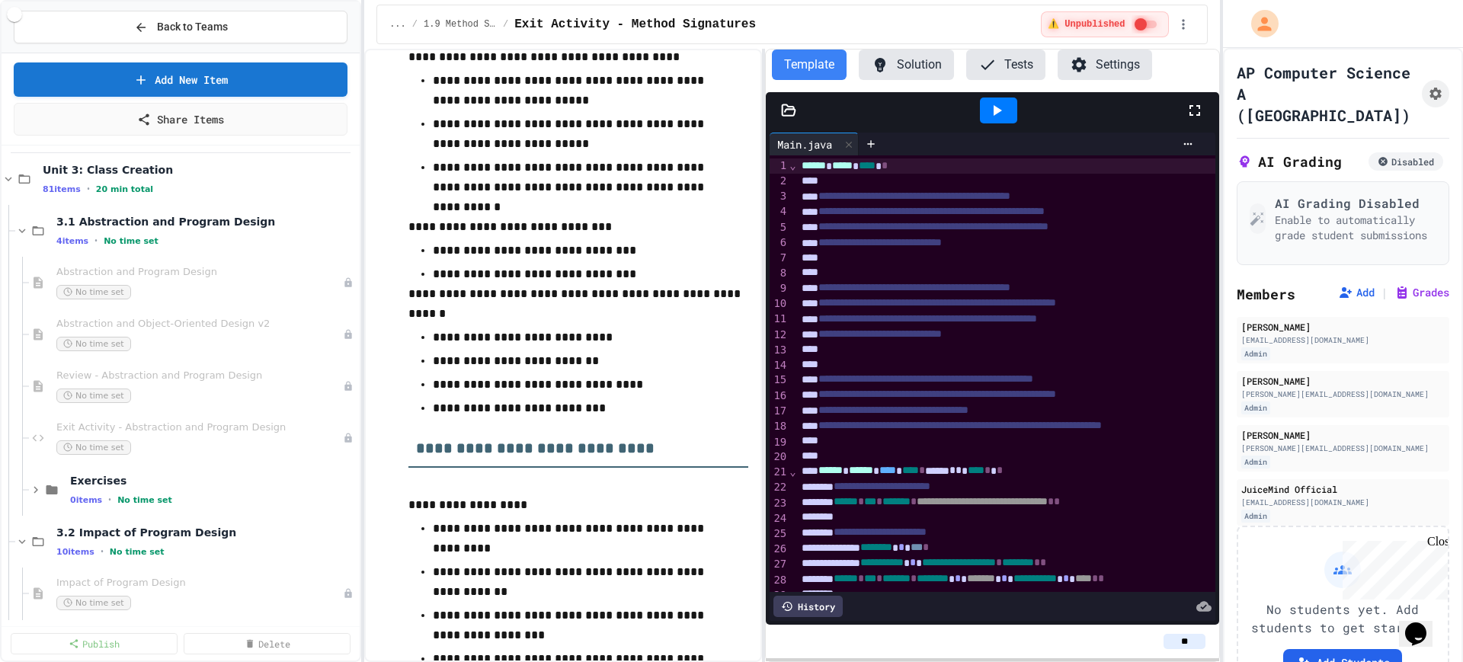
type input "********"
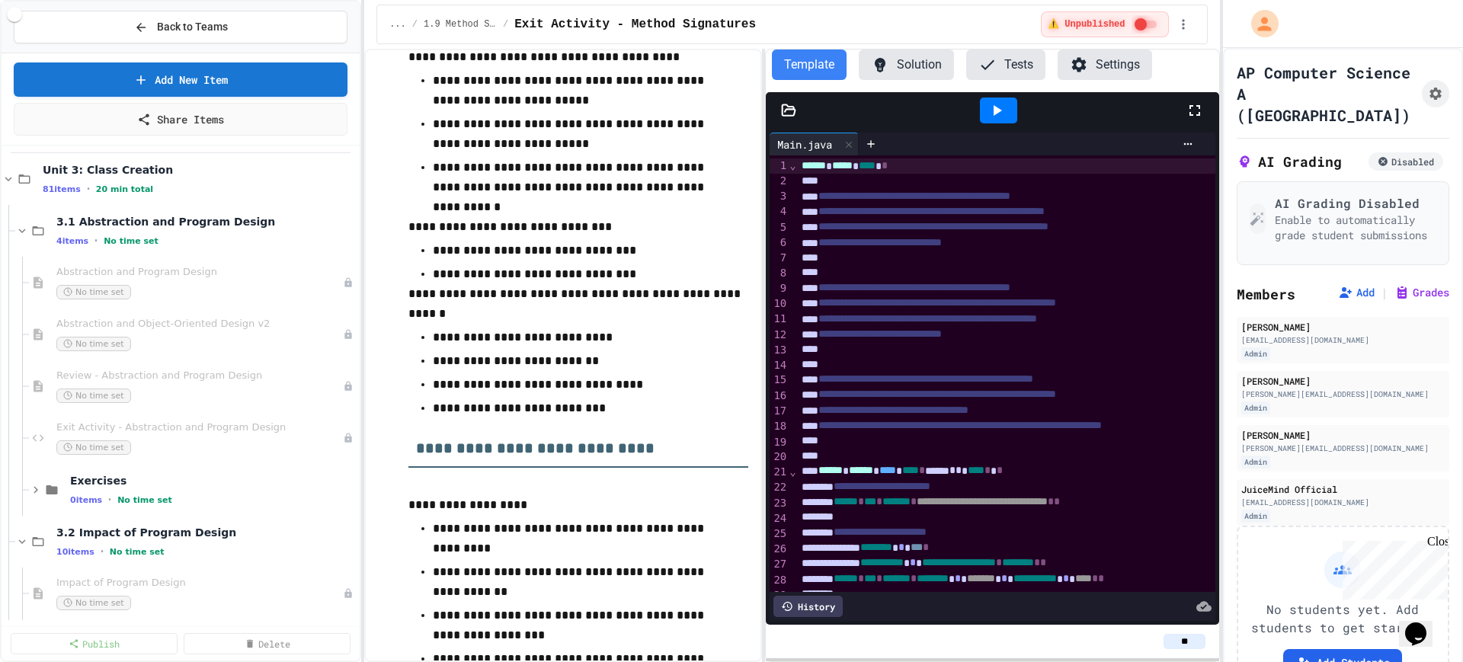
type input "********"
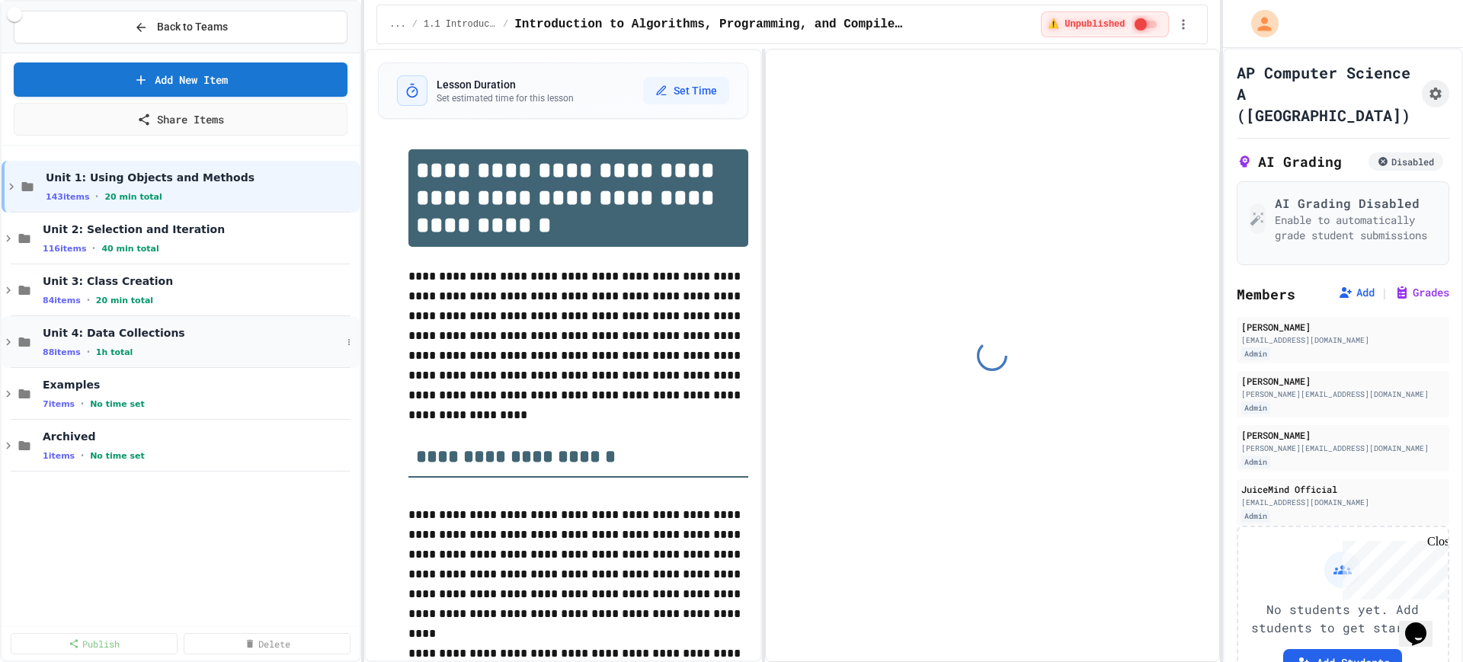
click at [8, 344] on icon at bounding box center [8, 342] width 5 height 7
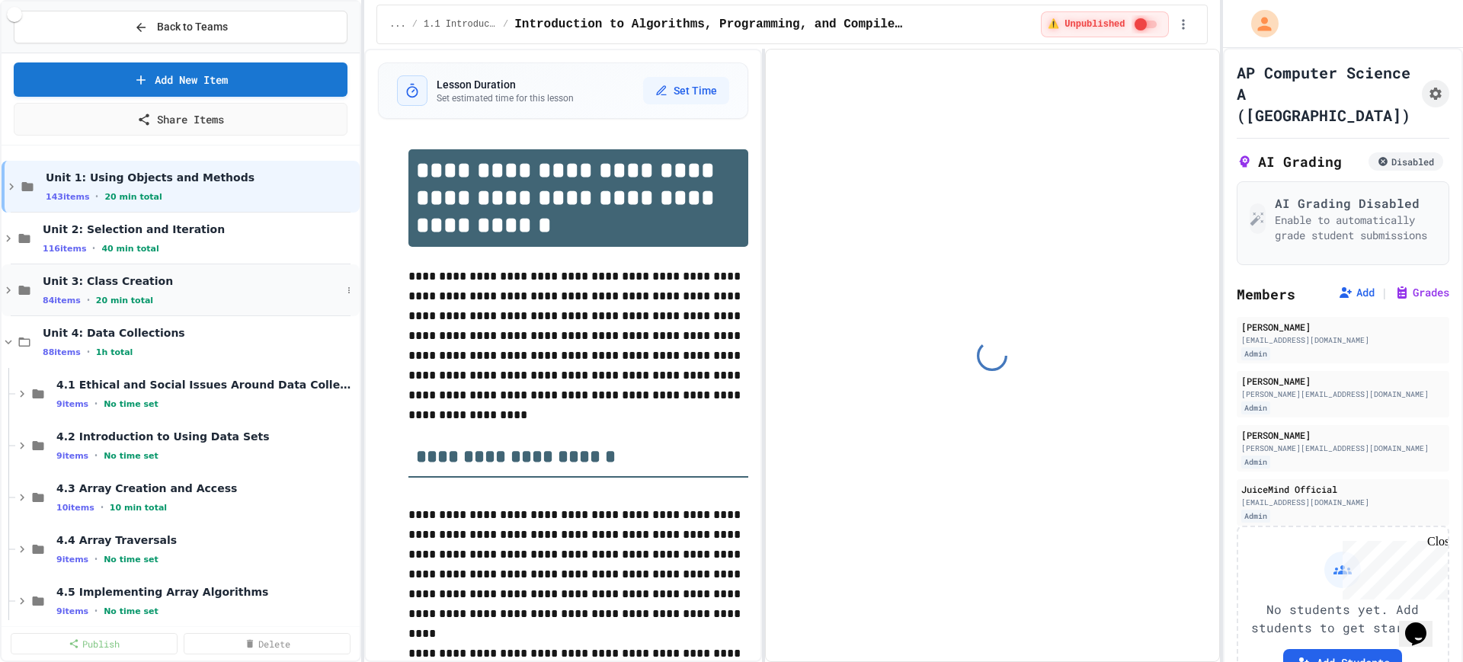
click at [8, 284] on icon at bounding box center [9, 290] width 14 height 14
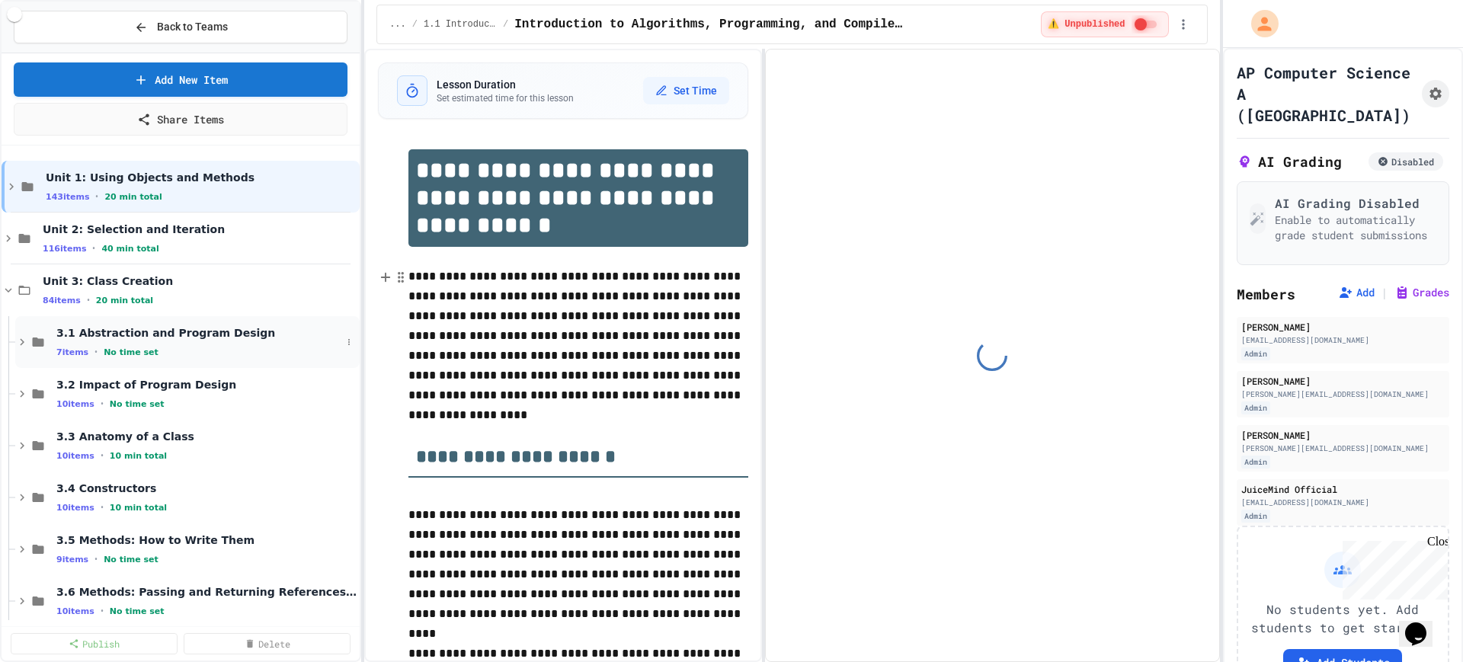
click at [20, 335] on icon at bounding box center [22, 342] width 14 height 14
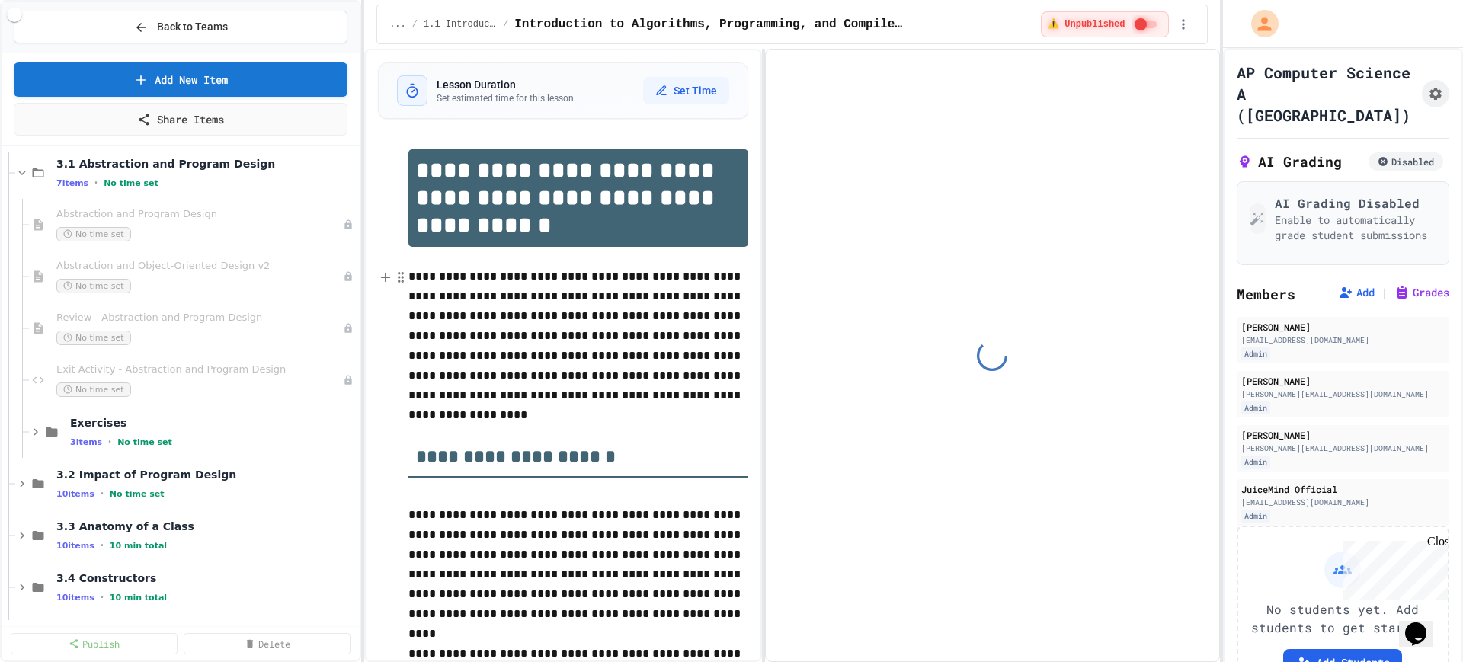
scroll to position [190, 0]
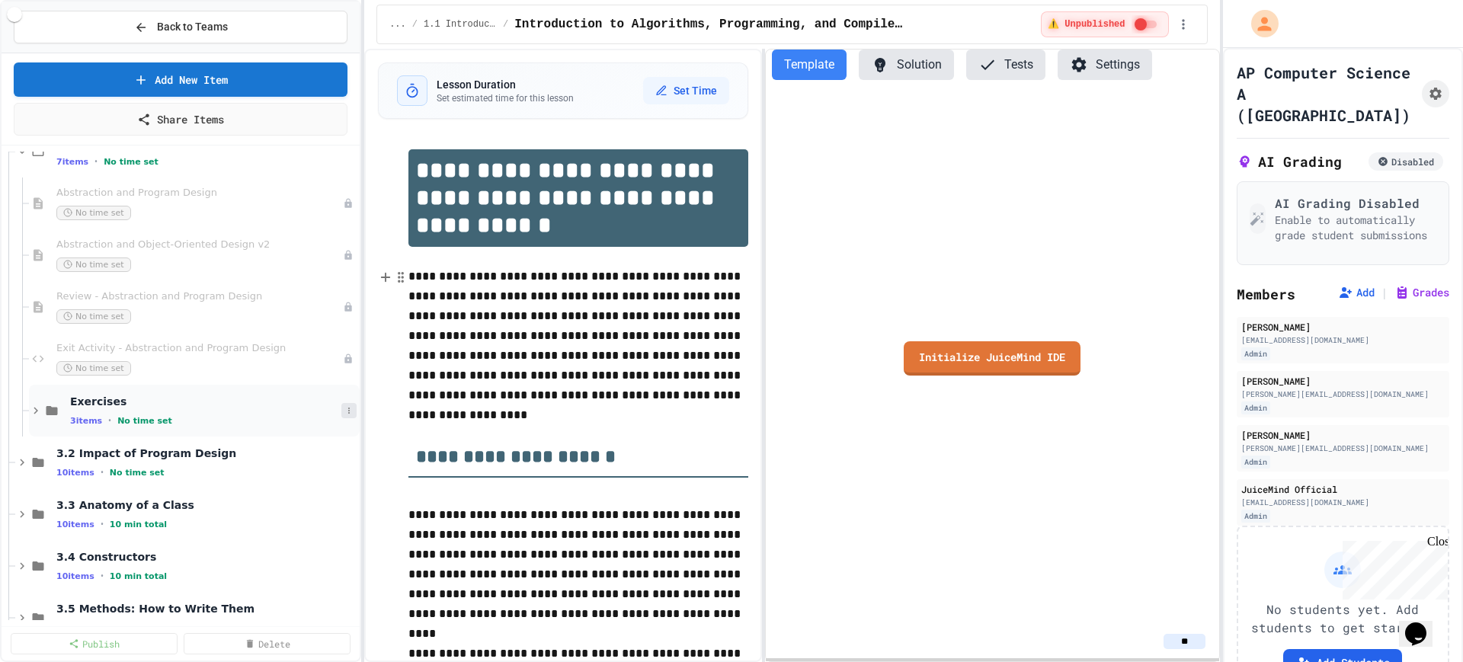
click at [344, 409] on icon at bounding box center [348, 410] width 9 height 9
click at [187, 409] on div at bounding box center [731, 331] width 1463 height 662
click at [188, 409] on div "Exercises 3 items • No time set" at bounding box center [205, 411] width 271 height 32
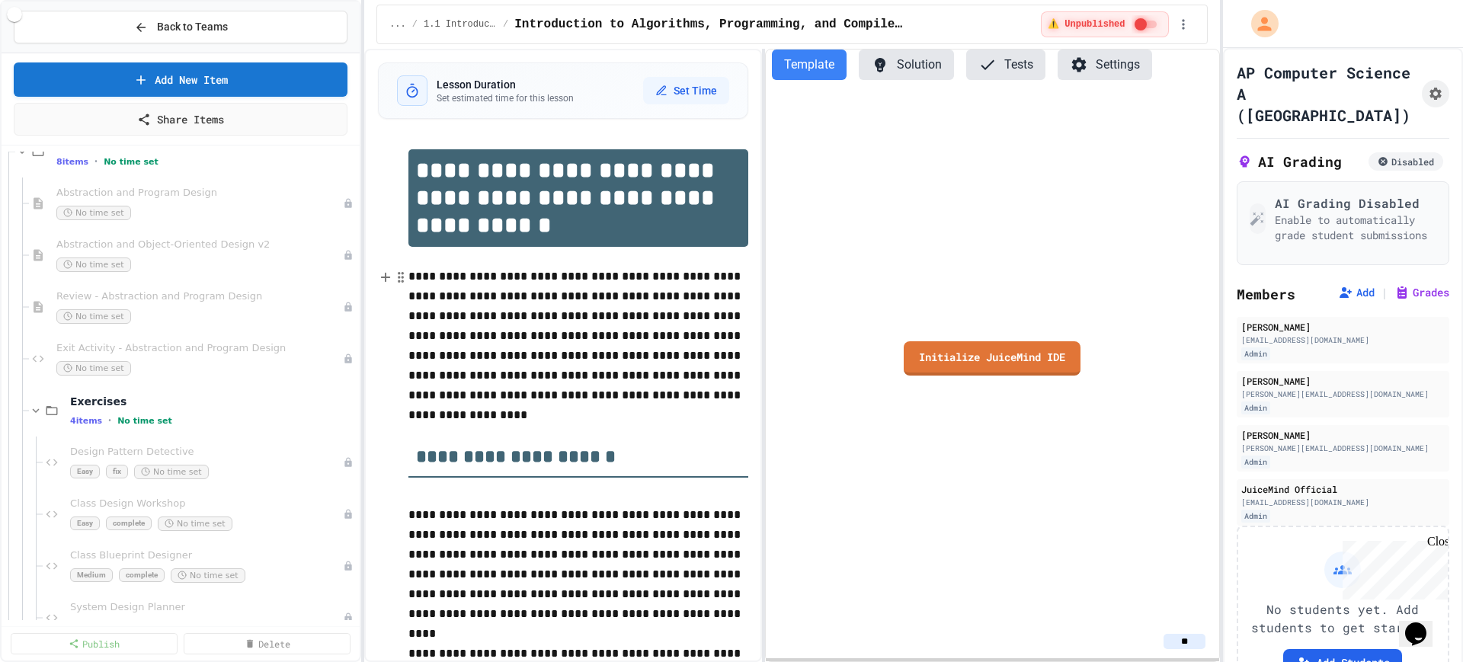
scroll to position [286, 0]
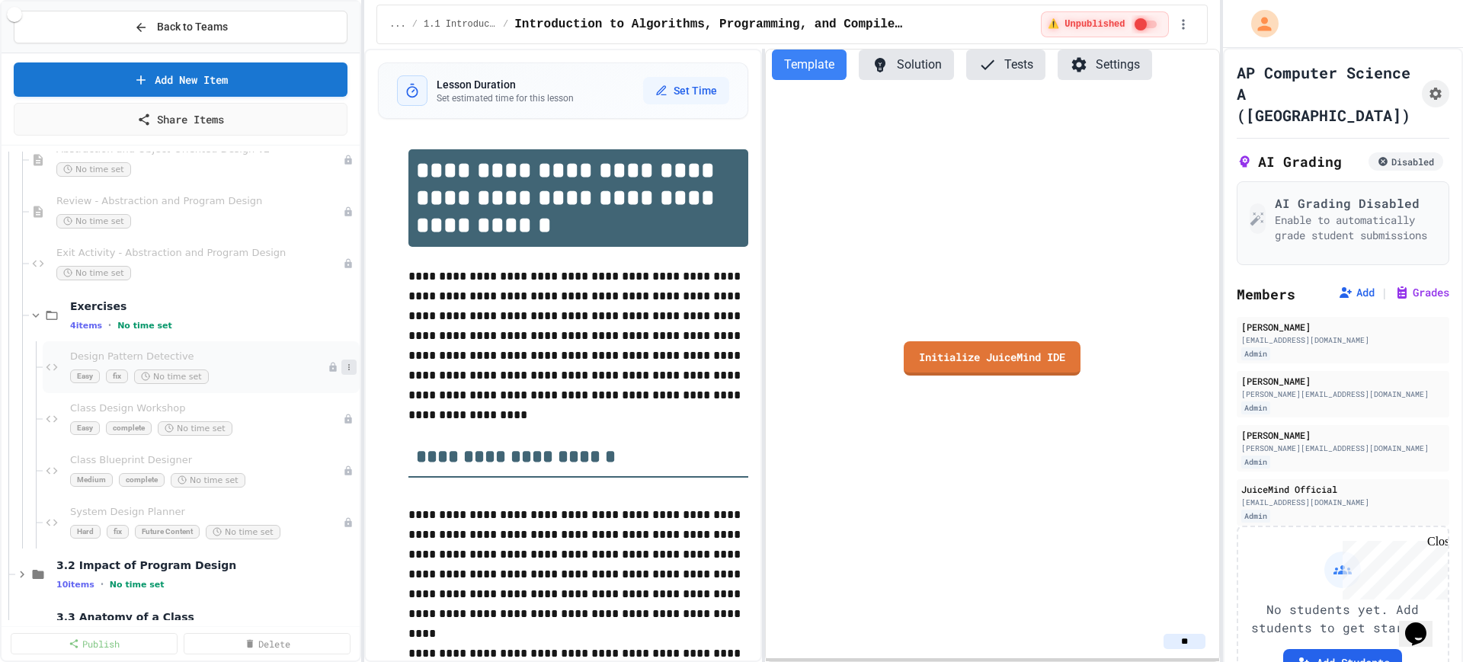
click at [344, 370] on icon at bounding box center [348, 367] width 9 height 9
click at [201, 336] on div at bounding box center [731, 331] width 1463 height 662
click at [341, 315] on button at bounding box center [348, 315] width 15 height 15
click at [306, 342] on button "Add Item" at bounding box center [295, 343] width 101 height 27
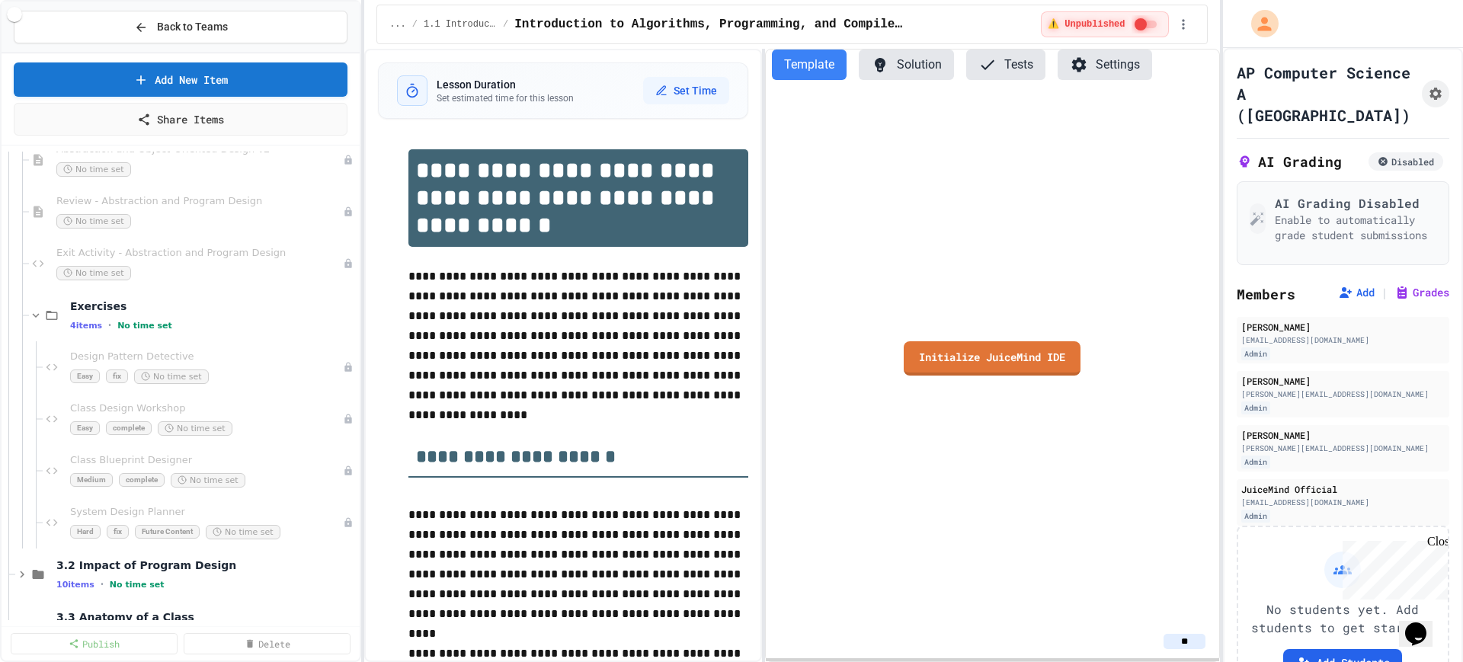
type input "********"
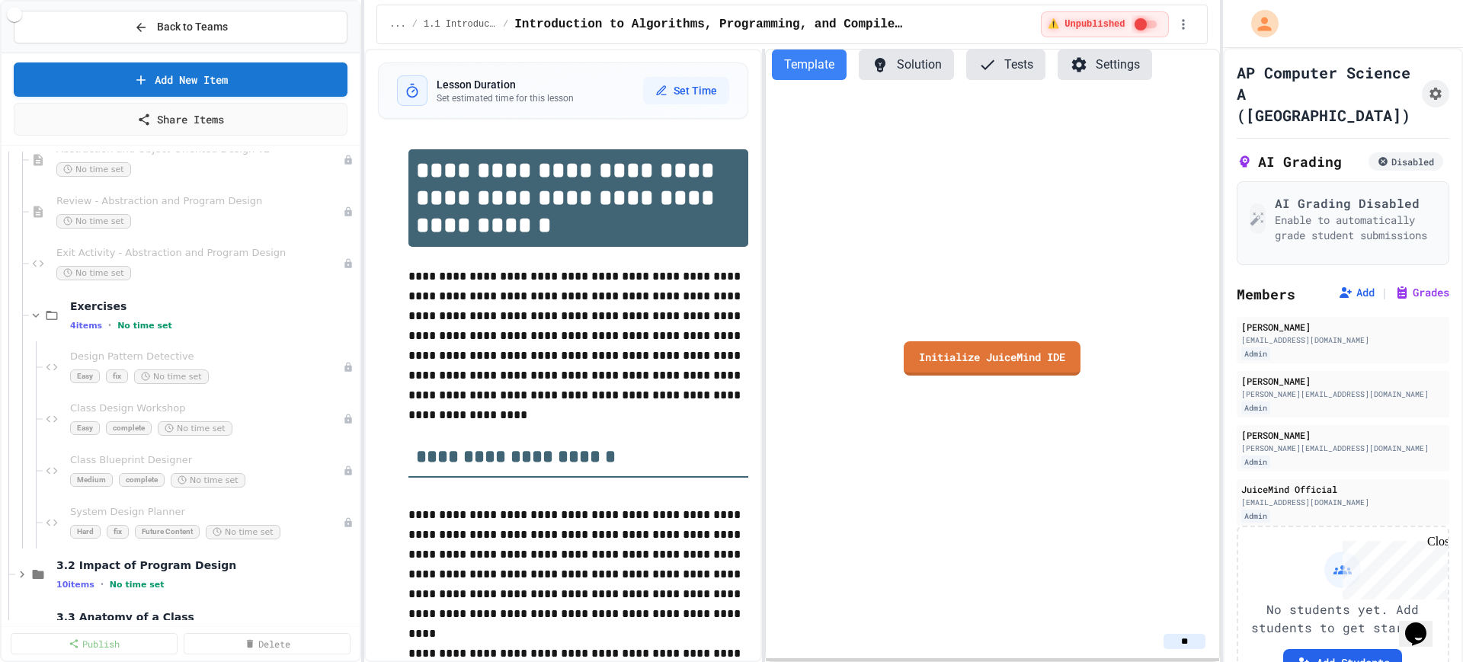
type input "********"
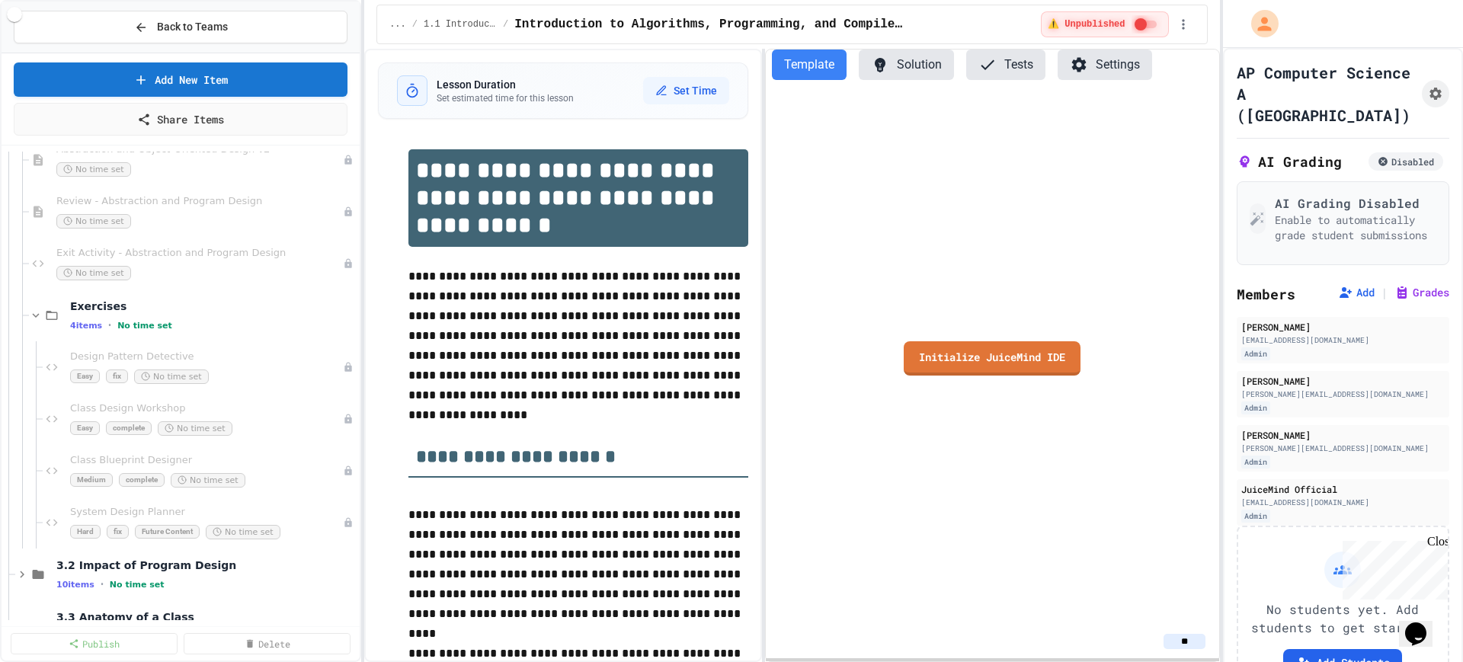
click at [781, 245] on body "We are updating our servers at 9:30PM EST [DATE]. [PERSON_NAME] should continue…" at bounding box center [731, 331] width 1463 height 662
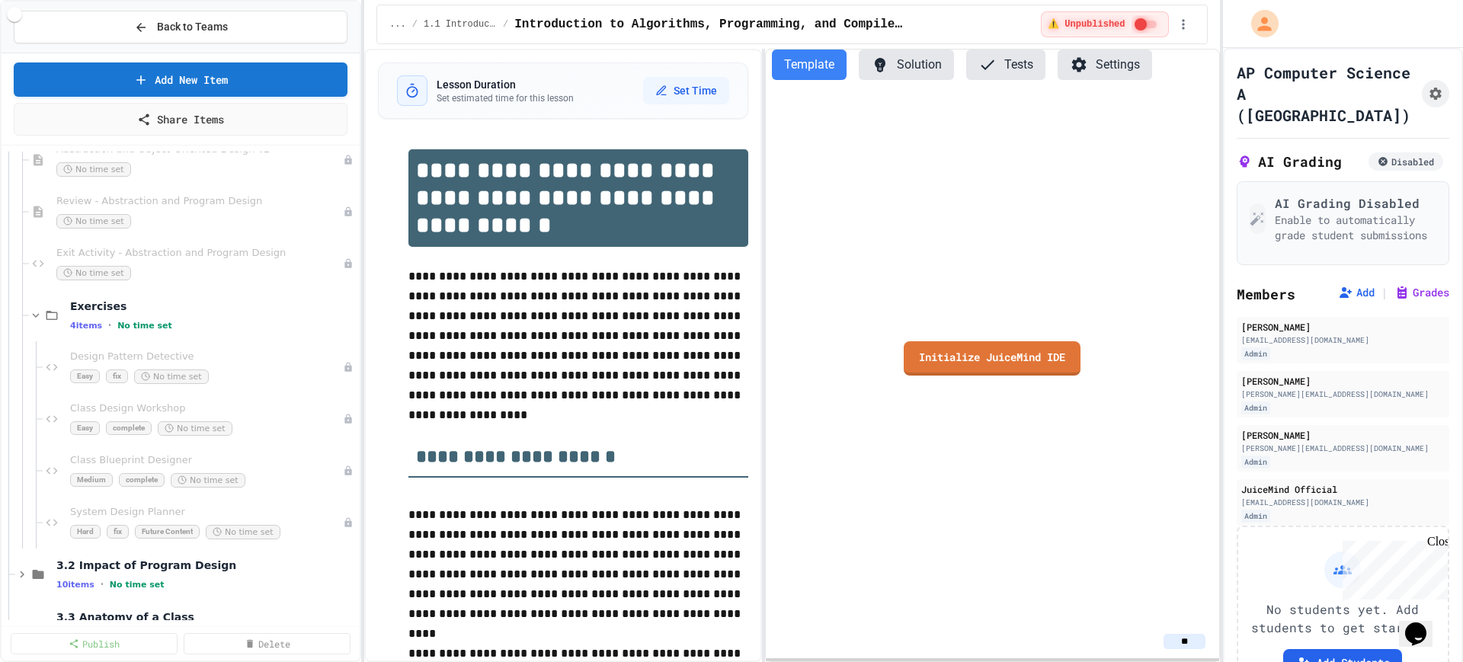
type input "**********"
drag, startPoint x: 723, startPoint y: 540, endPoint x: 614, endPoint y: 450, distance: 141.7
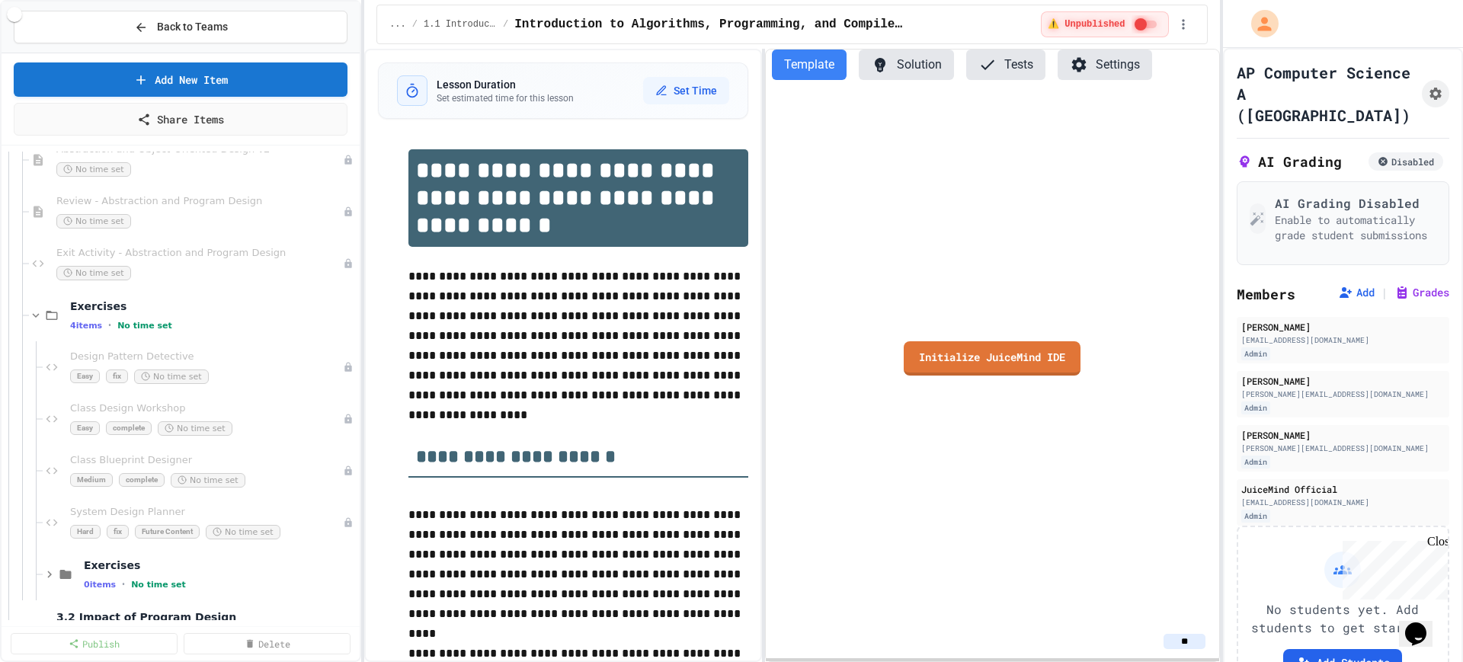
click at [344, 370] on icon at bounding box center [348, 367] width 9 height 9
click at [299, 475] on button "Delete" at bounding box center [303, 477] width 117 height 27
click at [344, 366] on icon at bounding box center [348, 367] width 9 height 9
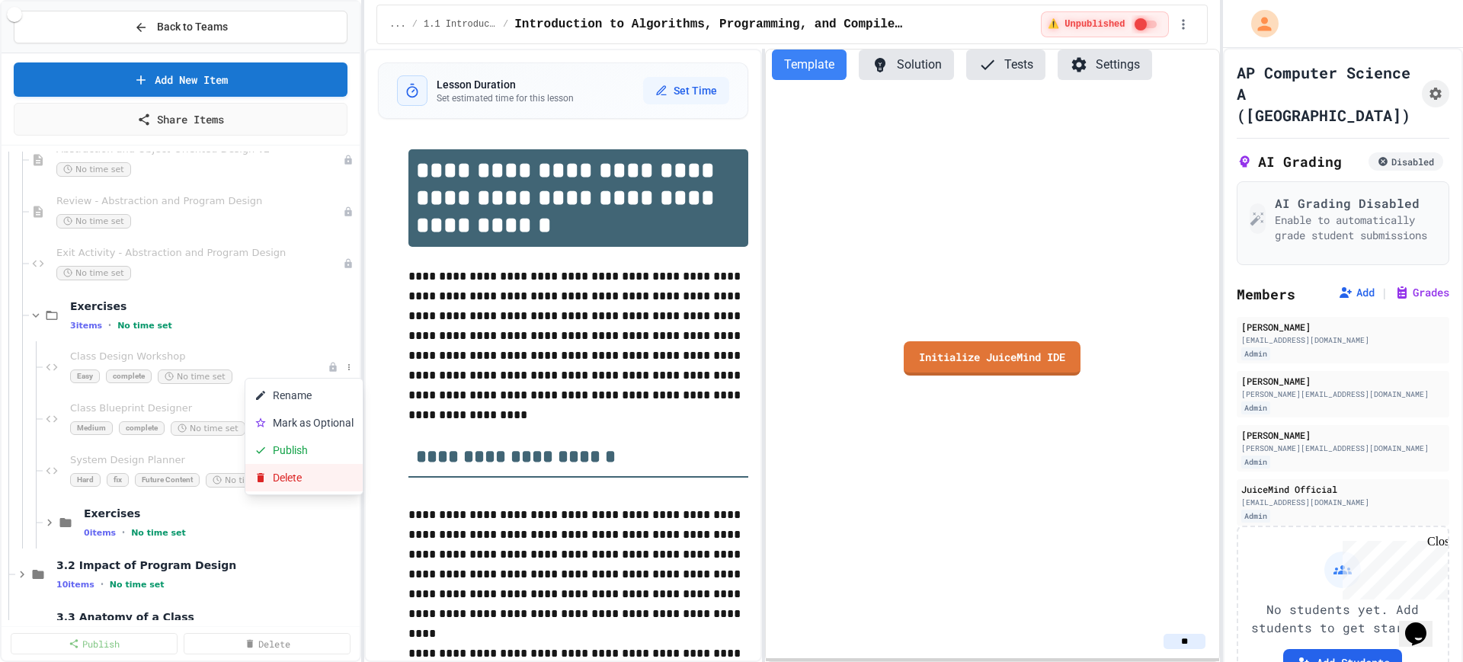
click at [314, 482] on button "Delete" at bounding box center [303, 477] width 117 height 27
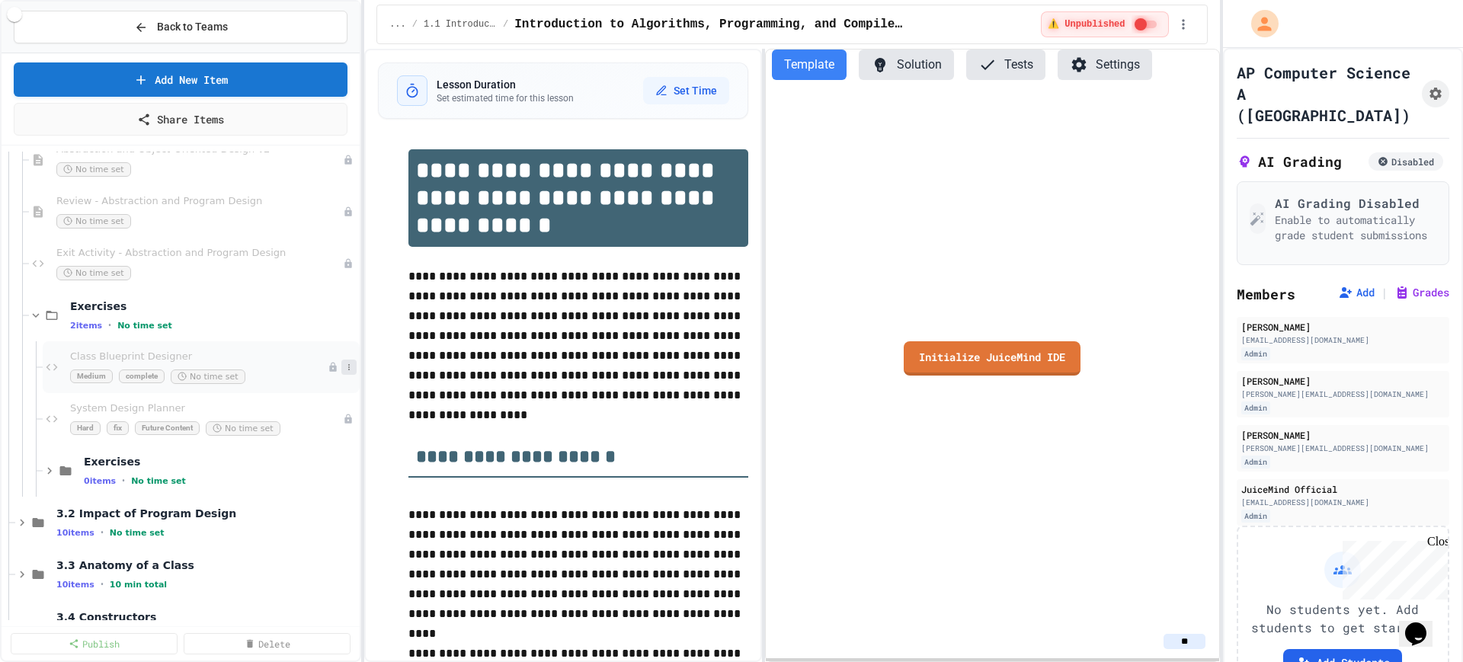
click at [342, 370] on button at bounding box center [348, 367] width 15 height 15
click at [318, 472] on button "Delete" at bounding box center [303, 477] width 117 height 27
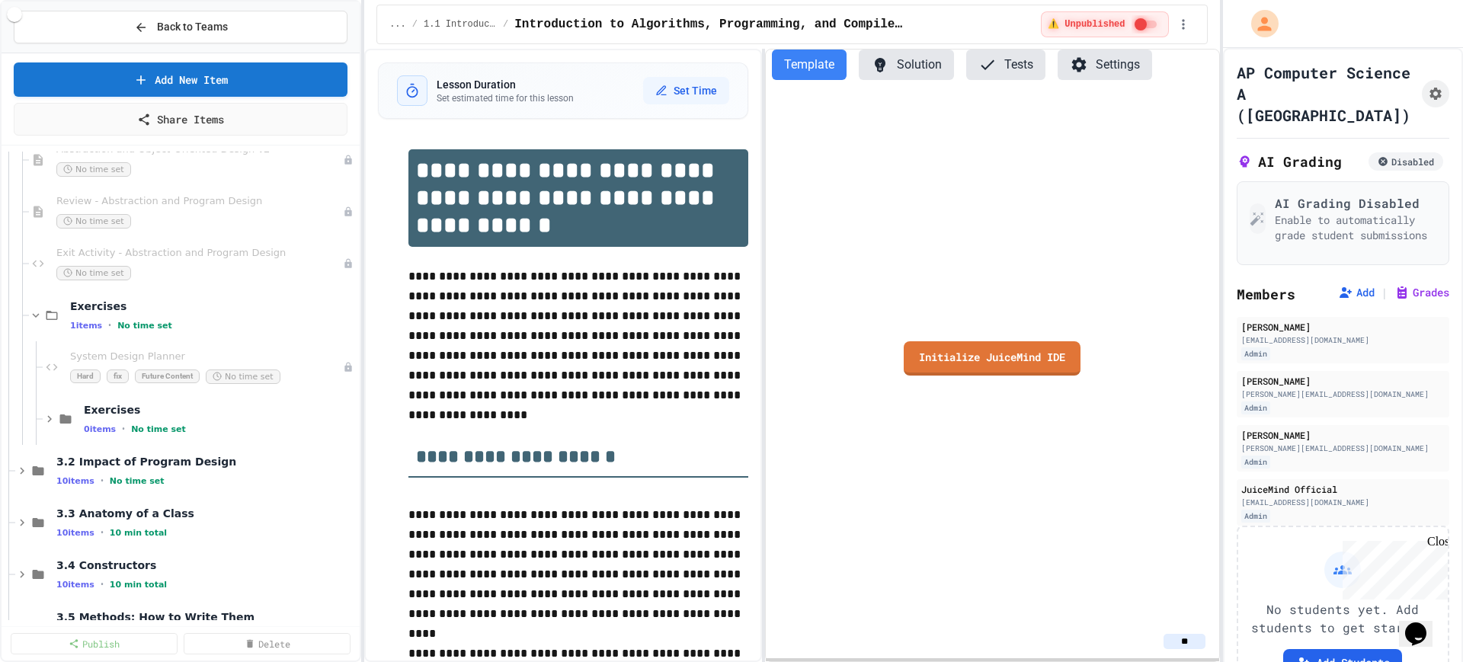
click at [0, 0] on button at bounding box center [0, 0] width 0 height 0
click at [312, 472] on button "Delete" at bounding box center [303, 477] width 117 height 27
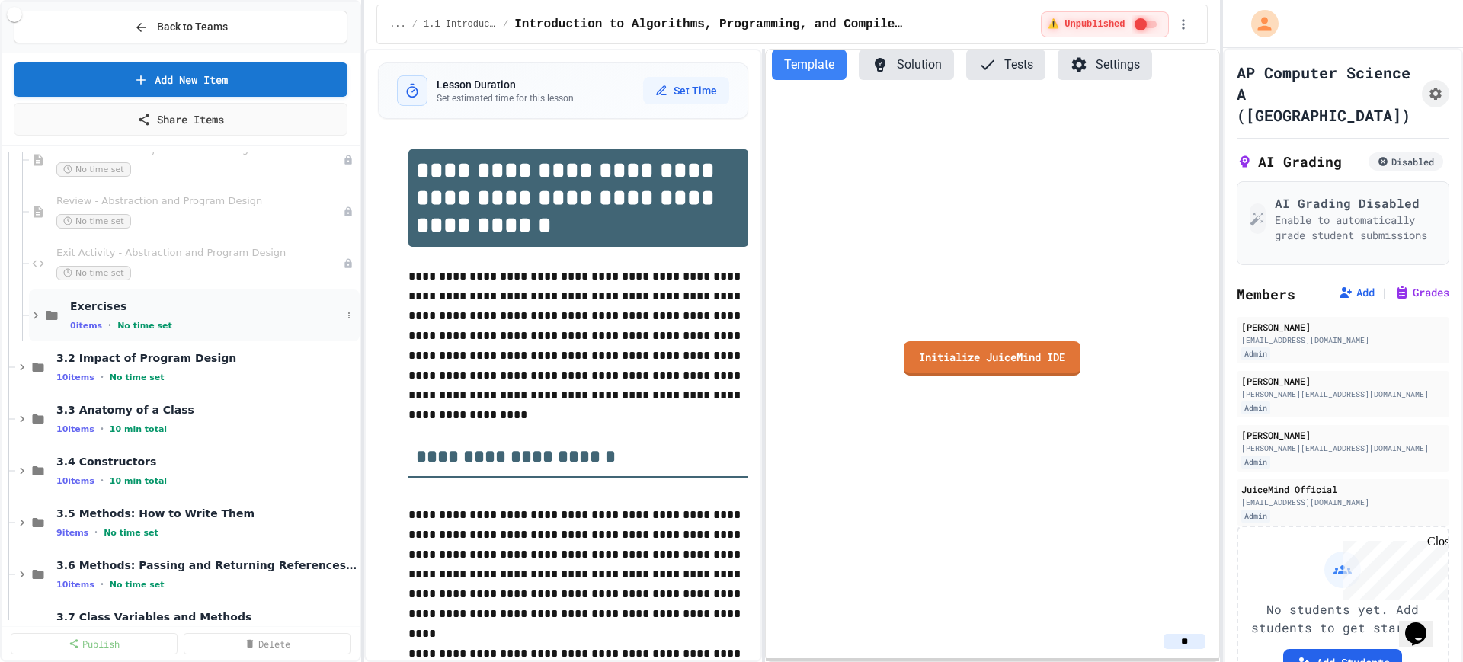
click at [266, 312] on span "Exercises" at bounding box center [205, 306] width 271 height 14
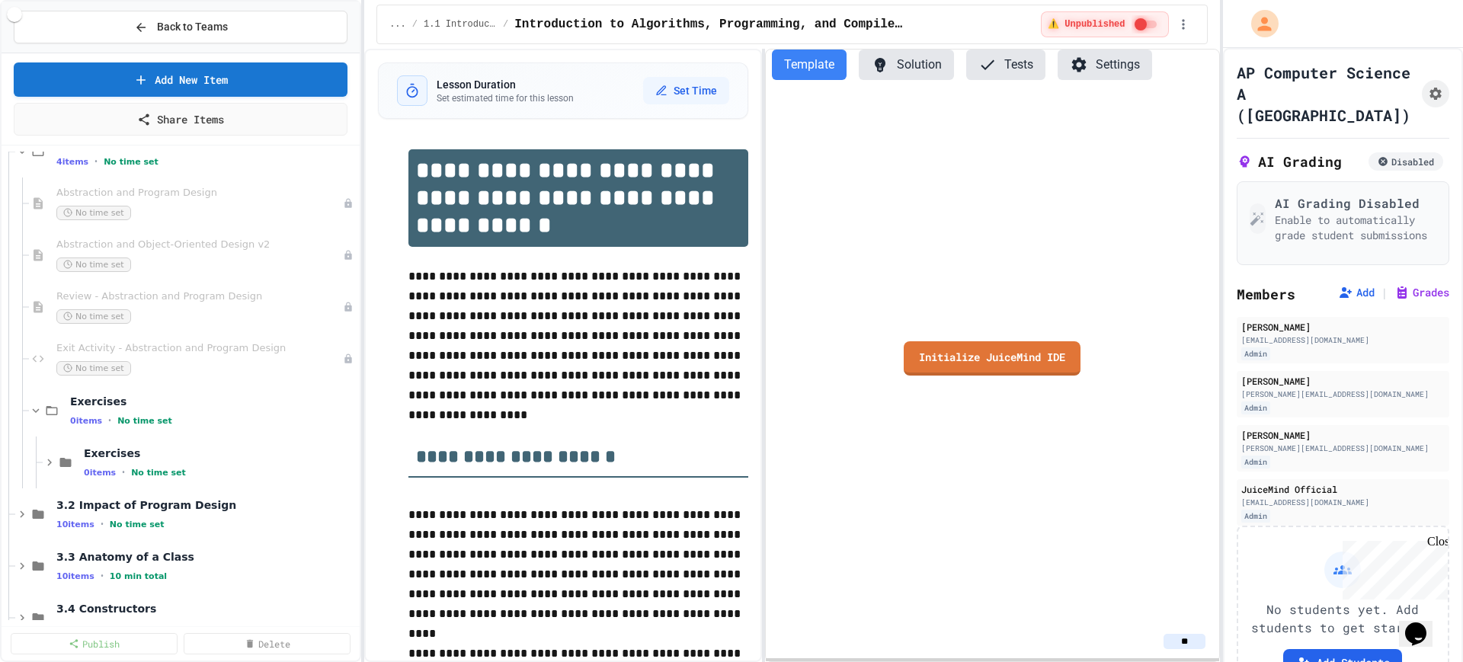
scroll to position [95, 0]
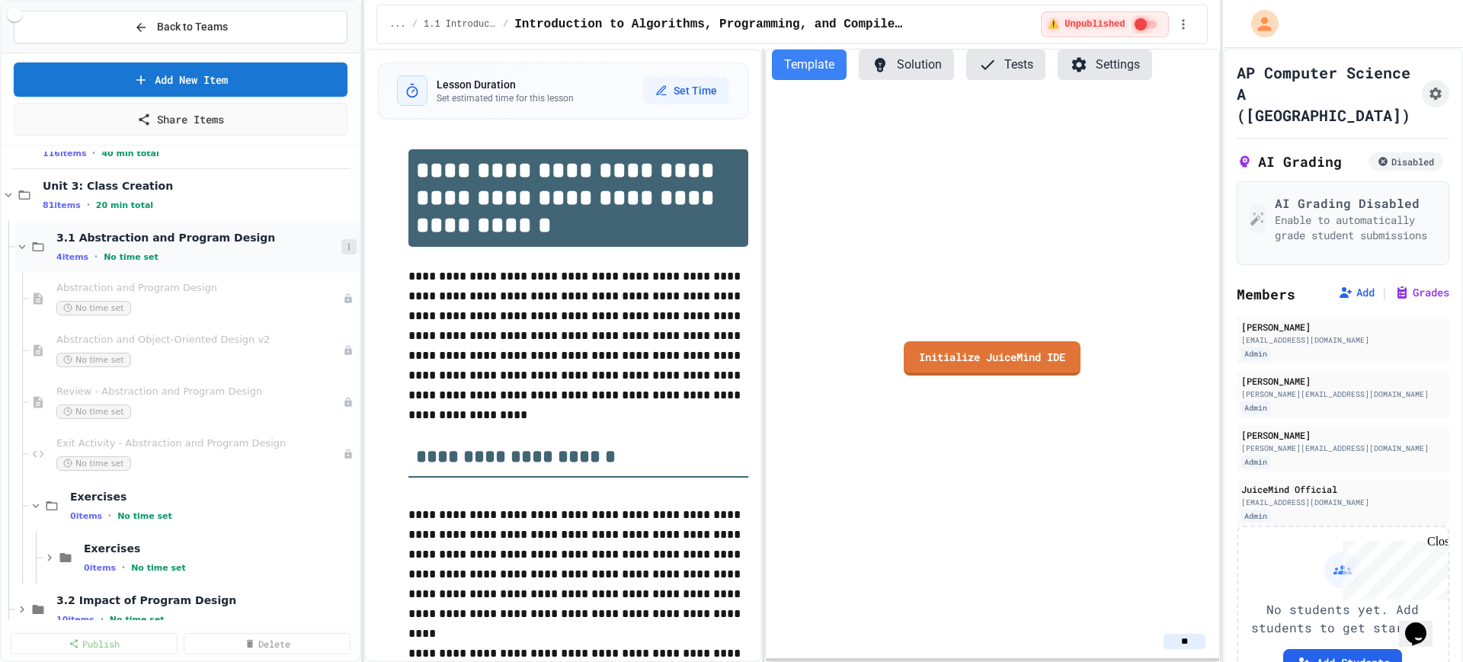
click at [344, 245] on icon at bounding box center [348, 246] width 9 height 9
click at [307, 275] on button "Add Item" at bounding box center [295, 274] width 101 height 27
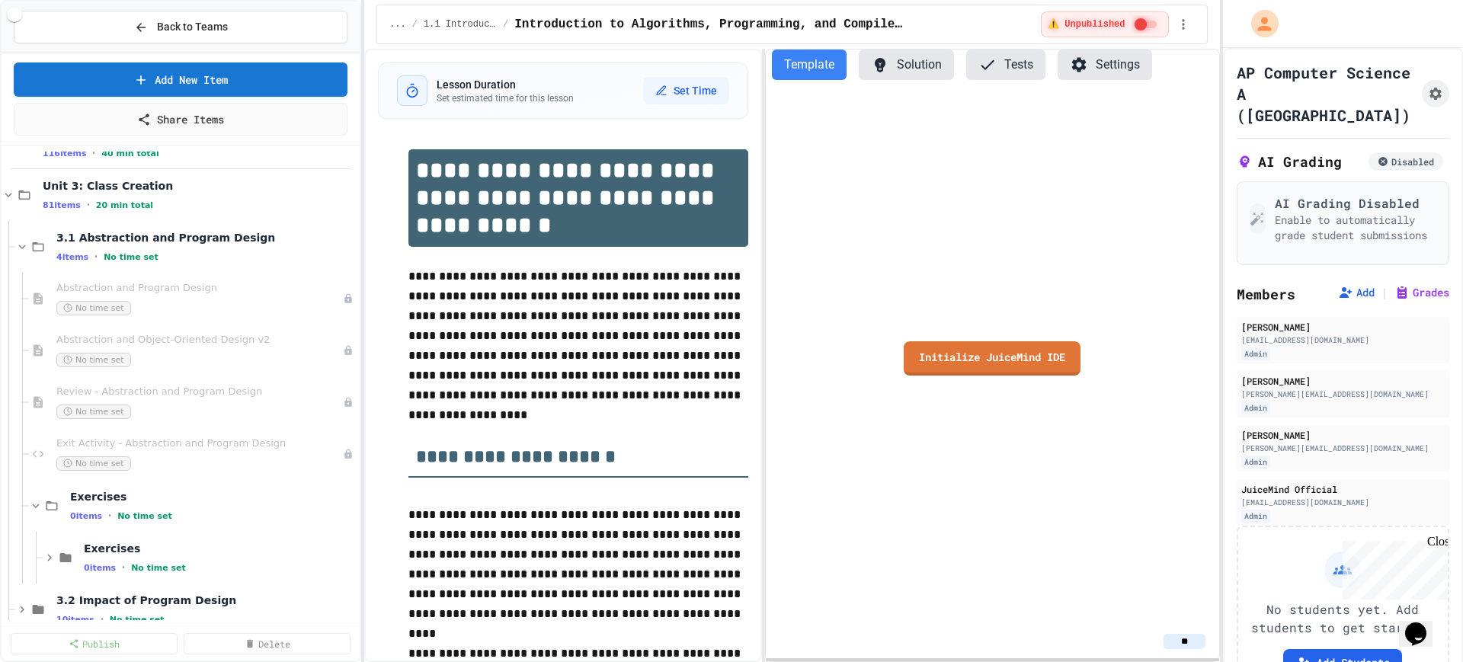
type input "********"
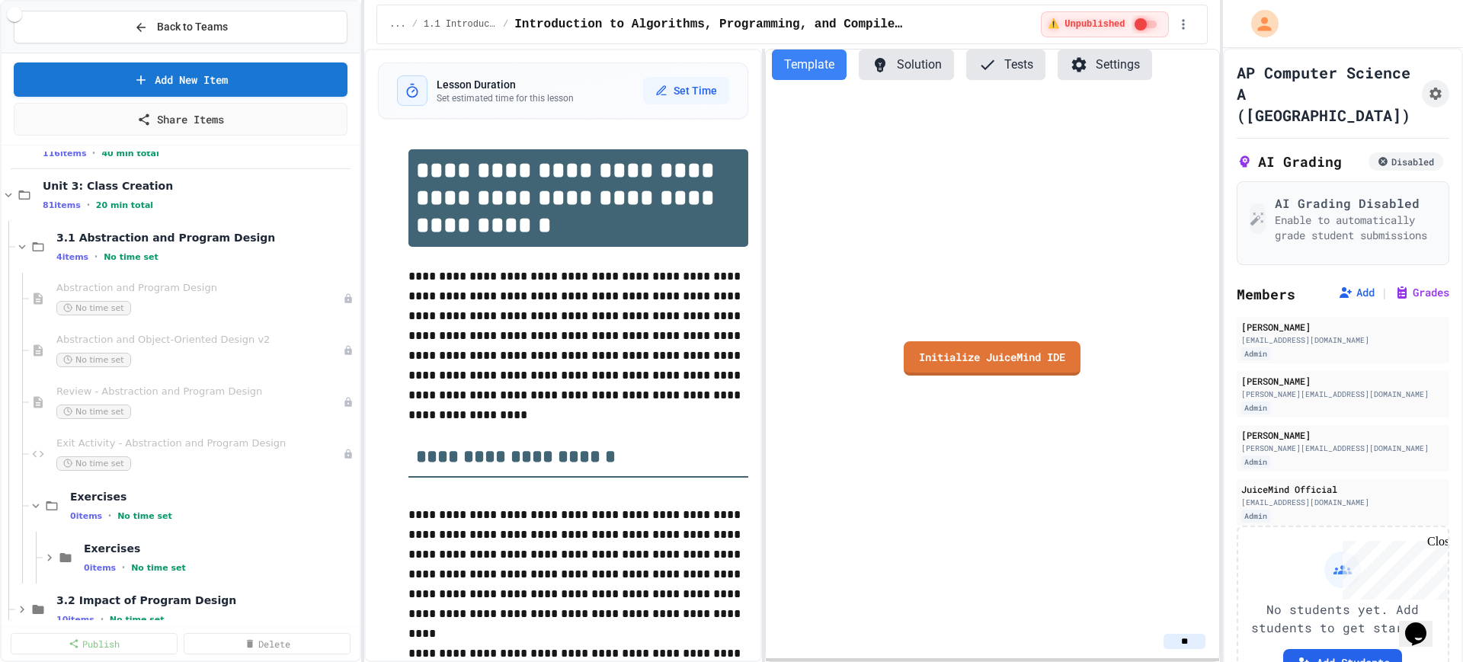
type input "********"
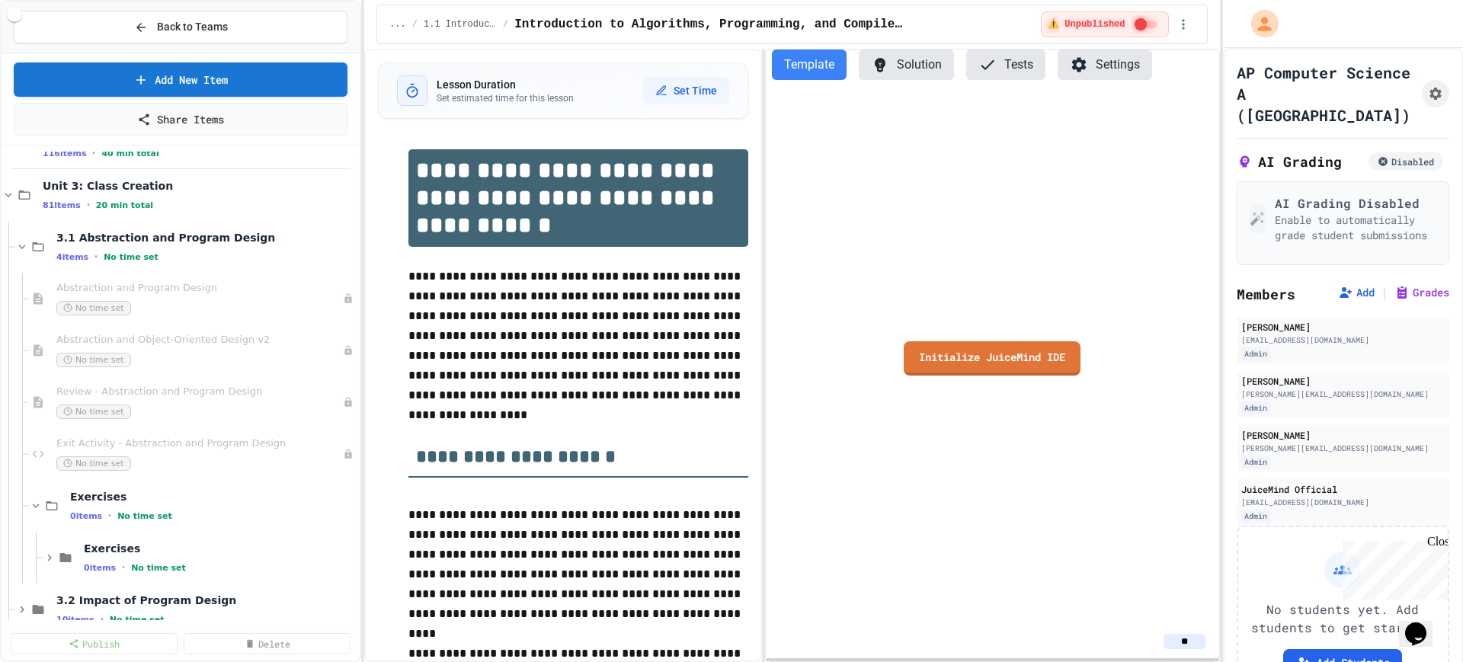
scroll to position [95, 0]
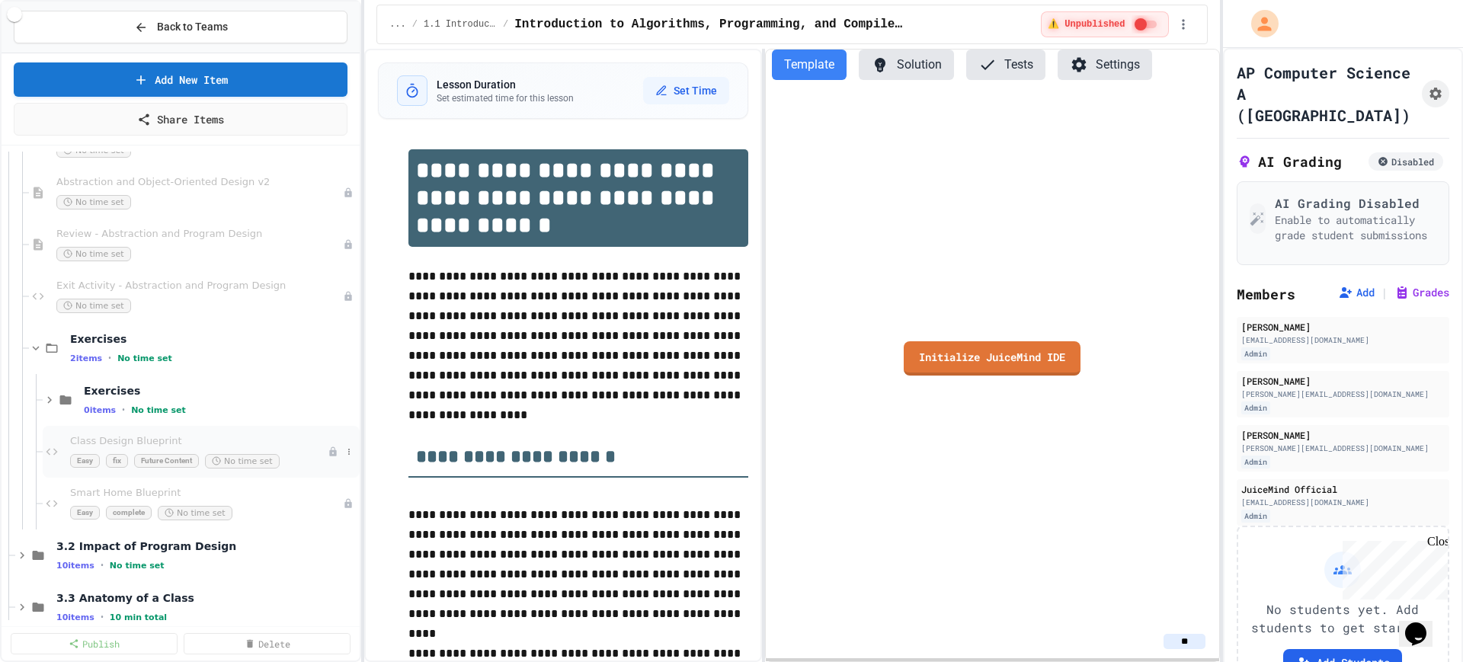
scroll to position [286, 0]
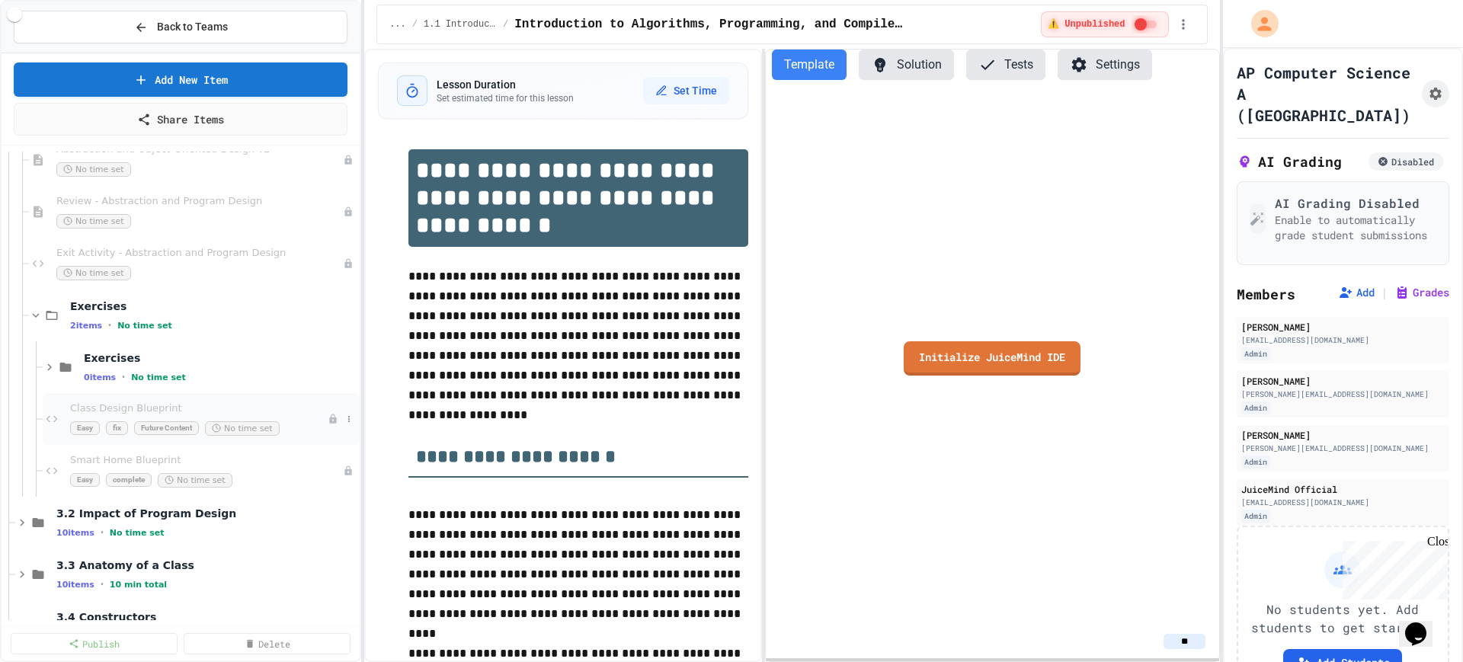
click at [219, 408] on span "Class Design Blueprint" at bounding box center [199, 408] width 258 height 13
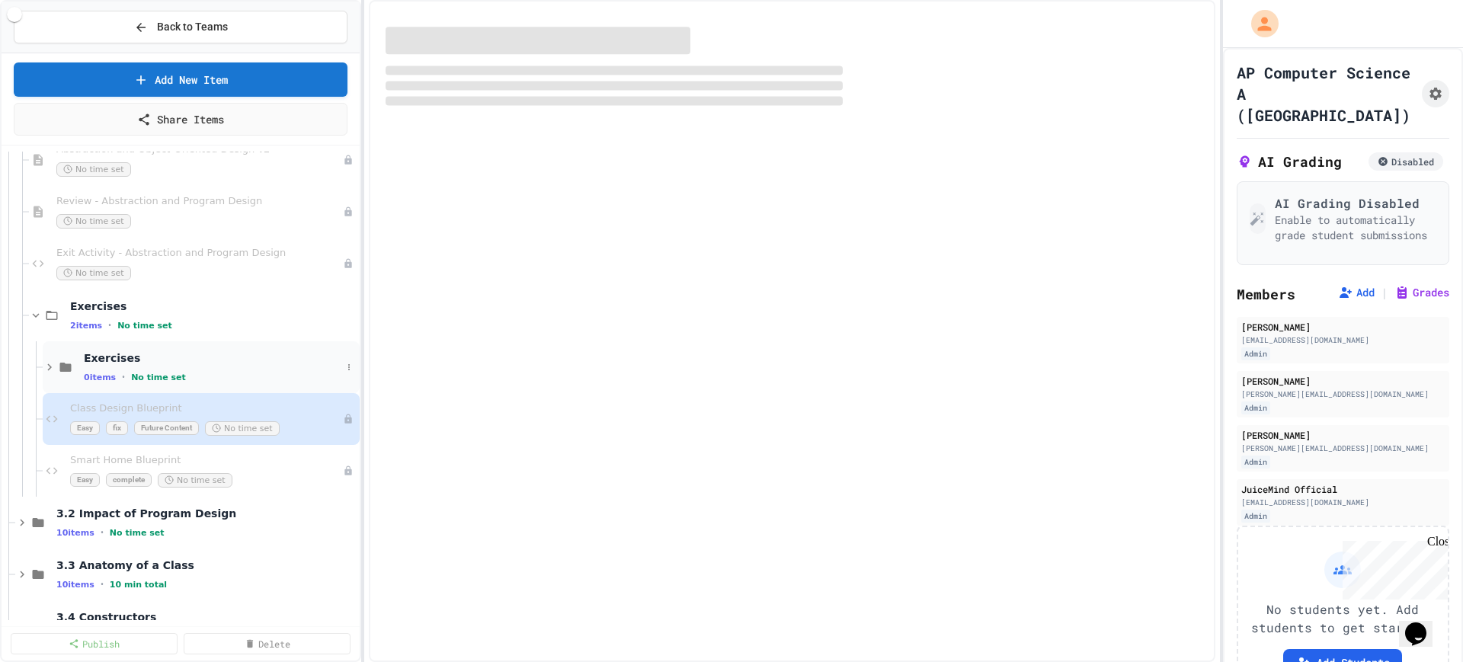
click at [232, 377] on div "0 items • No time set" at bounding box center [213, 377] width 258 height 12
click at [232, 377] on div "0 items • No time set" at bounding box center [220, 377] width 273 height 12
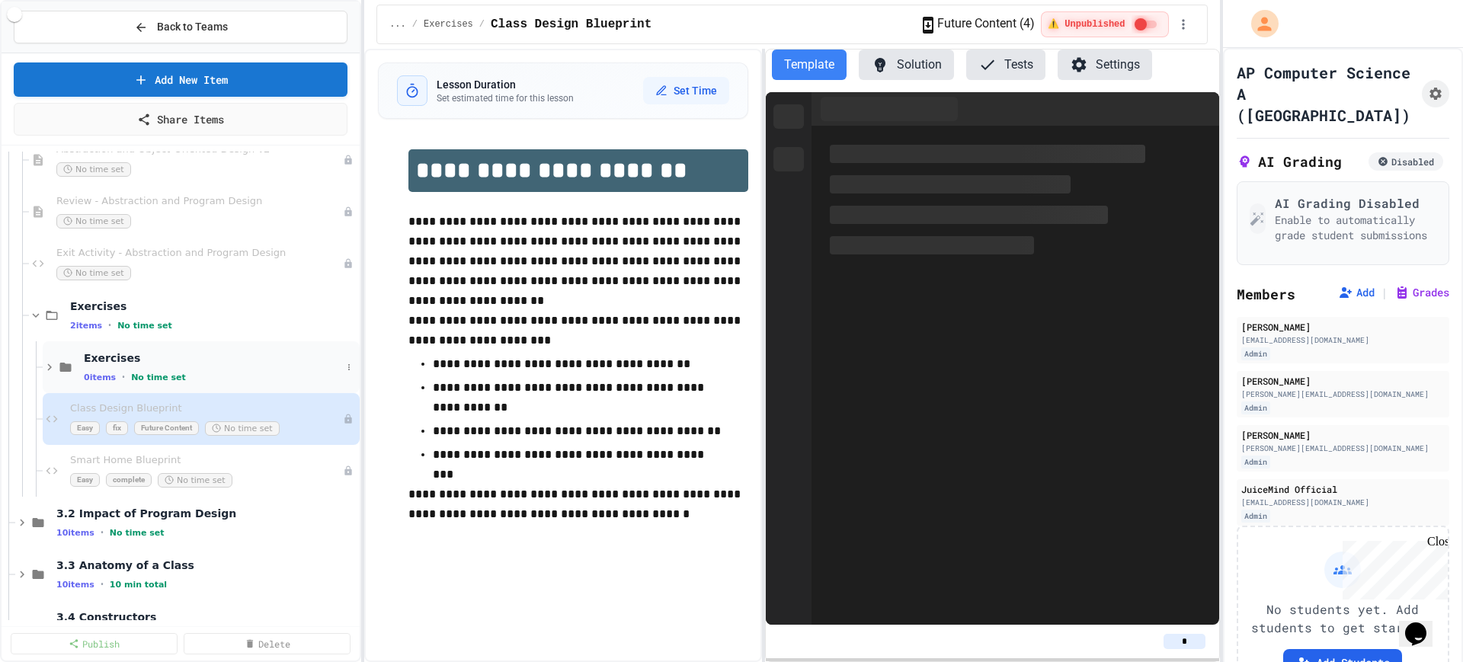
click at [214, 360] on span "Exercises" at bounding box center [213, 358] width 258 height 14
click at [230, 375] on div "0 items • No time set" at bounding box center [213, 377] width 258 height 12
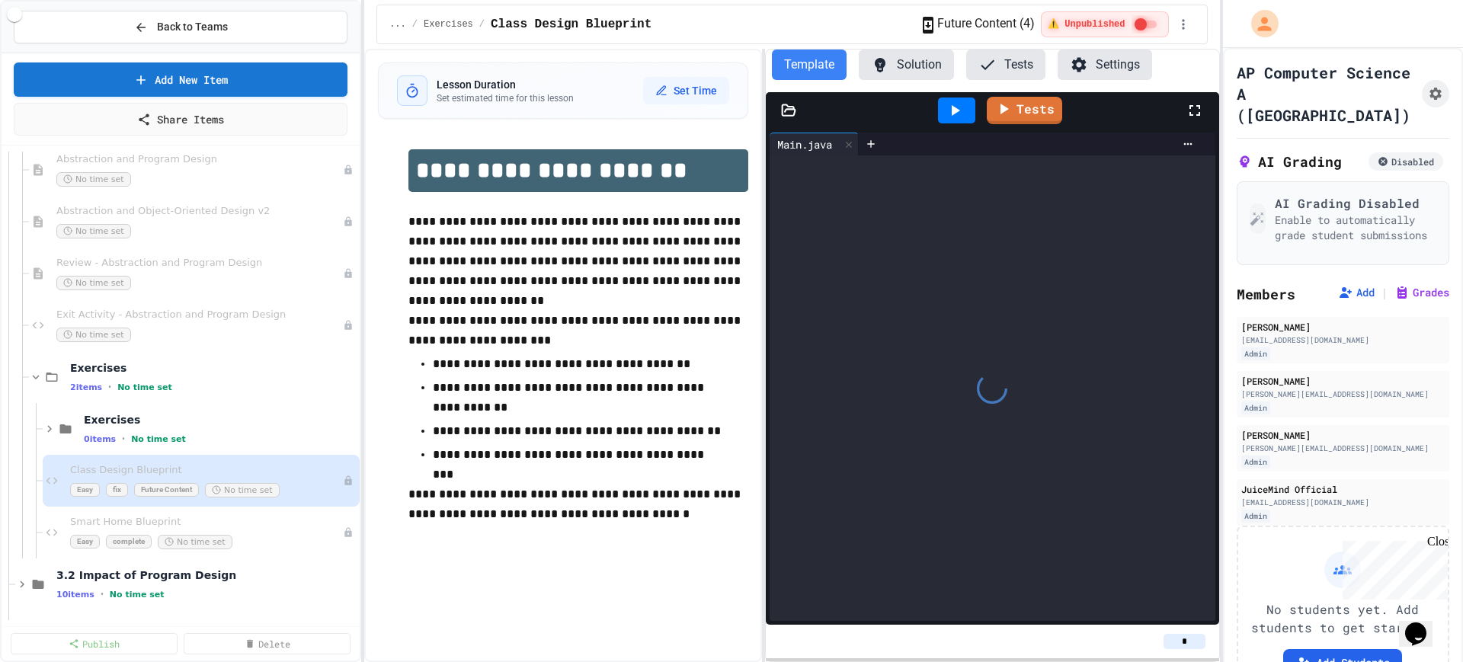
scroll to position [190, 0]
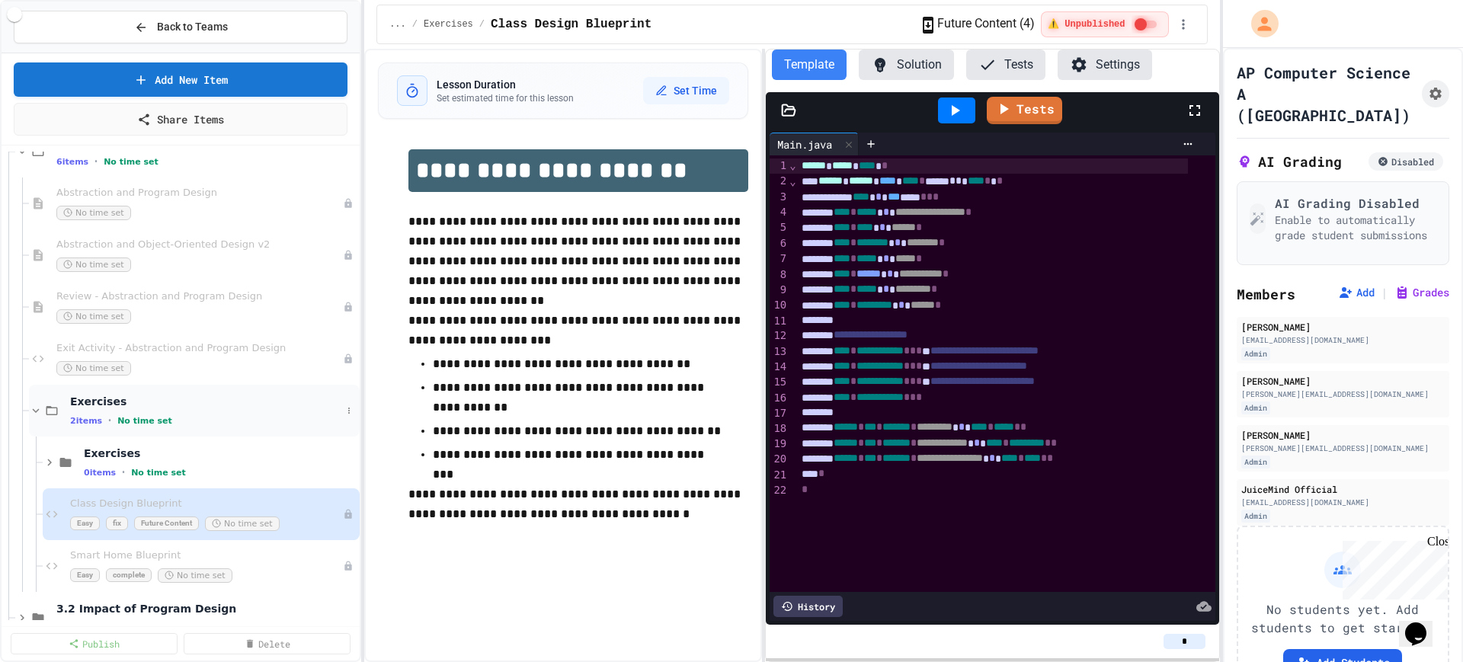
click at [30, 409] on icon at bounding box center [36, 411] width 14 height 14
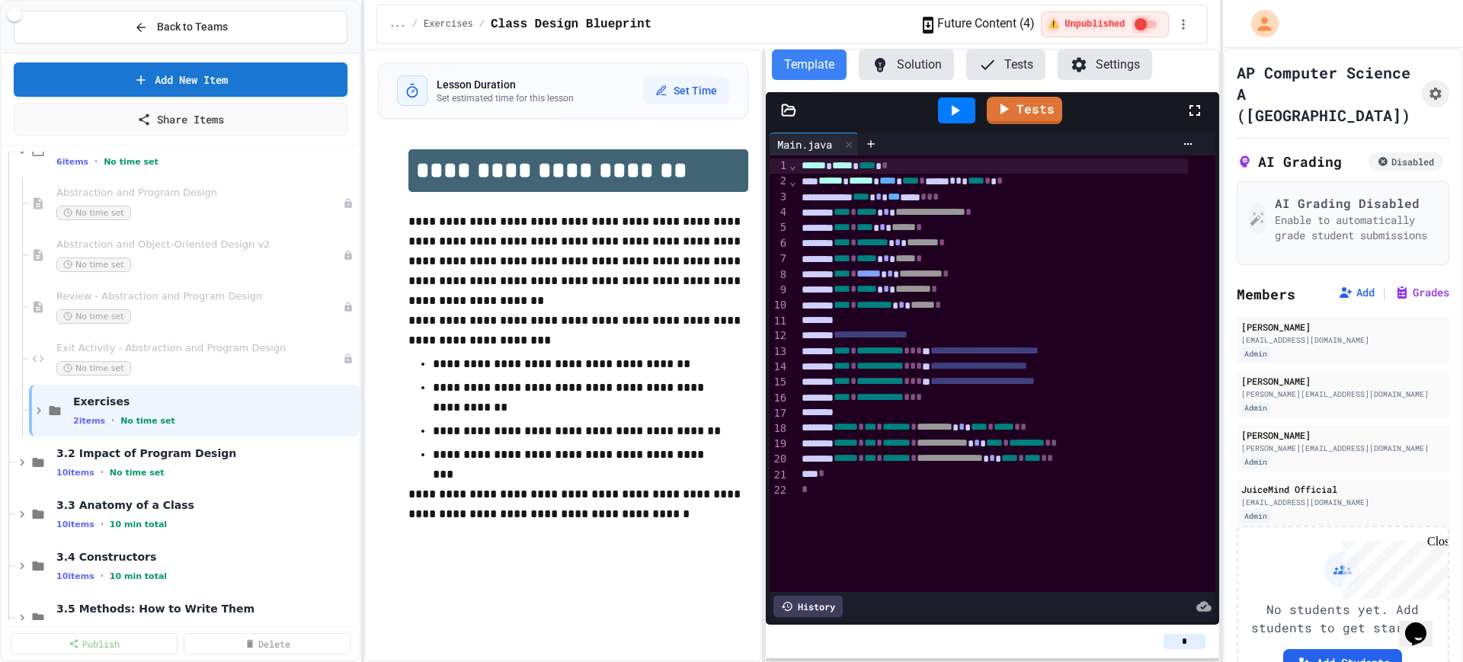
click at [30, 409] on div "Exercises 2 items • No time set" at bounding box center [194, 411] width 331 height 52
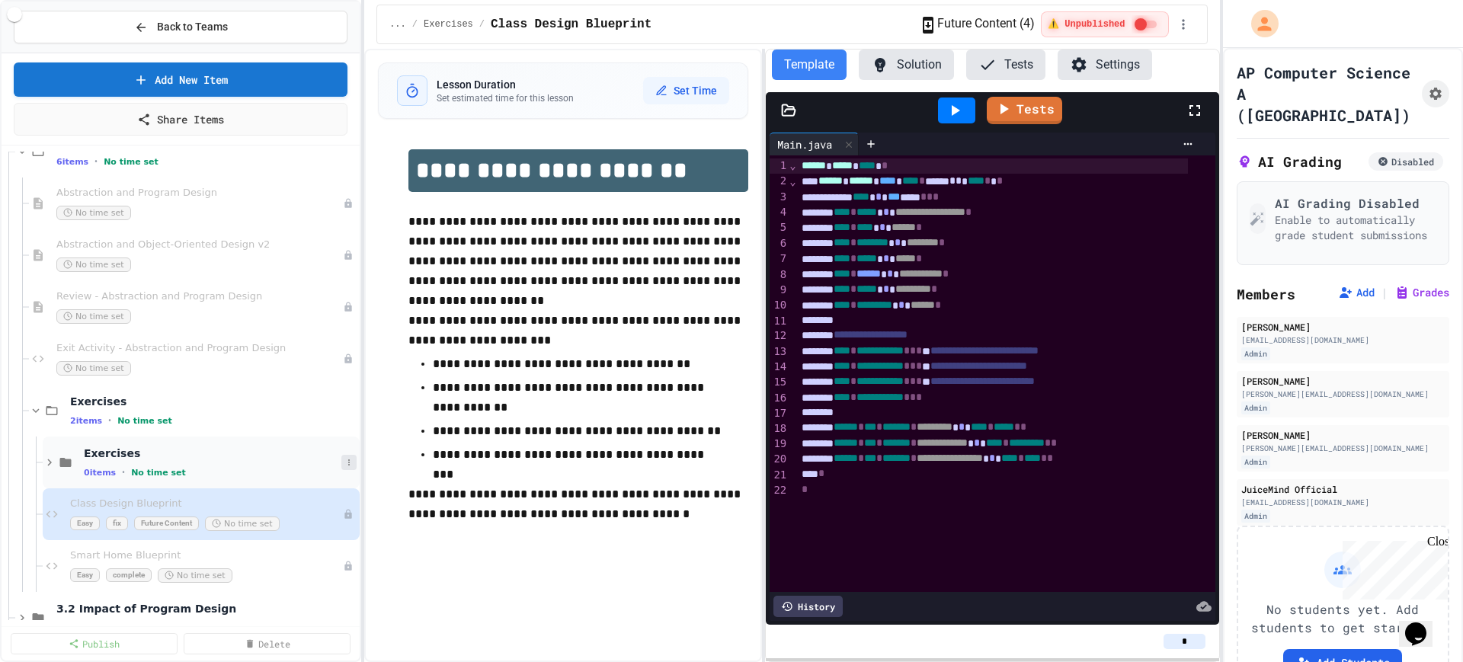
click at [344, 463] on icon at bounding box center [348, 462] width 9 height 9
click at [280, 568] on button "Delete" at bounding box center [295, 572] width 101 height 27
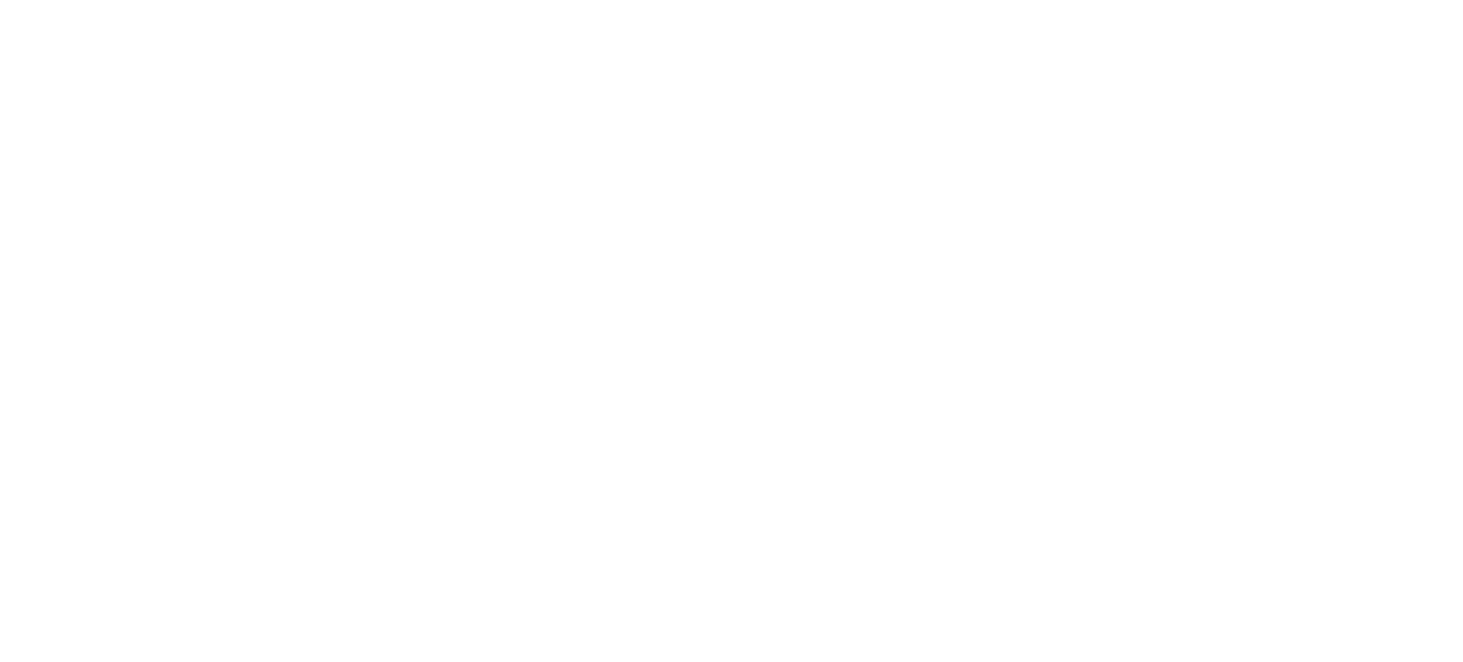
click at [1287, 198] on div "We are updating our servers at 9:30PM EST [DATE]. [PERSON_NAME] should continue…" at bounding box center [731, 331] width 1463 height 662
click at [1068, 550] on div "We are updating our servers at 9:30PM EST [DATE]. [PERSON_NAME] should continue…" at bounding box center [731, 331] width 1463 height 662
click at [1038, 568] on div "We are updating our servers at 9:30PM EST [DATE]. [PERSON_NAME] should continue…" at bounding box center [731, 331] width 1463 height 662
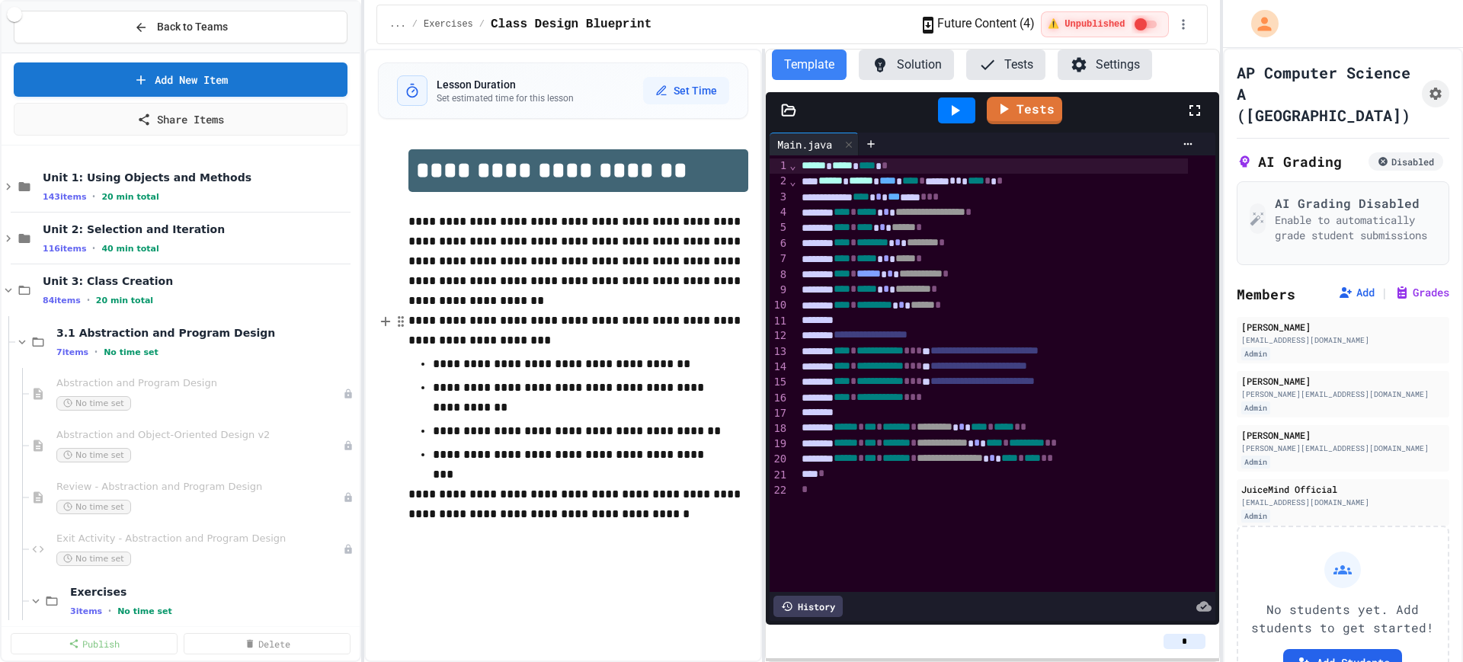
click at [477, 347] on p "**********" at bounding box center [578, 331] width 340 height 40
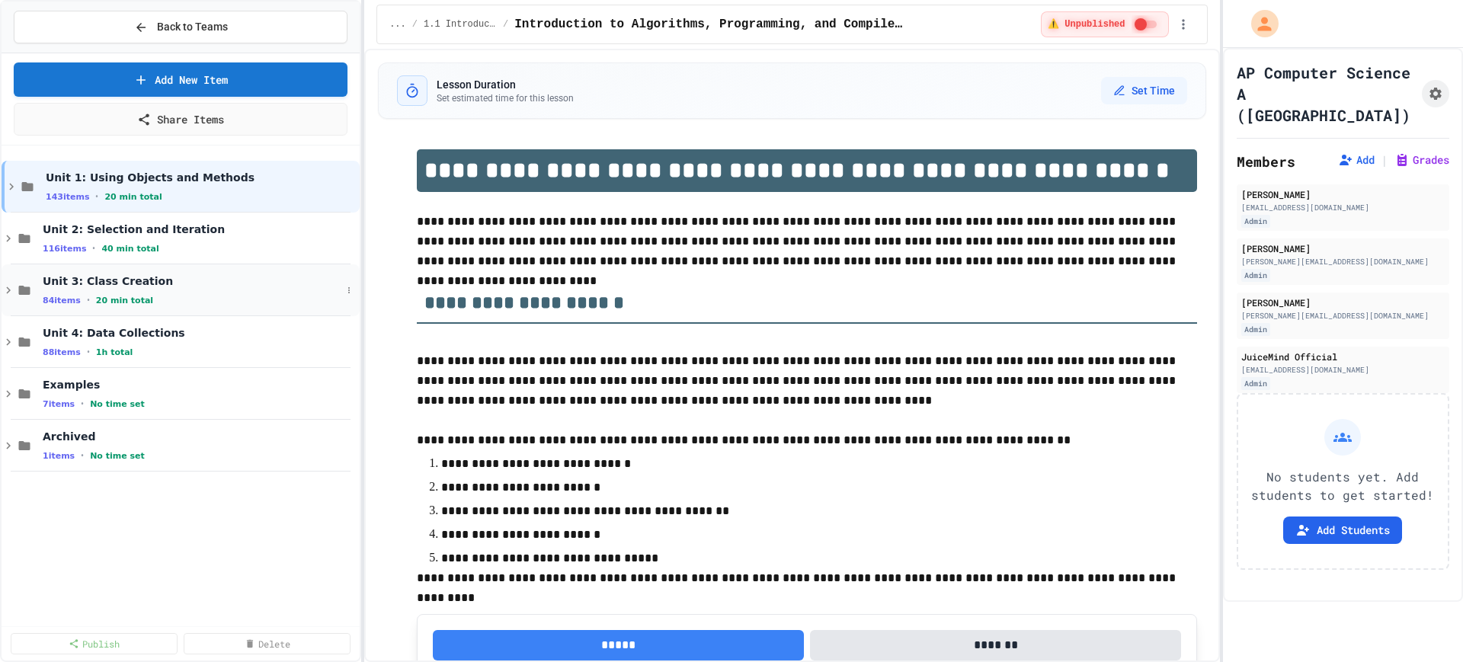
click at [11, 289] on icon at bounding box center [9, 290] width 14 height 14
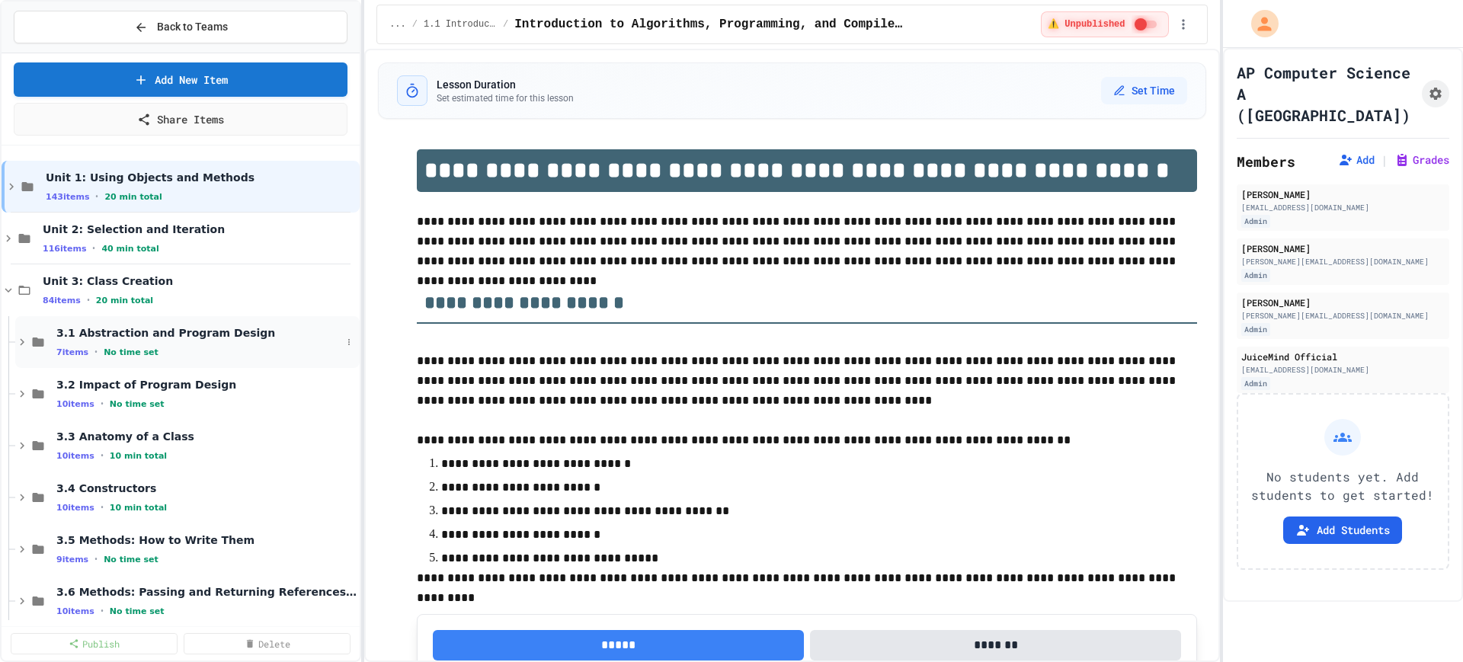
click at [16, 347] on icon at bounding box center [22, 342] width 14 height 14
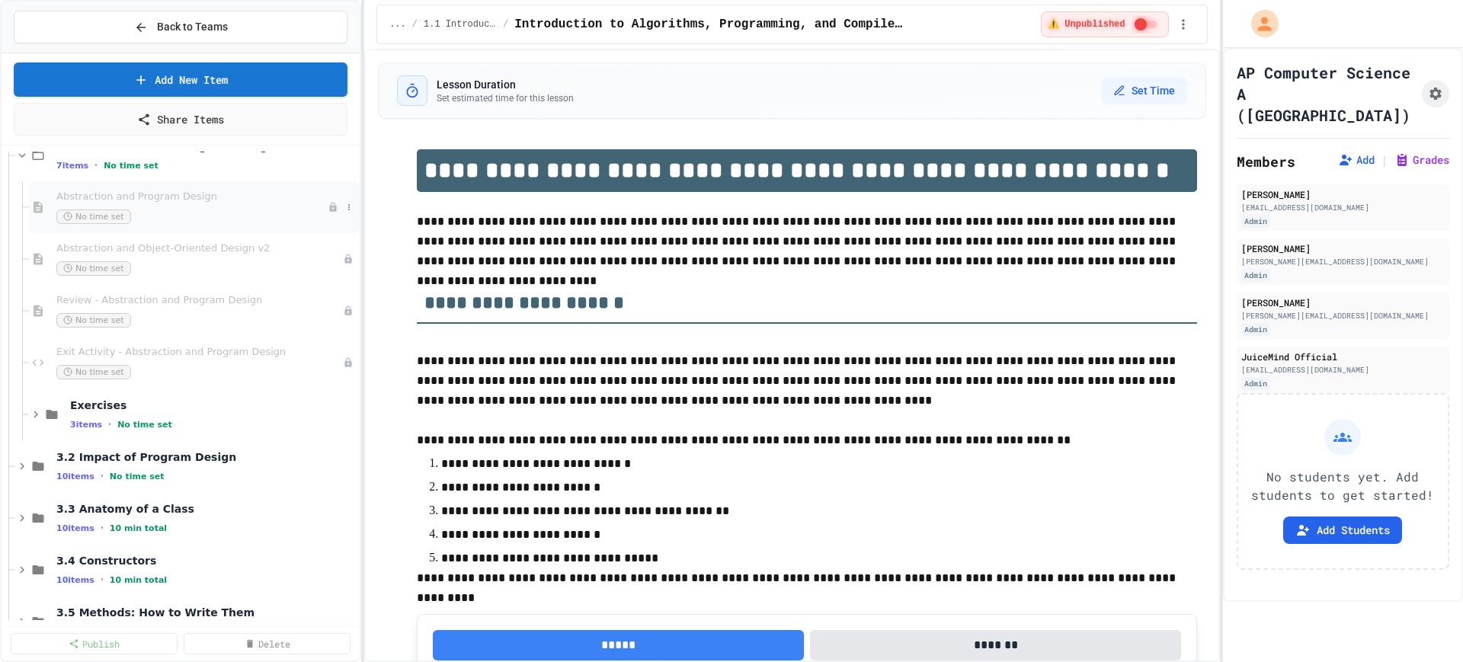
scroll to position [190, 0]
click at [344, 409] on icon at bounding box center [348, 410] width 9 height 9
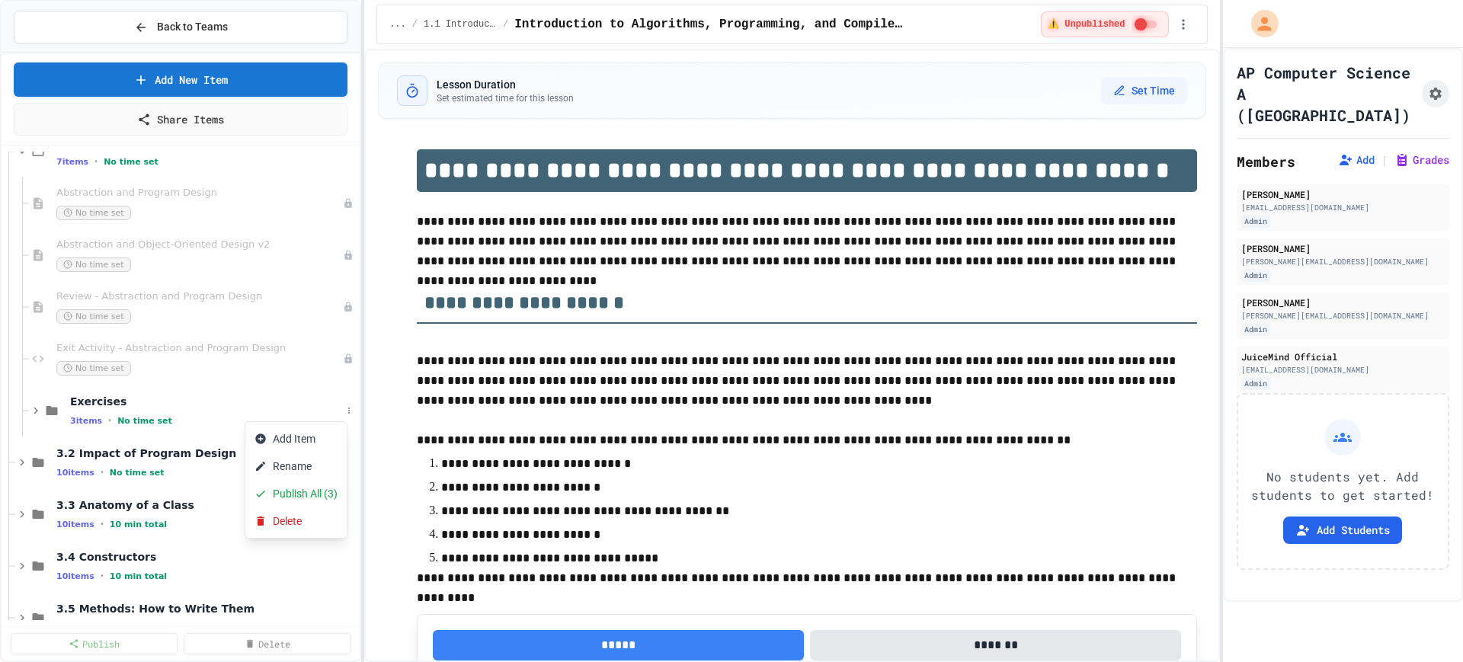
click at [131, 421] on div at bounding box center [731, 331] width 1463 height 662
click at [131, 421] on span "No time set" at bounding box center [144, 421] width 55 height 10
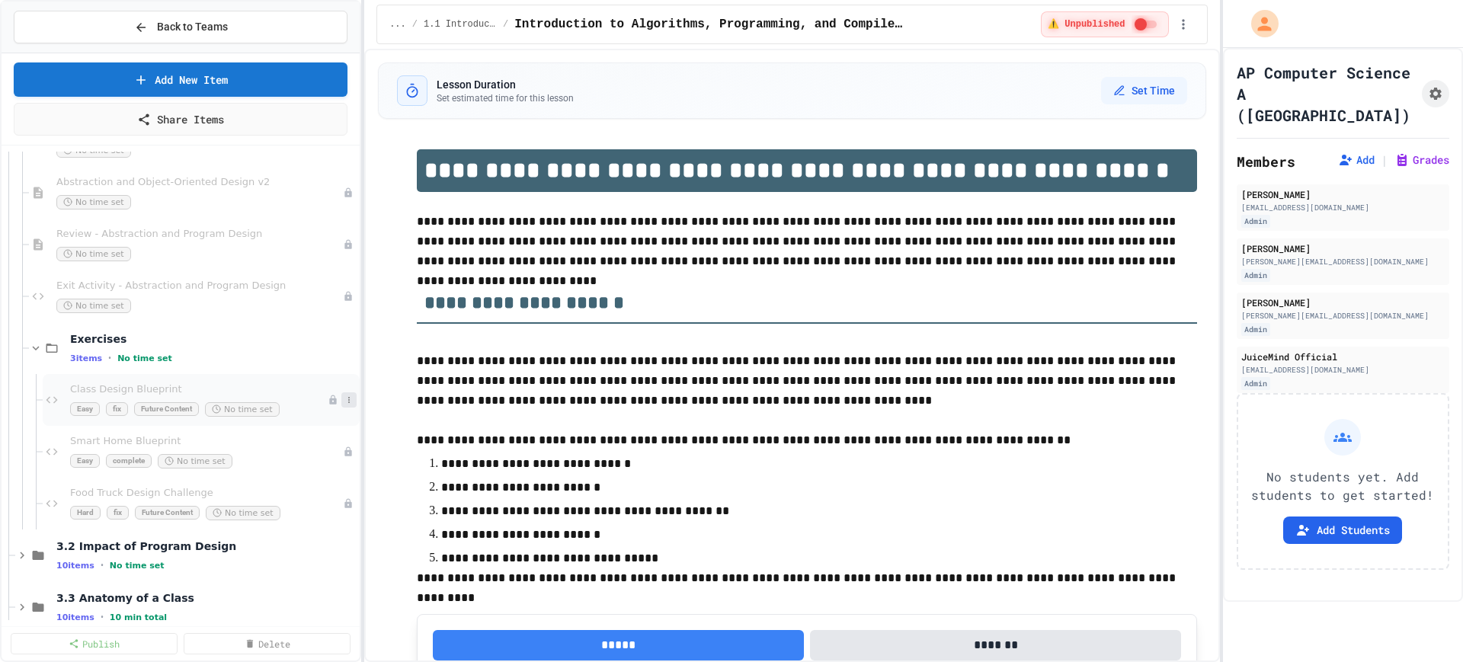
scroll to position [286, 0]
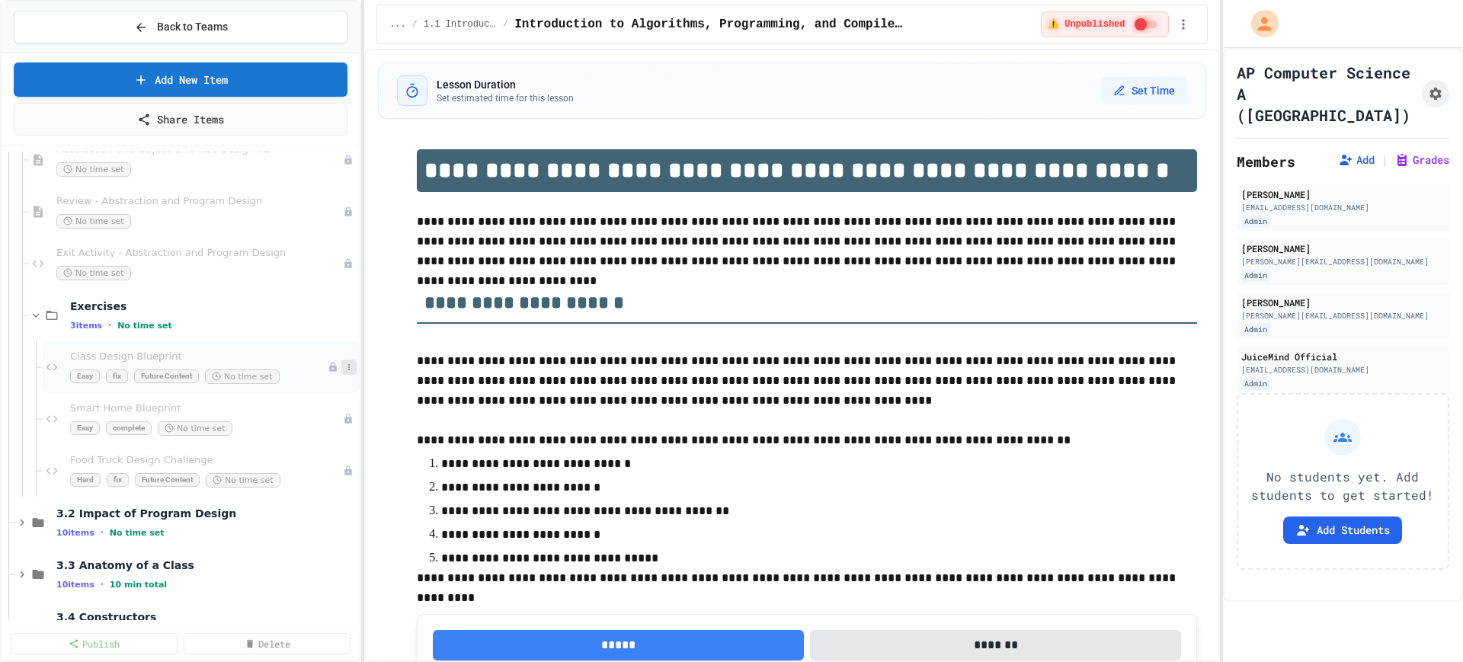
click at [344, 370] on icon at bounding box center [348, 367] width 9 height 9
click at [294, 478] on button "Delete" at bounding box center [303, 477] width 117 height 27
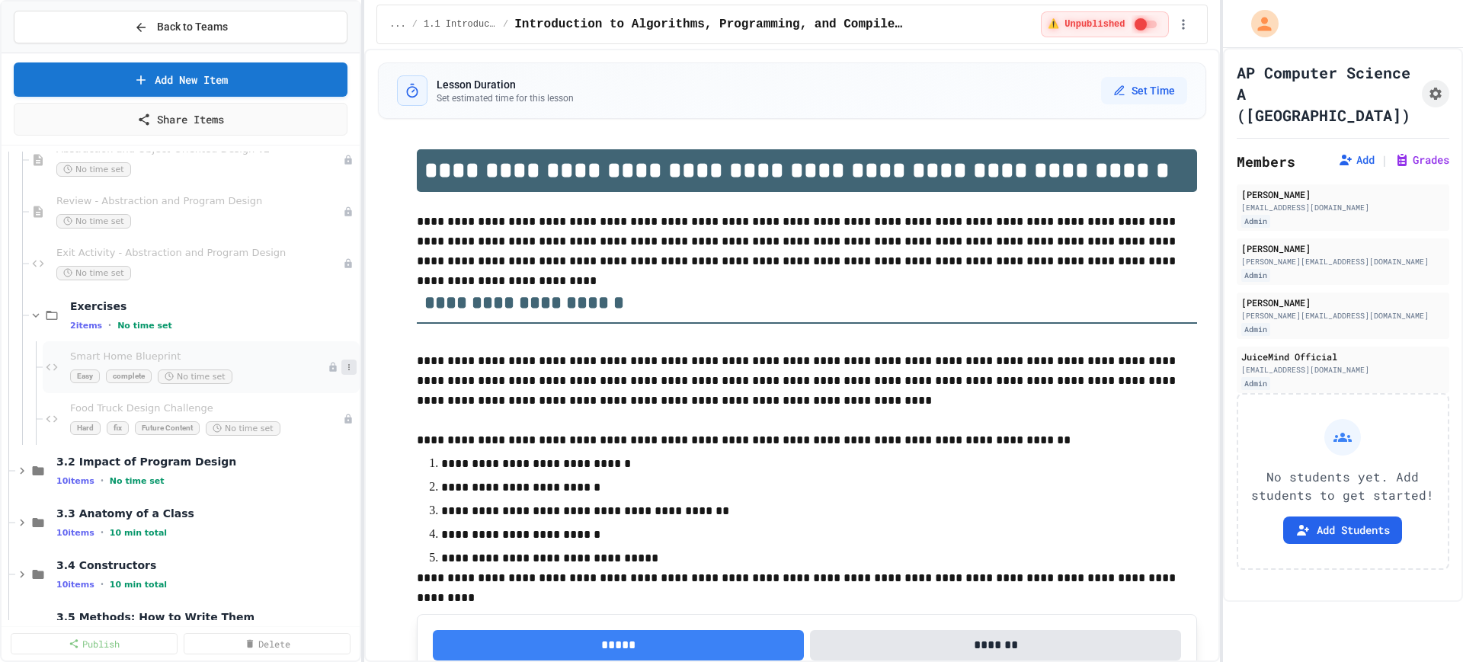
click at [344, 368] on icon at bounding box center [348, 367] width 9 height 9
click at [310, 475] on button "Delete" at bounding box center [303, 477] width 117 height 27
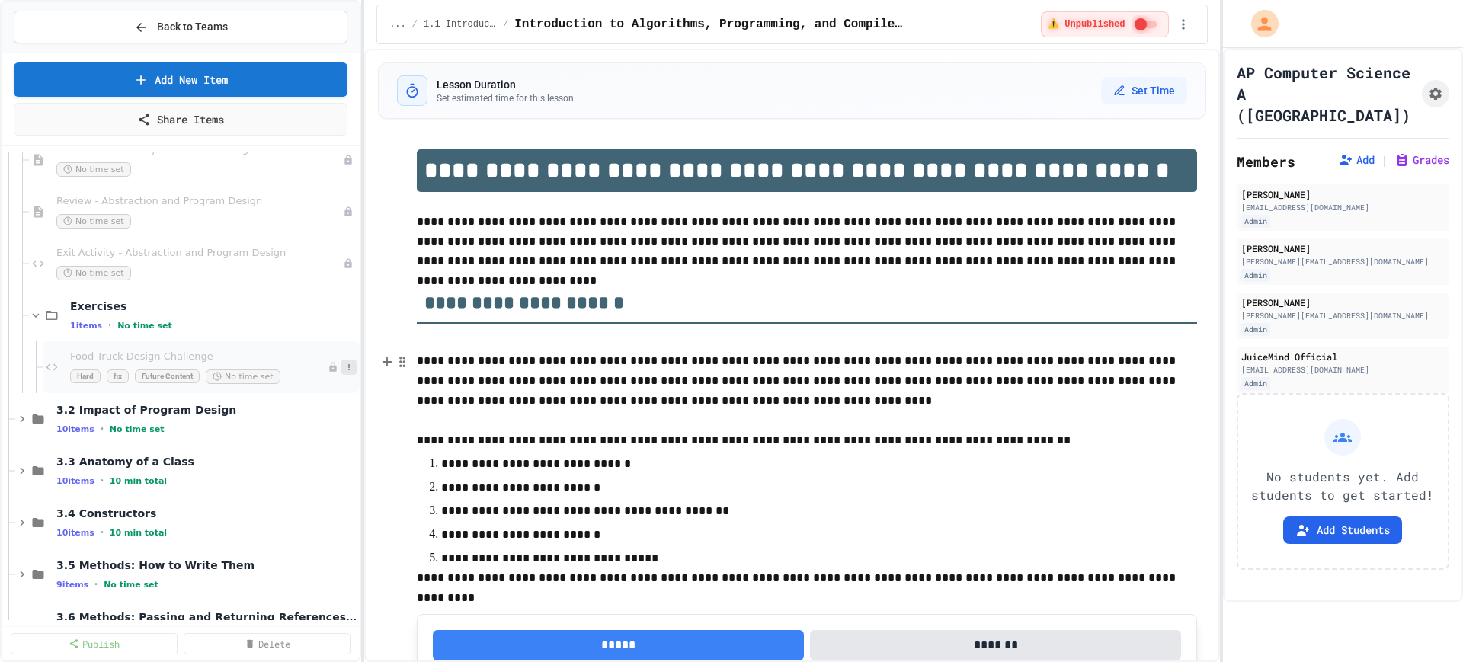
click at [344, 371] on icon at bounding box center [348, 367] width 9 height 9
click at [327, 476] on button "Delete" at bounding box center [303, 477] width 117 height 27
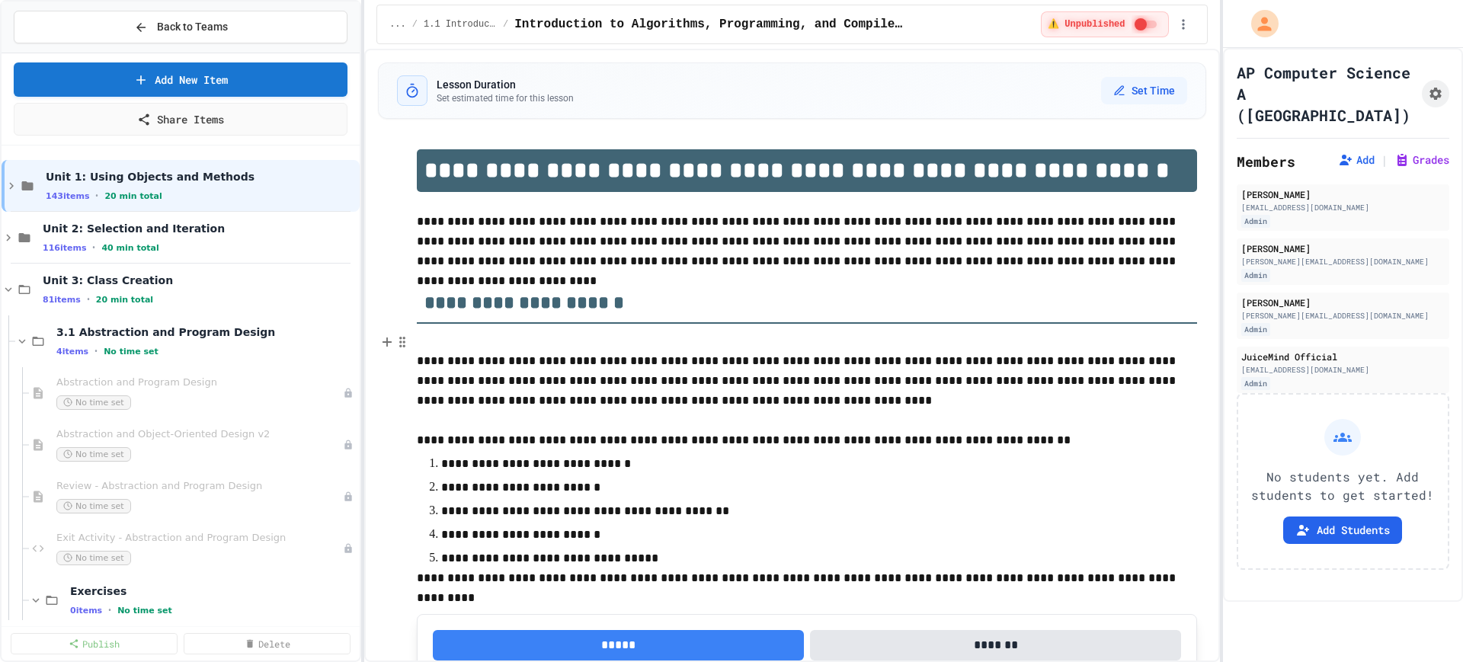
scroll to position [0, 0]
click at [348, 341] on icon at bounding box center [349, 342] width 2 height 6
click at [308, 379] on button "Add Item" at bounding box center [295, 370] width 101 height 27
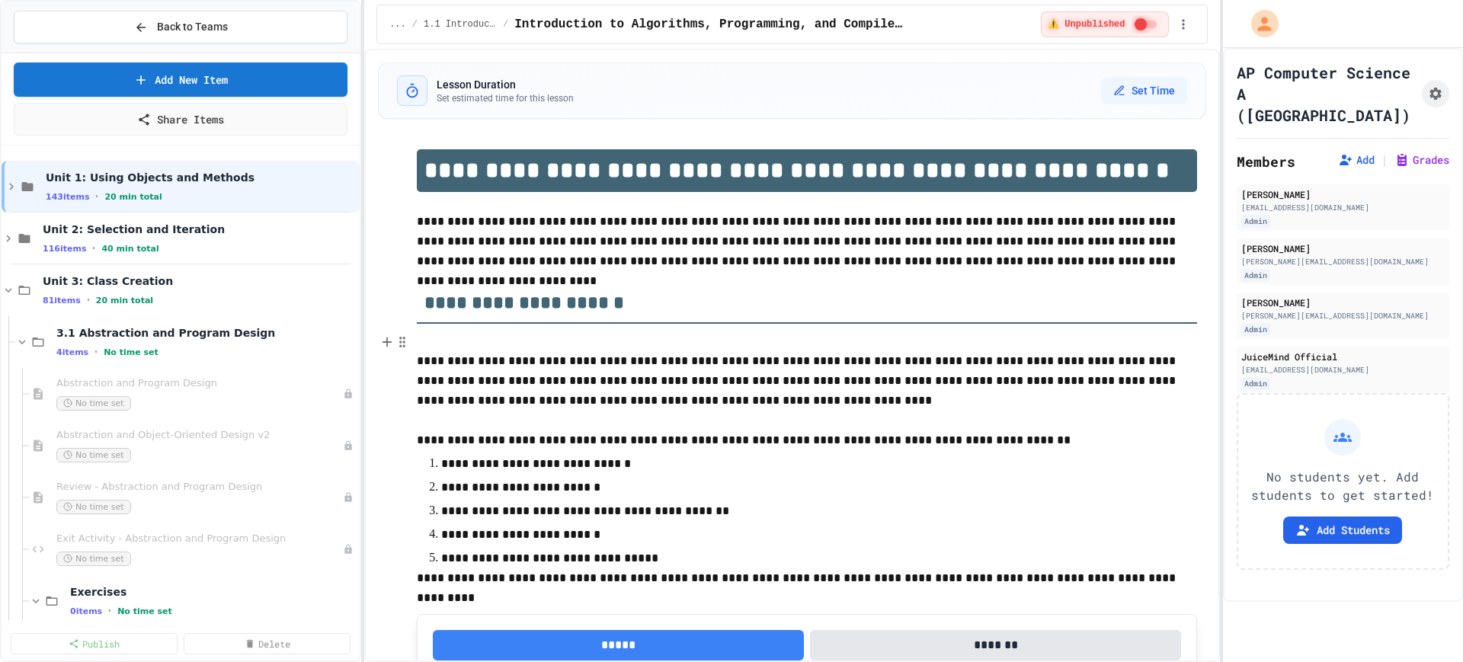
type input "********"
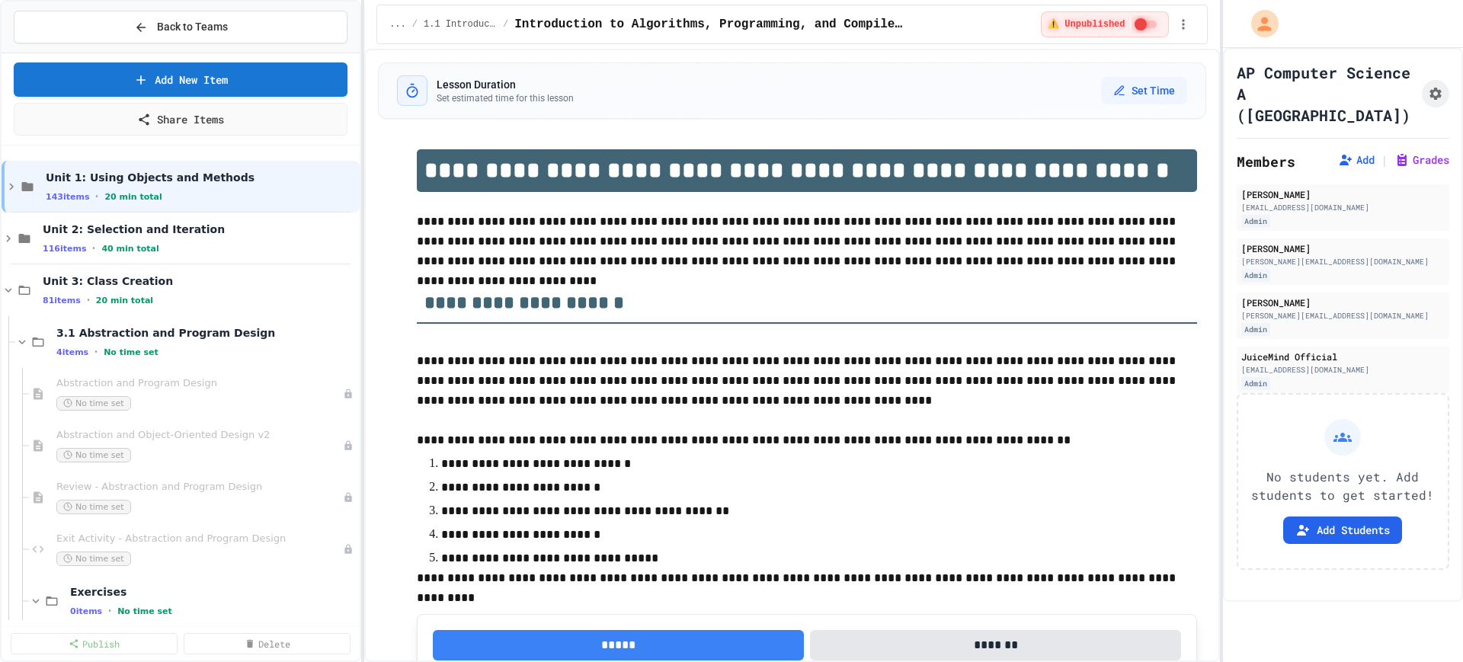
type input "********"
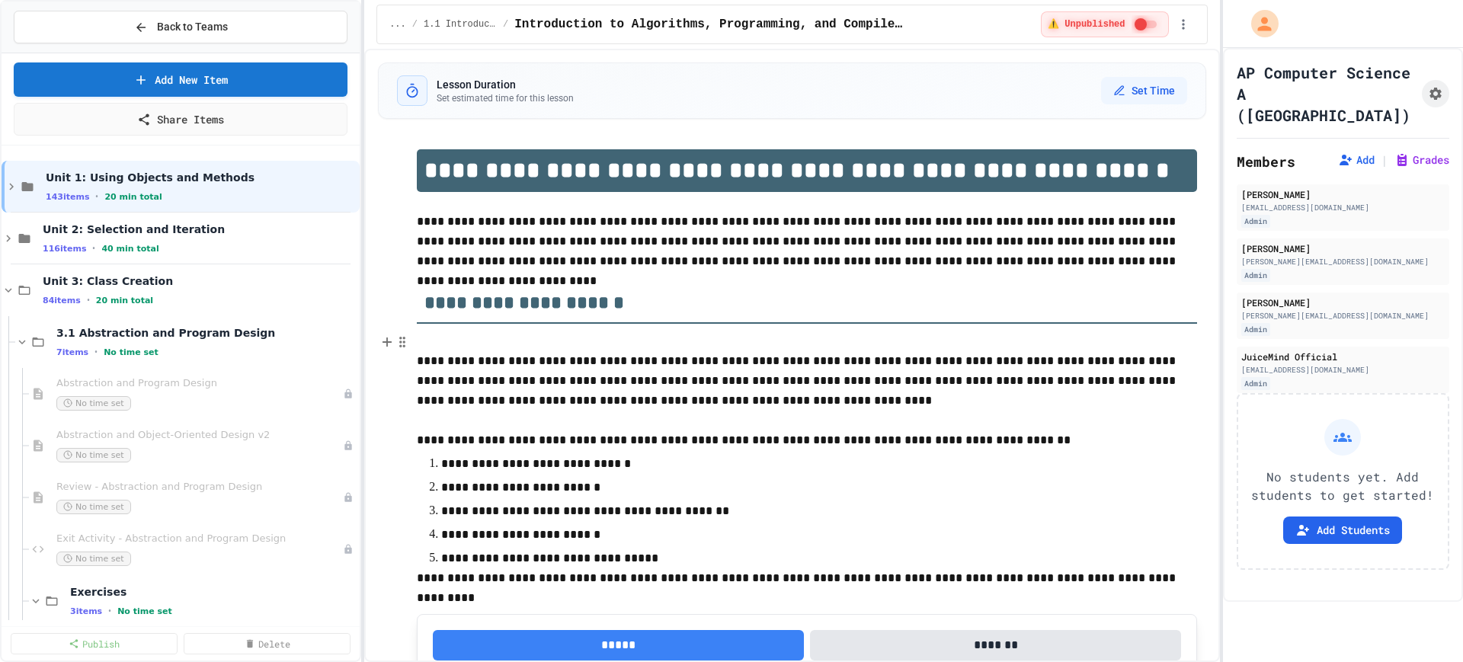
scroll to position [150, 0]
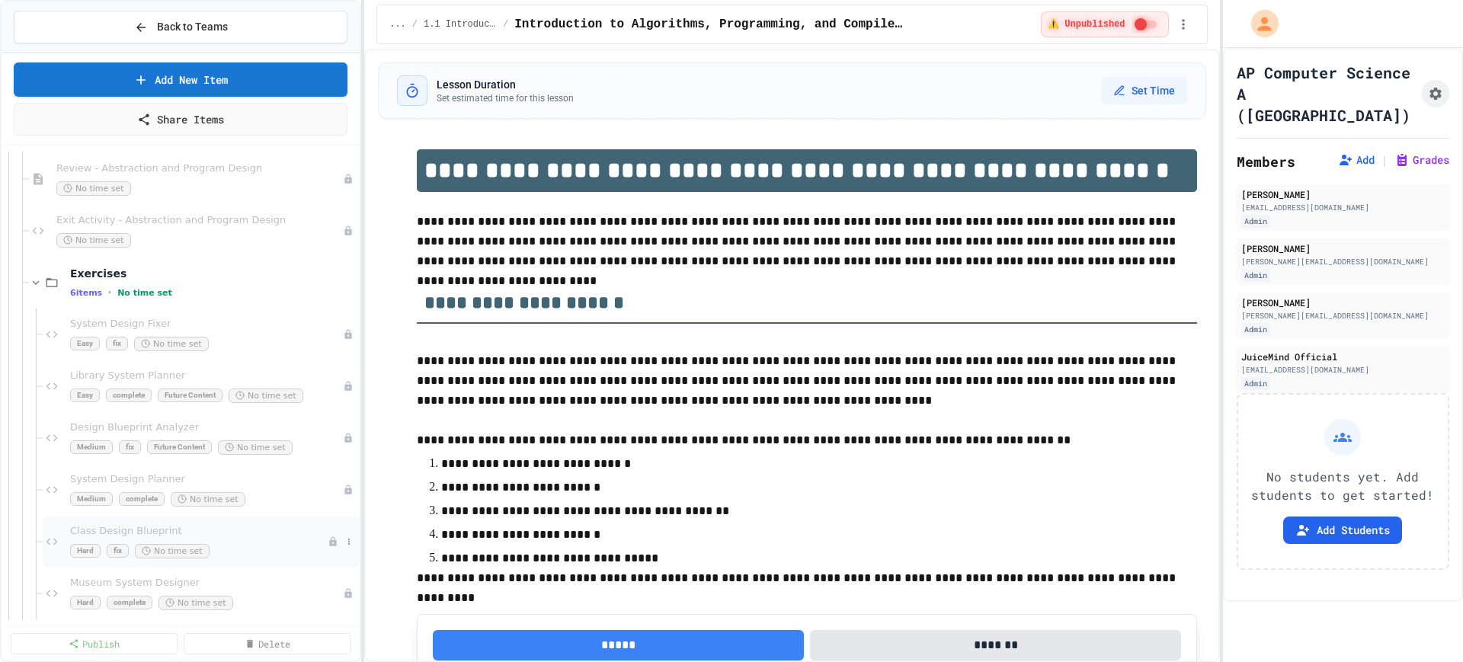
scroll to position [286, 0]
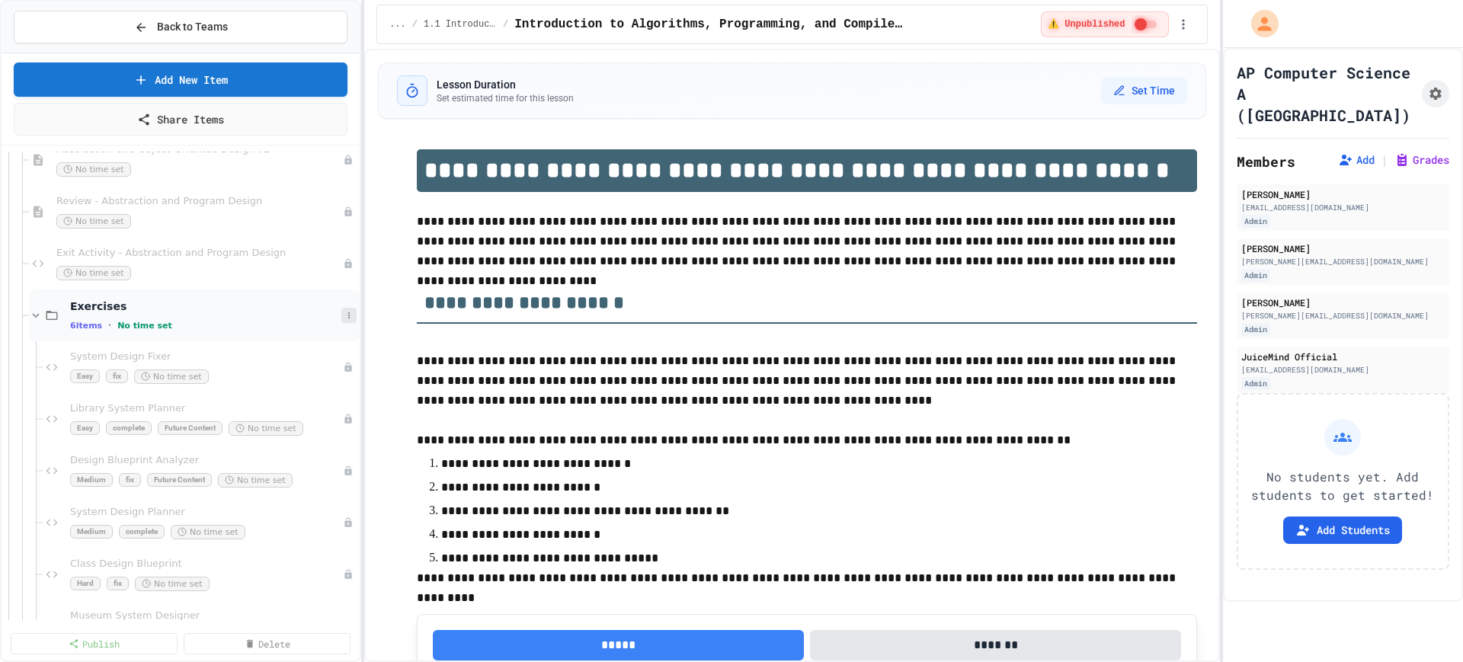
click at [341, 316] on button at bounding box center [348, 315] width 15 height 15
click at [206, 318] on div at bounding box center [731, 331] width 1463 height 662
click at [206, 319] on div "6 items • No time set" at bounding box center [213, 325] width 286 height 12
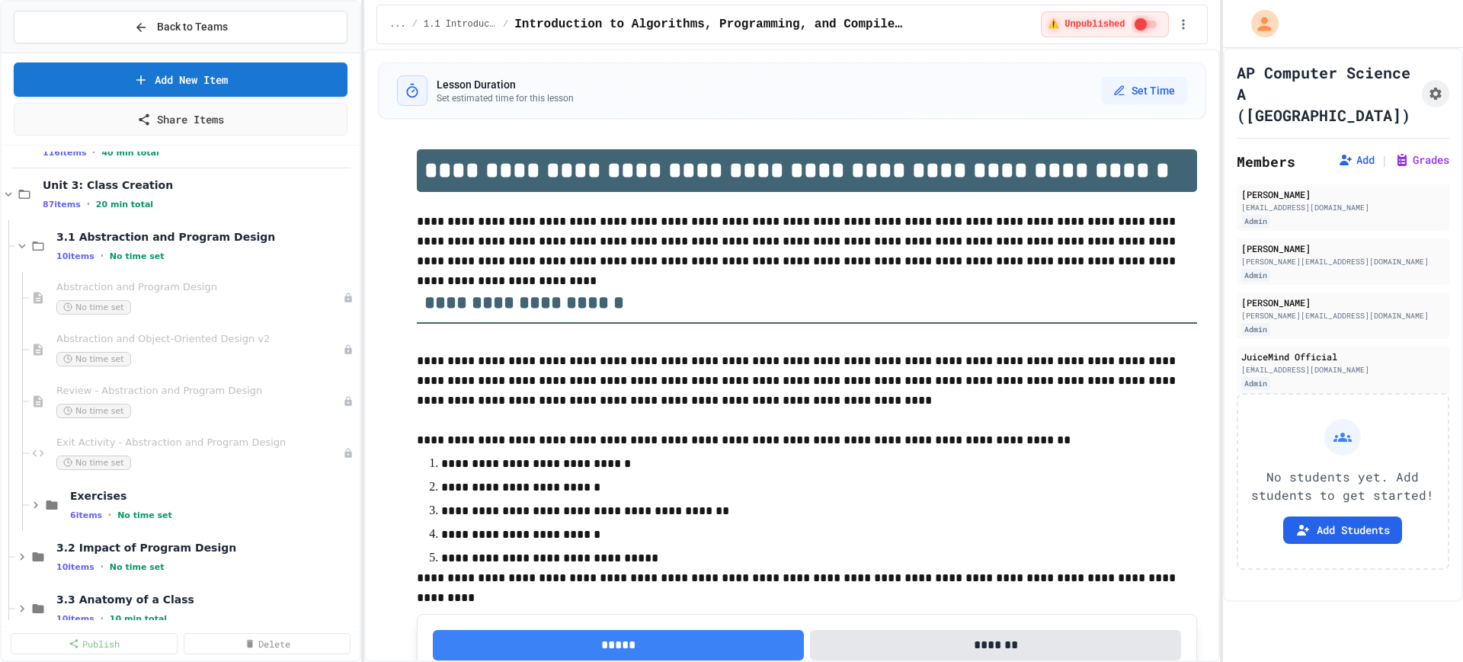
scroll to position [95, 0]
click at [78, 239] on span "3.1 Abstraction and Program Design" at bounding box center [198, 238] width 285 height 14
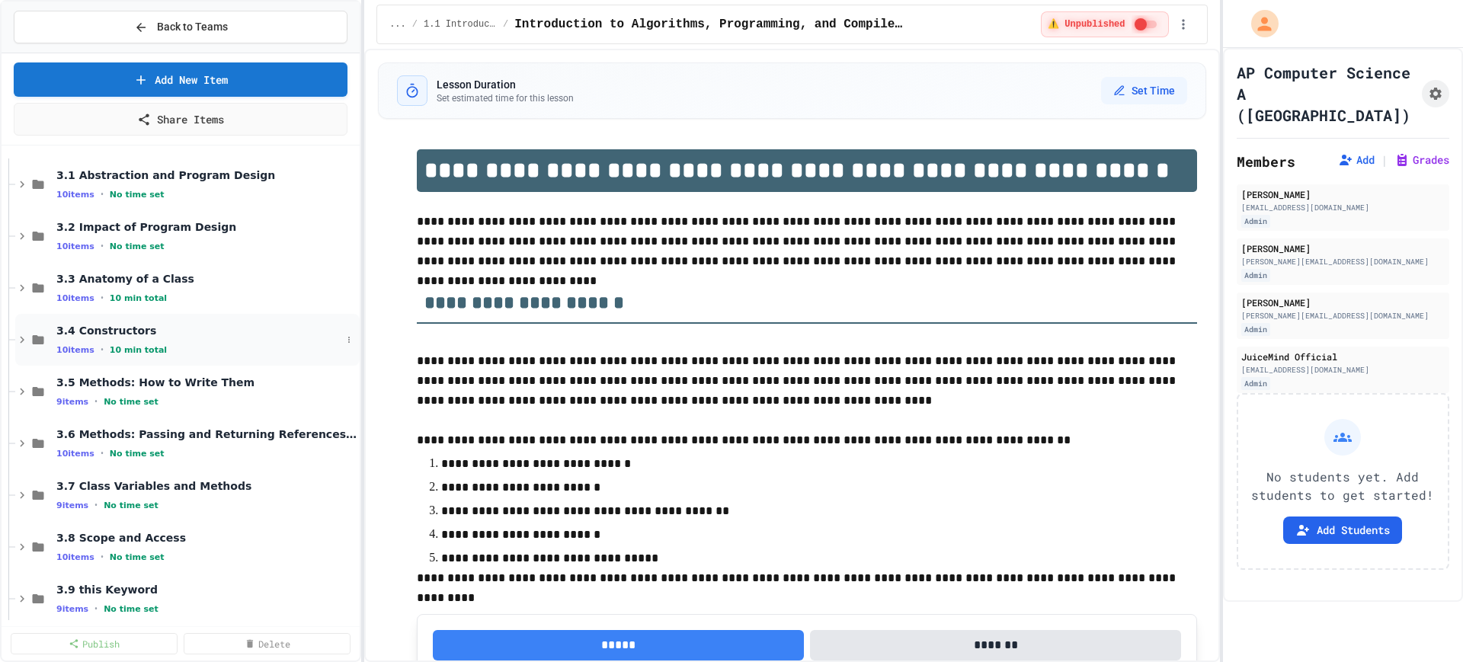
scroll to position [190, 0]
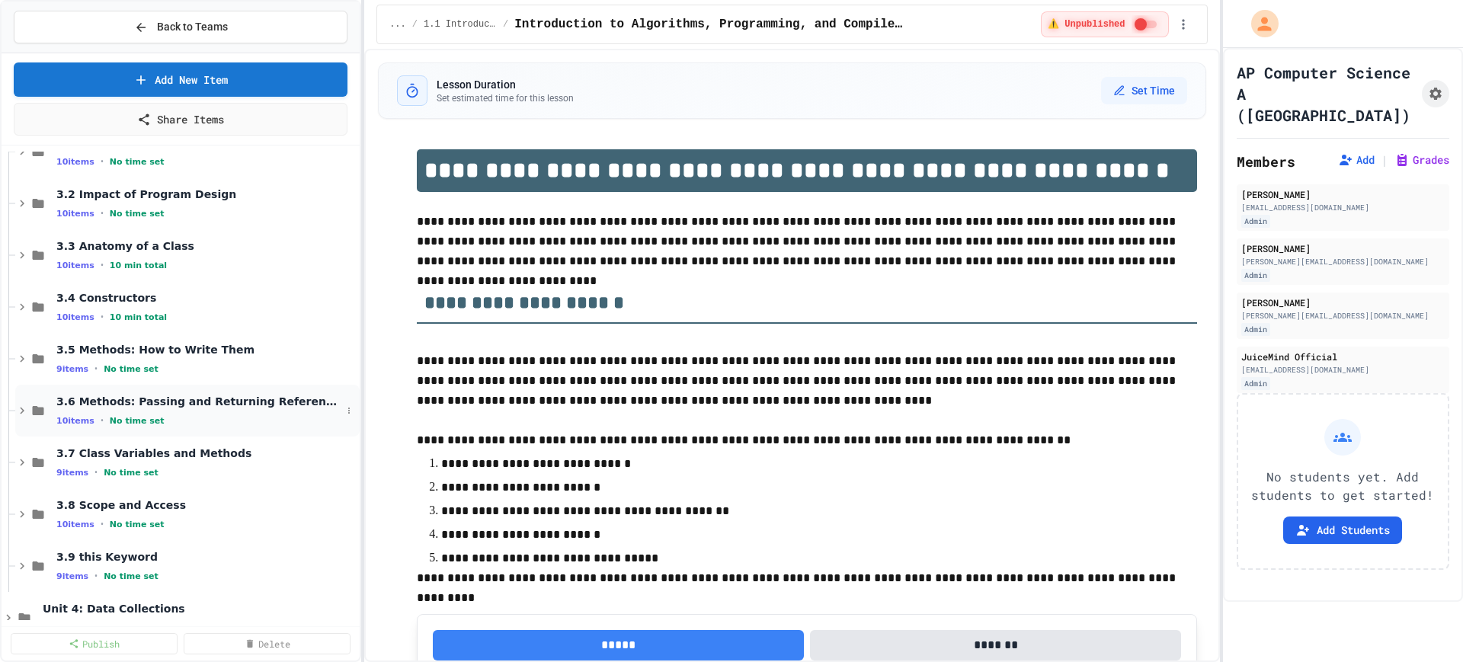
click at [137, 416] on span "No time set" at bounding box center [137, 421] width 55 height 10
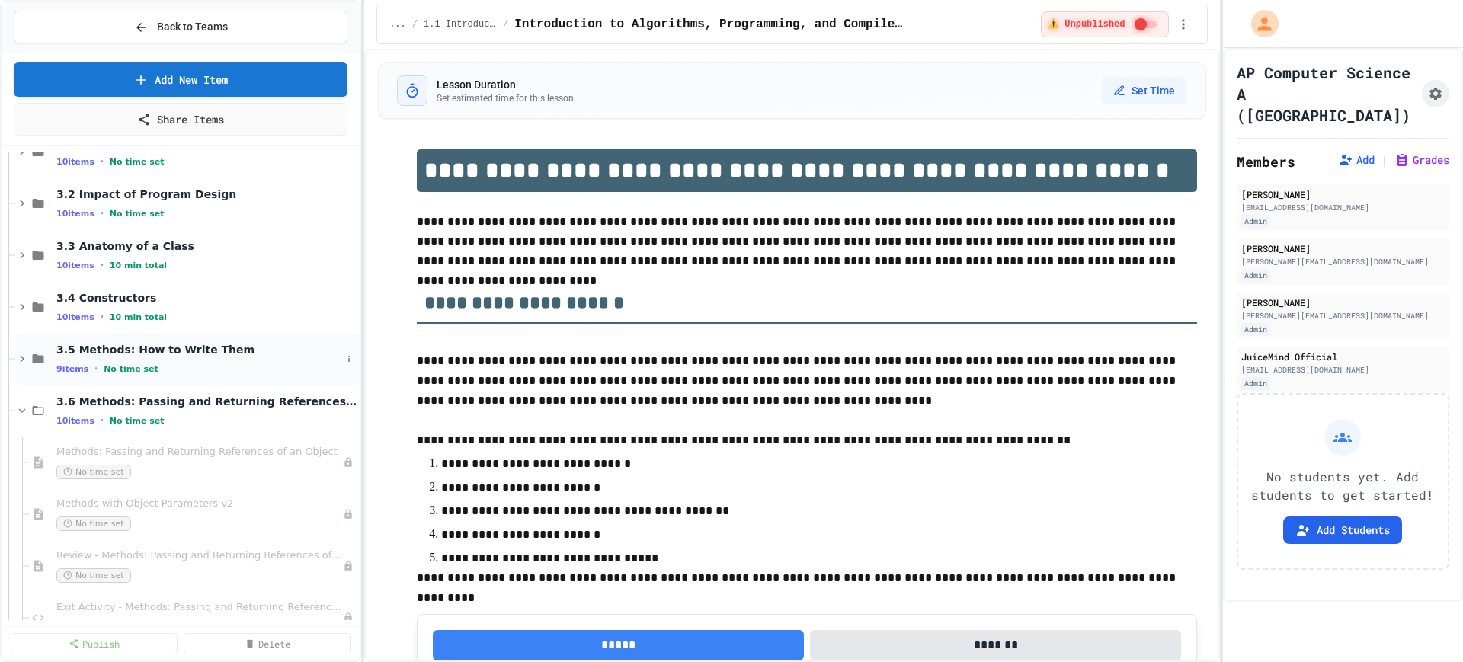
click at [152, 366] on div "9 items • No time set" at bounding box center [198, 369] width 285 height 12
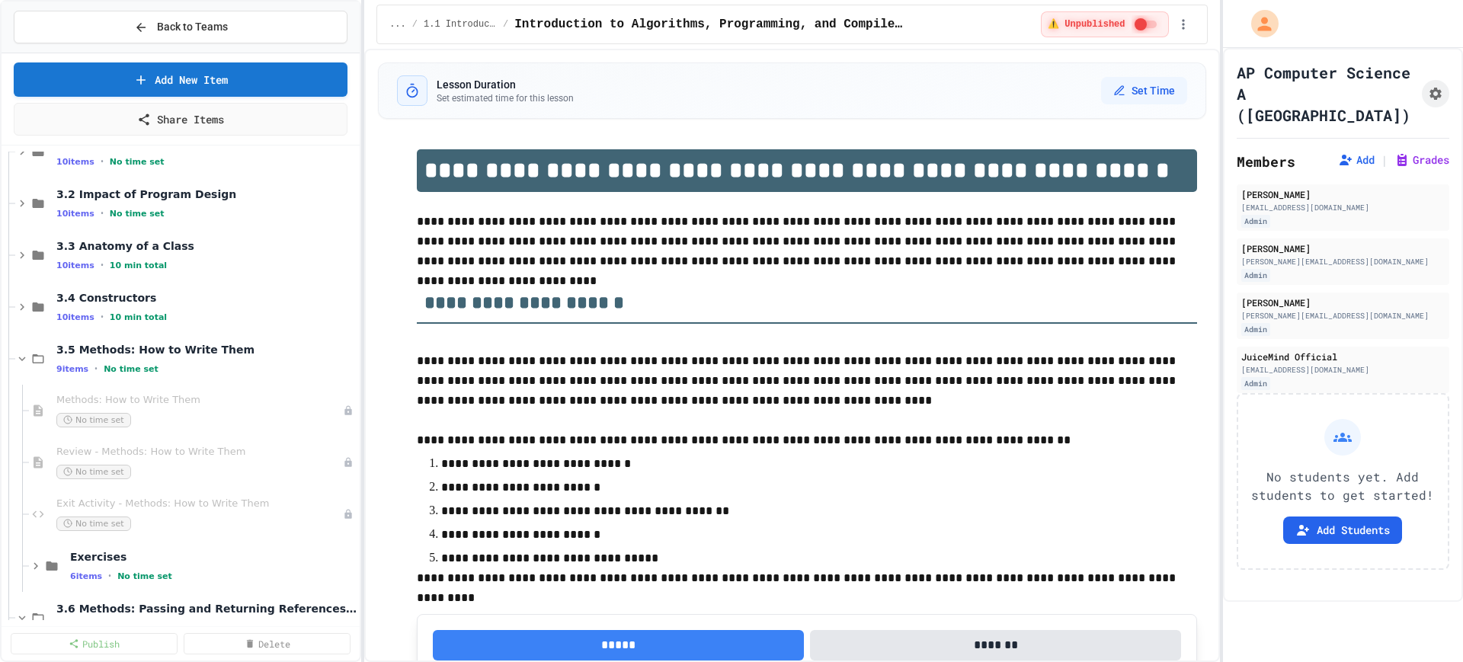
click at [152, 366] on div "9 items • No time set" at bounding box center [206, 369] width 300 height 12
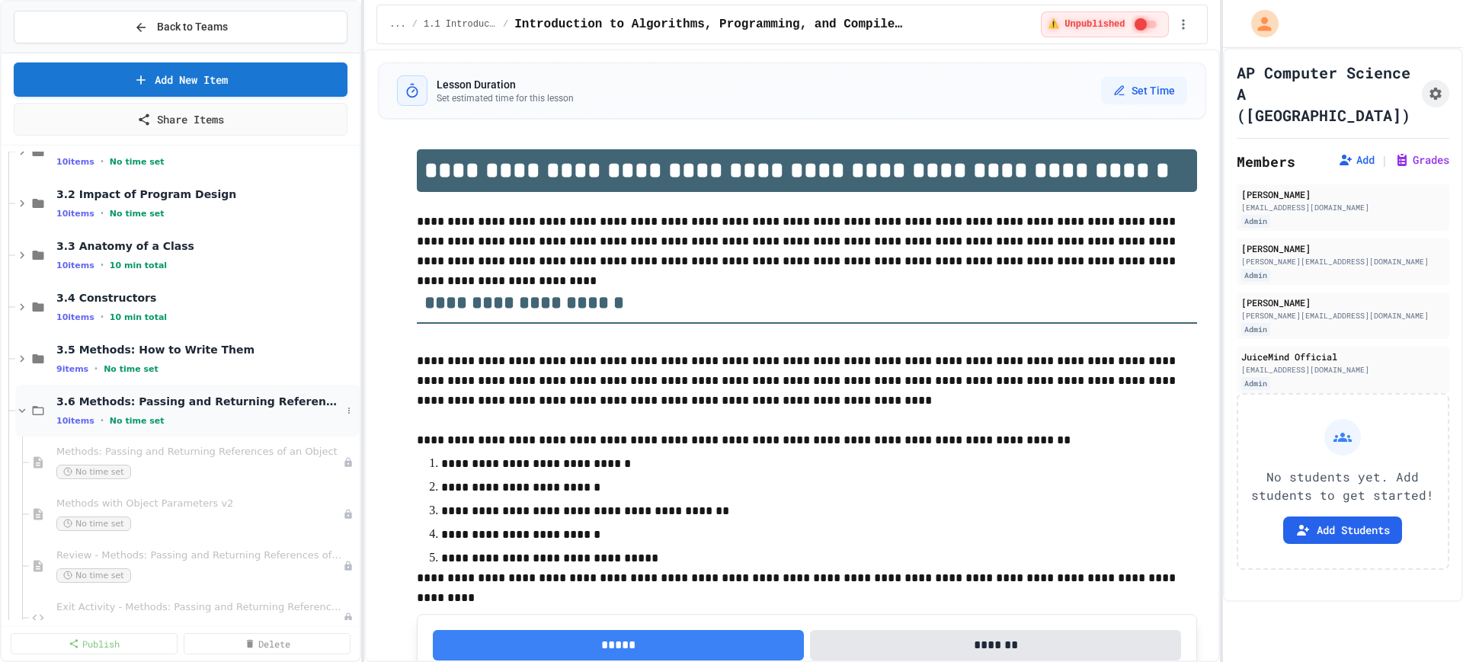
click at [142, 400] on span "3.6 Methods: Passing and Returning References of an Object" at bounding box center [198, 402] width 285 height 14
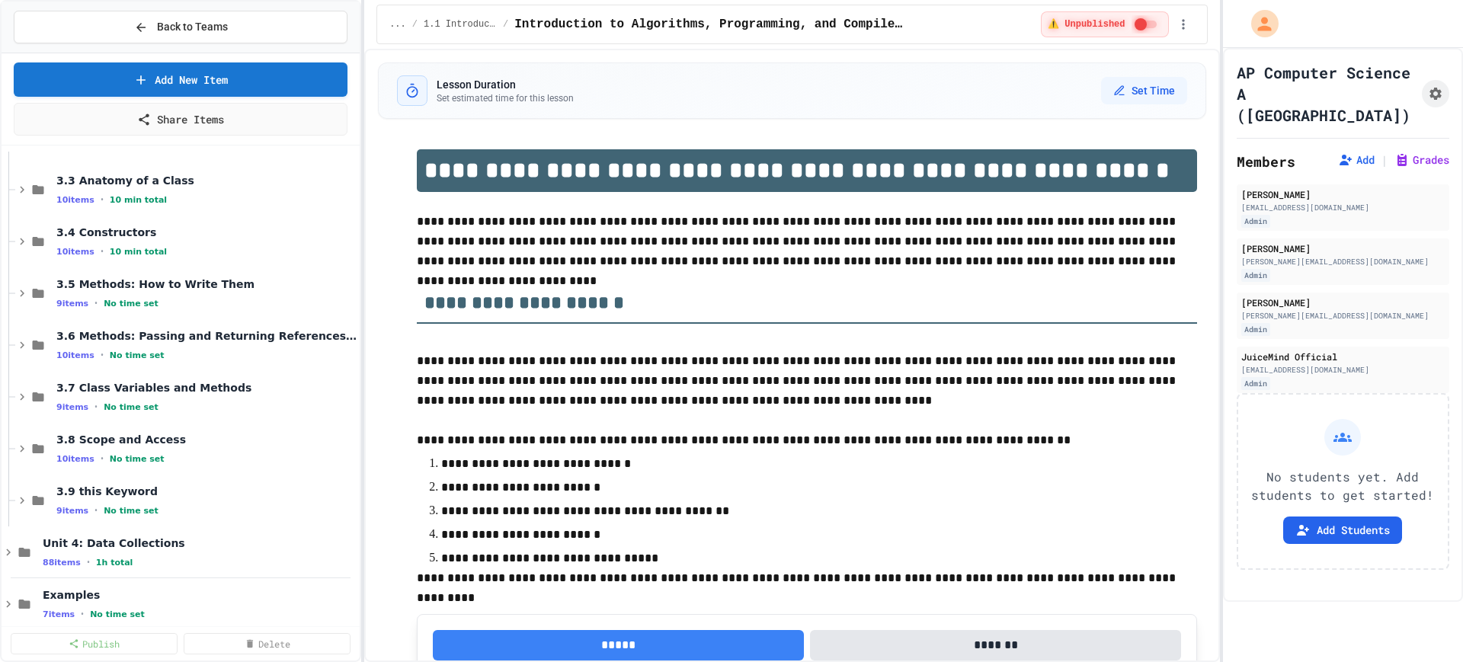
scroll to position [327, 0]
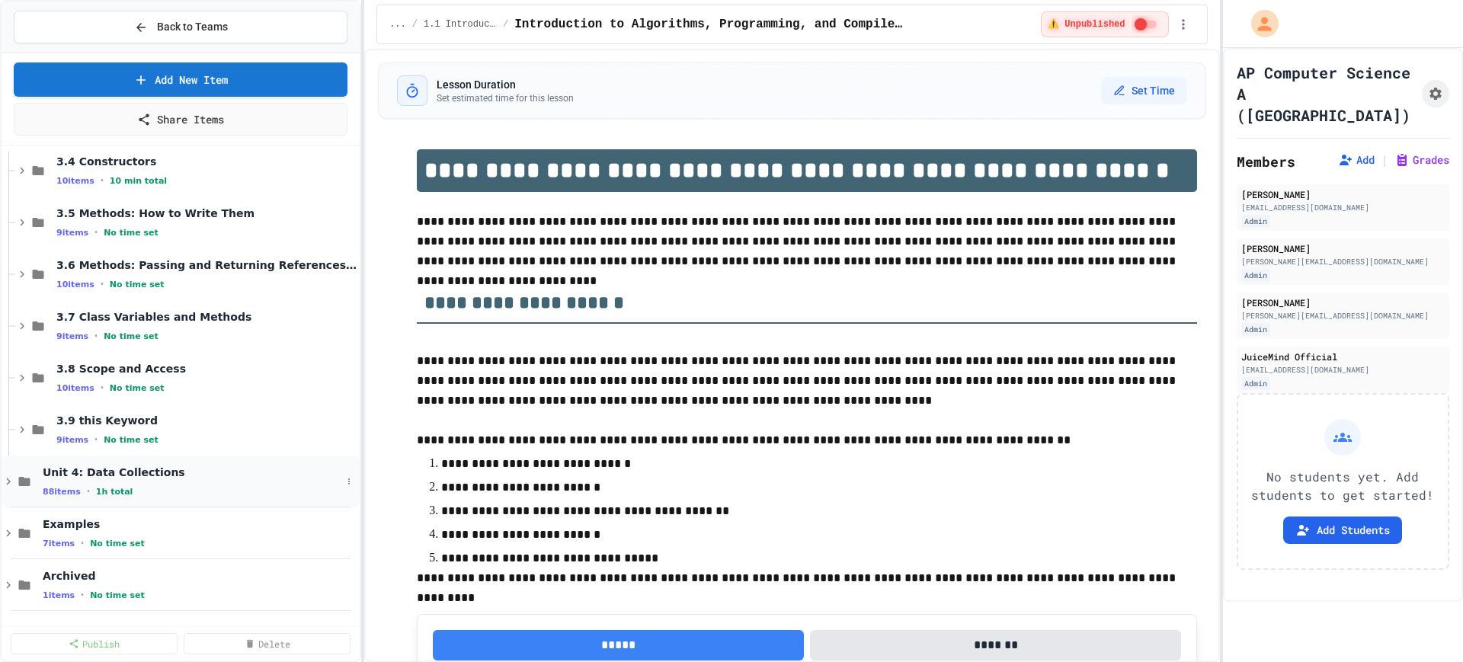
click at [8, 482] on icon at bounding box center [9, 482] width 14 height 14
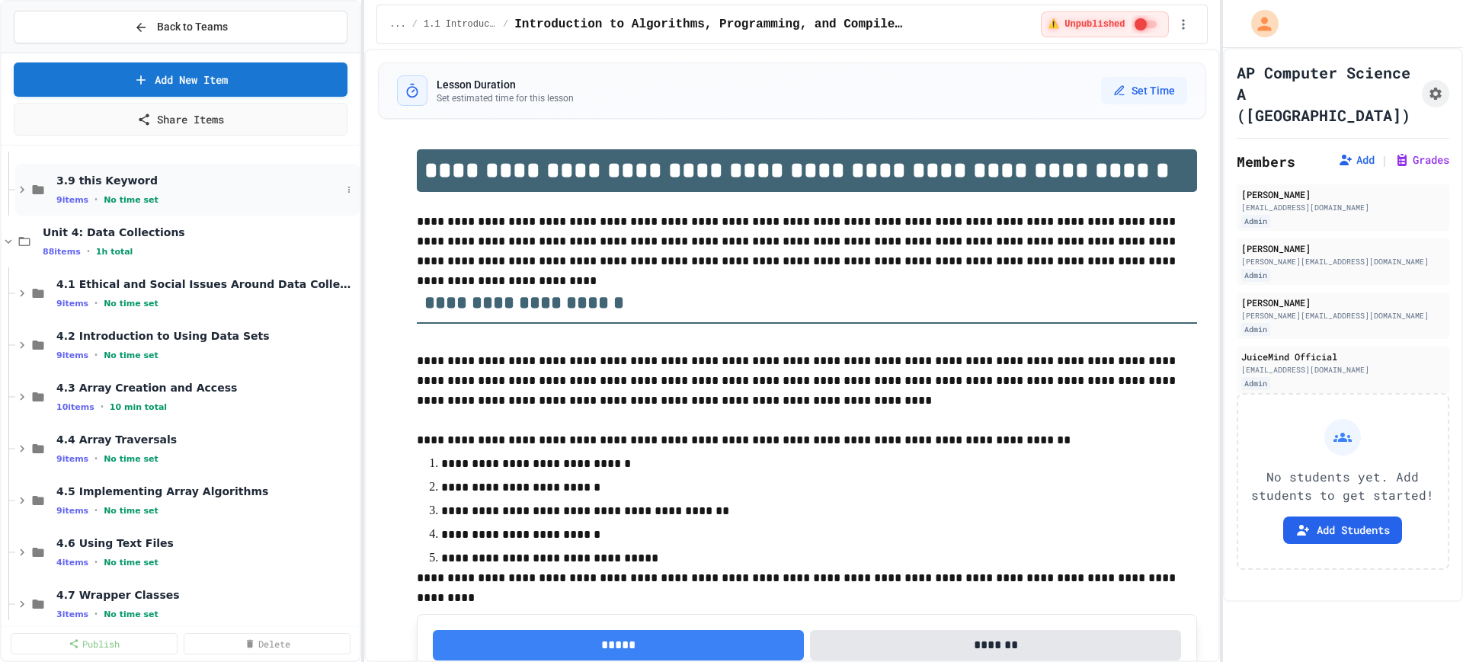
scroll to position [613, 0]
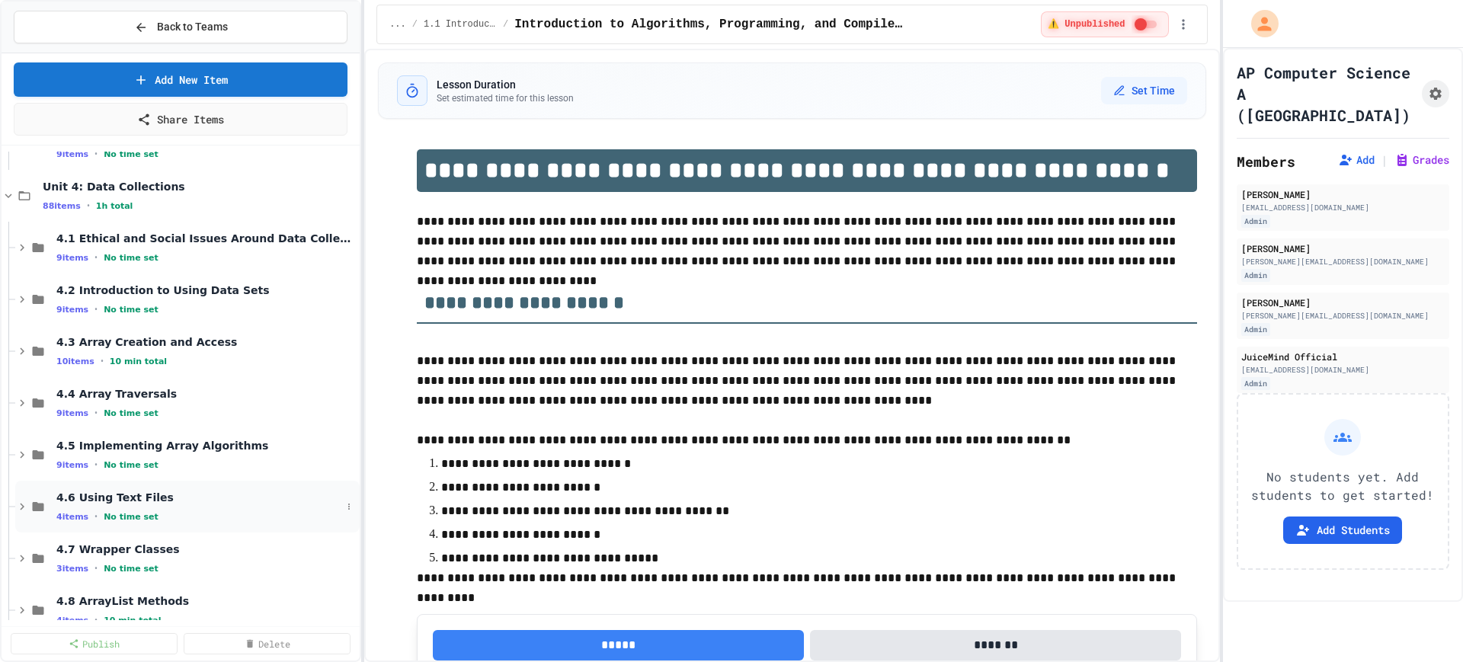
click at [17, 500] on icon at bounding box center [22, 507] width 14 height 14
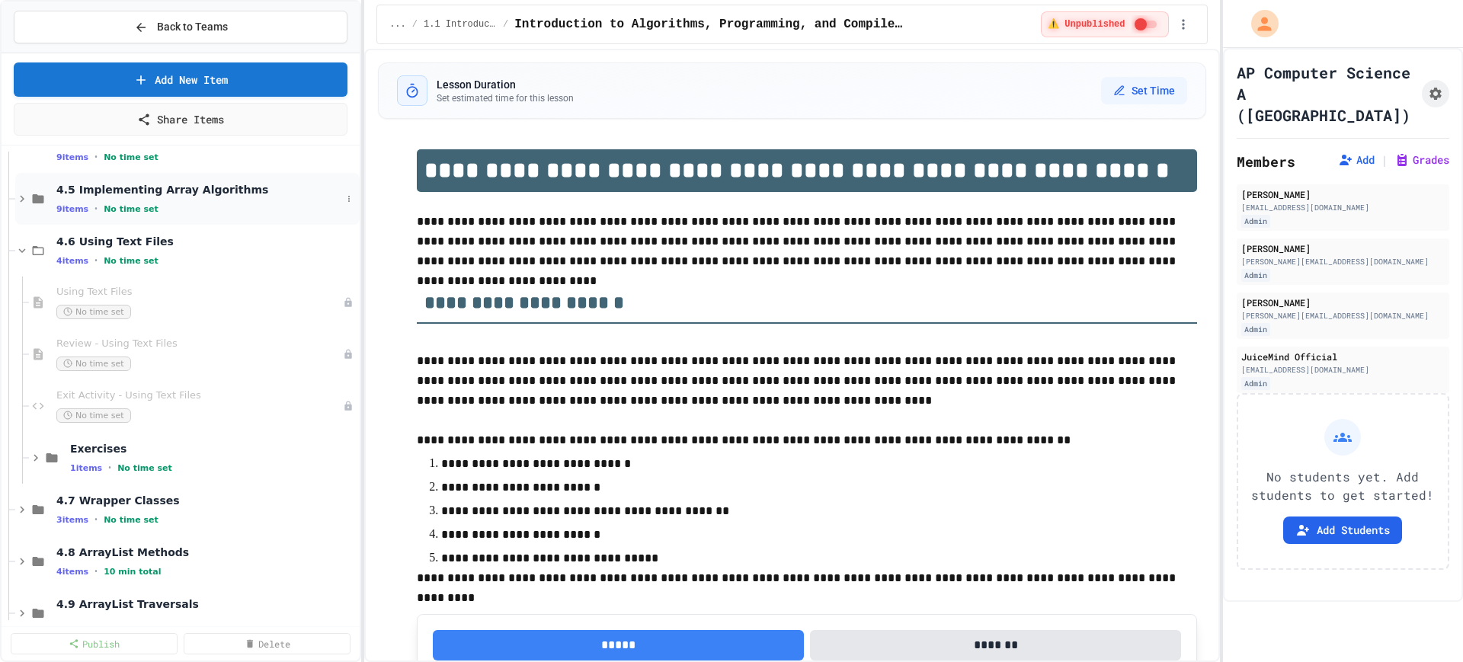
scroll to position [898, 0]
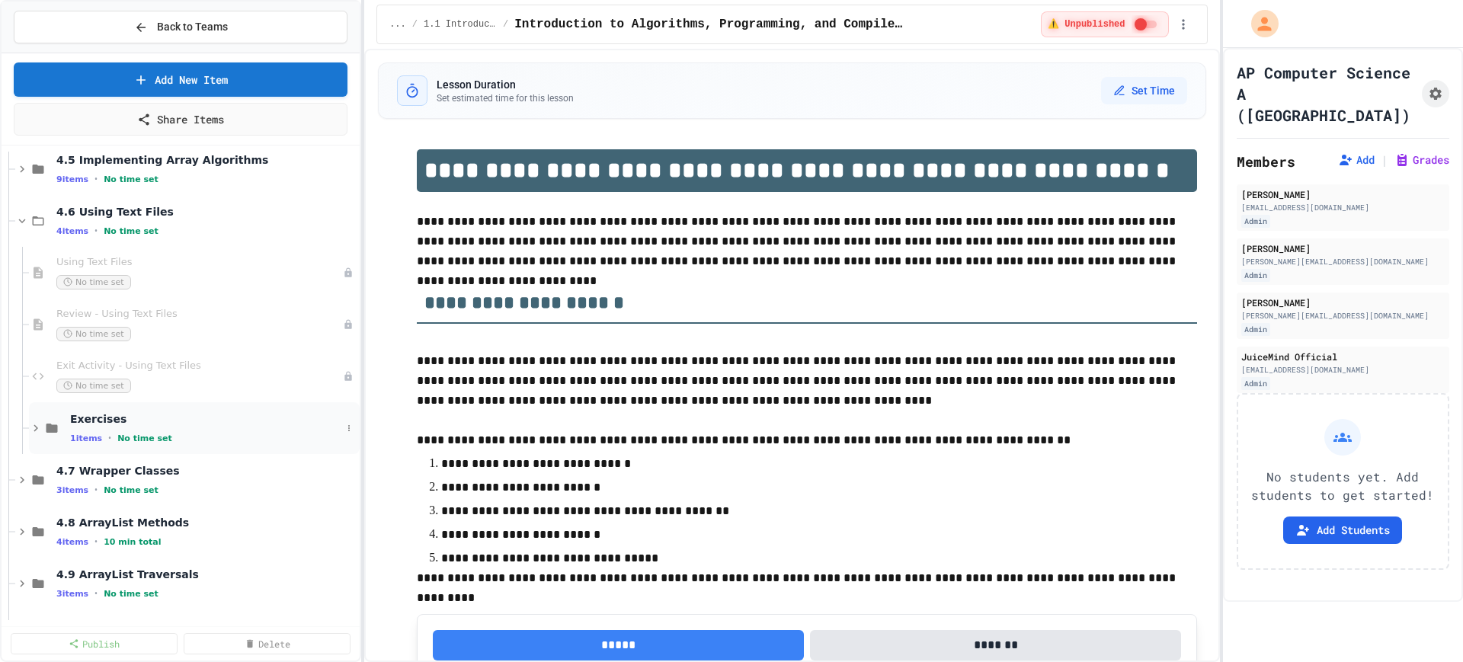
click at [129, 427] on div "Exercises 1 items • No time set" at bounding box center [205, 428] width 271 height 32
click at [344, 484] on icon at bounding box center [348, 479] width 9 height 9
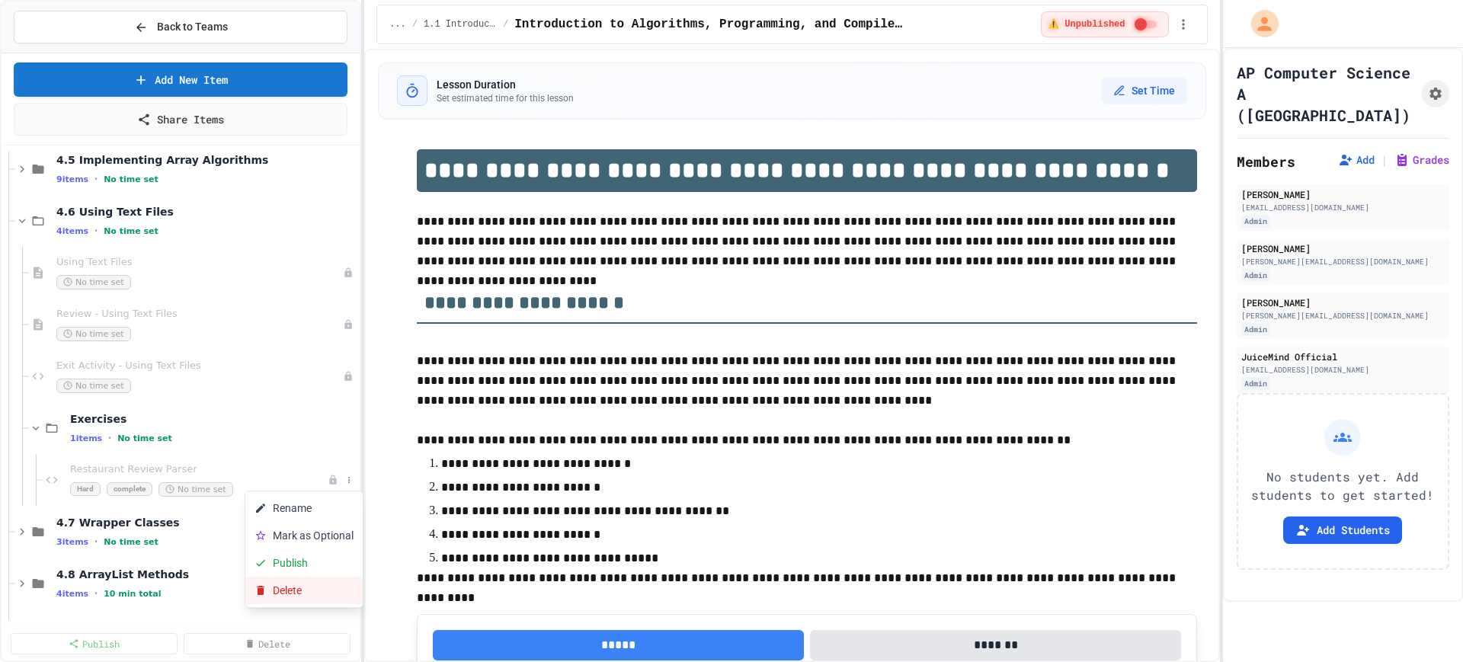
click at [281, 594] on button "Delete" at bounding box center [303, 590] width 117 height 27
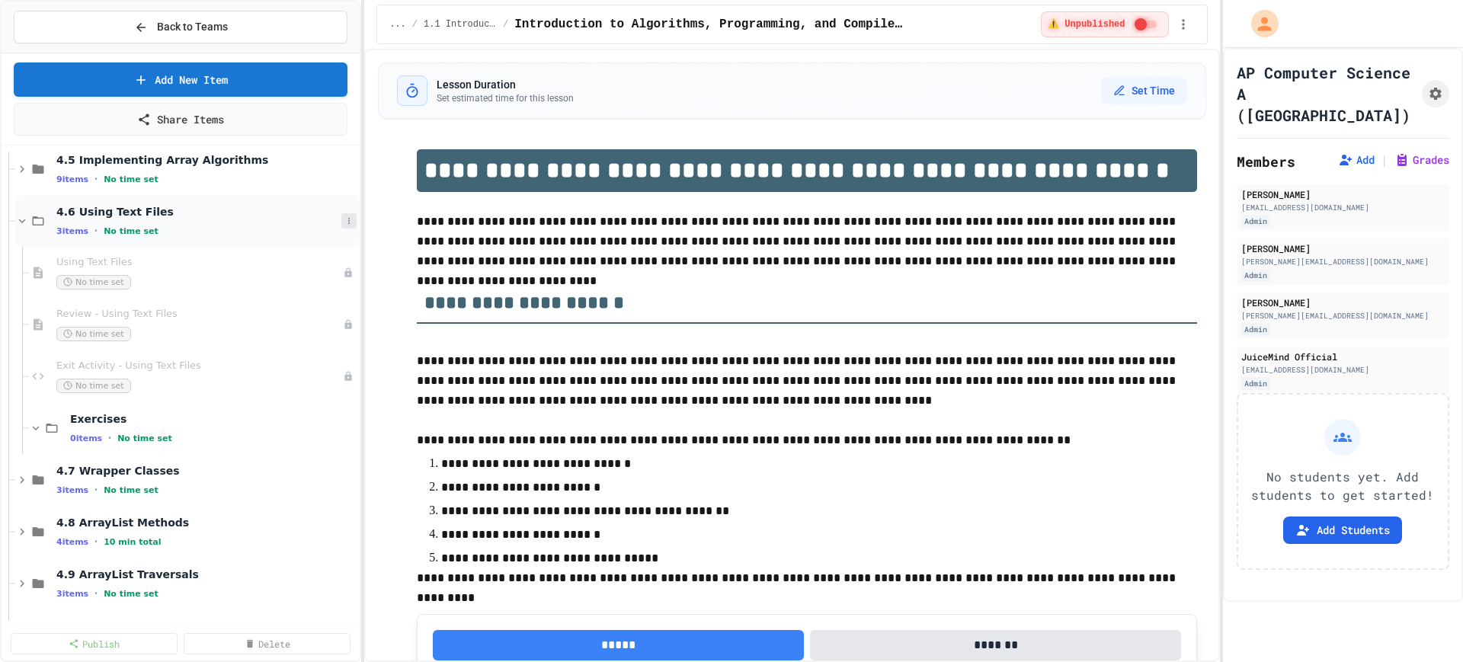
click at [344, 217] on icon at bounding box center [348, 220] width 9 height 9
click at [297, 256] on button "Add Item" at bounding box center [295, 248] width 101 height 27
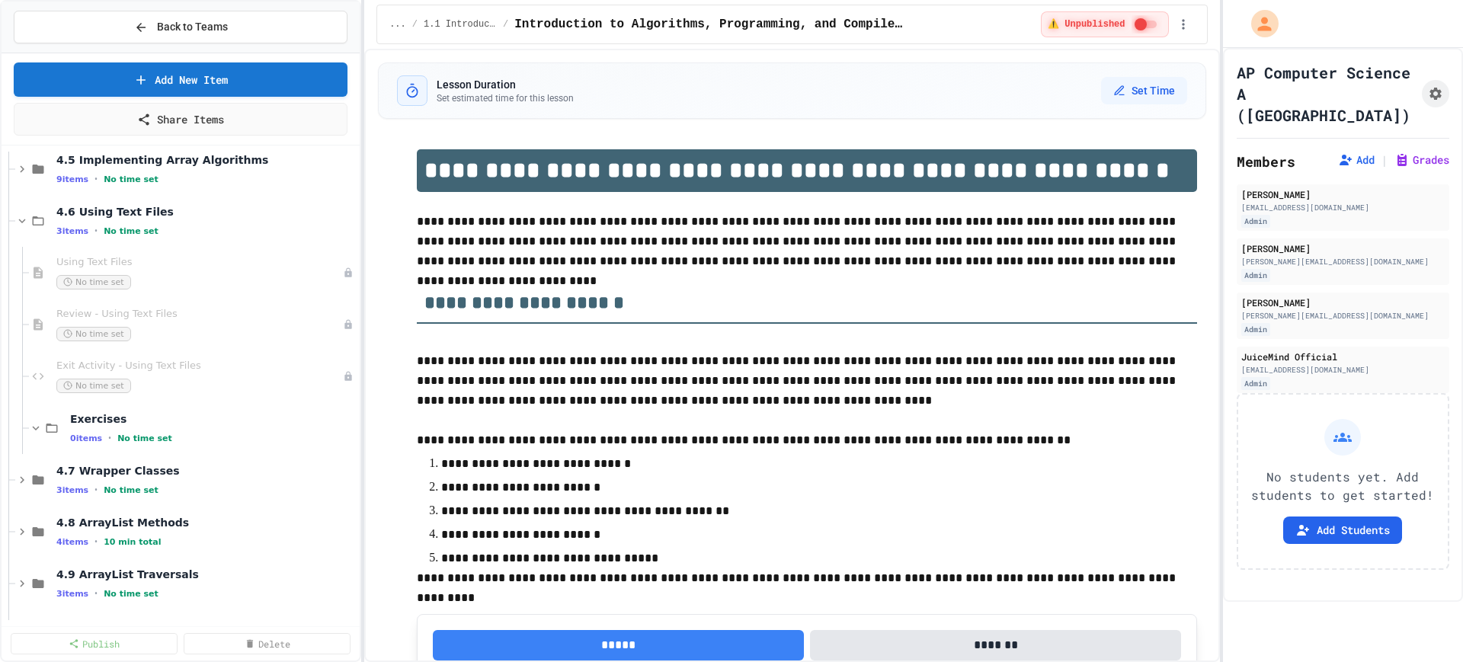
type input "********"
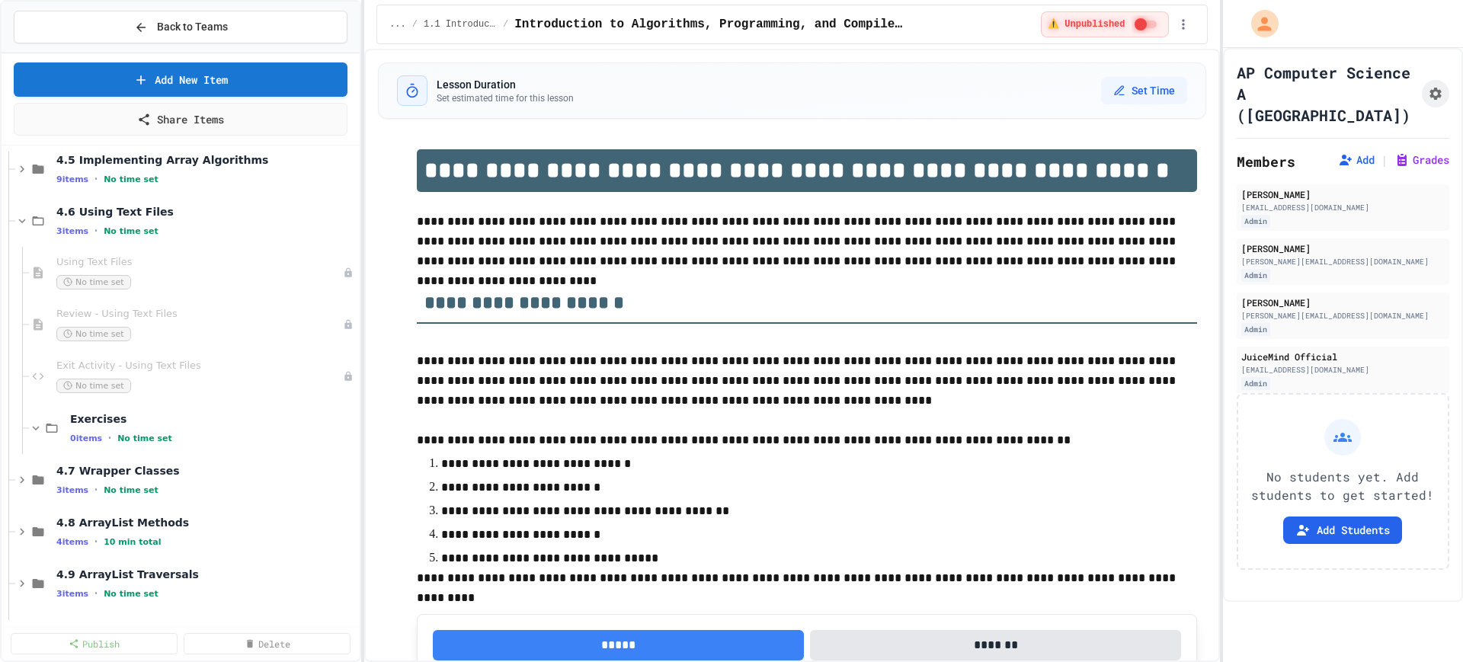
type input "********"
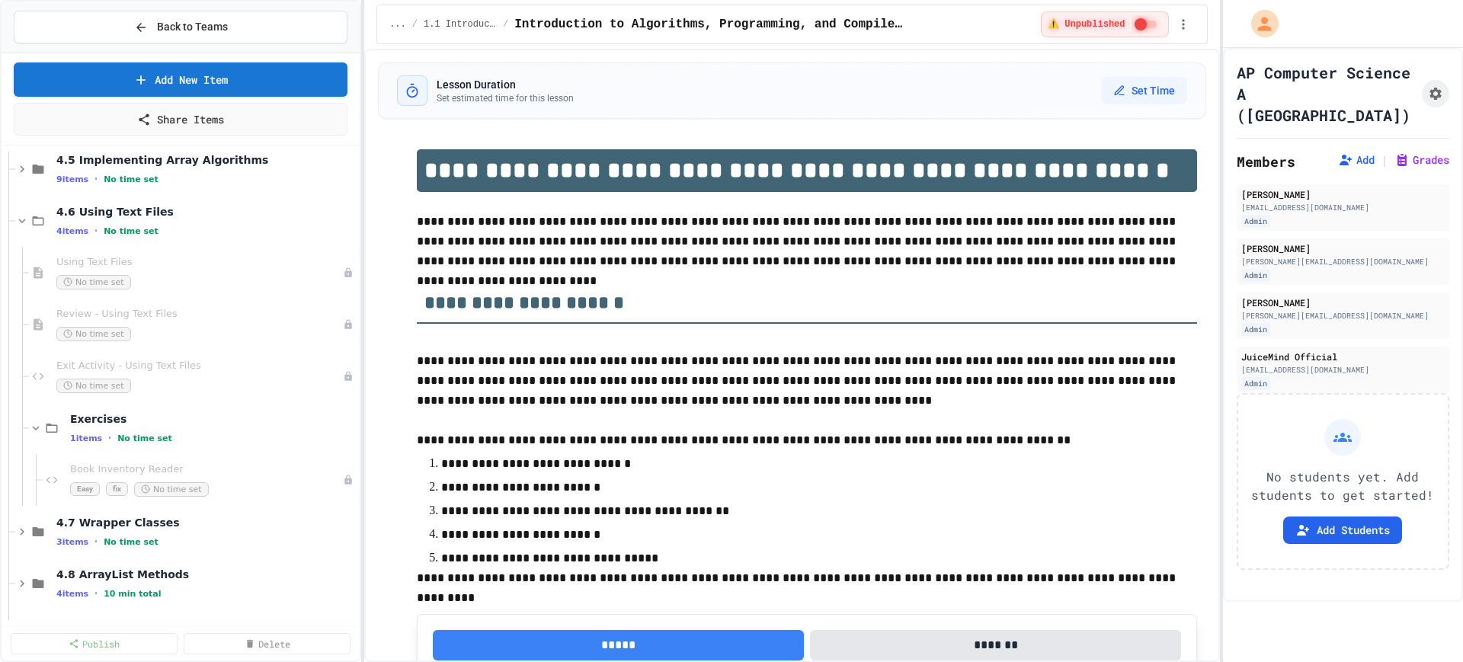
scroll to position [132, 0]
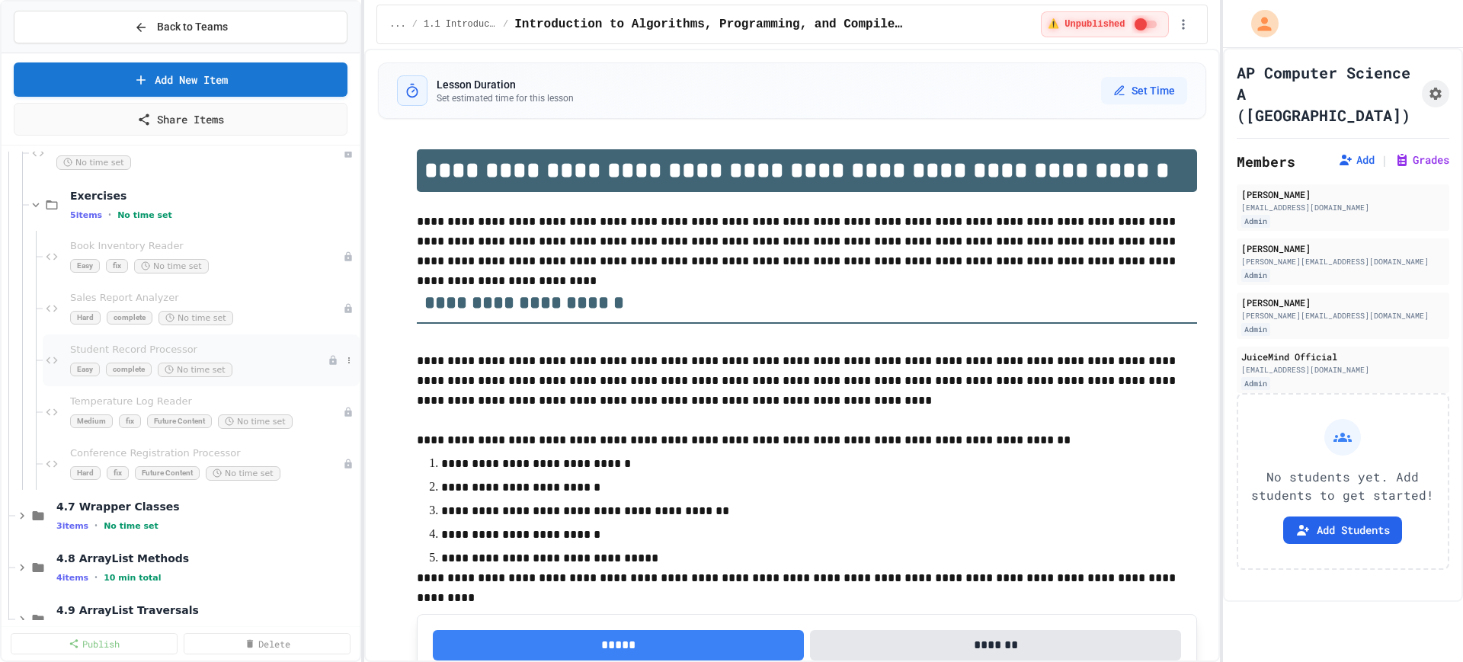
scroll to position [1089, 0]
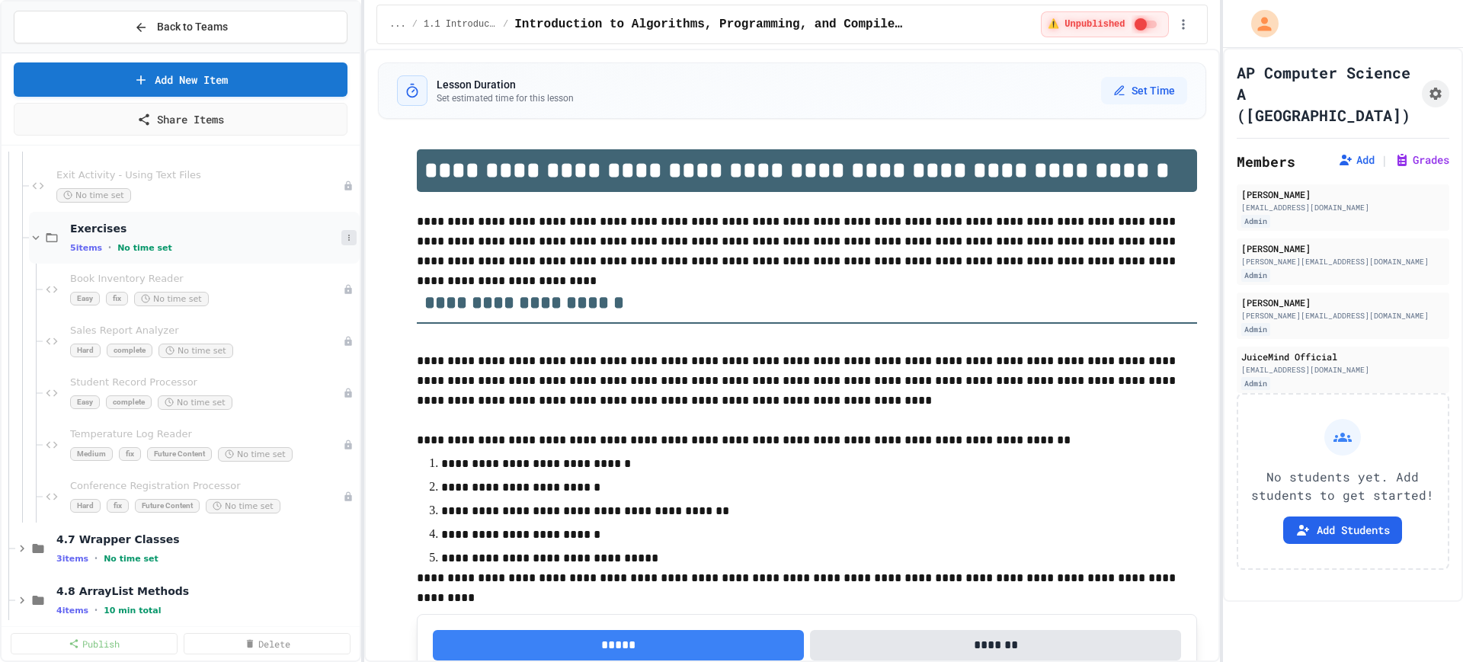
click at [344, 239] on icon at bounding box center [348, 237] width 9 height 9
click at [306, 267] on button "Add Item" at bounding box center [295, 265] width 101 height 27
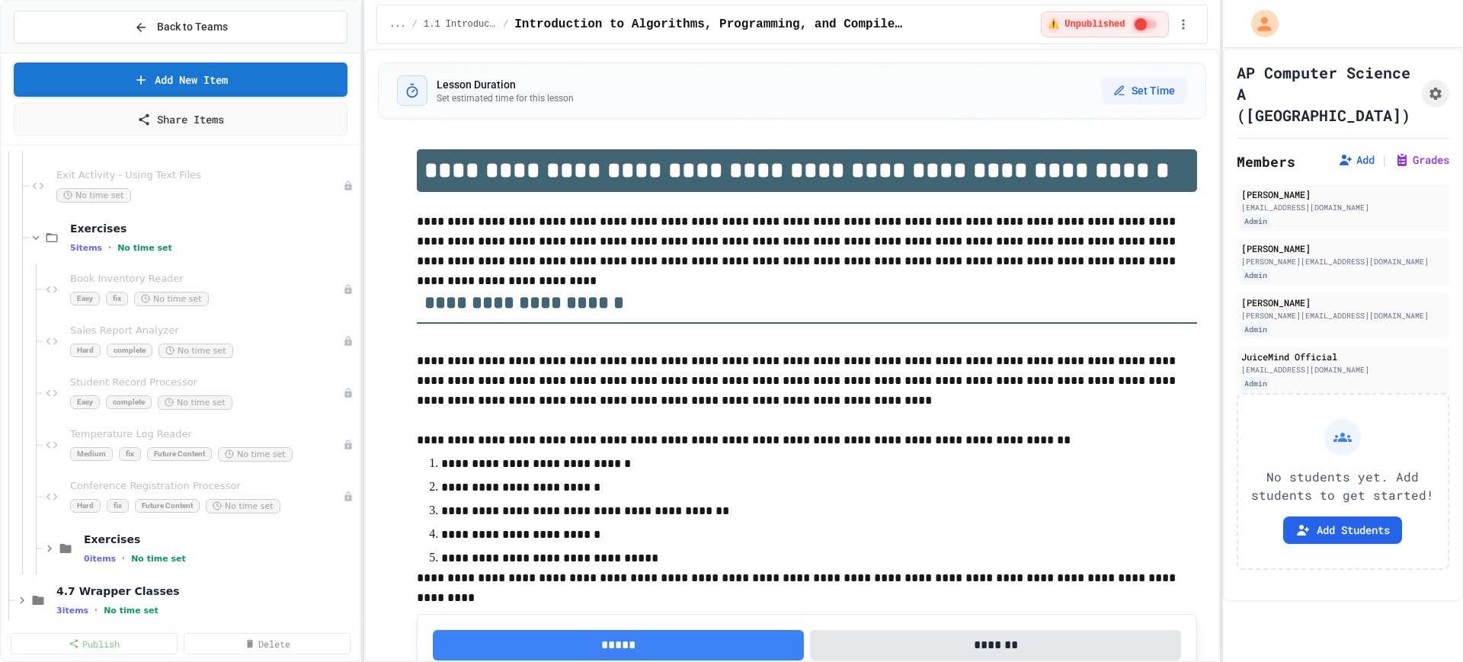
click at [344, 546] on icon at bounding box center [348, 548] width 9 height 9
click at [308, 629] on button "Delete" at bounding box center [295, 632] width 101 height 27
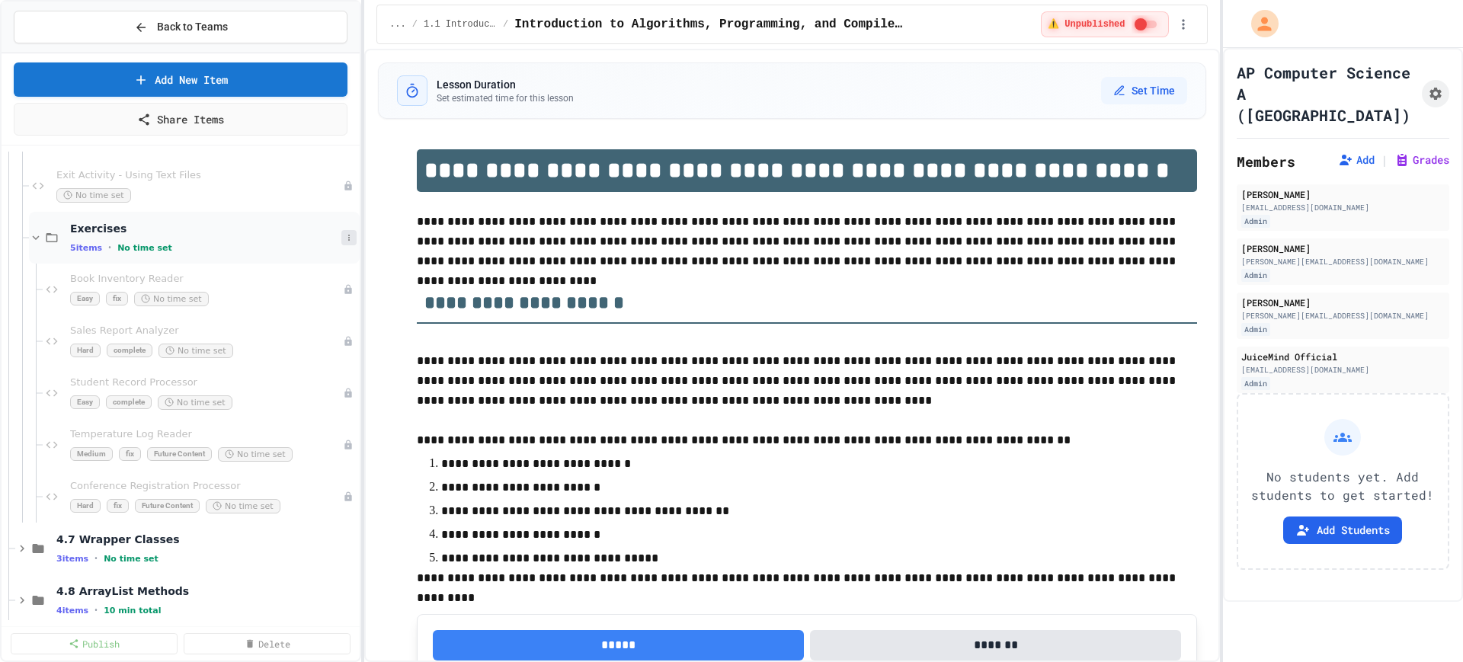
click at [344, 242] on icon at bounding box center [348, 237] width 9 height 9
click at [277, 349] on button "Delete" at bounding box center [295, 347] width 101 height 27
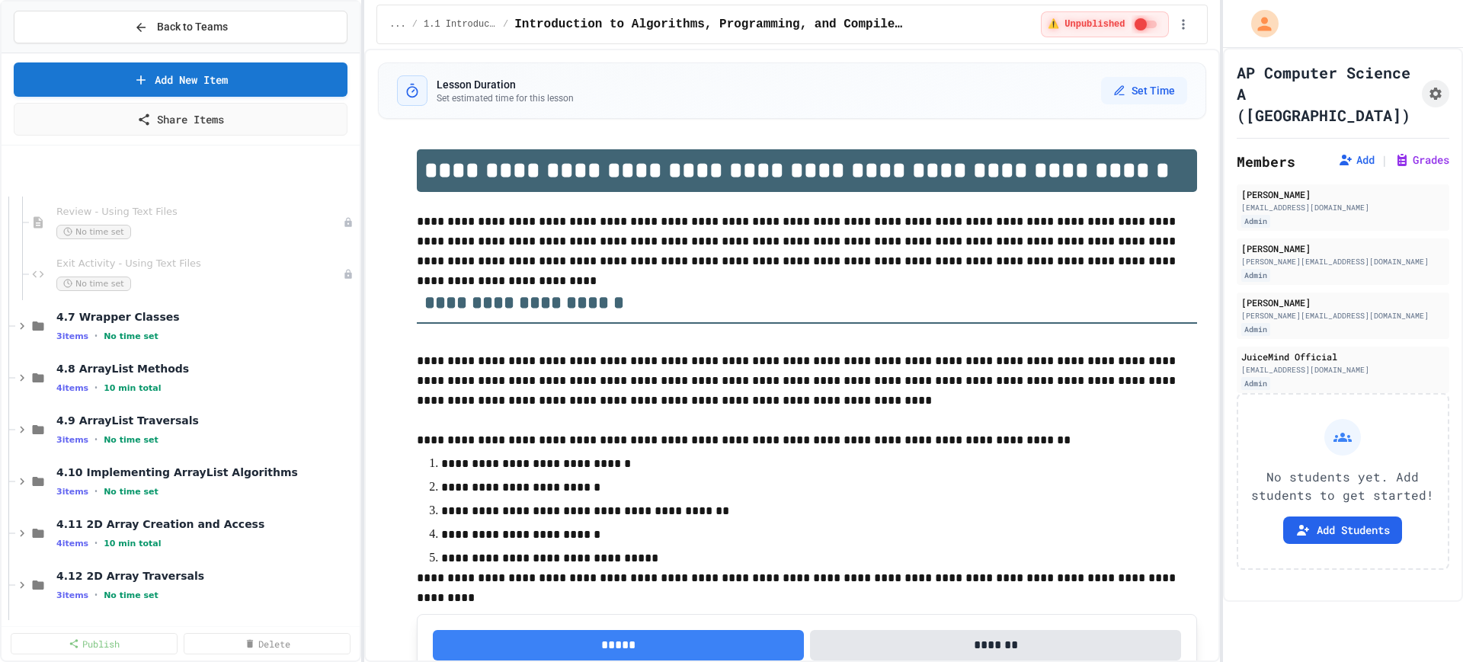
scroll to position [898, 0]
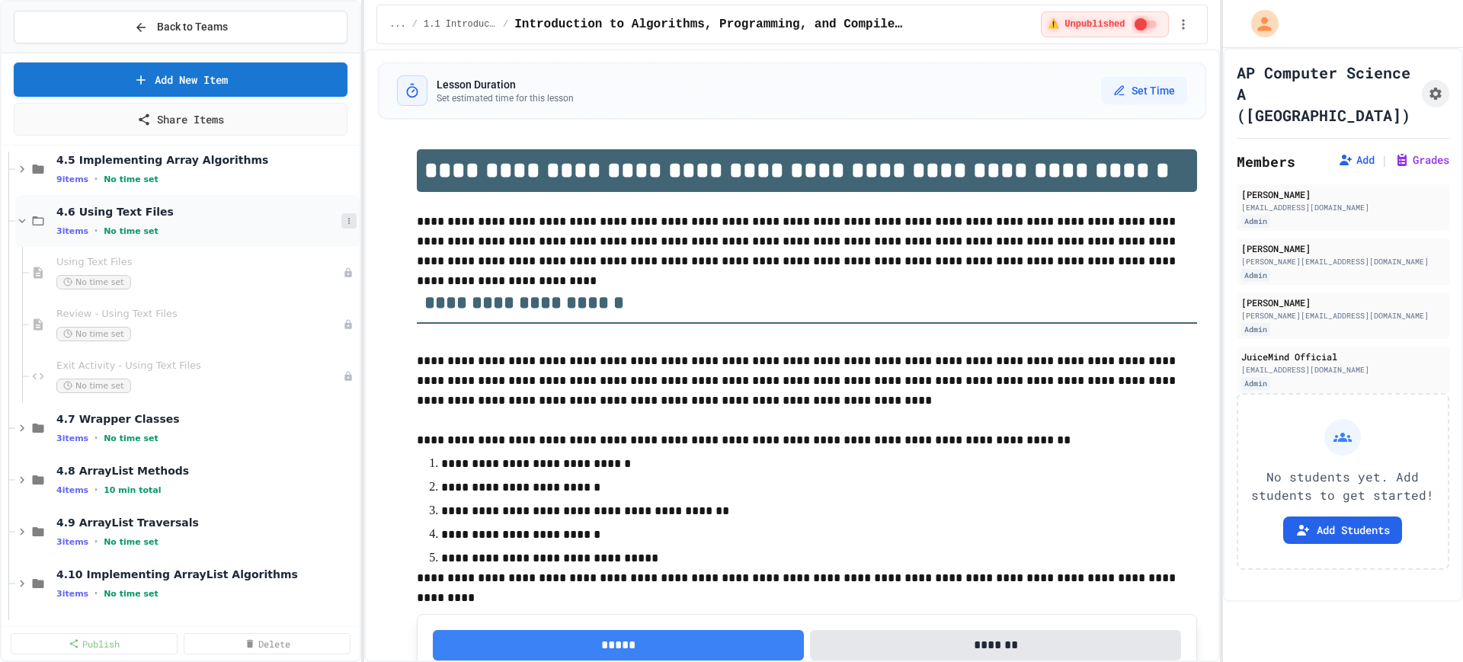
click at [341, 218] on button at bounding box center [348, 220] width 15 height 15
click at [299, 253] on button "Add Item" at bounding box center [295, 248] width 101 height 27
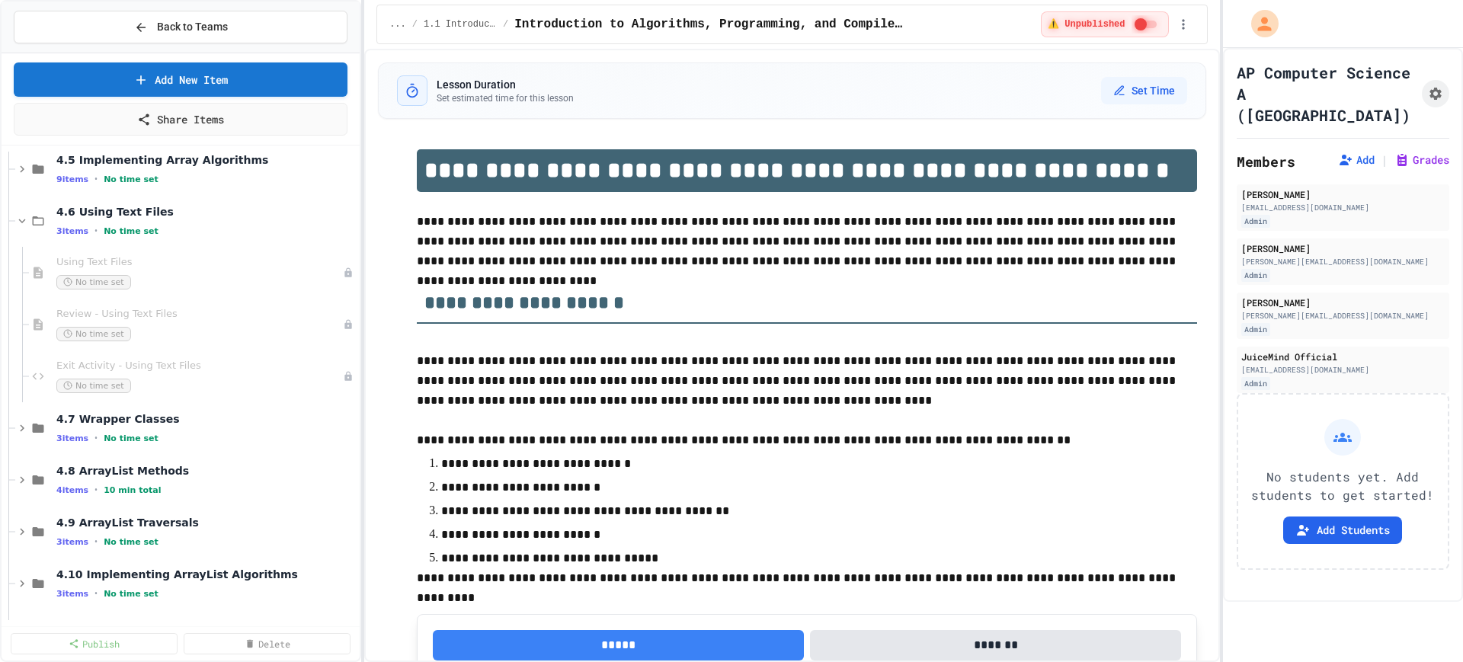
type input "********"
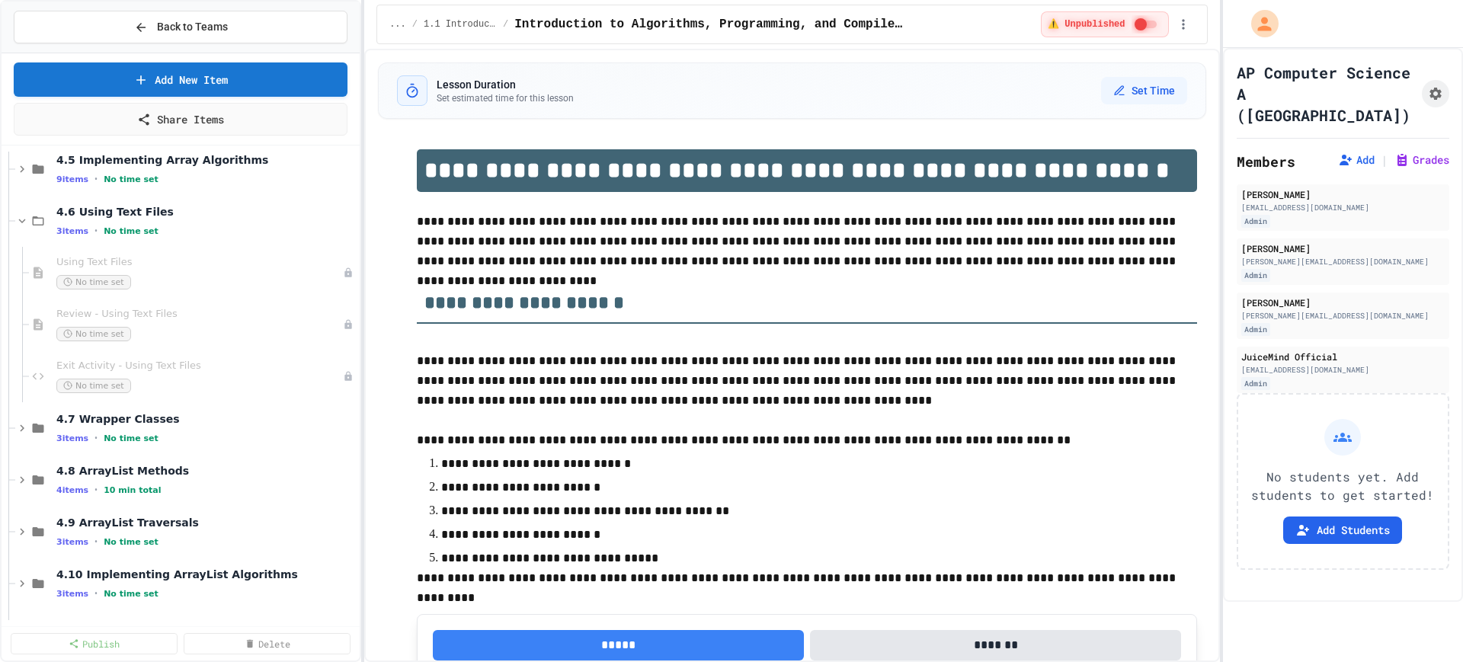
type input "********"
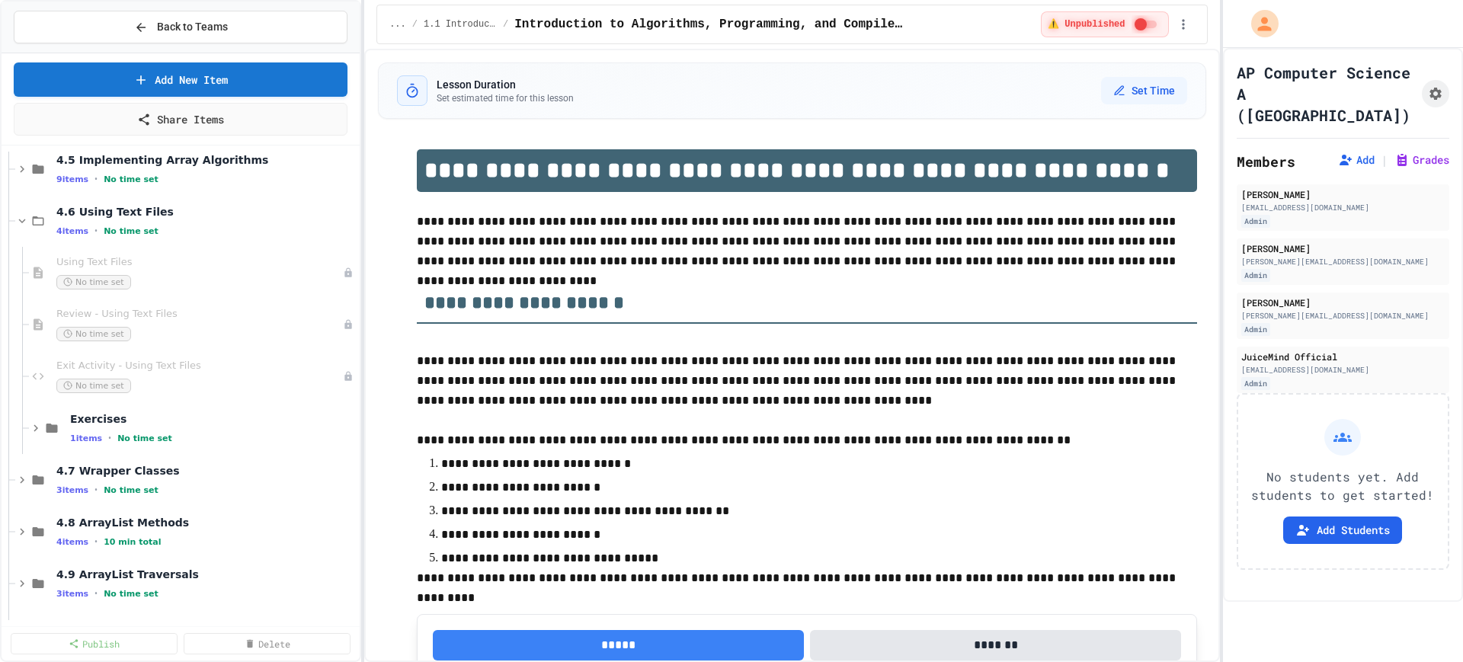
drag, startPoint x: 937, startPoint y: 320, endPoint x: 956, endPoint y: 232, distance: 89.7
